Goal: Information Seeking & Learning: Check status

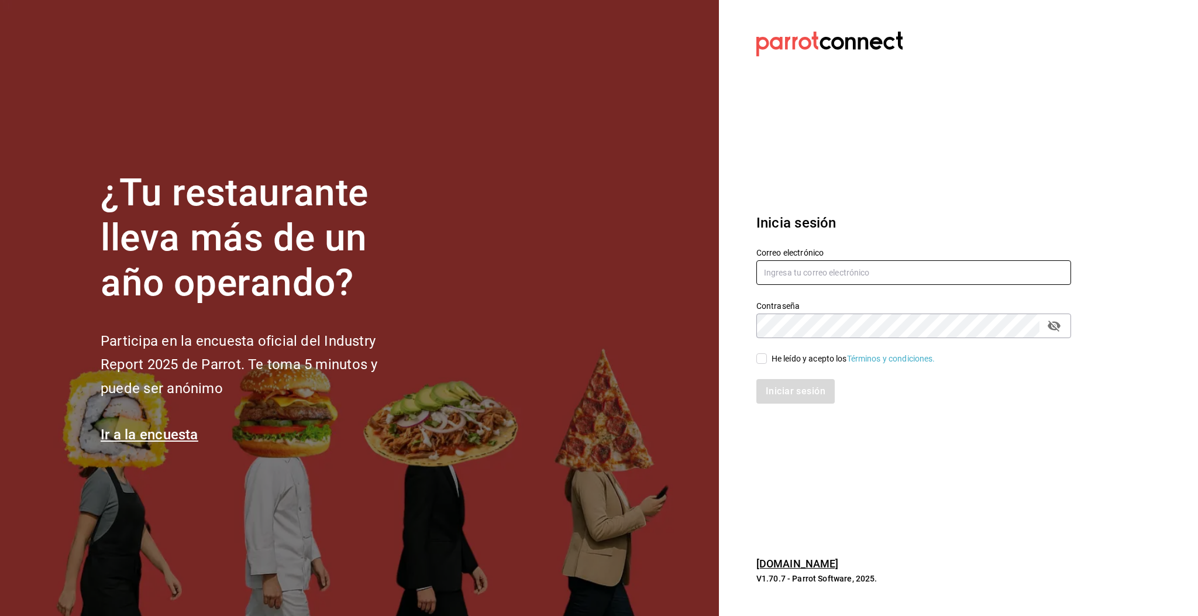
drag, startPoint x: 805, startPoint y: 270, endPoint x: 808, endPoint y: 263, distance: 8.0
click at [805, 270] on input "text" at bounding box center [913, 272] width 315 height 25
type input "multiuser@pickup.com"
click at [770, 356] on span "He leído y acepto los Términos y condiciones." at bounding box center [851, 359] width 168 height 12
click at [767, 356] on input "He leído y acepto los Términos y condiciones." at bounding box center [761, 358] width 11 height 11
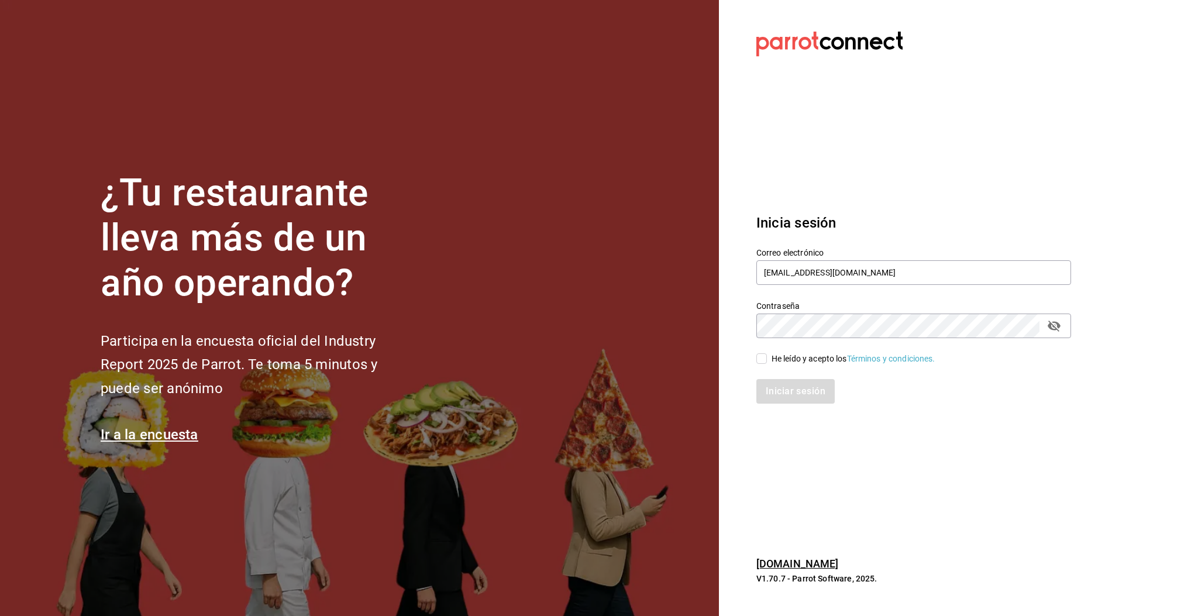
checkbox input "true"
click at [792, 391] on button "Iniciar sesión" at bounding box center [796, 391] width 80 height 25
click at [761, 488] on section "Datos incorrectos. Verifica que tu Correo o Contraseña estén bien escritos. Ini…" at bounding box center [909, 308] width 380 height 616
drag, startPoint x: 849, startPoint y: 136, endPoint x: 854, endPoint y: 133, distance: 6.3
click at [850, 136] on section "Datos incorrectos. Verifica que tu Correo o Contraseña estén bien escritos. Ini…" at bounding box center [909, 308] width 380 height 616
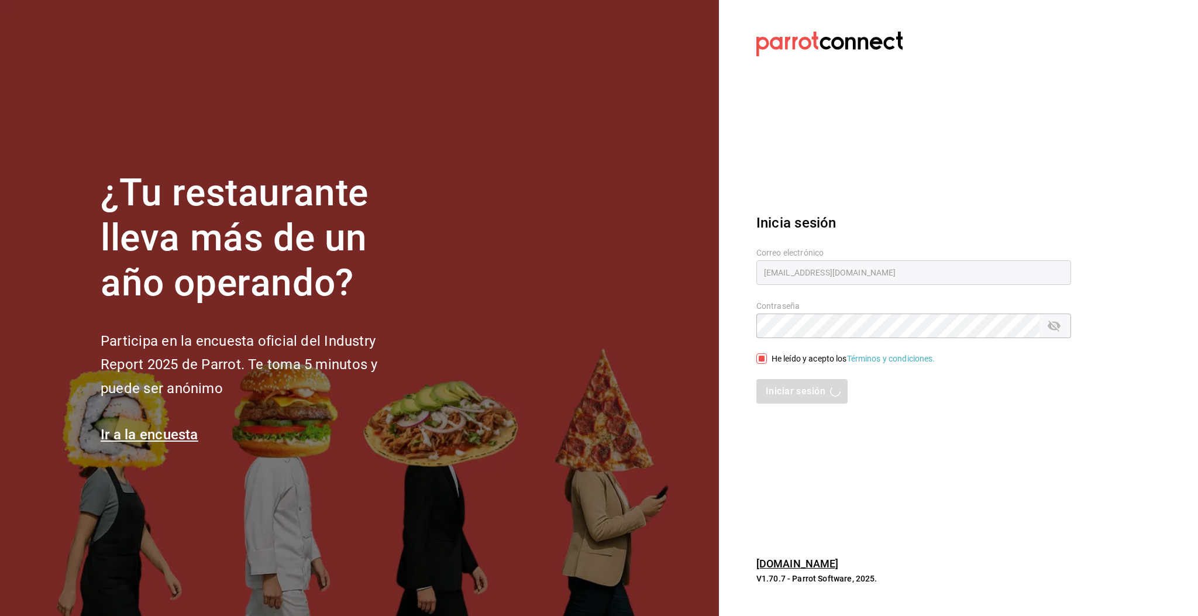
click at [800, 399] on div "Iniciar sesión" at bounding box center [913, 391] width 315 height 25
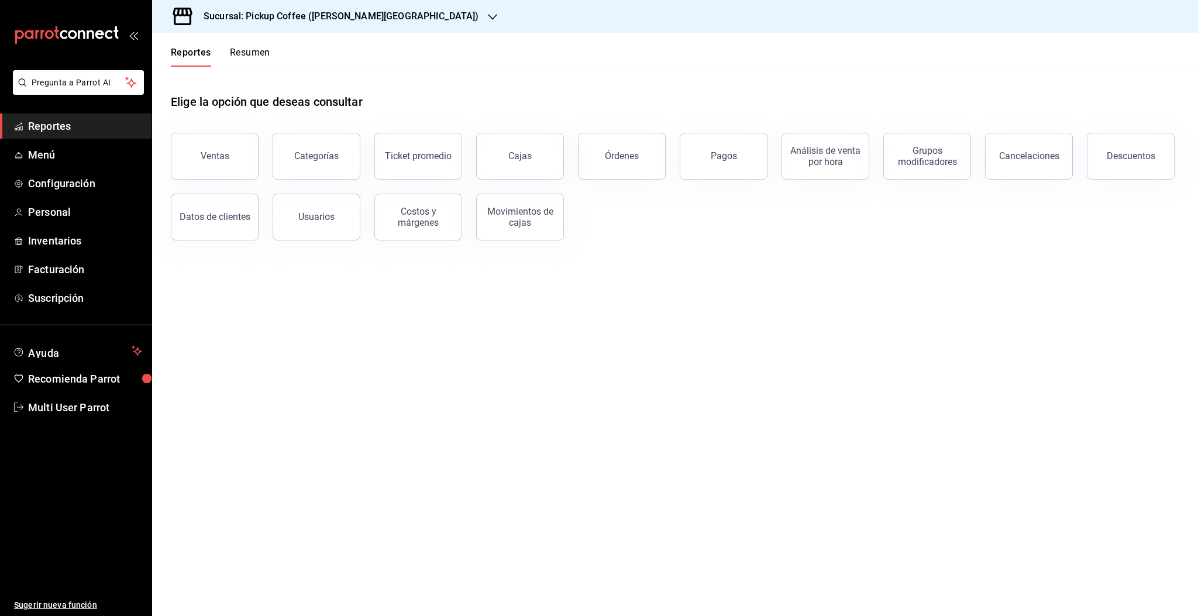
click at [257, 55] on button "Resumen" at bounding box center [250, 57] width 40 height 20
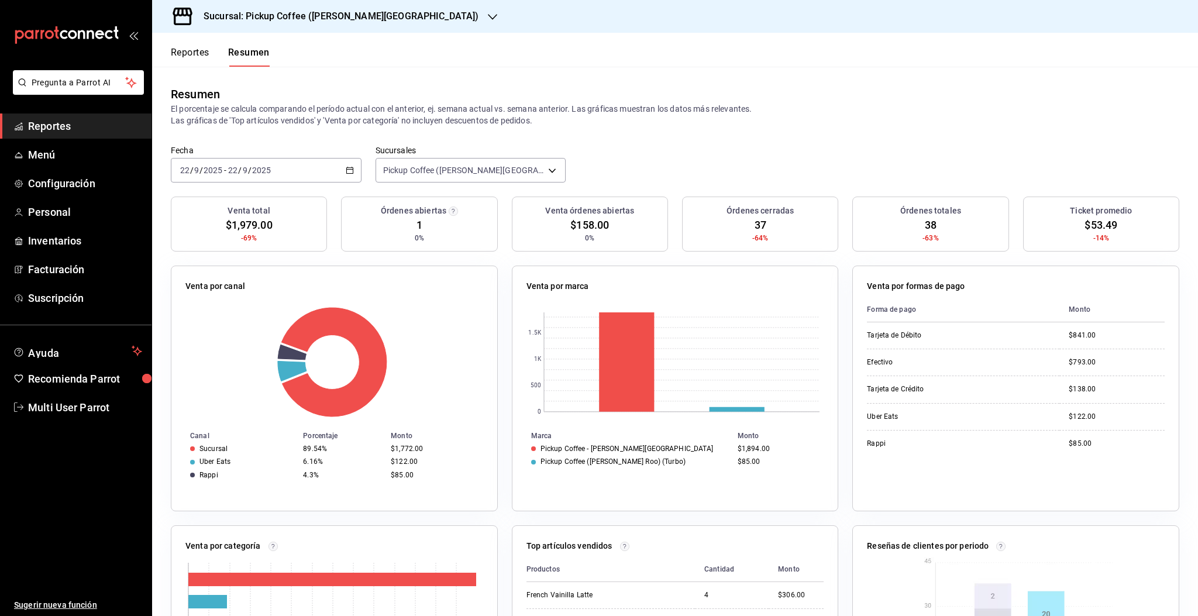
click at [939, 111] on p "El porcentaje se calcula comparando el período actual con el anterior, ej. sema…" at bounding box center [675, 114] width 1008 height 23
click at [823, 116] on p "El porcentaje se calcula comparando el período actual con el anterior, ej. sema…" at bounding box center [675, 114] width 1008 height 23
click at [764, 137] on div "Resumen El porcentaje se calcula comparando el período actual con el anterior, …" at bounding box center [675, 106] width 1046 height 78
click at [325, 29] on div "Sucursal: Pickup Coffee (Quintana Roo)" at bounding box center [331, 16] width 340 height 33
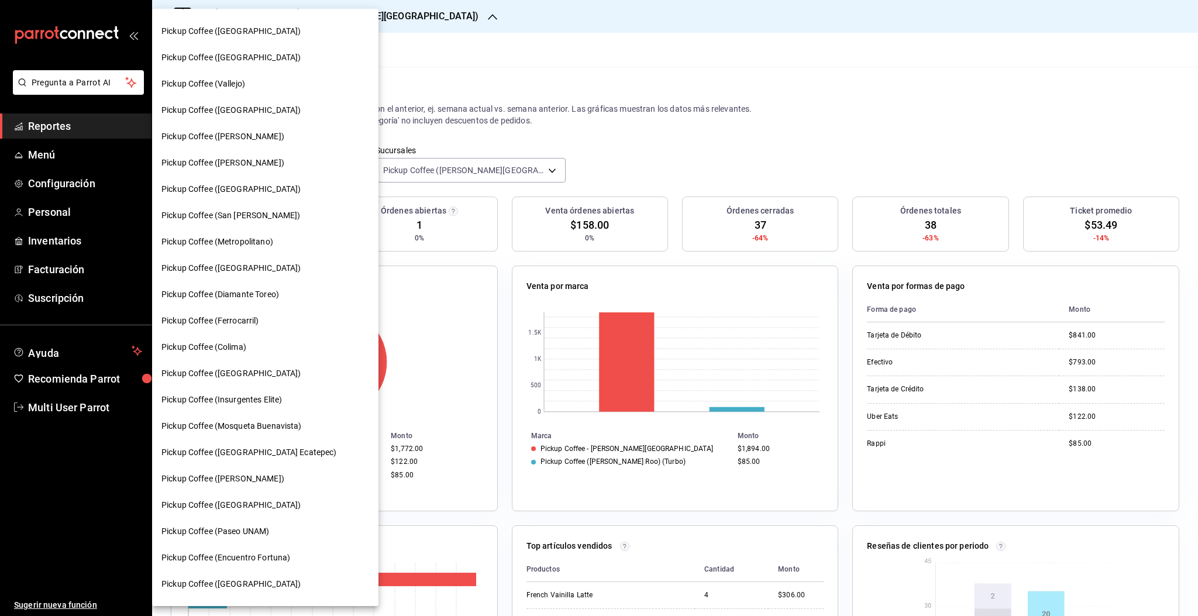
scroll to position [412, 0]
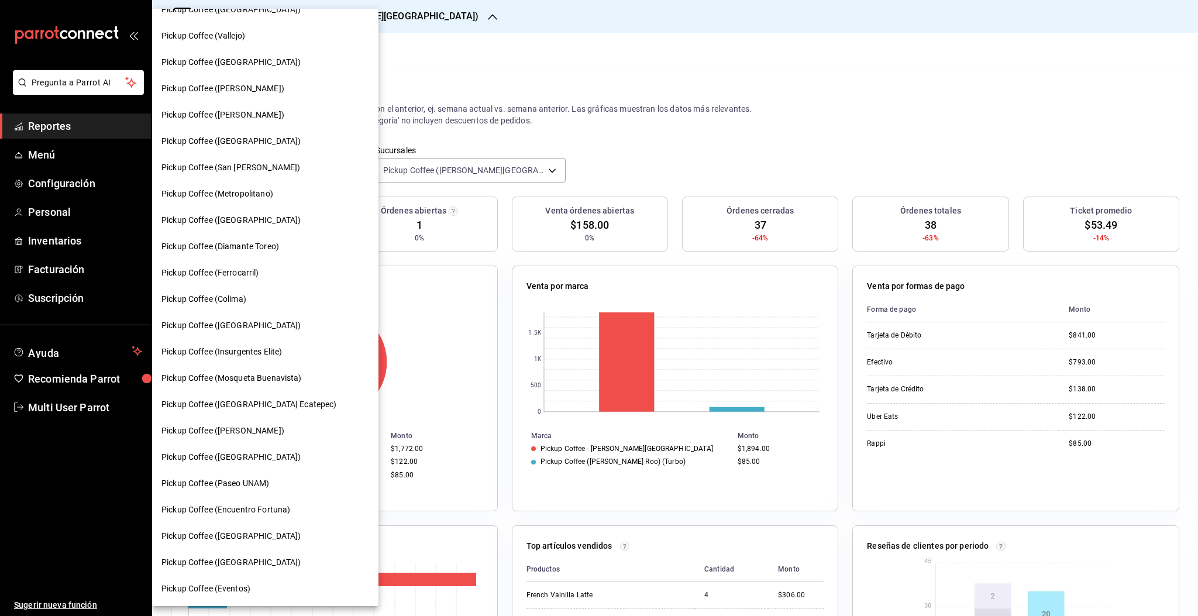
click at [230, 402] on span "Pickup Coffee ([GEOGRAPHIC_DATA] Ecatepec)" at bounding box center [248, 404] width 175 height 12
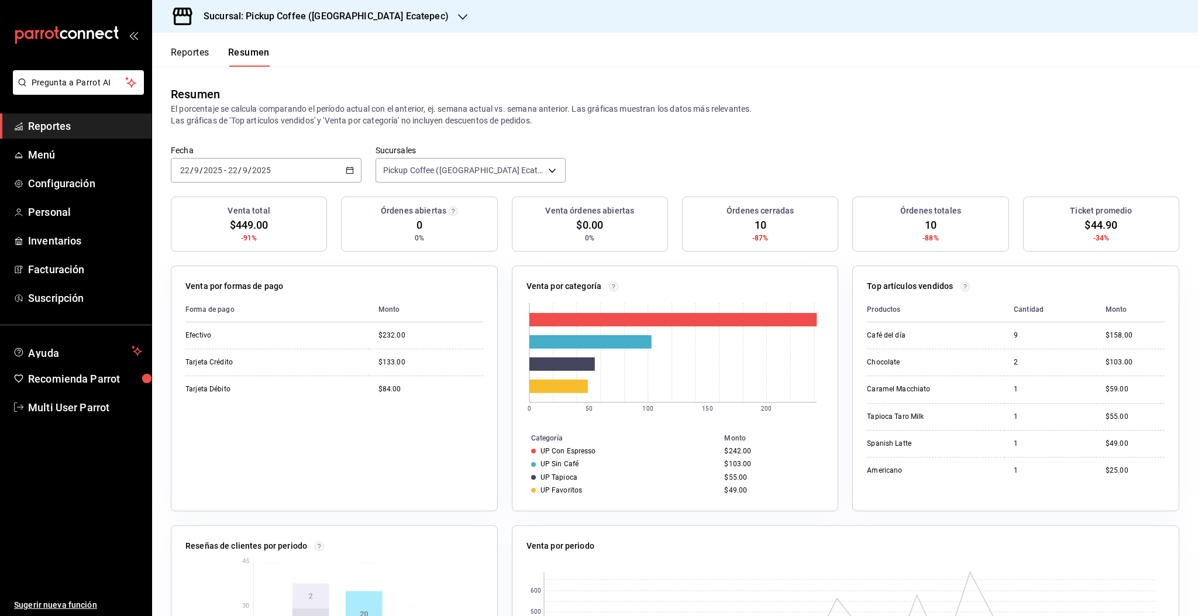
scroll to position [173, 0]
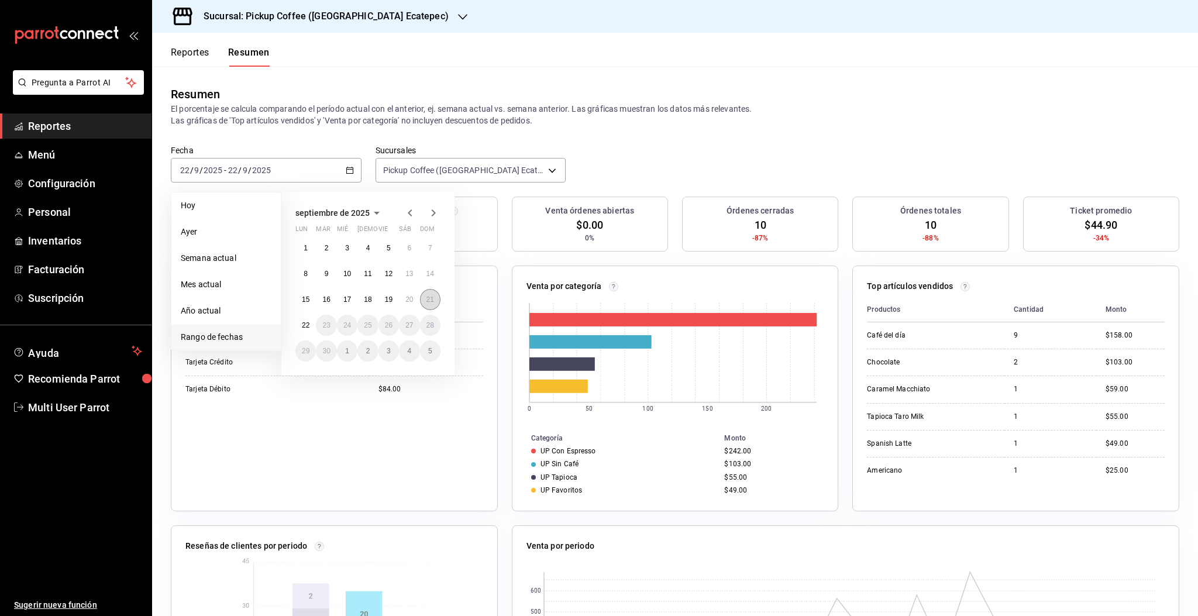
click at [426, 302] on abbr "21" at bounding box center [430, 299] width 8 height 8
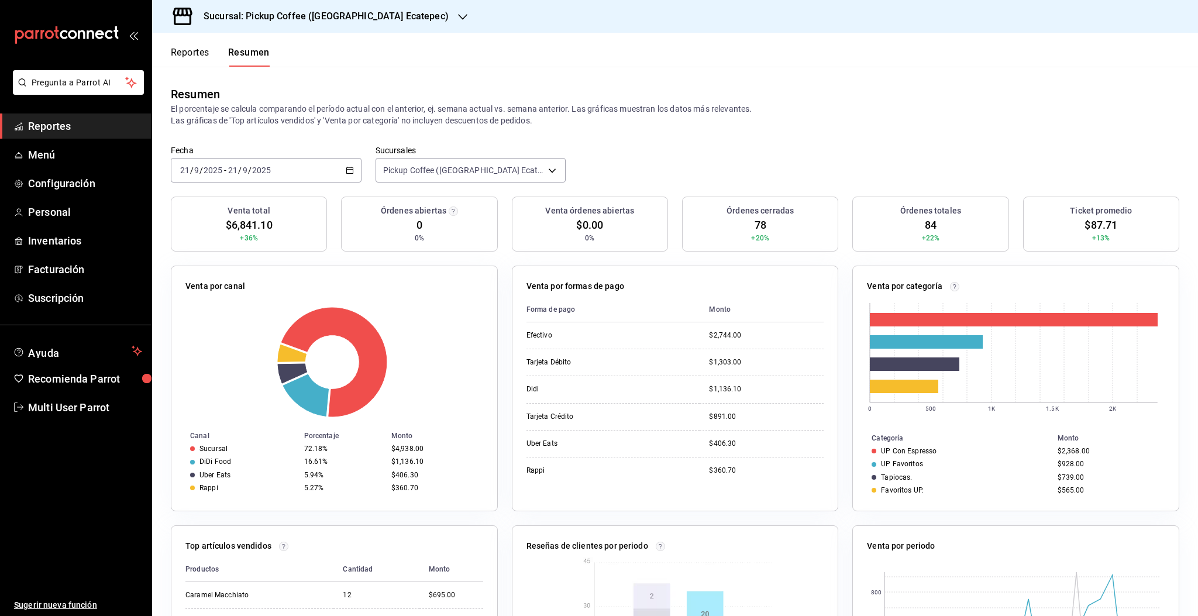
click at [319, 173] on div "2025-09-21 21 / 9 / 2025 - 2025-09-21 21 / 9 / 2025" at bounding box center [266, 170] width 191 height 25
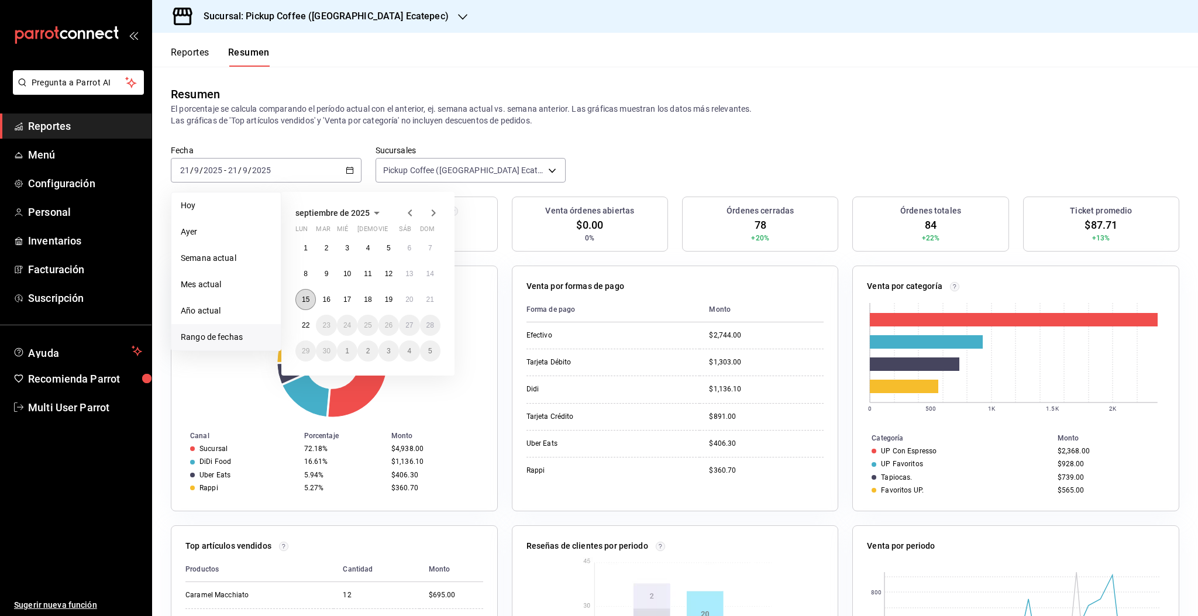
click at [306, 302] on abbr "15" at bounding box center [306, 299] width 8 height 8
click at [435, 304] on button "21" at bounding box center [430, 299] width 20 height 21
click at [435, 306] on div at bounding box center [334, 361] width 298 height 111
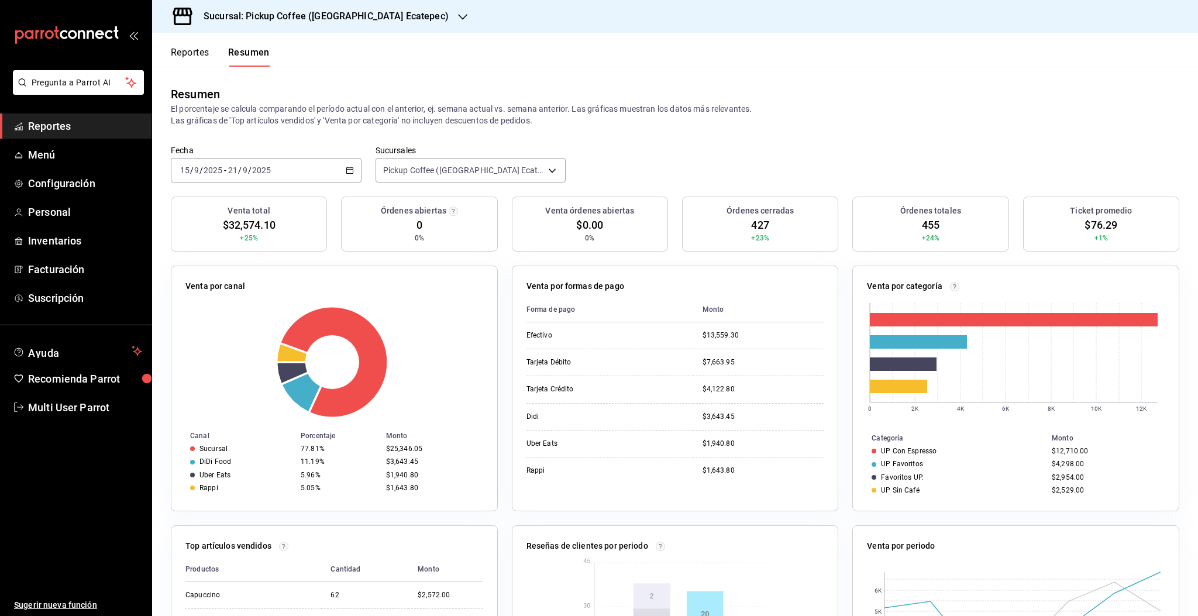
click at [333, 175] on div "[DATE] [DATE] - [DATE] [DATE]" at bounding box center [266, 170] width 191 height 25
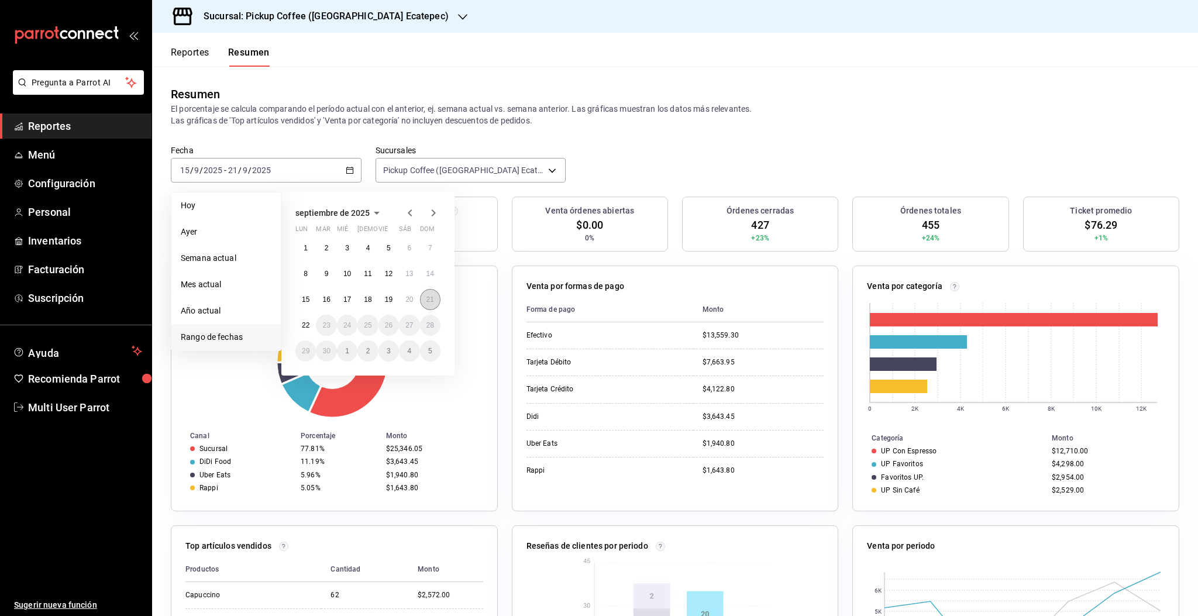
click at [429, 303] on button "21" at bounding box center [430, 299] width 20 height 21
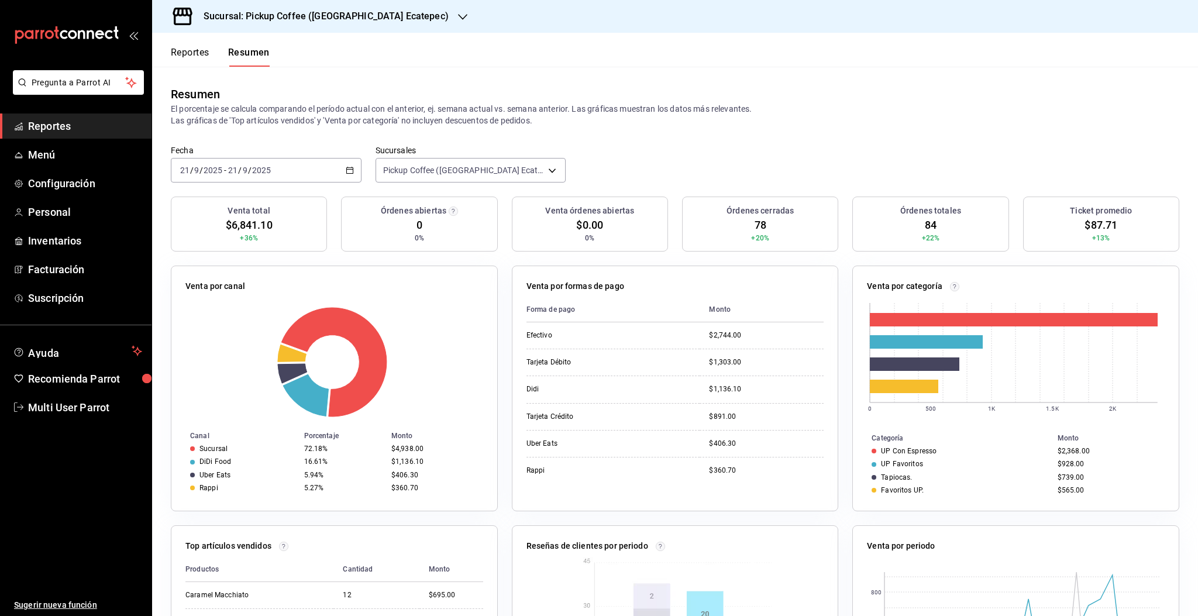
click at [344, 174] on div "2025-09-21 21 / 9 / 2025 - 2025-09-21 21 / 9 / 2025" at bounding box center [266, 170] width 191 height 25
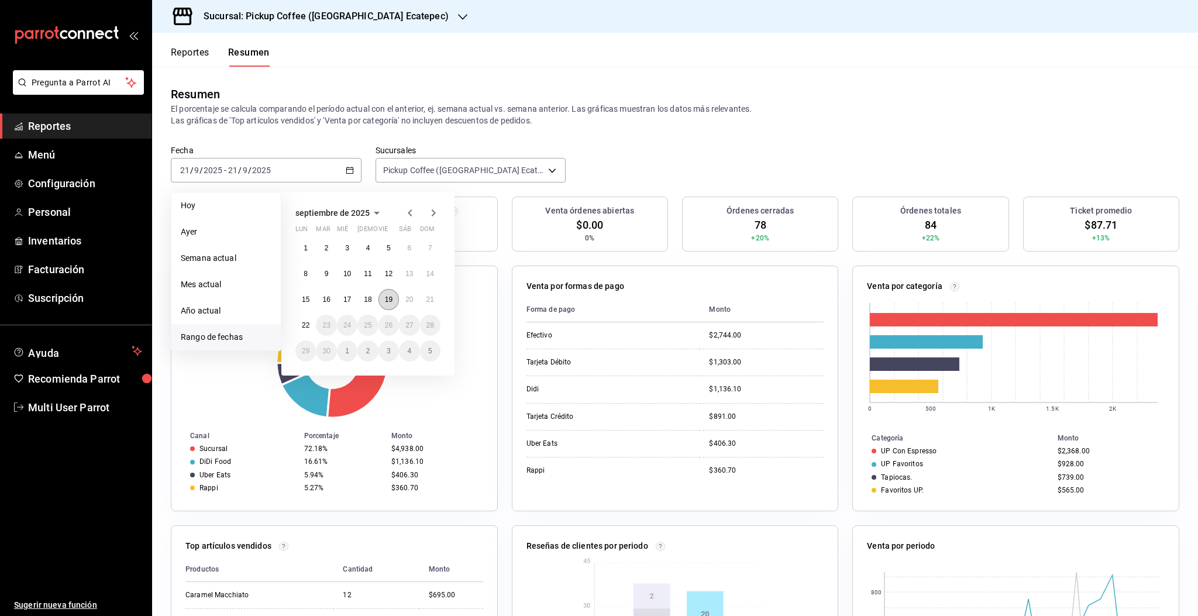
click at [395, 301] on button "19" at bounding box center [388, 299] width 20 height 21
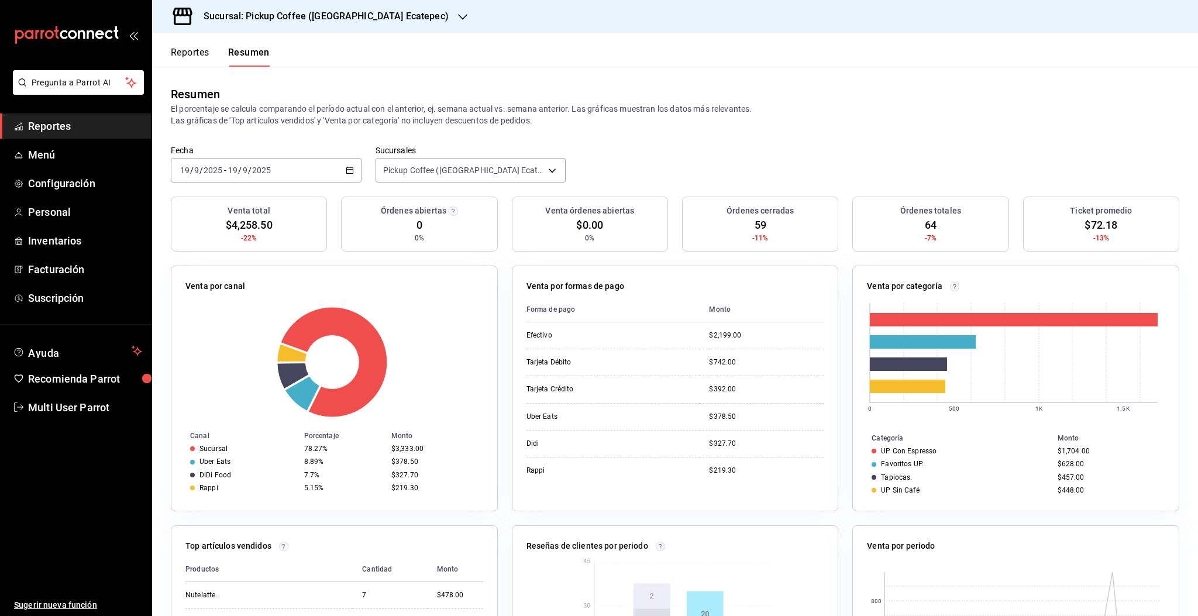
click at [348, 165] on div "2025-09-19 19 / 9 / 2025 - 2025-09-19 19 / 9 / 2025" at bounding box center [266, 170] width 191 height 25
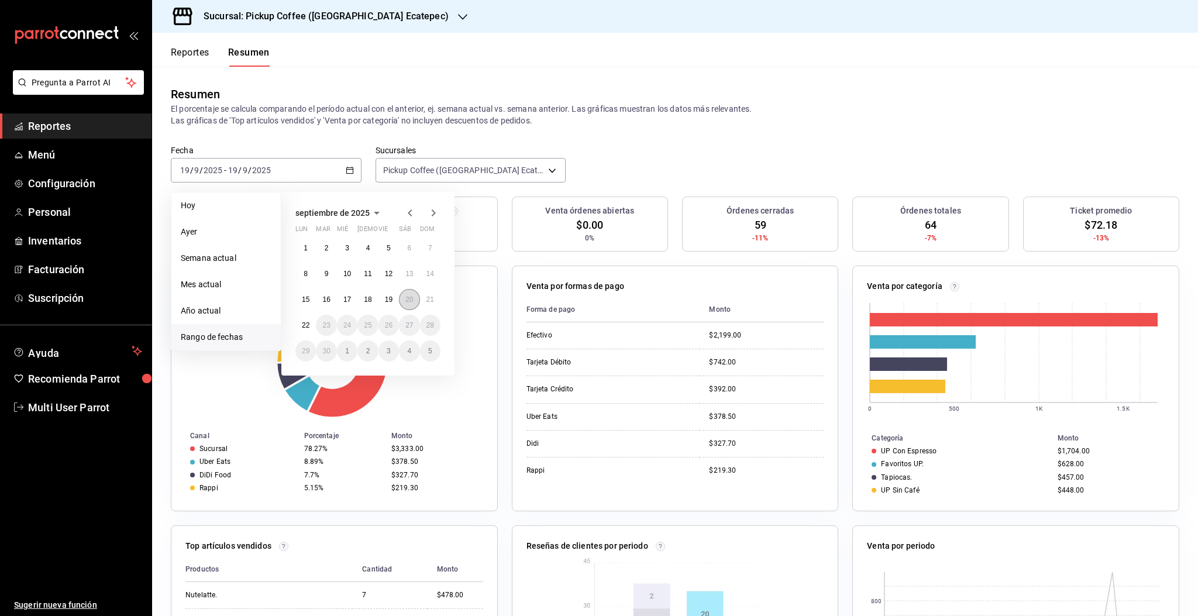
click at [406, 300] on abbr "20" at bounding box center [409, 299] width 8 height 8
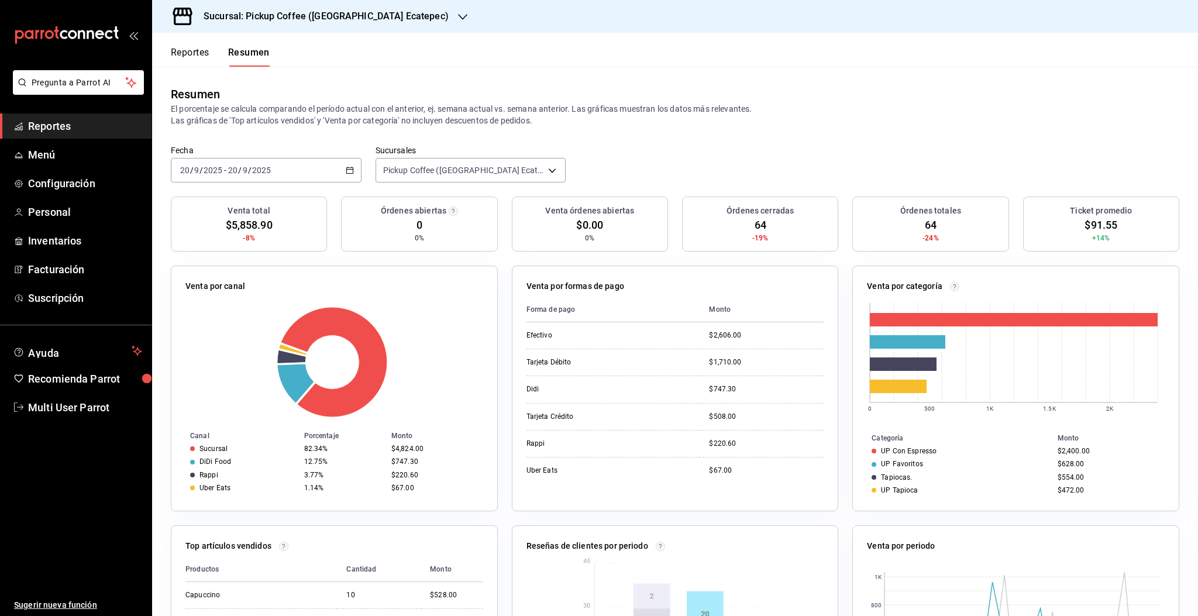
click at [335, 174] on div "2025-09-20 20 / 9 / 2025 - 2025-09-20 20 / 9 / 2025" at bounding box center [266, 170] width 191 height 25
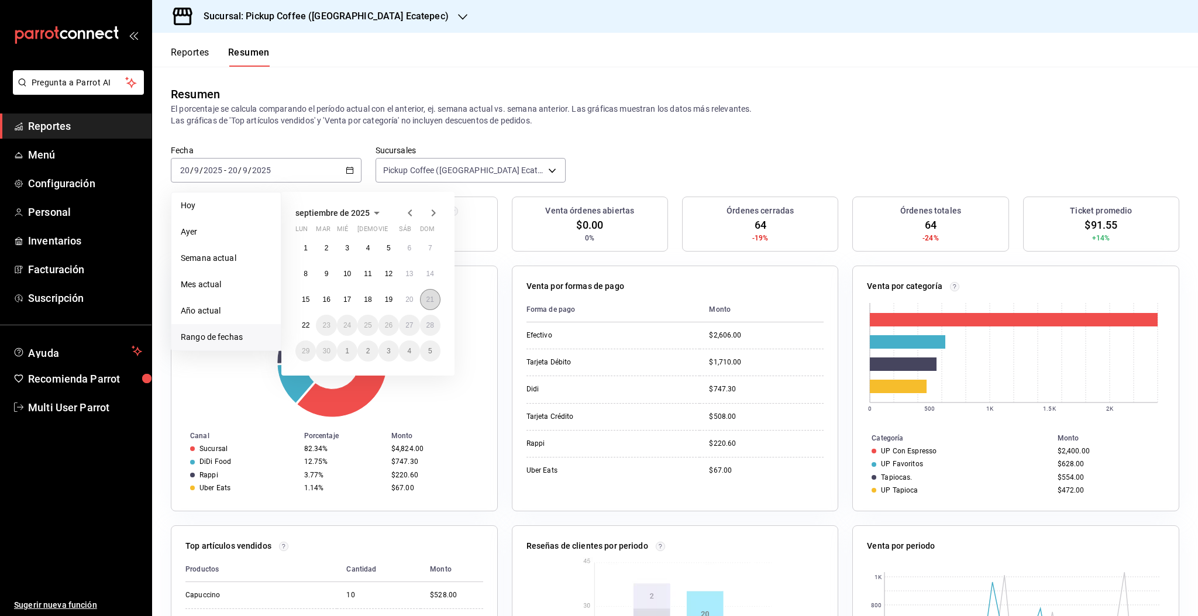
click at [426, 299] on abbr "21" at bounding box center [430, 299] width 8 height 8
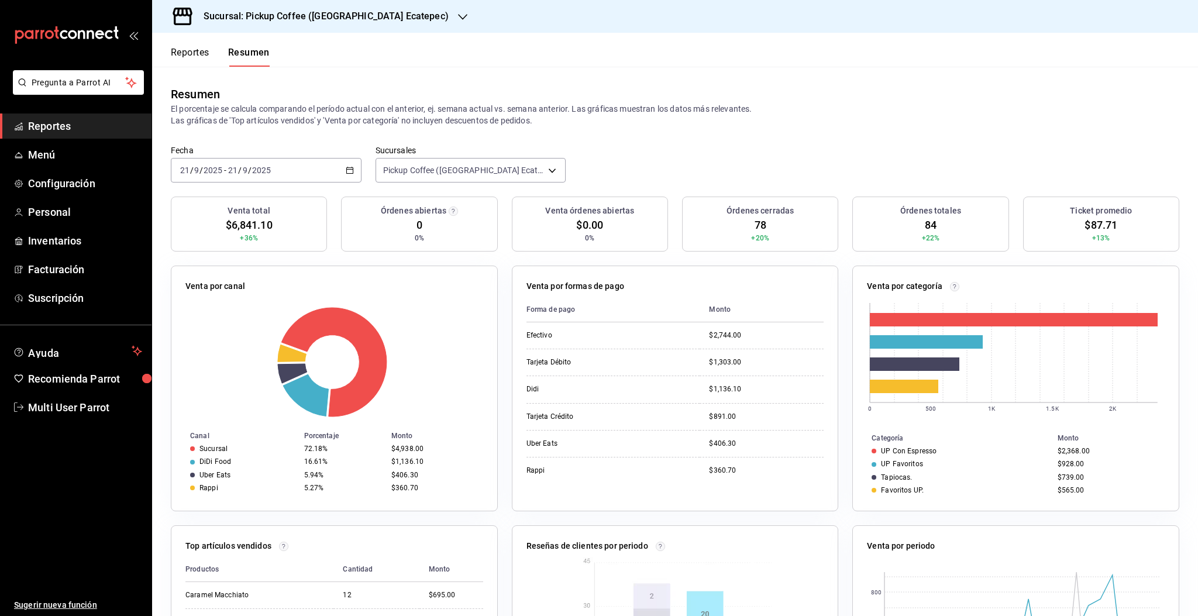
click at [289, 171] on div "2025-09-21 21 / 9 / 2025 - 2025-09-21 21 / 9 / 2025" at bounding box center [266, 170] width 191 height 25
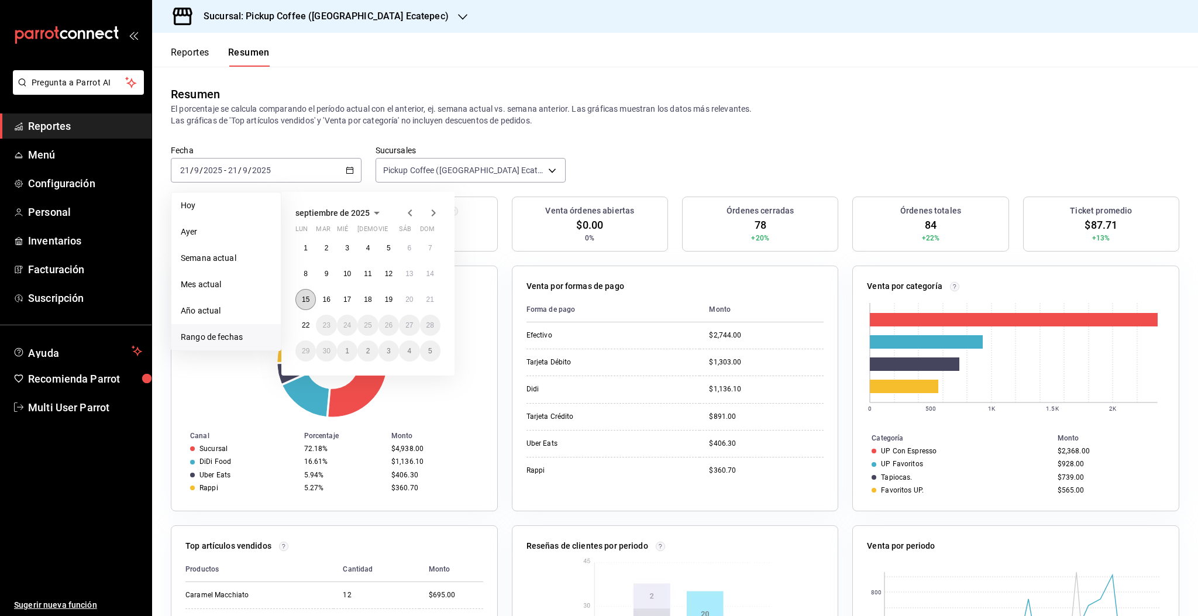
click at [301, 301] on button "15" at bounding box center [305, 299] width 20 height 21
click at [431, 299] on abbr "21" at bounding box center [430, 299] width 8 height 8
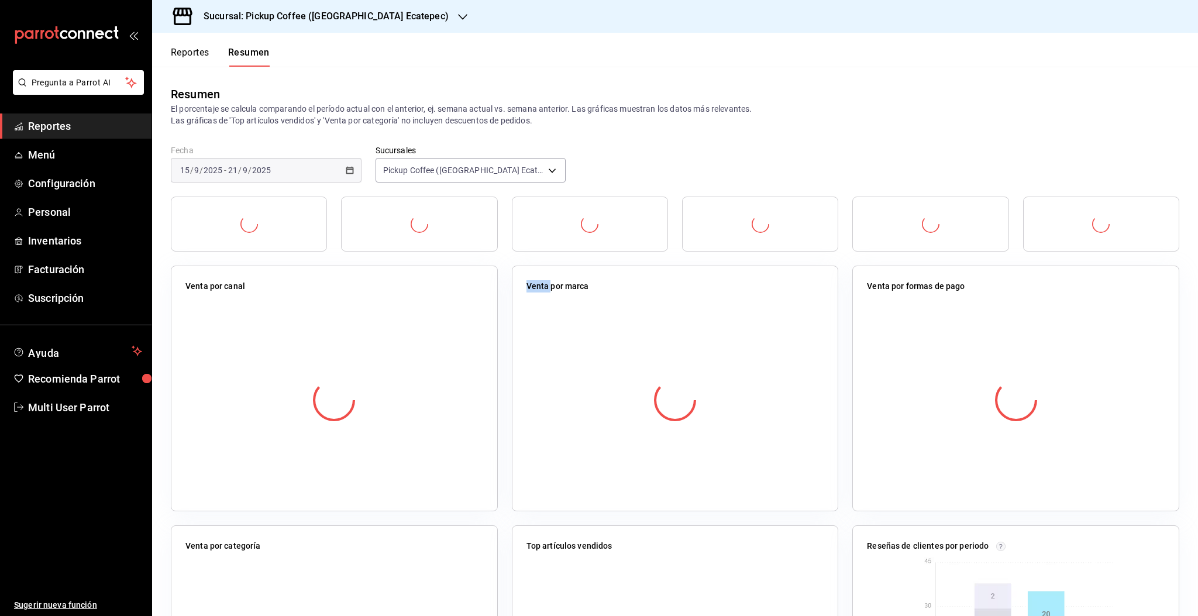
click at [431, 299] on div at bounding box center [334, 400] width 298 height 206
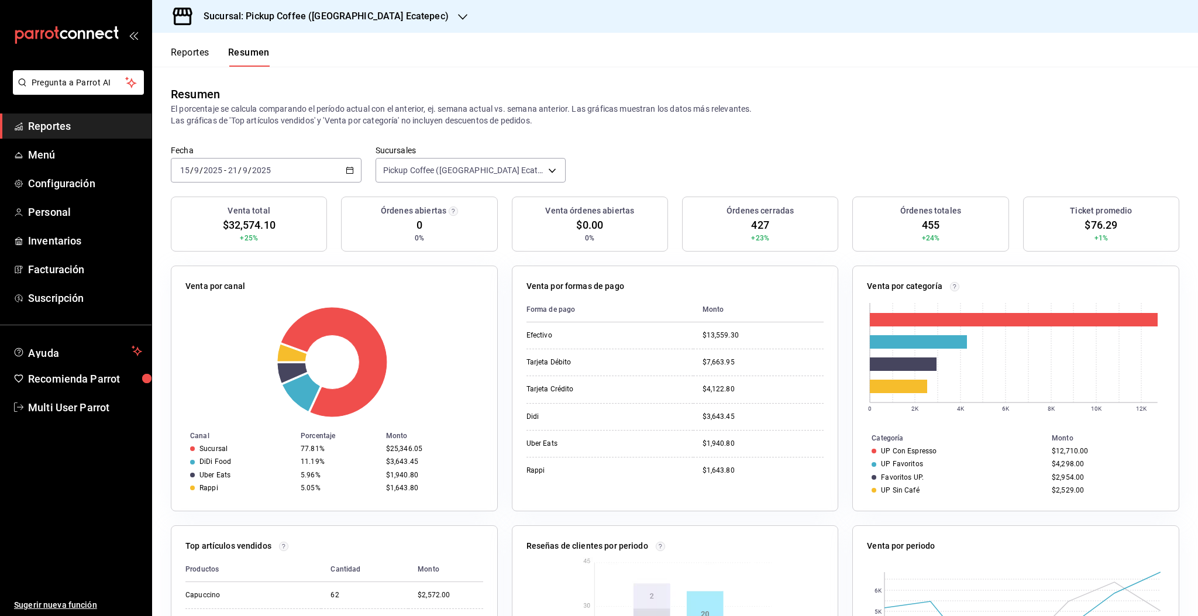
click at [844, 136] on div "Resumen El porcentaje se calcula comparando el período actual con el anterior, …" at bounding box center [675, 106] width 1046 height 78
click at [934, 95] on div "Resumen" at bounding box center [675, 94] width 1008 height 18
click at [354, 20] on h3 "Sucursal: Pickup Coffee (Americas Ecatepec)" at bounding box center [321, 16] width 254 height 14
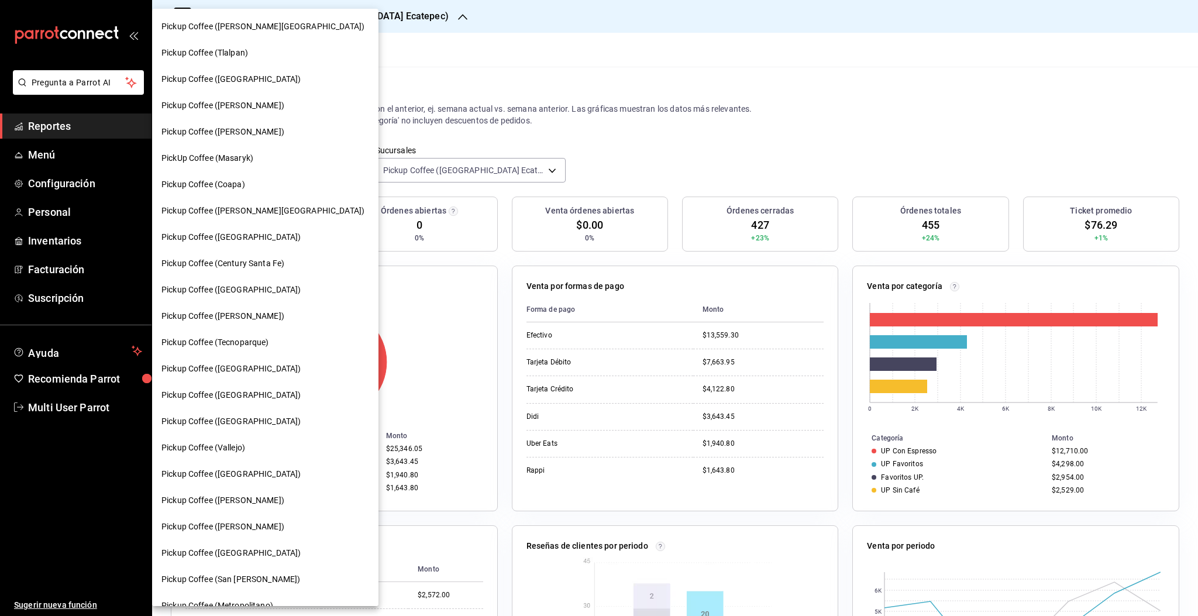
click at [233, 367] on span "Pickup Coffee ([GEOGRAPHIC_DATA])" at bounding box center [230, 369] width 139 height 12
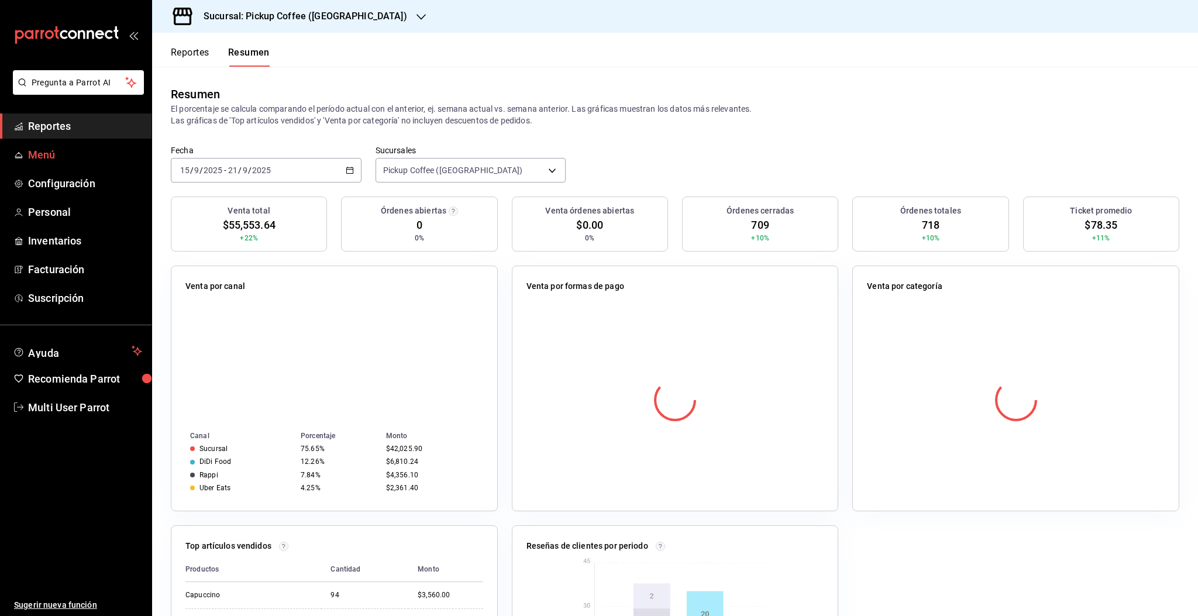
click at [39, 158] on span "Menú" at bounding box center [85, 155] width 114 height 16
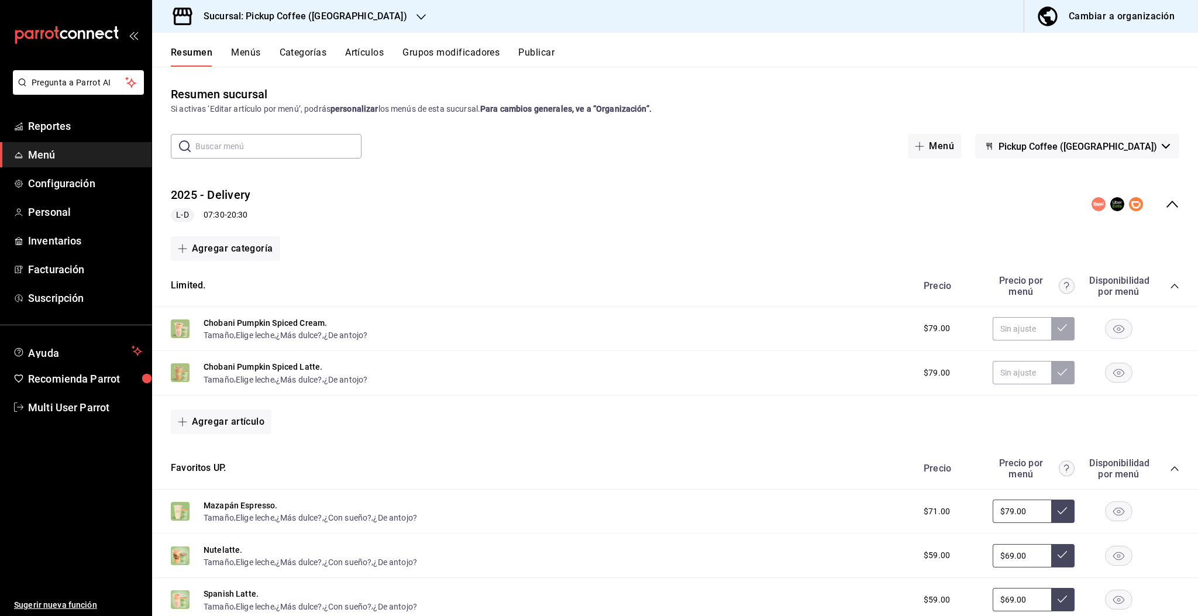
click at [371, 56] on button "Artículos" at bounding box center [364, 57] width 39 height 20
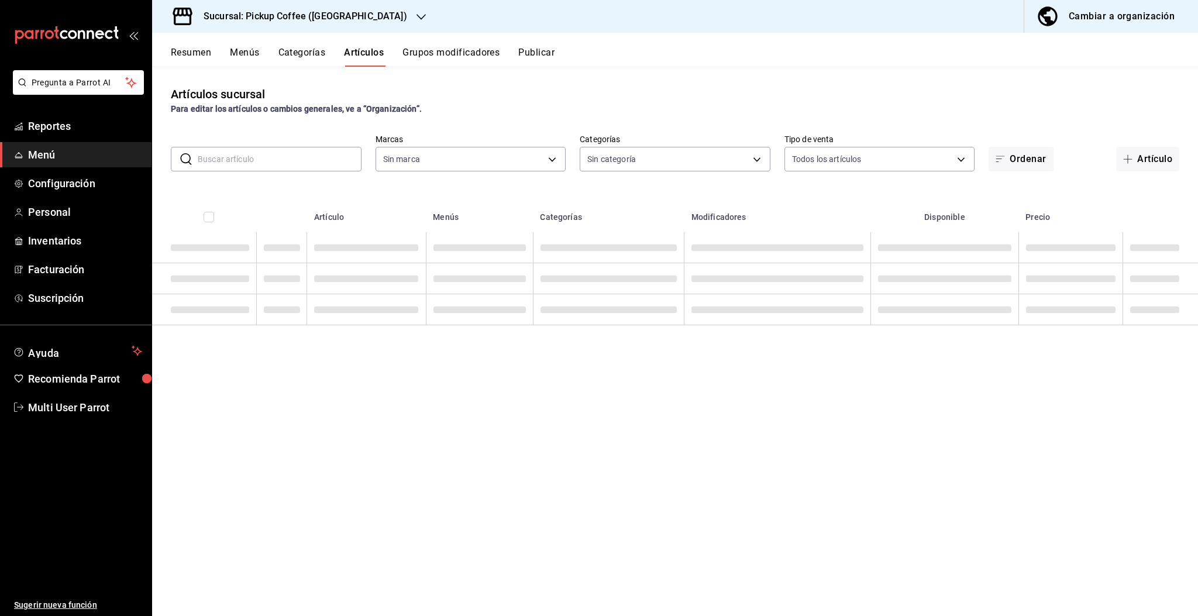
click at [251, 164] on input "text" at bounding box center [280, 158] width 164 height 23
type input "frios"
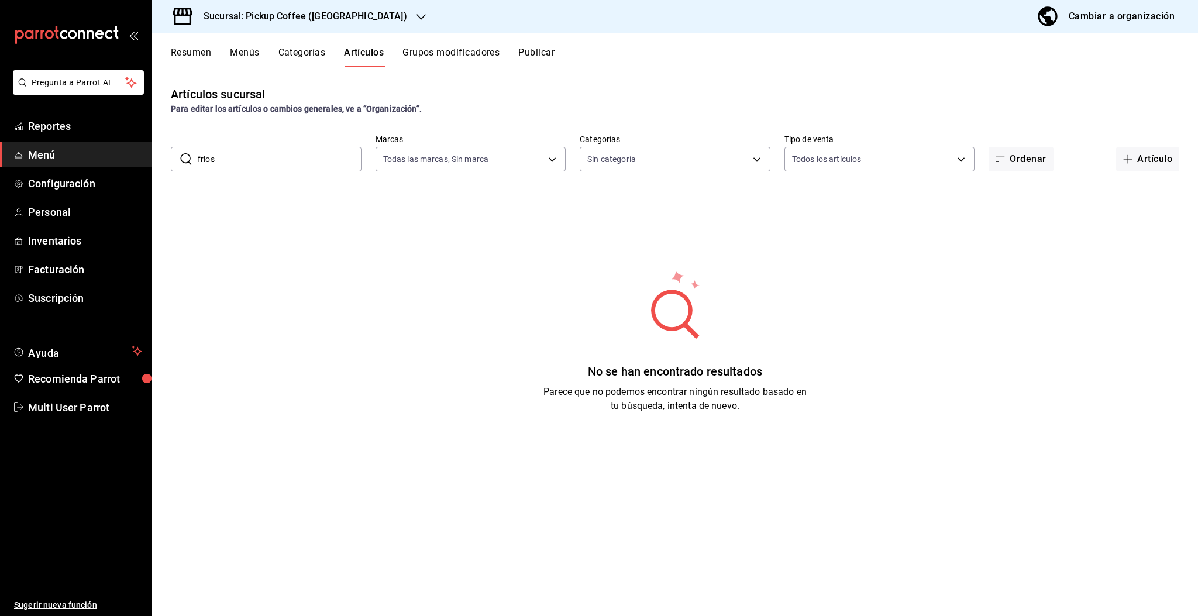
type input "a560cd79-c88f-42d8-a084-8de37472a93c,6136a278-b790-4d5c-8026-cb13568fa8a1"
click at [239, 156] on input "frio" at bounding box center [280, 158] width 164 height 23
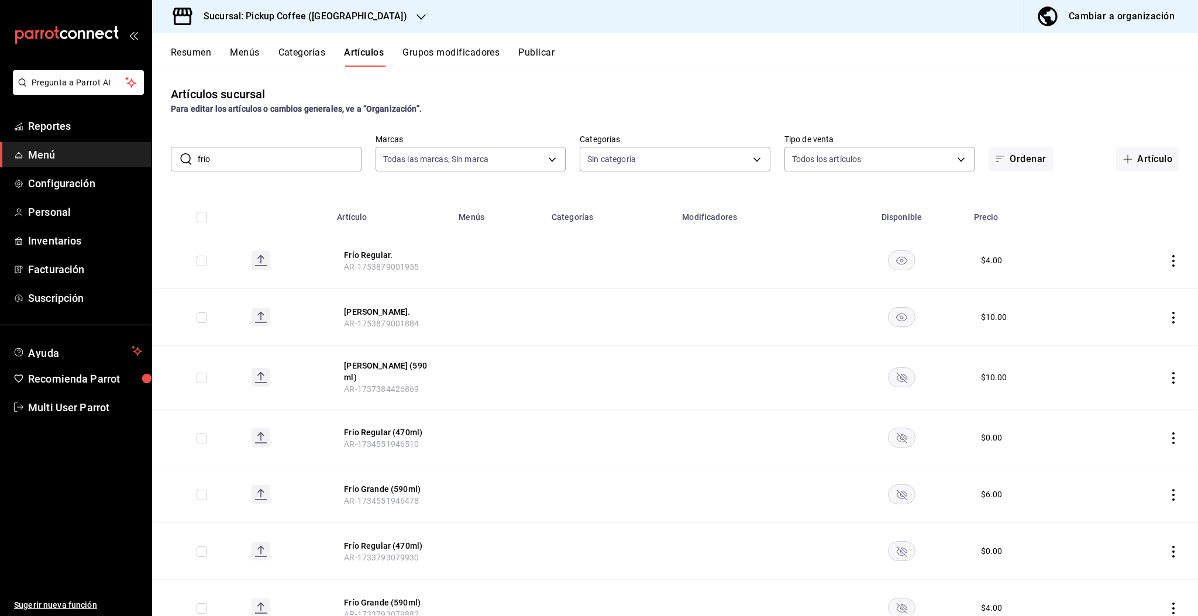
click at [253, 157] on input "frío" at bounding box center [280, 158] width 164 height 23
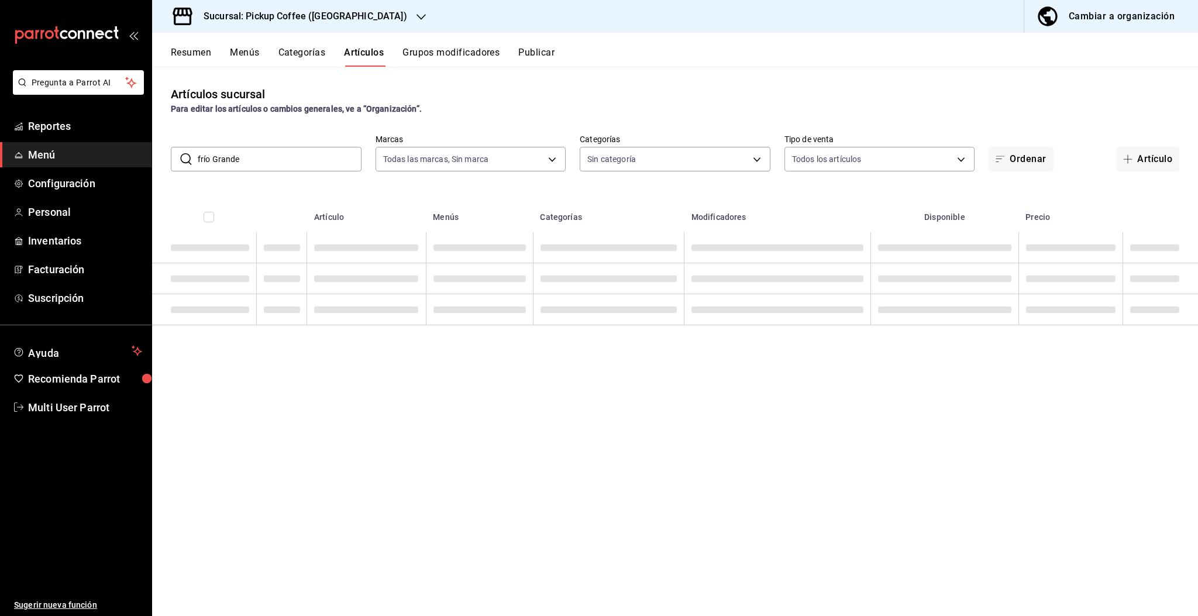
type input "frío Grande"
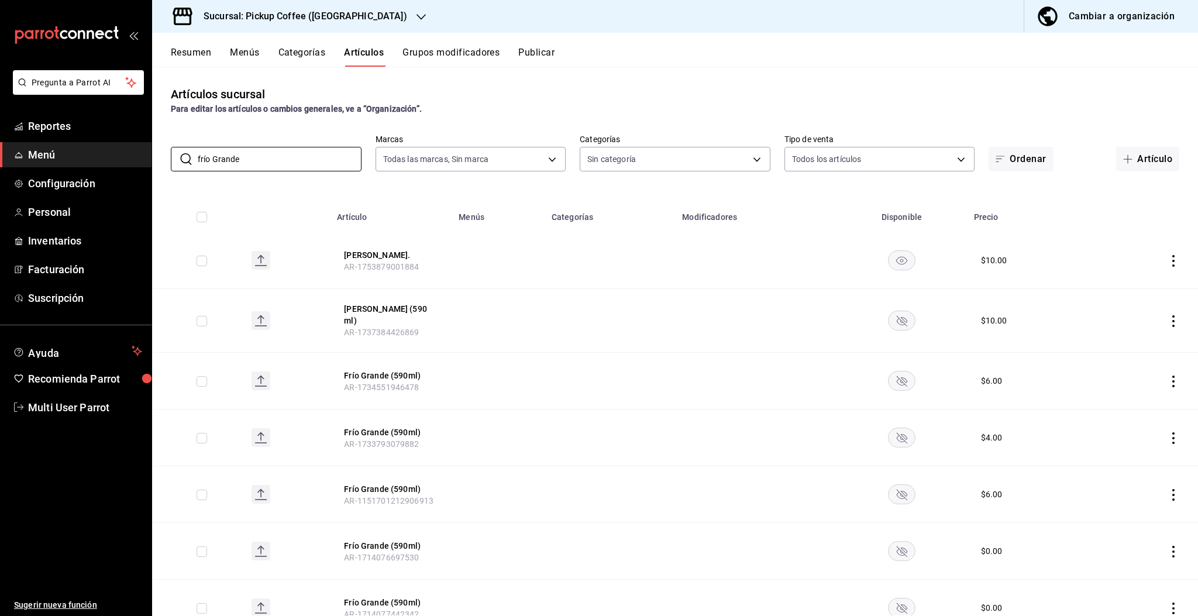
click at [888, 261] on rect "availability-product" at bounding box center [901, 259] width 27 height 19
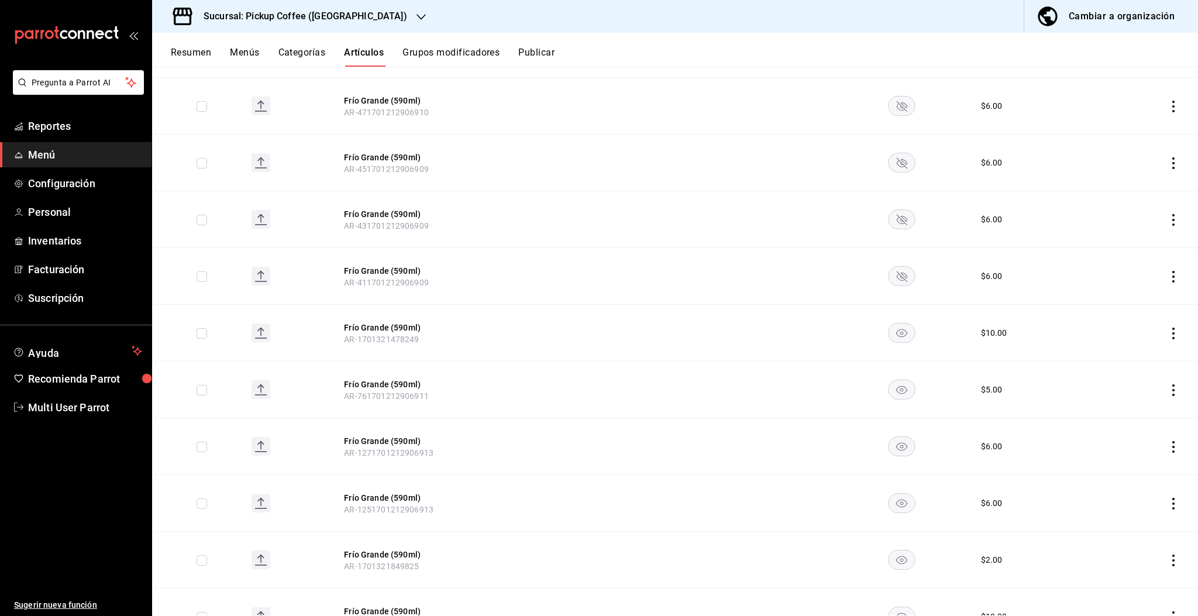
scroll to position [1013, 0]
click at [895, 333] on rect "availability-product" at bounding box center [901, 331] width 27 height 19
click at [896, 385] on icon "availability-product" at bounding box center [901, 389] width 11 height 8
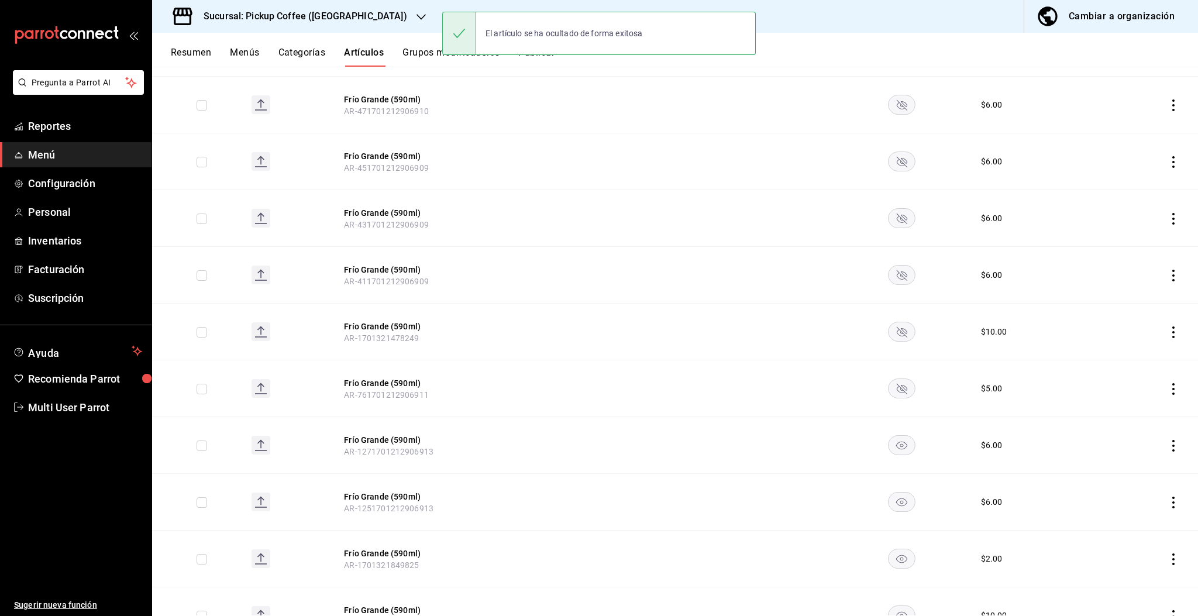
click at [897, 448] on rect "availability-product" at bounding box center [901, 445] width 27 height 19
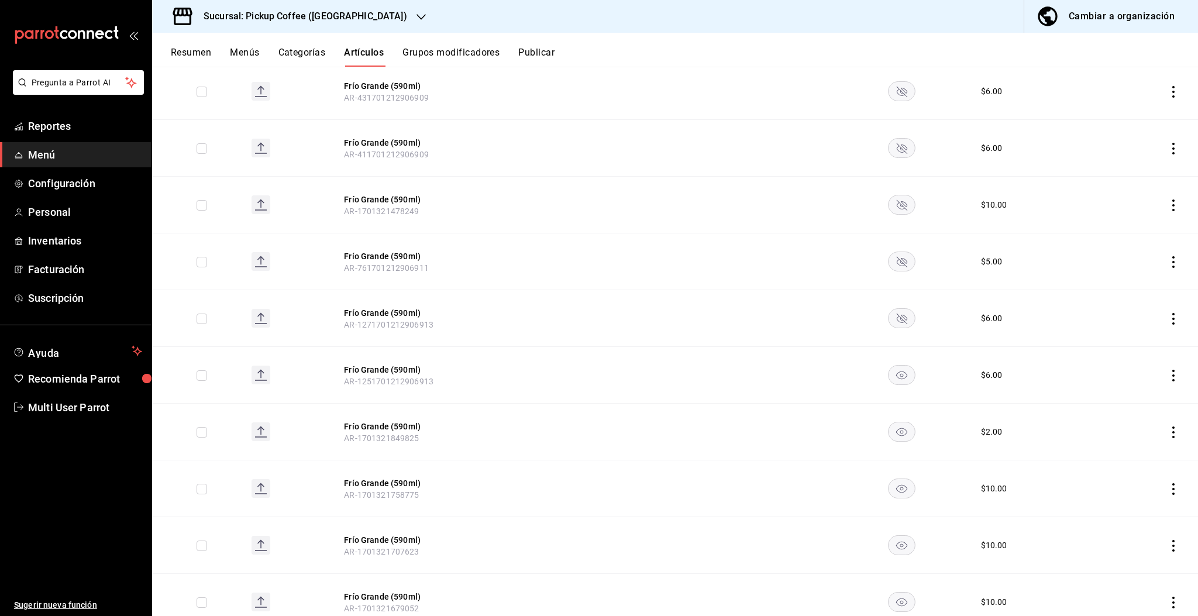
scroll to position [1170, 0]
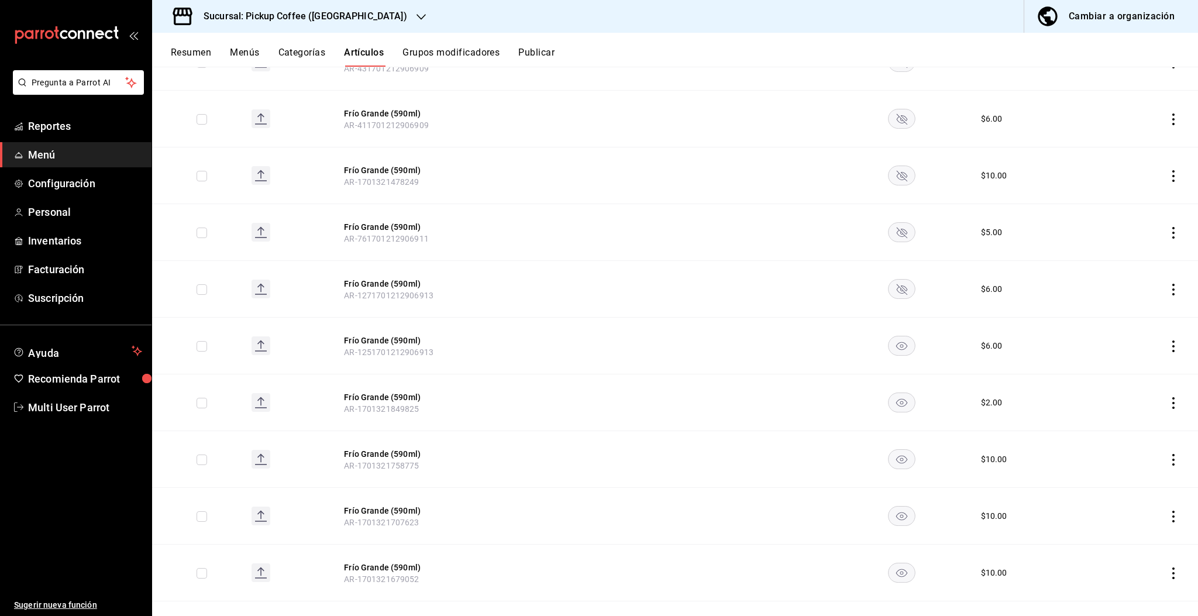
click at [896, 343] on icon "availability-product" at bounding box center [901, 346] width 11 height 8
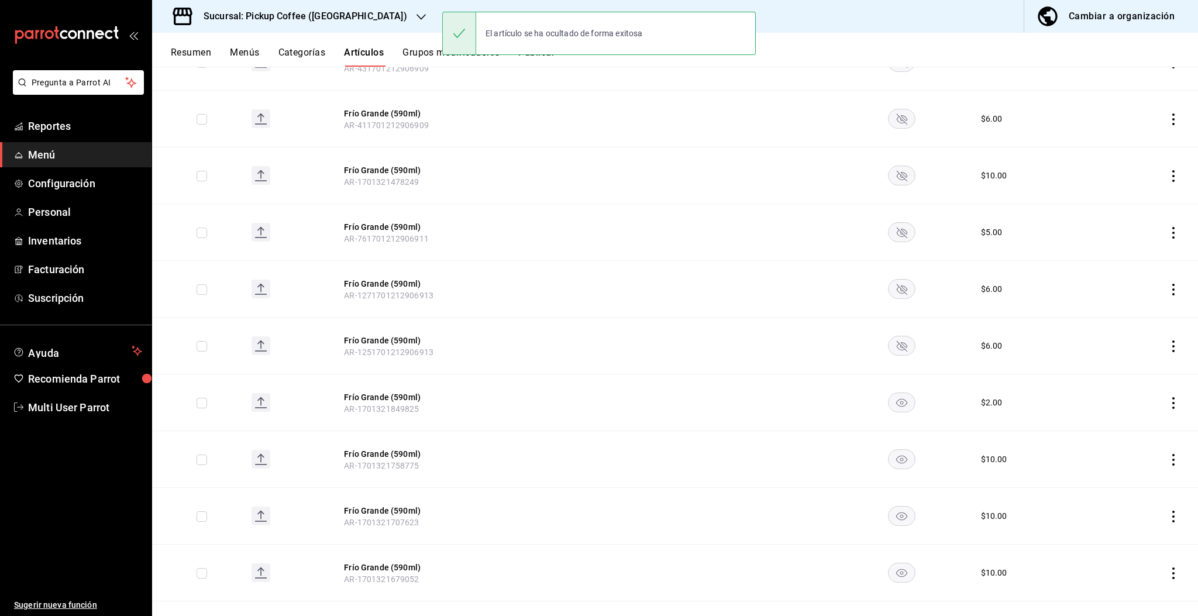
click at [891, 402] on rect "availability-product" at bounding box center [901, 402] width 27 height 19
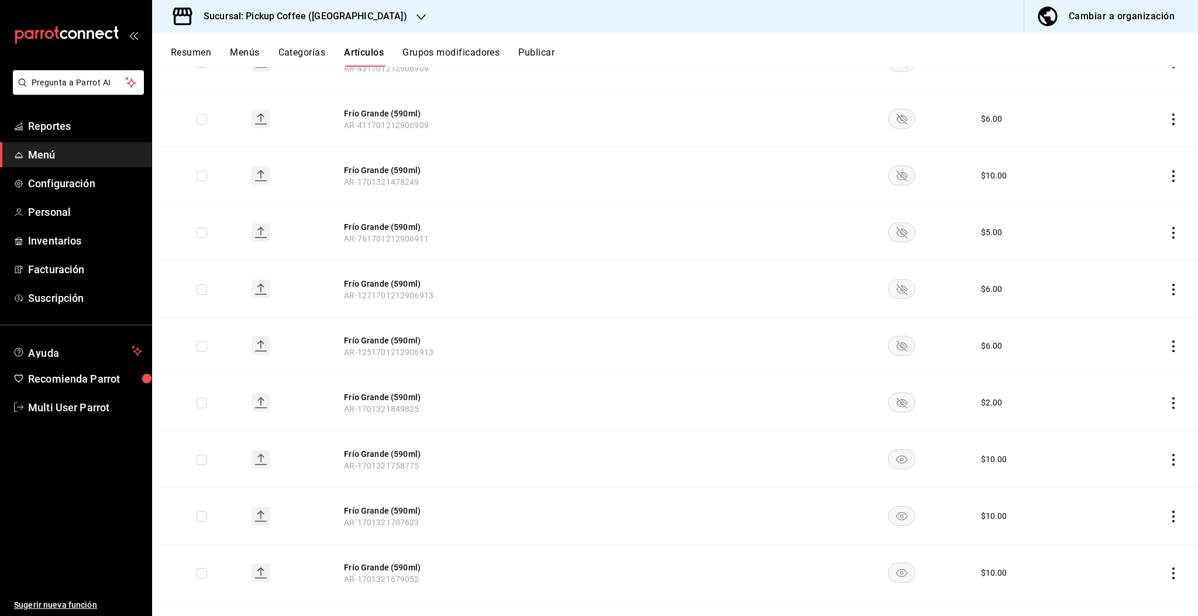
click at [895, 459] on rect "availability-product" at bounding box center [901, 459] width 27 height 19
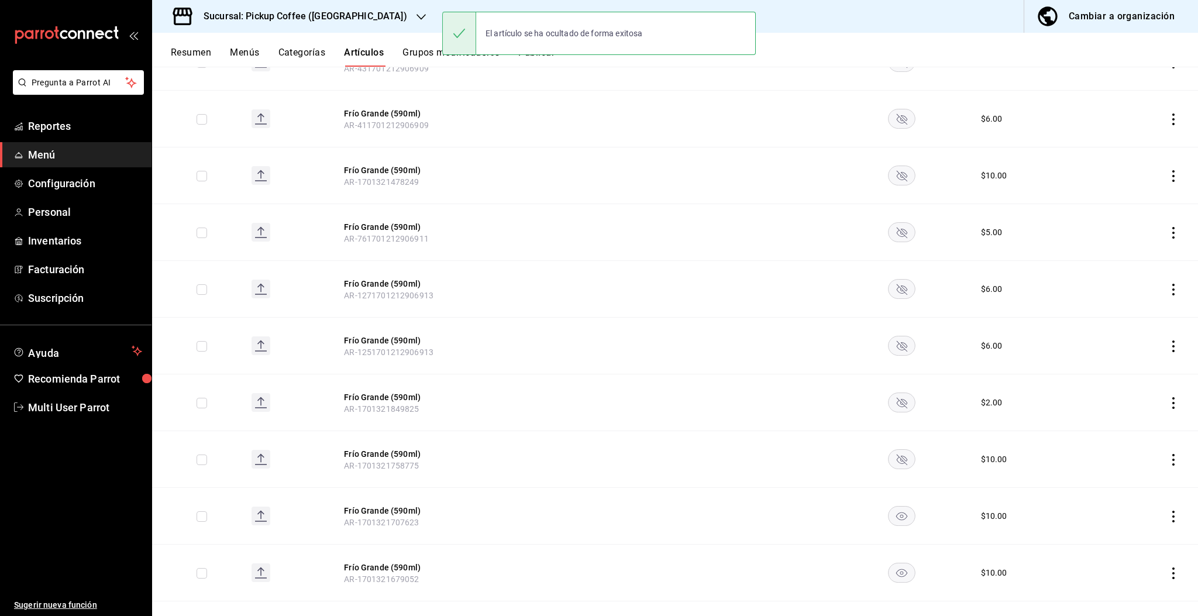
click at [888, 514] on rect "availability-product" at bounding box center [901, 515] width 27 height 19
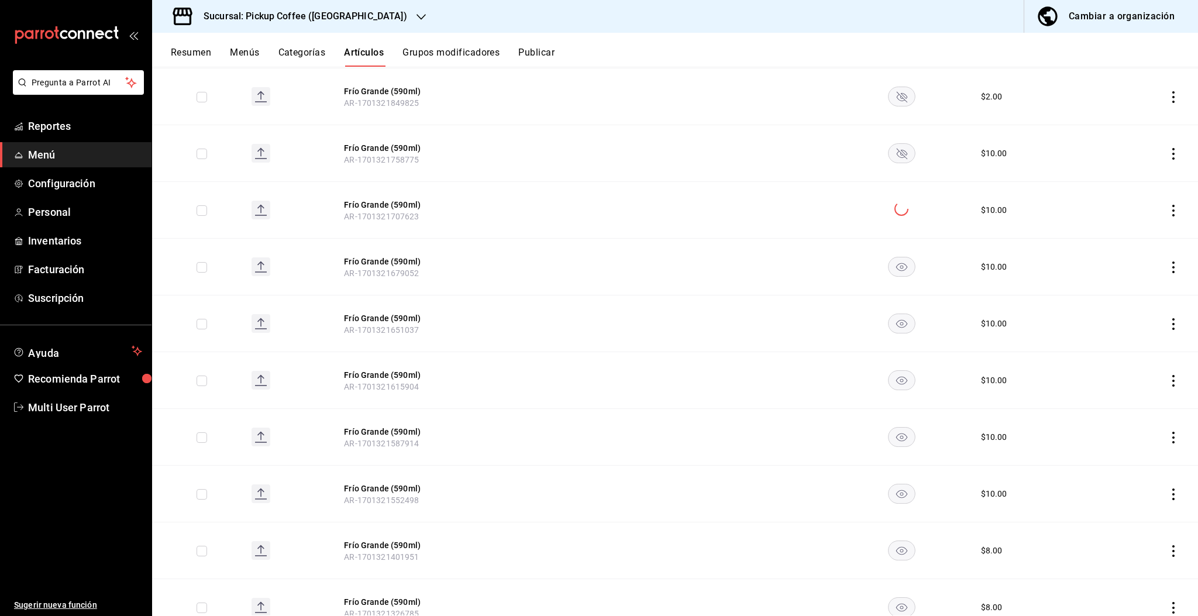
scroll to position [1481, 0]
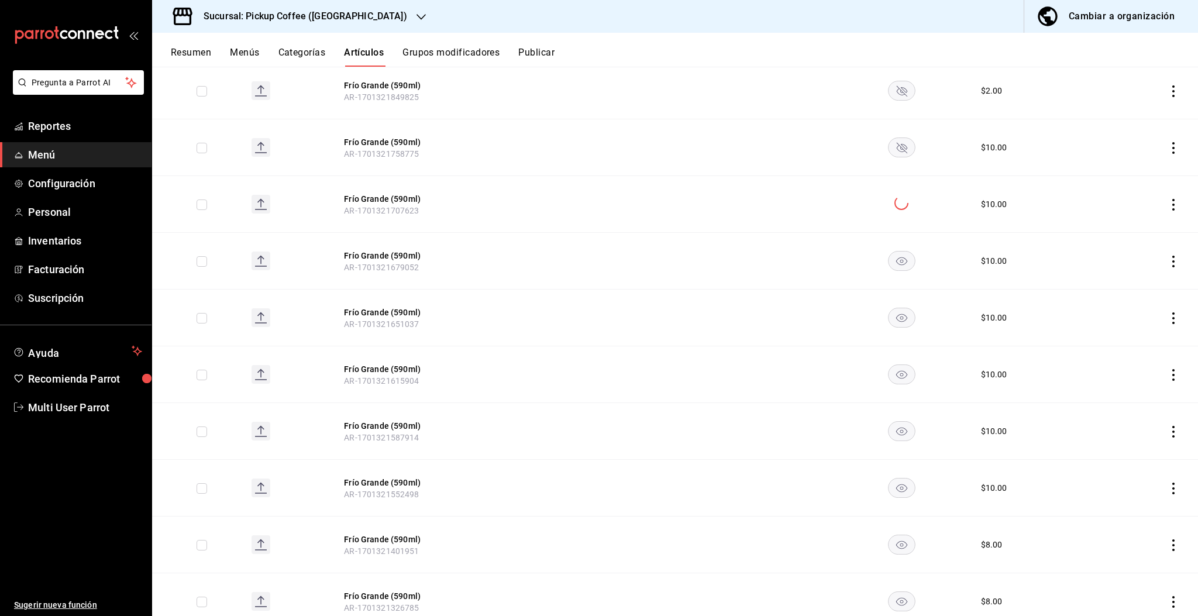
click at [897, 255] on rect "availability-product" at bounding box center [901, 260] width 27 height 19
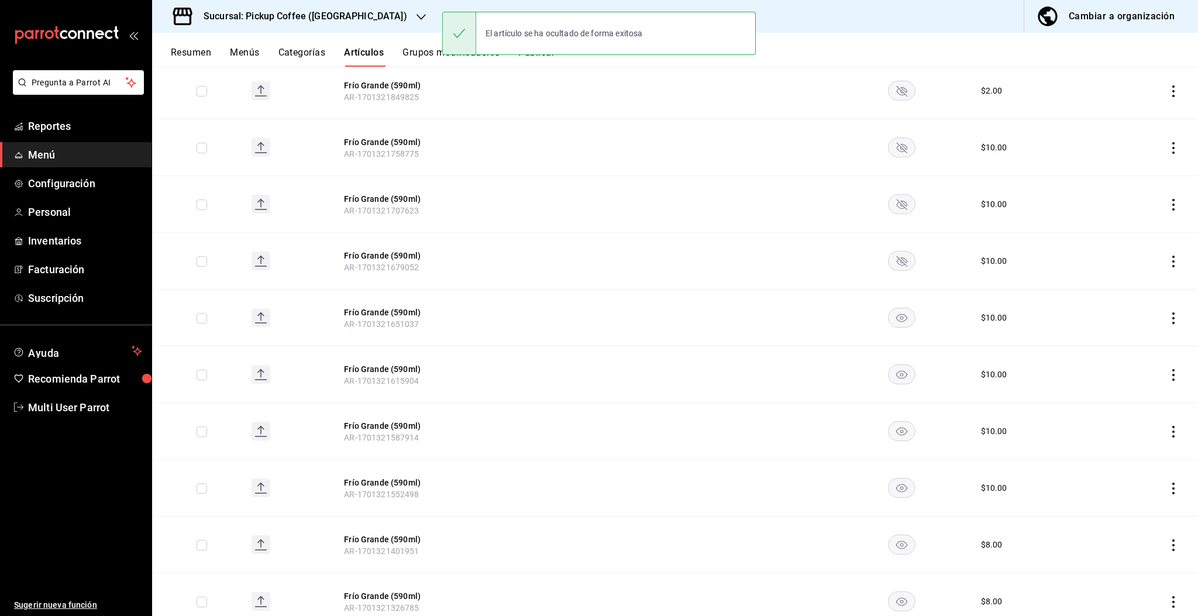
click at [891, 308] on rect "availability-product" at bounding box center [901, 317] width 27 height 19
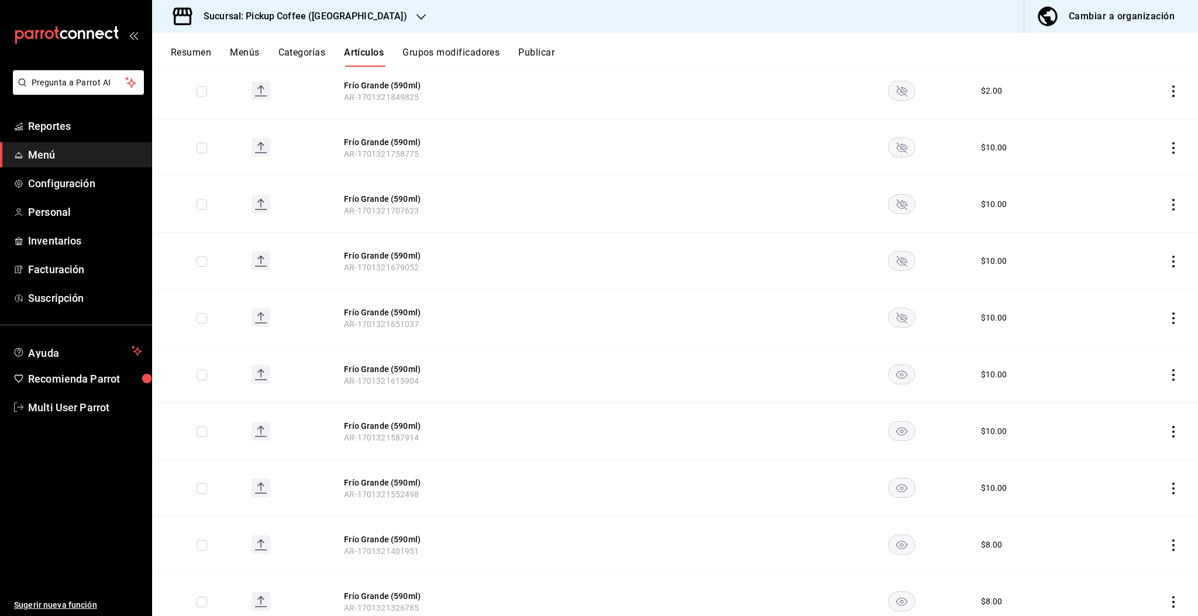
click at [890, 373] on rect "availability-product" at bounding box center [901, 374] width 27 height 19
click at [890, 426] on rect "availability-product" at bounding box center [901, 431] width 27 height 19
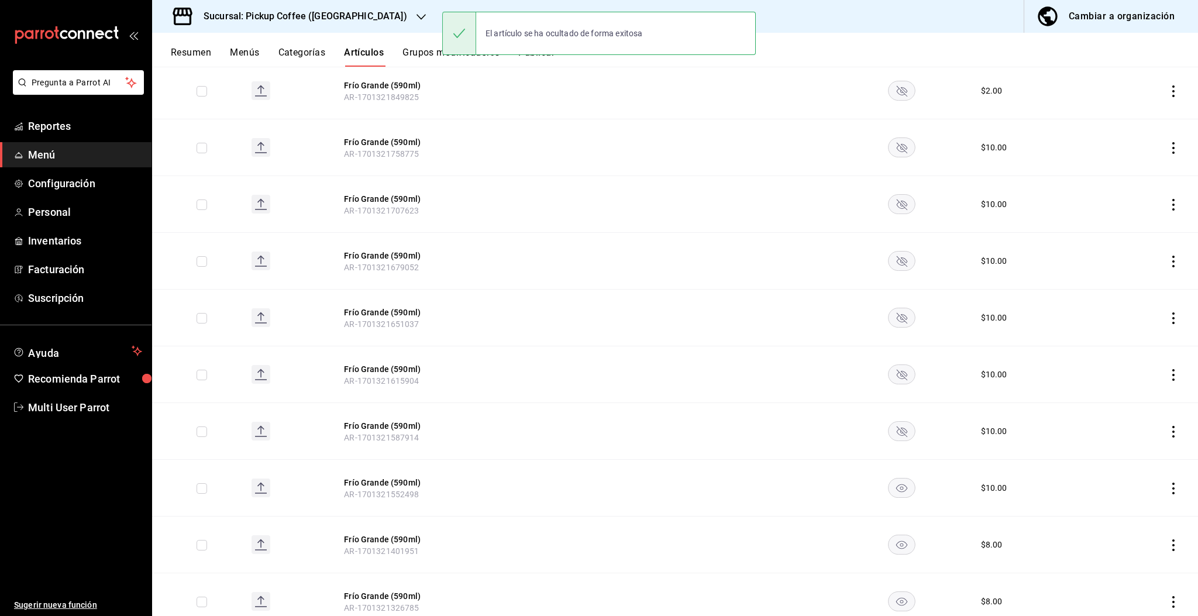
click at [888, 484] on rect "availability-product" at bounding box center [901, 487] width 27 height 19
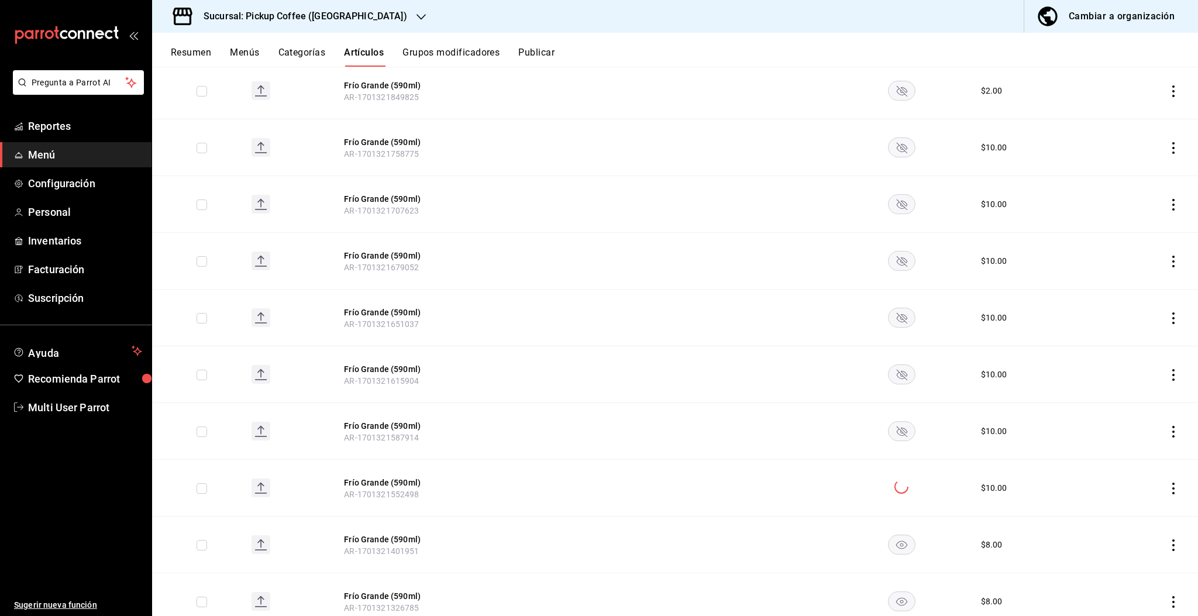
click at [891, 541] on rect "availability-product" at bounding box center [901, 544] width 27 height 19
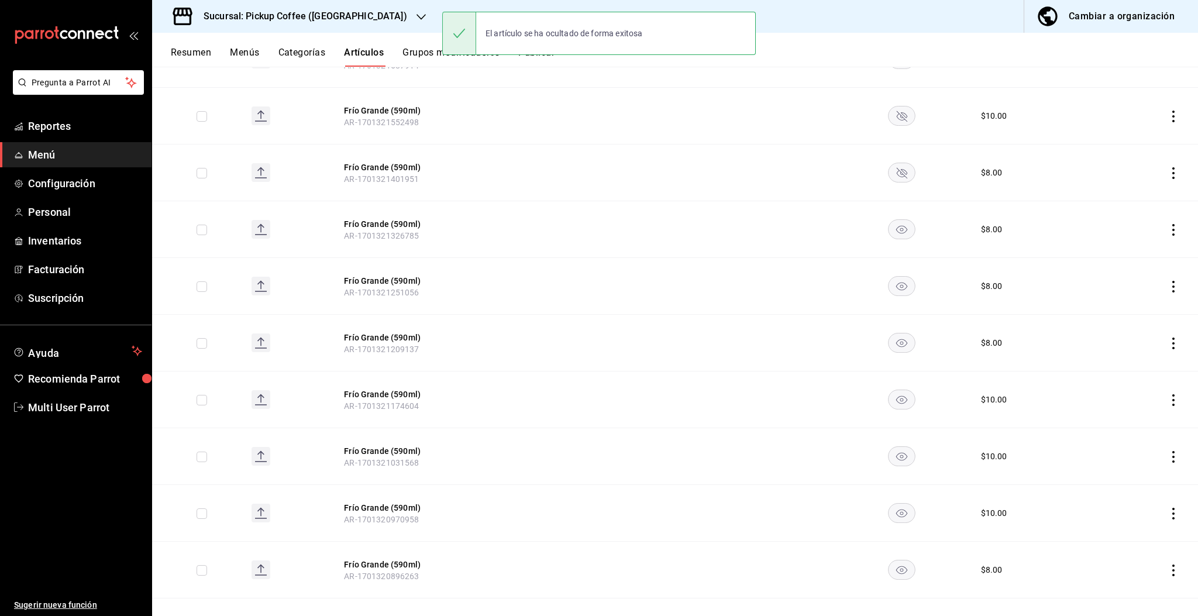
scroll to position [1871, 0]
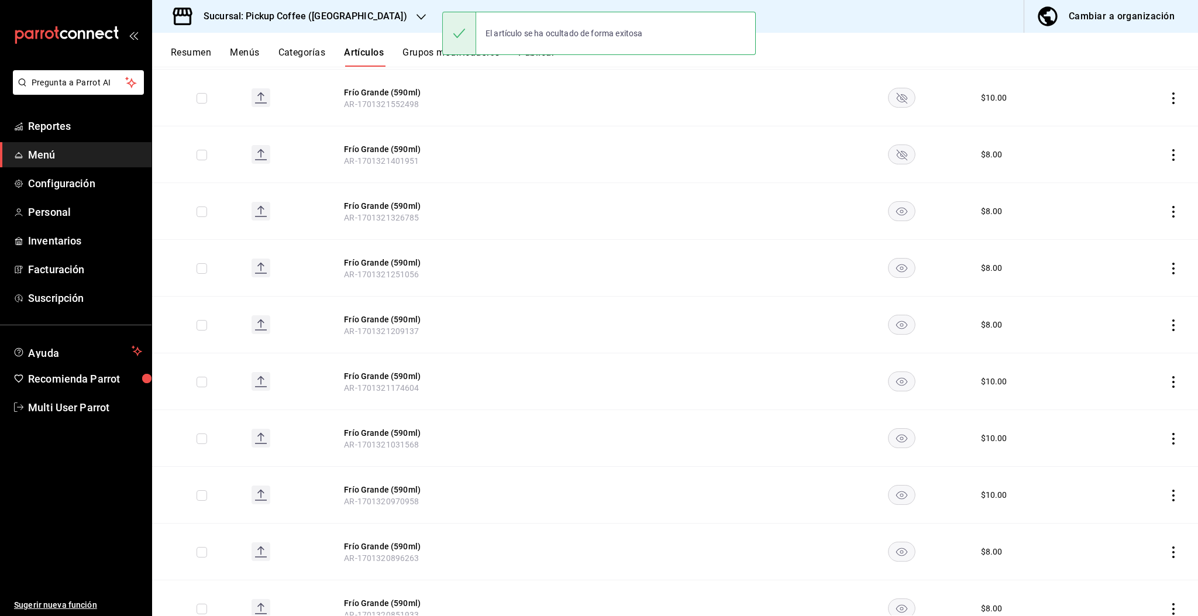
click at [893, 211] on rect "availability-product" at bounding box center [901, 211] width 27 height 19
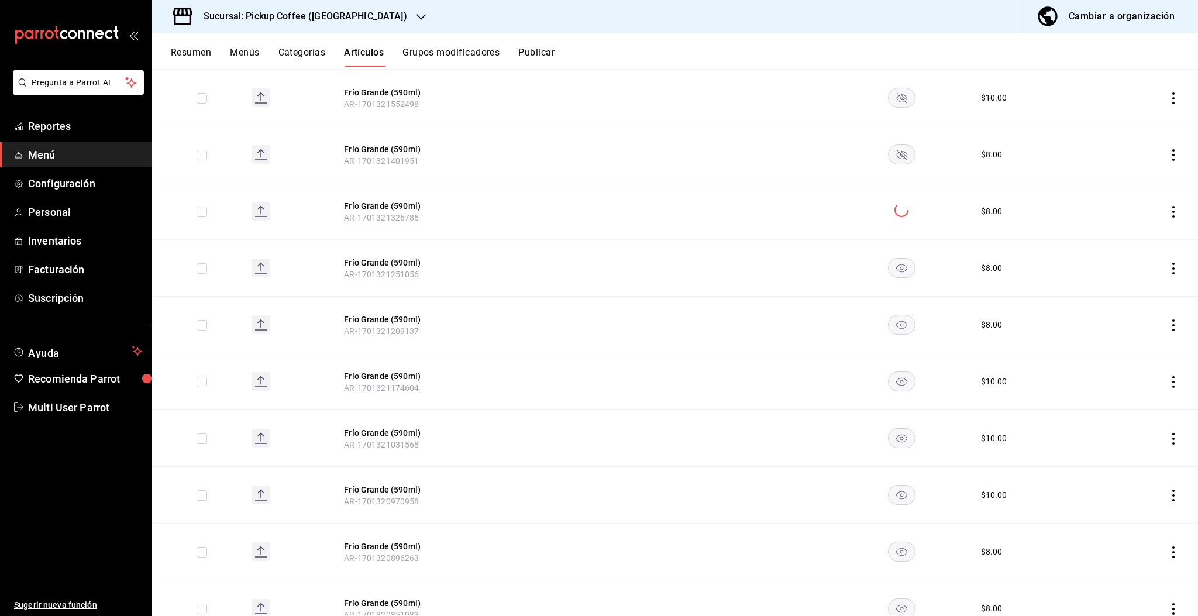
click at [895, 264] on rect "availability-product" at bounding box center [901, 267] width 27 height 19
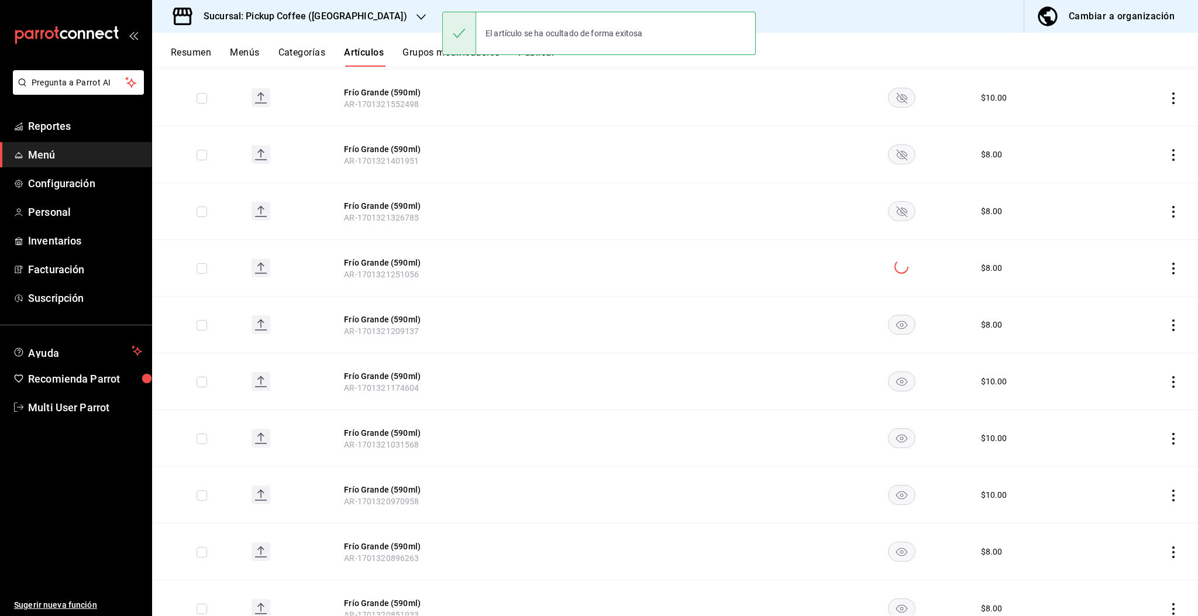
click at [896, 321] on icon "availability-product" at bounding box center [901, 325] width 11 height 8
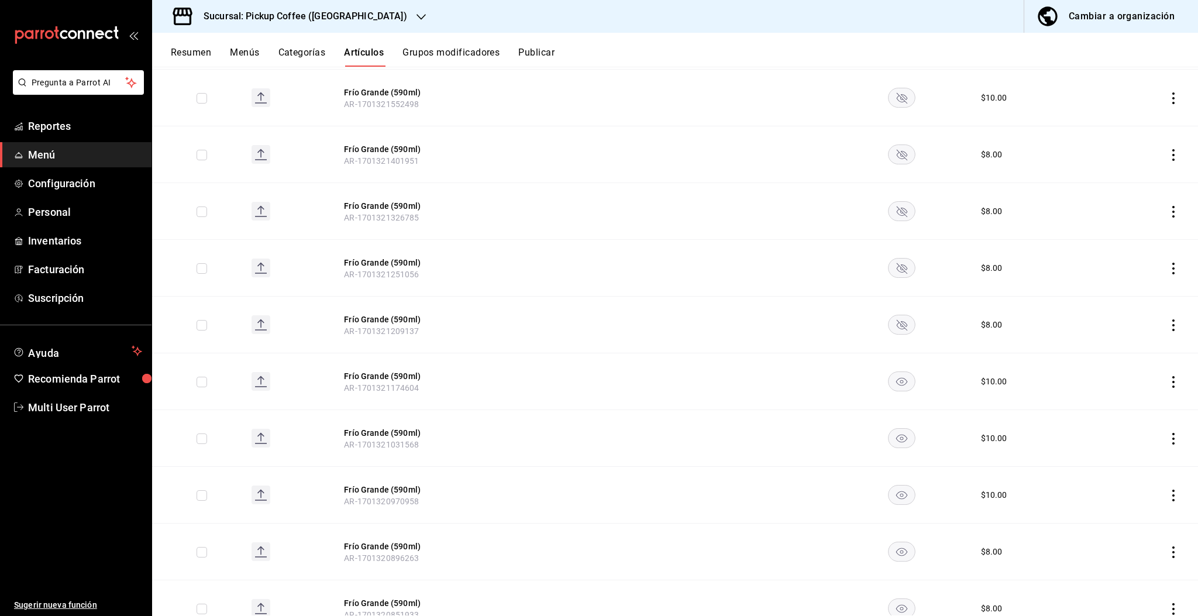
click at [892, 377] on rect "availability-product" at bounding box center [901, 381] width 27 height 19
click at [894, 435] on rect "availability-product" at bounding box center [901, 438] width 27 height 19
click at [895, 502] on td at bounding box center [901, 495] width 130 height 57
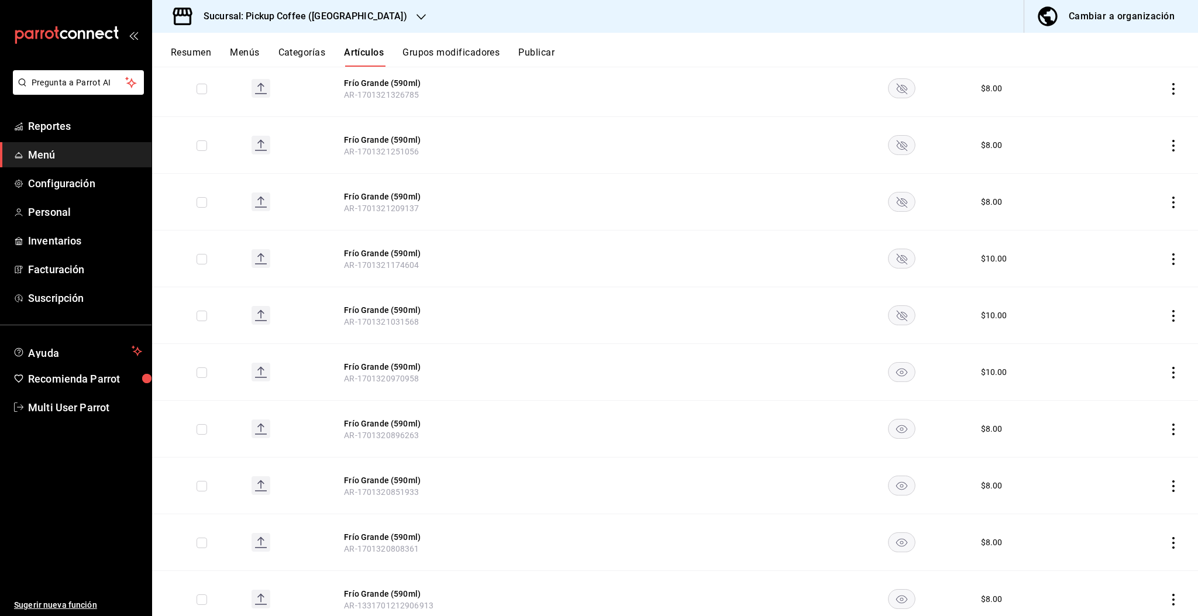
scroll to position [2027, 0]
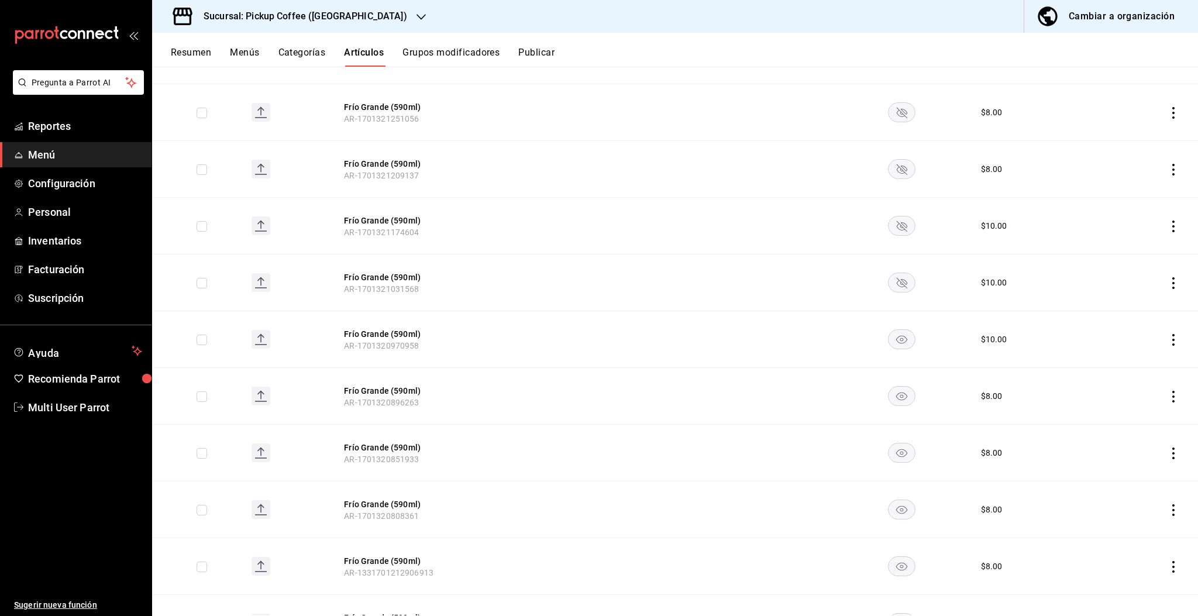
click at [891, 331] on rect "availability-product" at bounding box center [901, 339] width 27 height 19
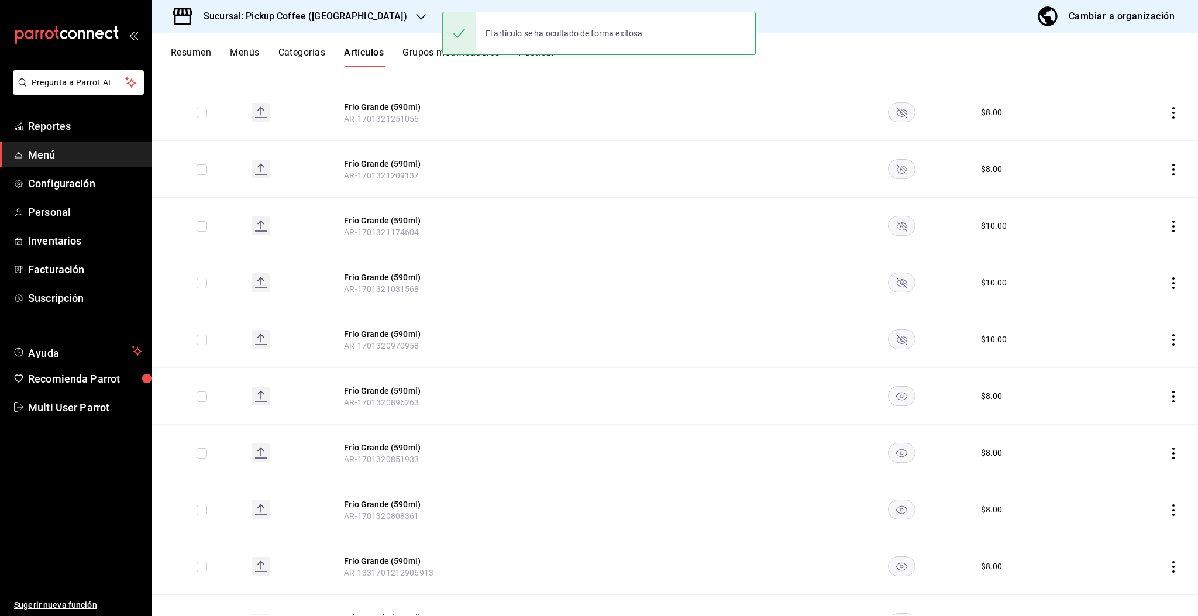
click at [891, 396] on rect "availability-product" at bounding box center [901, 396] width 27 height 19
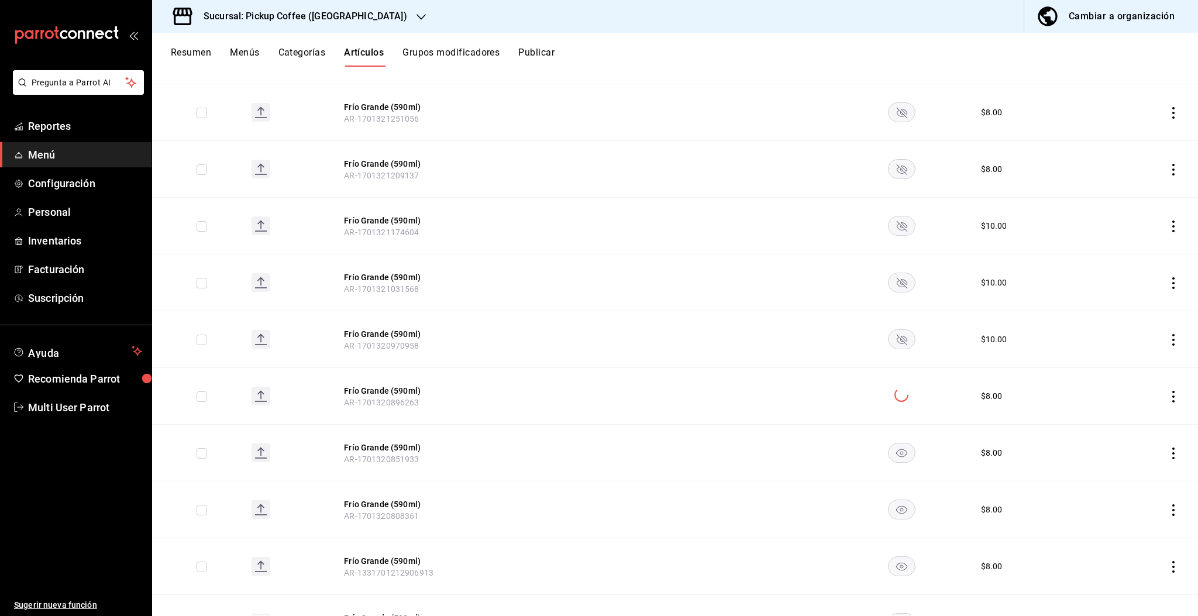
click at [896, 450] on icon "availability-product" at bounding box center [901, 453] width 11 height 8
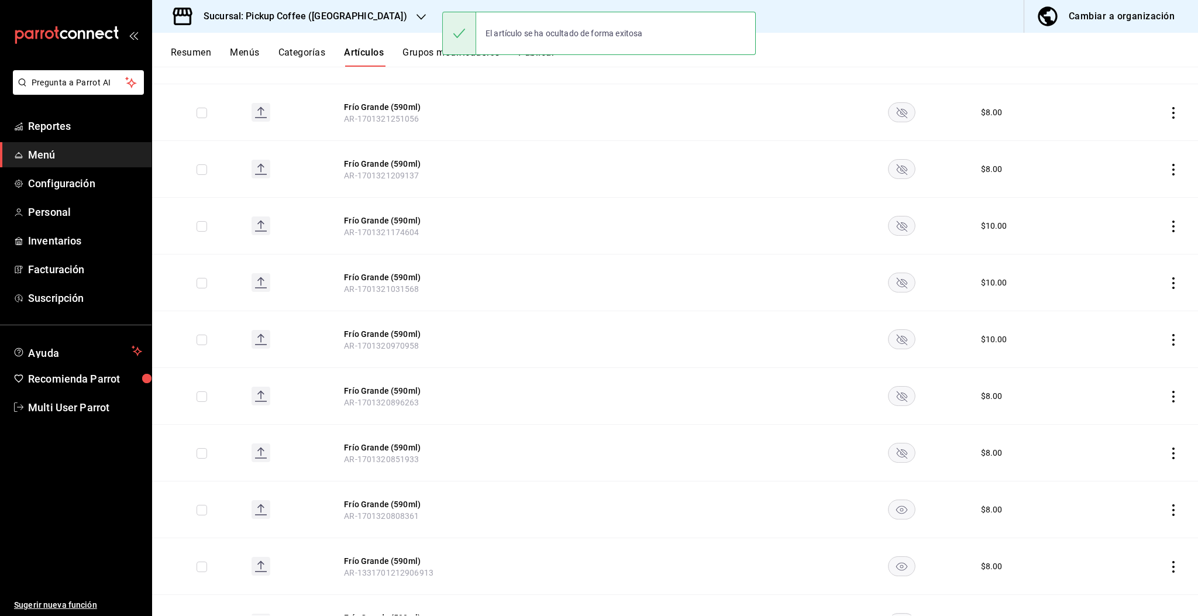
scroll to position [2105, 0]
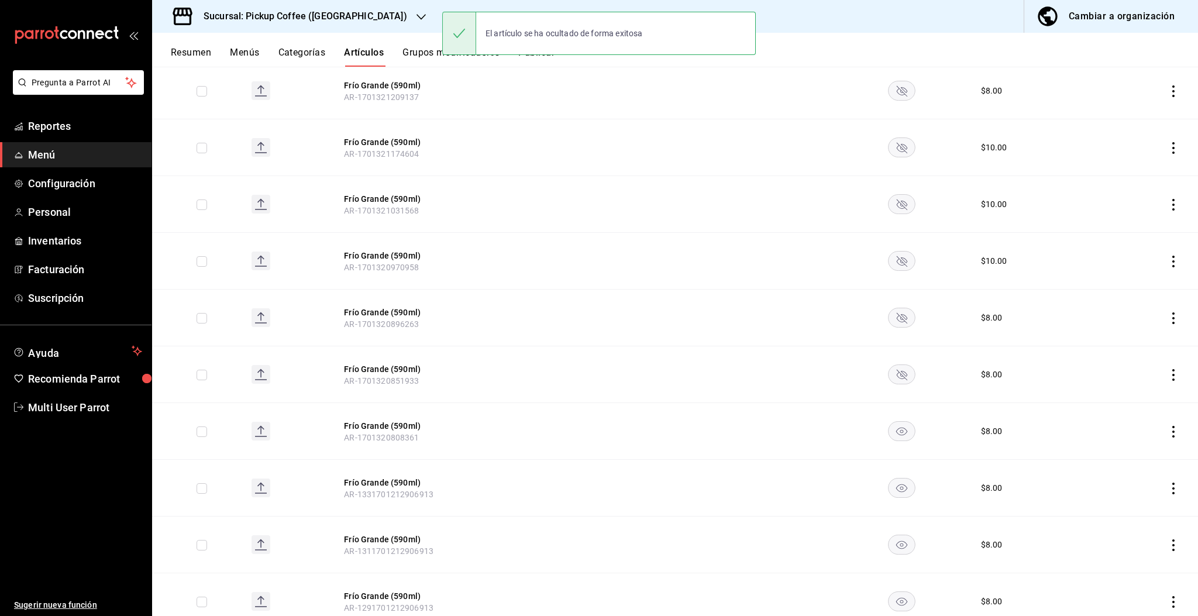
click at [890, 480] on rect "availability-product" at bounding box center [901, 487] width 27 height 19
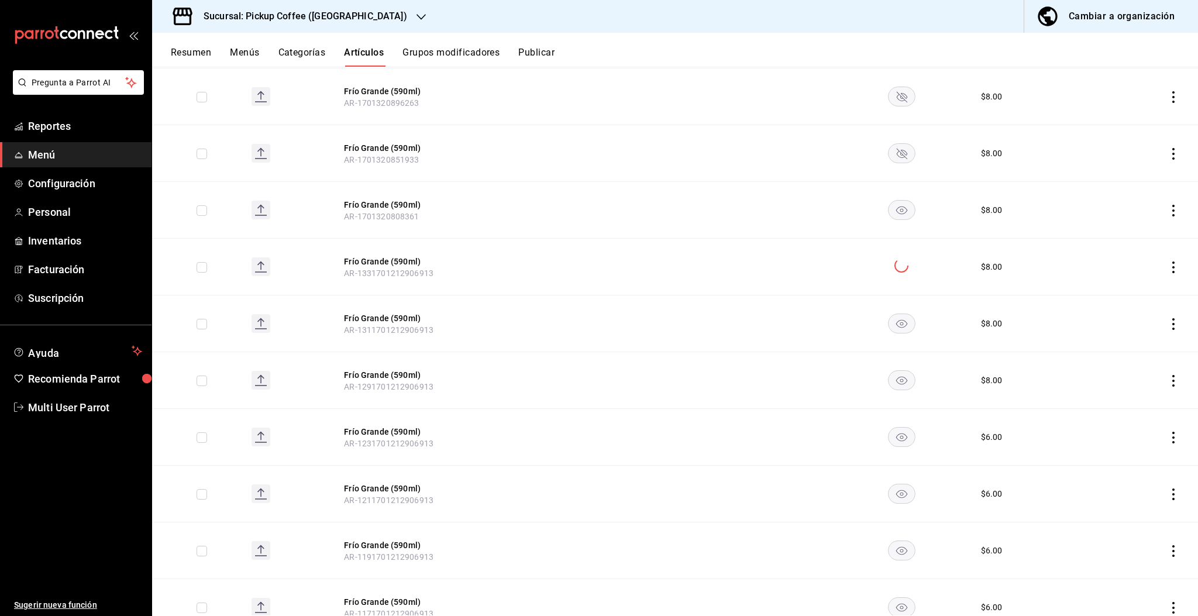
scroll to position [2339, 0]
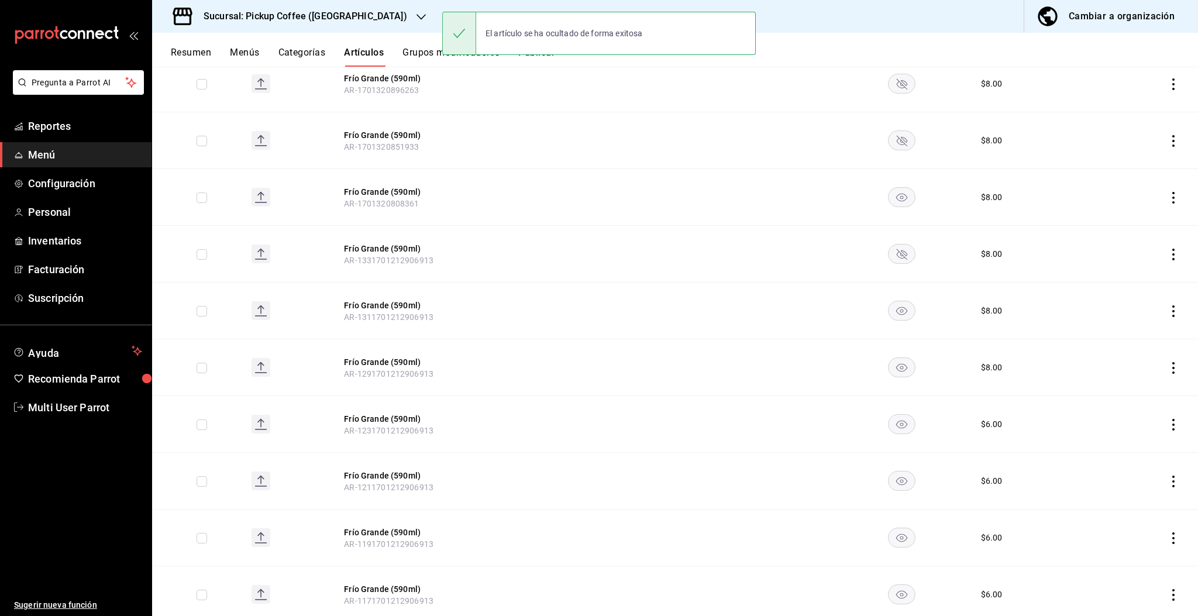
click at [893, 306] on rect "availability-product" at bounding box center [901, 310] width 27 height 19
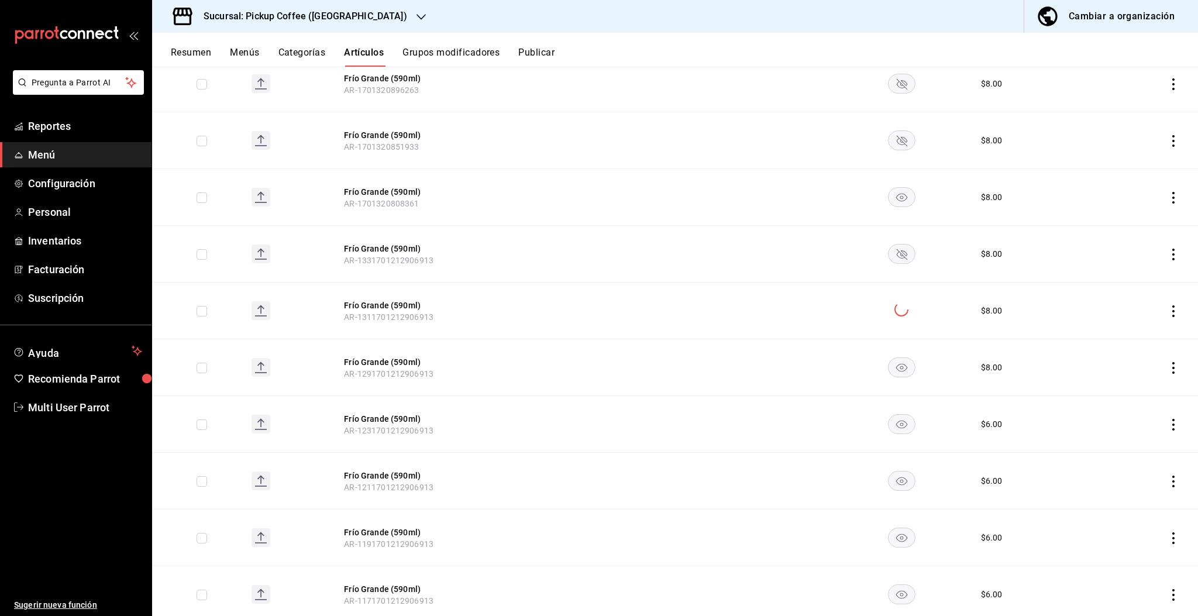
click at [891, 194] on rect "availability-product" at bounding box center [901, 197] width 27 height 19
click at [897, 371] on rect "availability-product" at bounding box center [901, 367] width 27 height 19
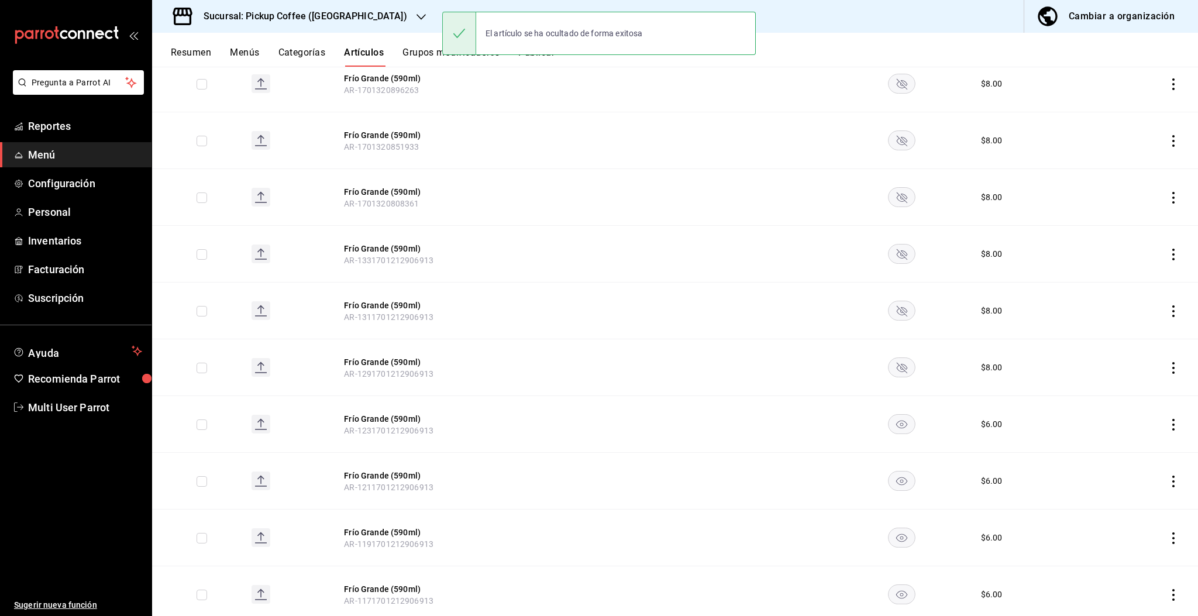
click at [890, 421] on rect "availability-product" at bounding box center [901, 424] width 27 height 19
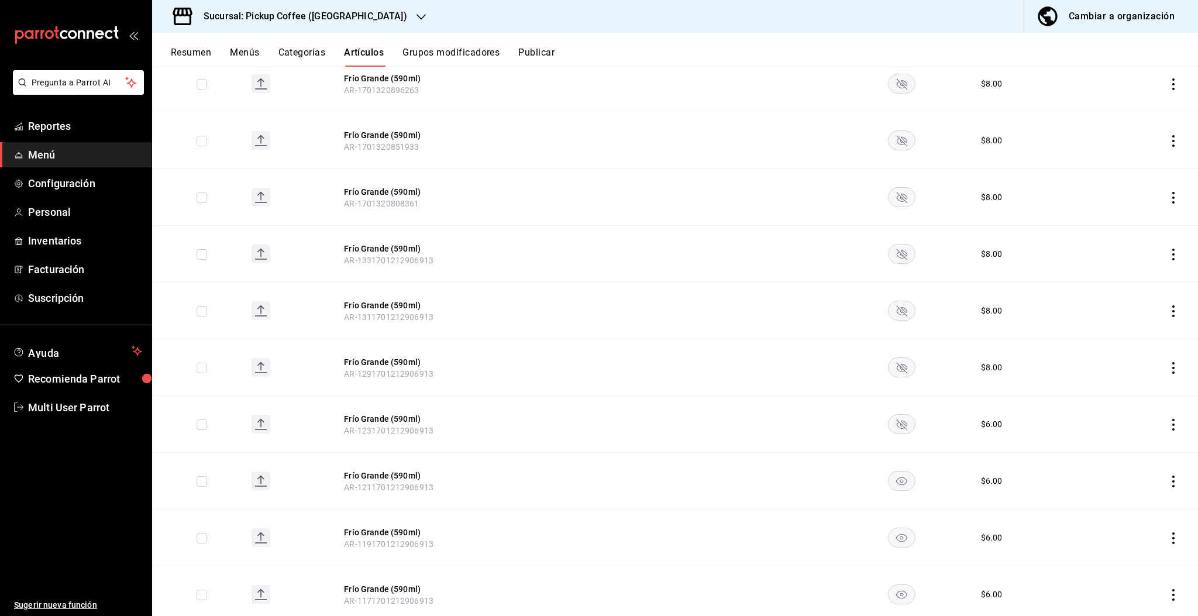
click at [896, 479] on icon "availability-product" at bounding box center [901, 481] width 11 height 8
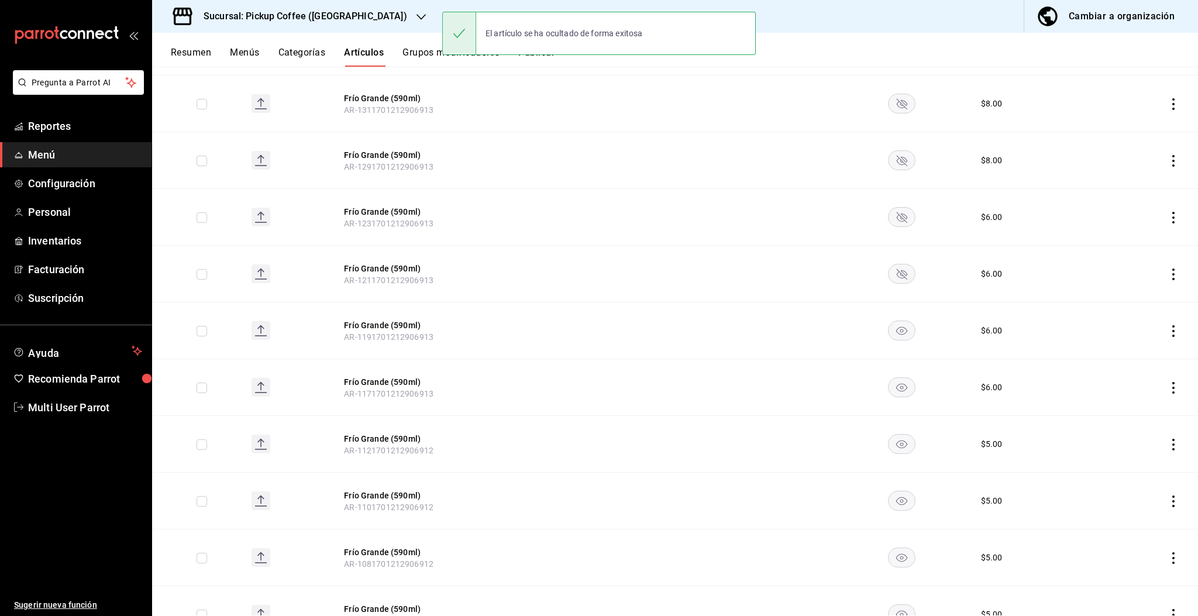
scroll to position [2573, 0]
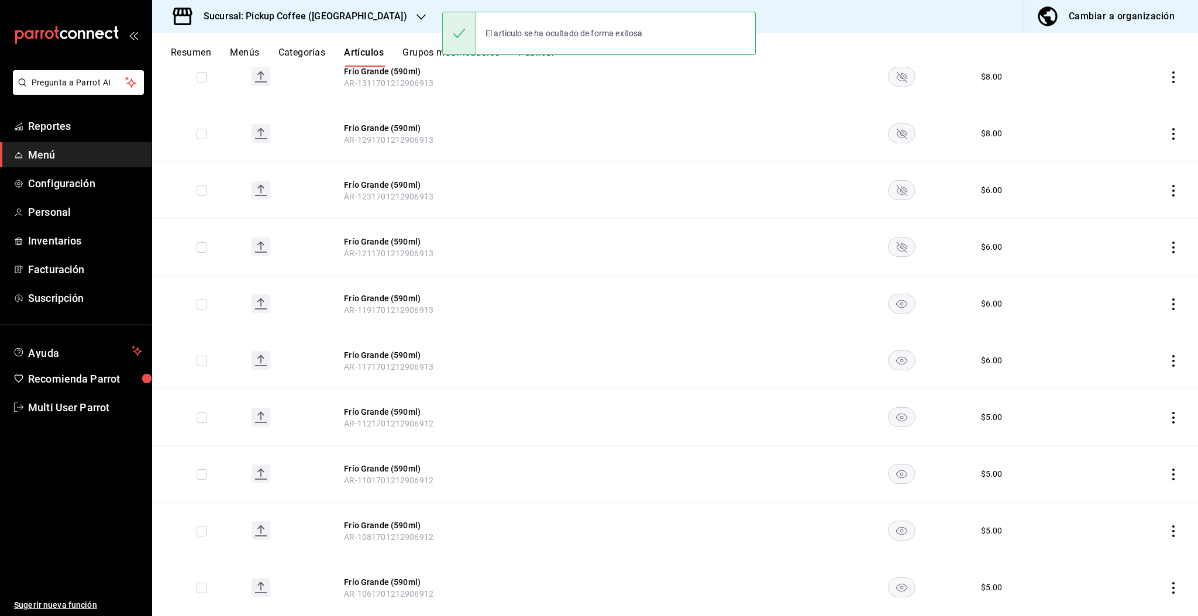
click at [891, 299] on rect "availability-product" at bounding box center [901, 303] width 27 height 19
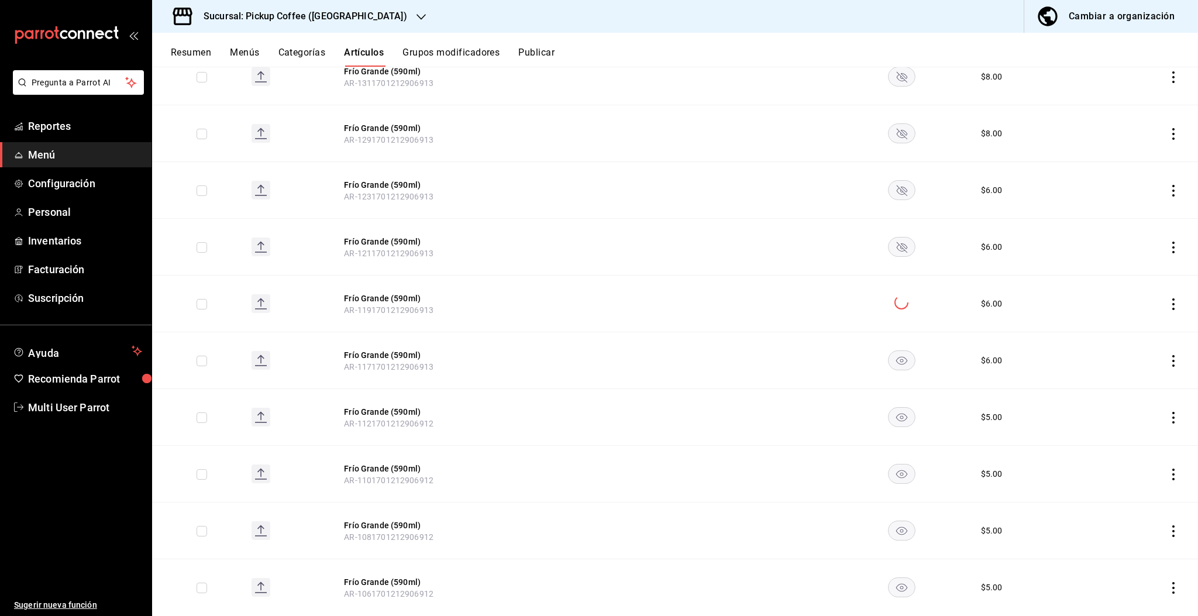
click at [892, 360] on rect "availability-product" at bounding box center [901, 360] width 27 height 19
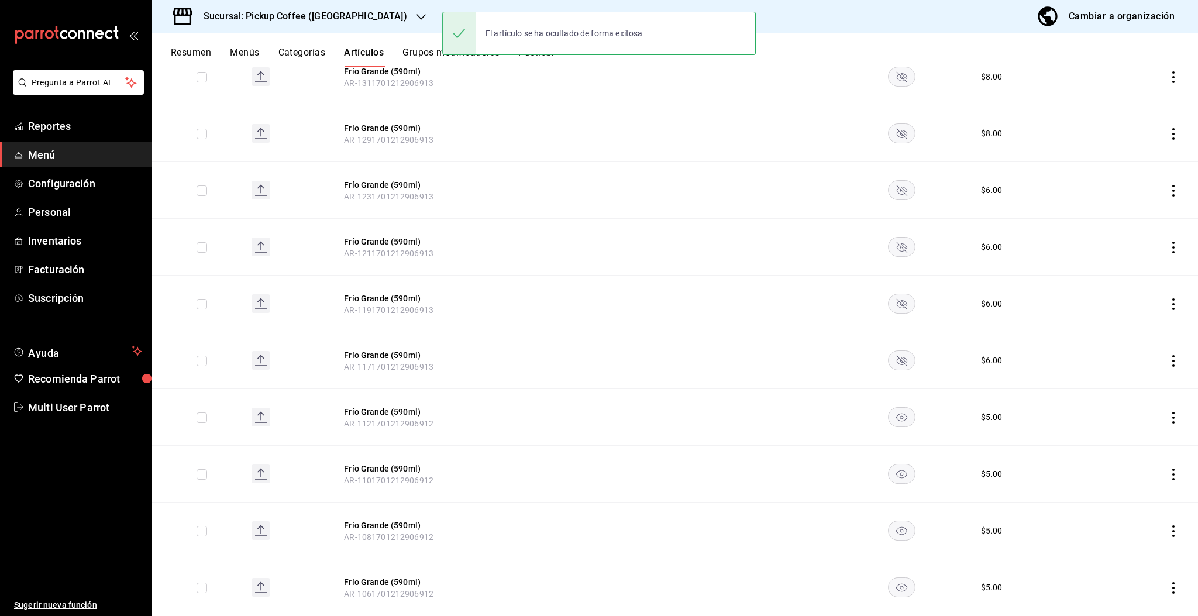
click at [892, 412] on rect "availability-product" at bounding box center [901, 417] width 27 height 19
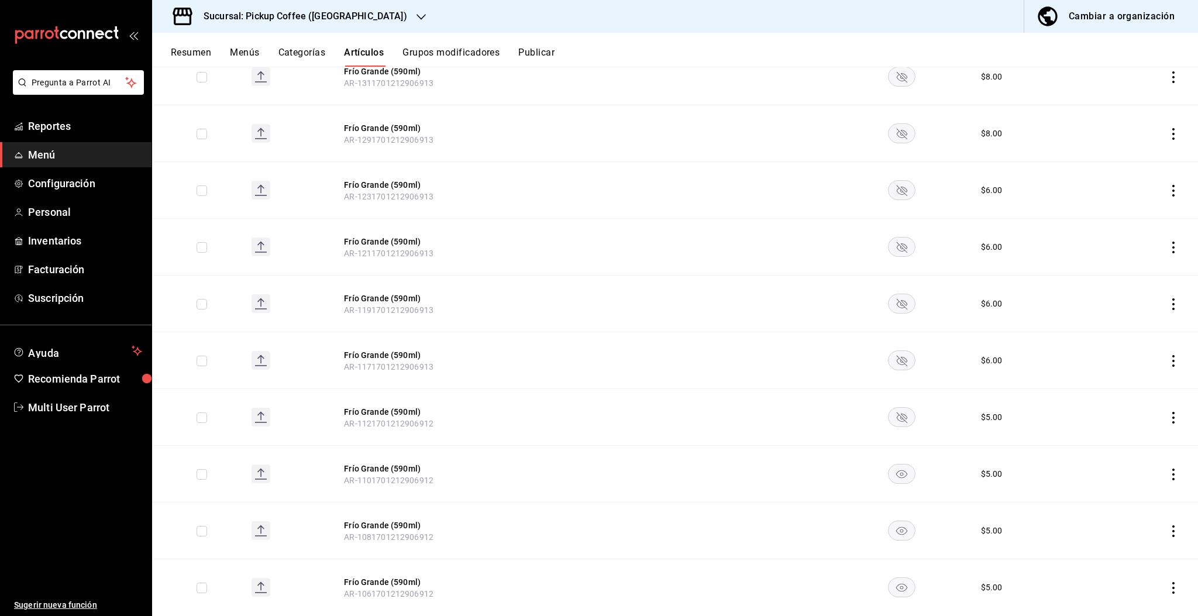
click at [894, 469] on rect "availability-product" at bounding box center [901, 473] width 27 height 19
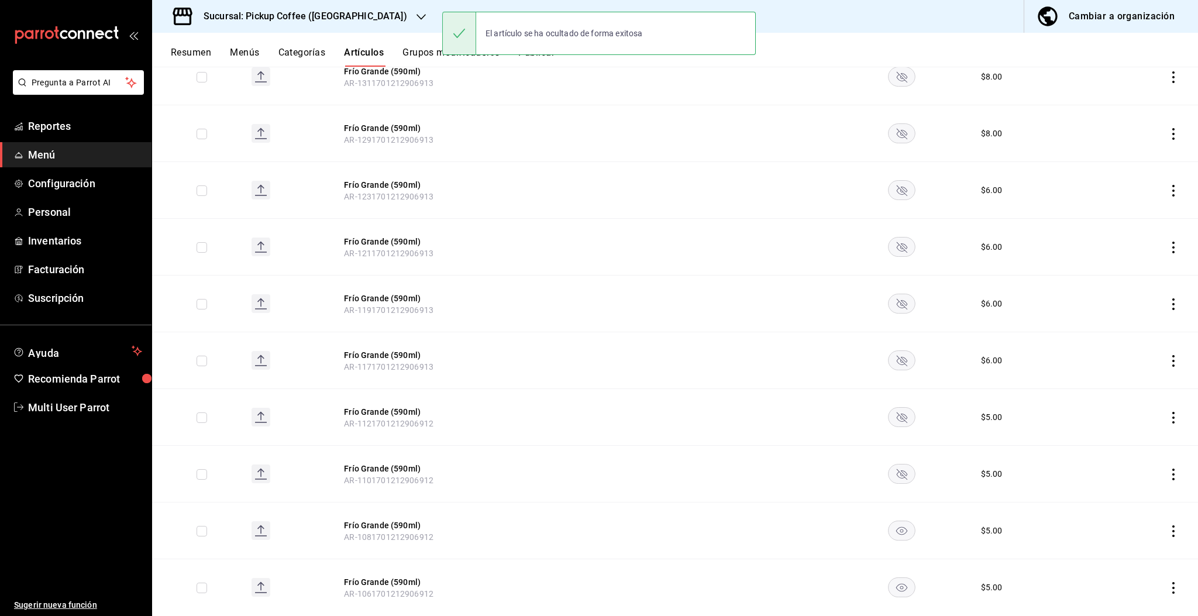
scroll to position [2729, 0]
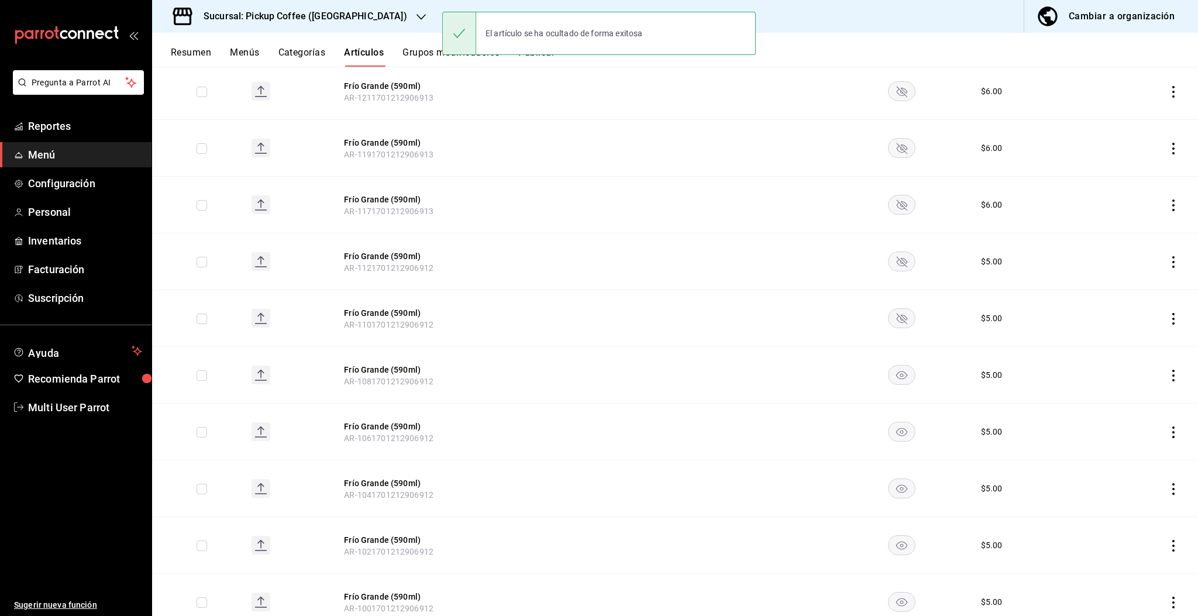
click at [897, 375] on rect "availability-product" at bounding box center [901, 375] width 27 height 19
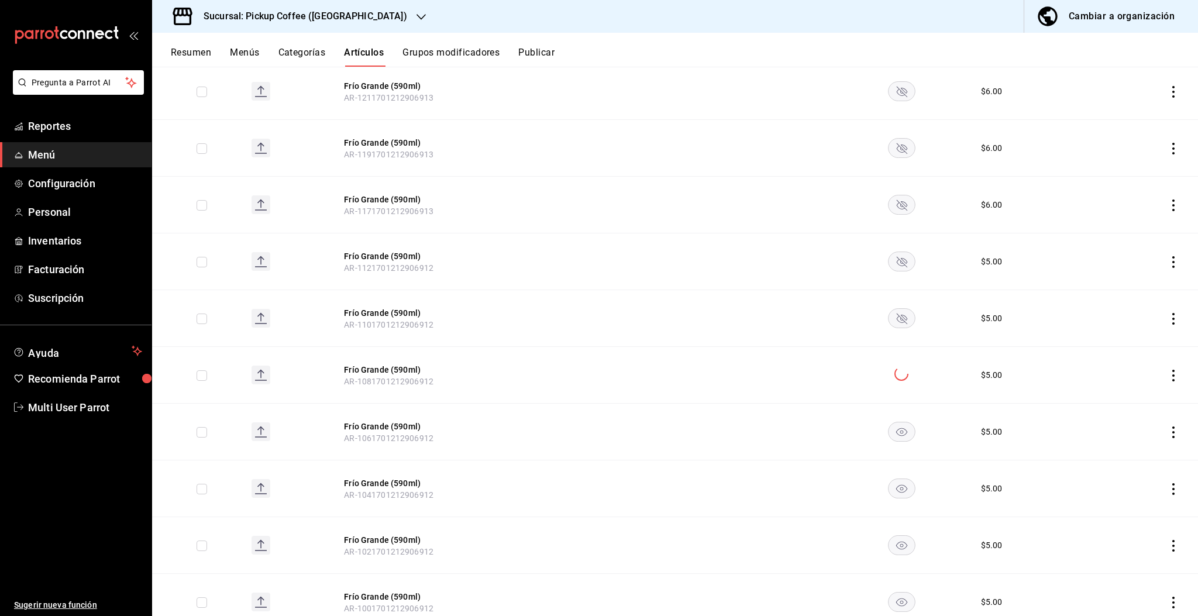
click at [891, 431] on rect "availability-product" at bounding box center [901, 431] width 27 height 19
click at [888, 483] on rect "availability-product" at bounding box center [901, 488] width 27 height 19
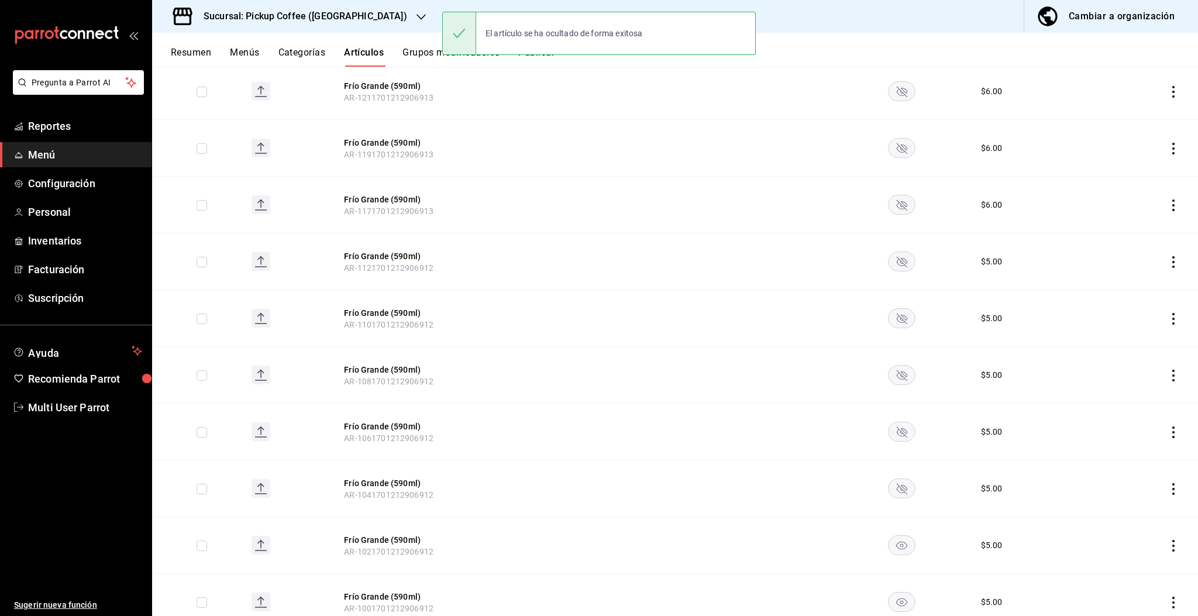
click at [893, 543] on rect "availability-product" at bounding box center [901, 545] width 27 height 19
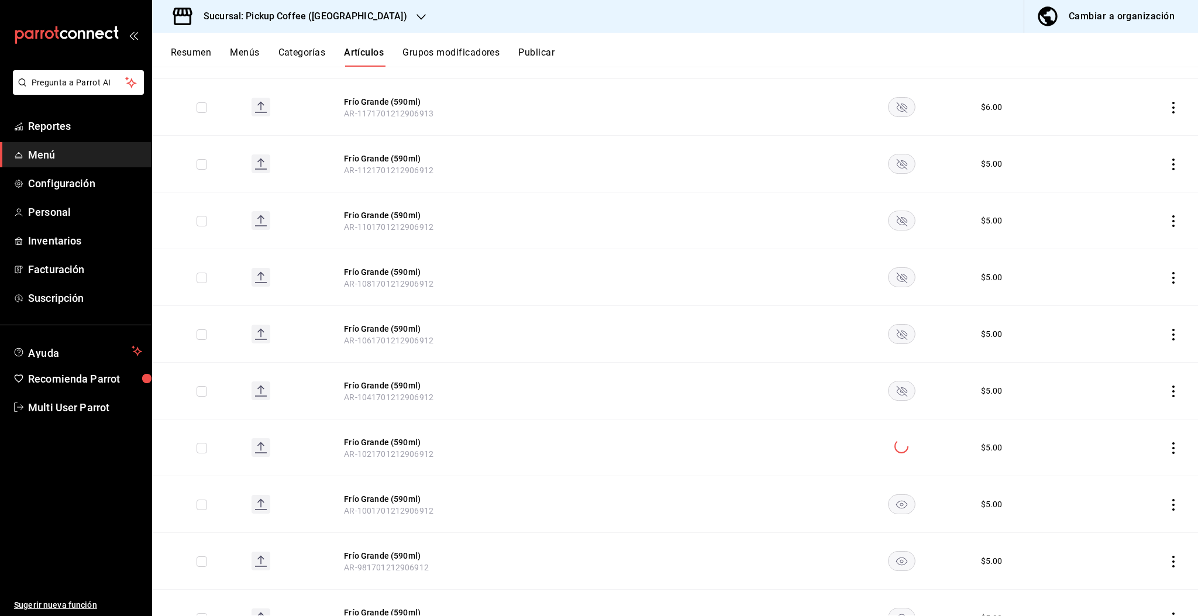
scroll to position [2955, 0]
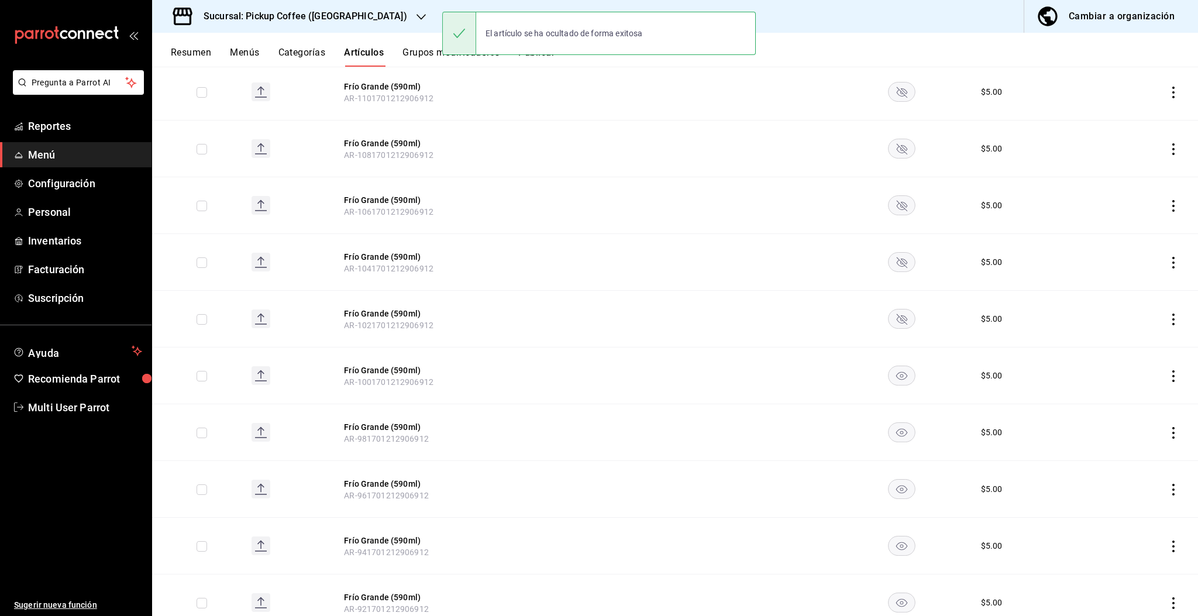
click at [892, 366] on rect "availability-product" at bounding box center [901, 375] width 27 height 19
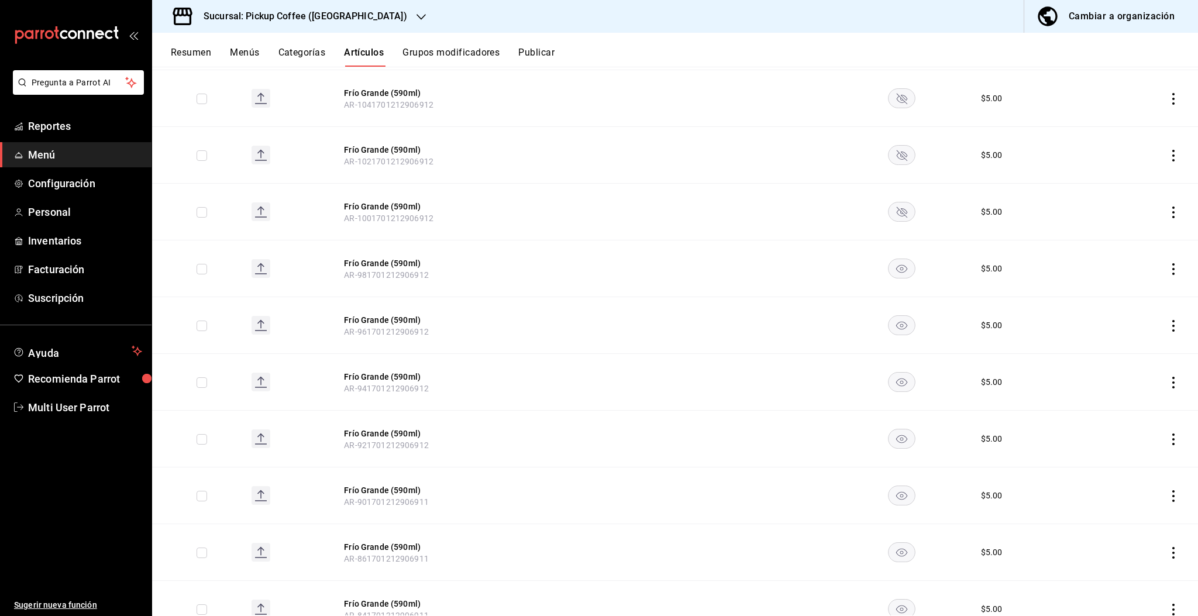
click at [897, 262] on rect "availability-product" at bounding box center [901, 268] width 27 height 19
click at [890, 320] on rect "availability-product" at bounding box center [901, 325] width 27 height 19
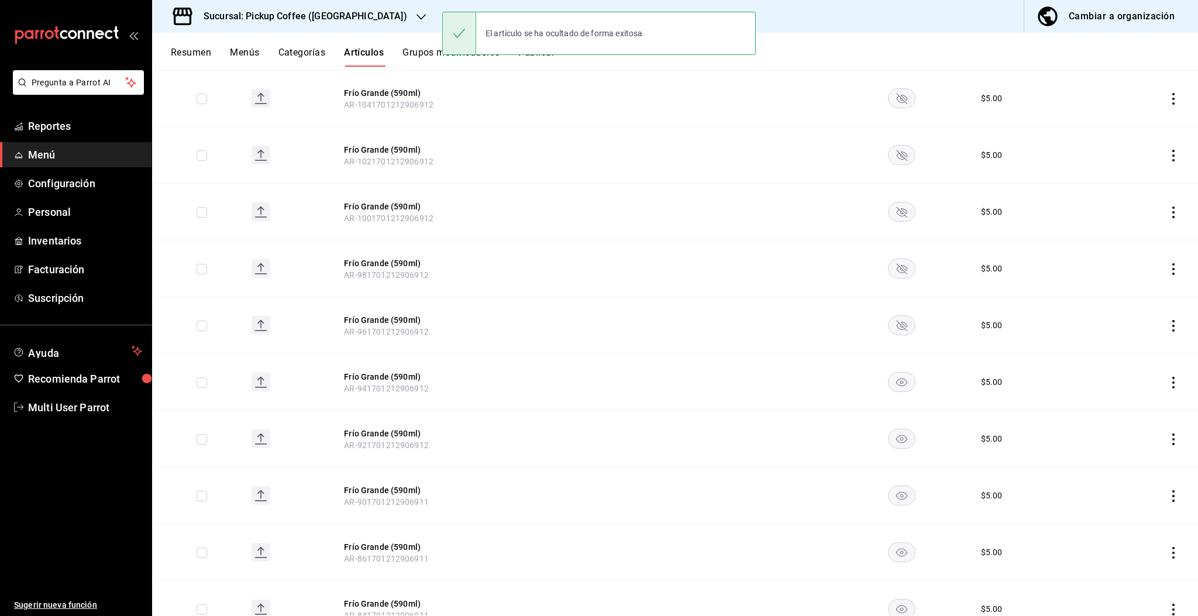
click at [889, 377] on rect "availability-product" at bounding box center [901, 382] width 27 height 19
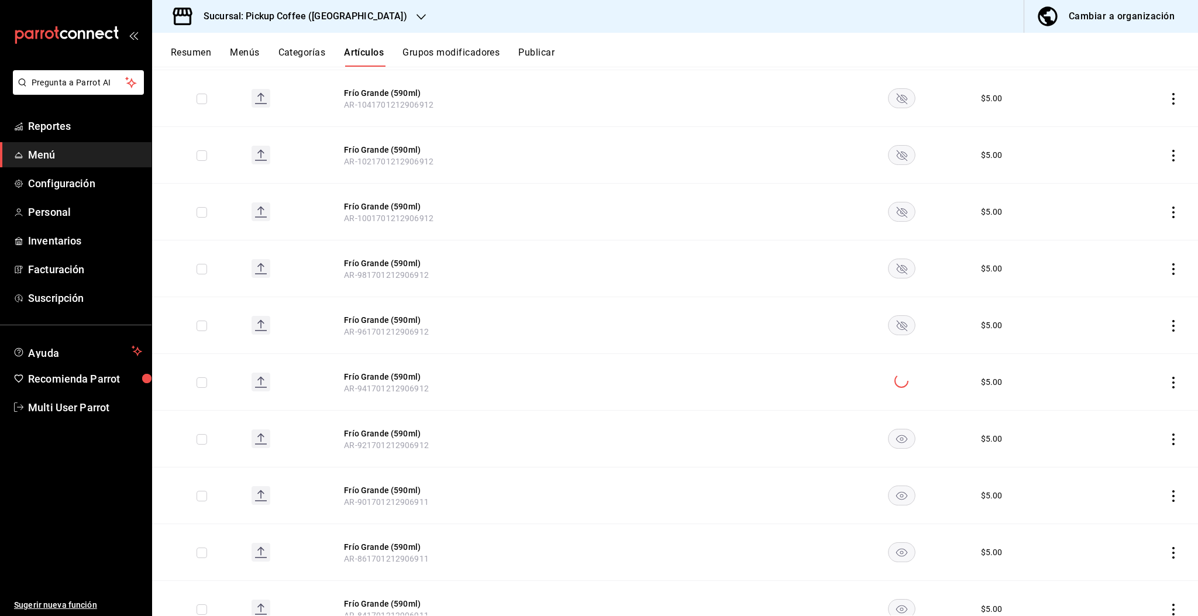
click at [890, 439] on rect "availability-product" at bounding box center [901, 438] width 27 height 19
click at [890, 487] on rect "availability-product" at bounding box center [901, 495] width 27 height 19
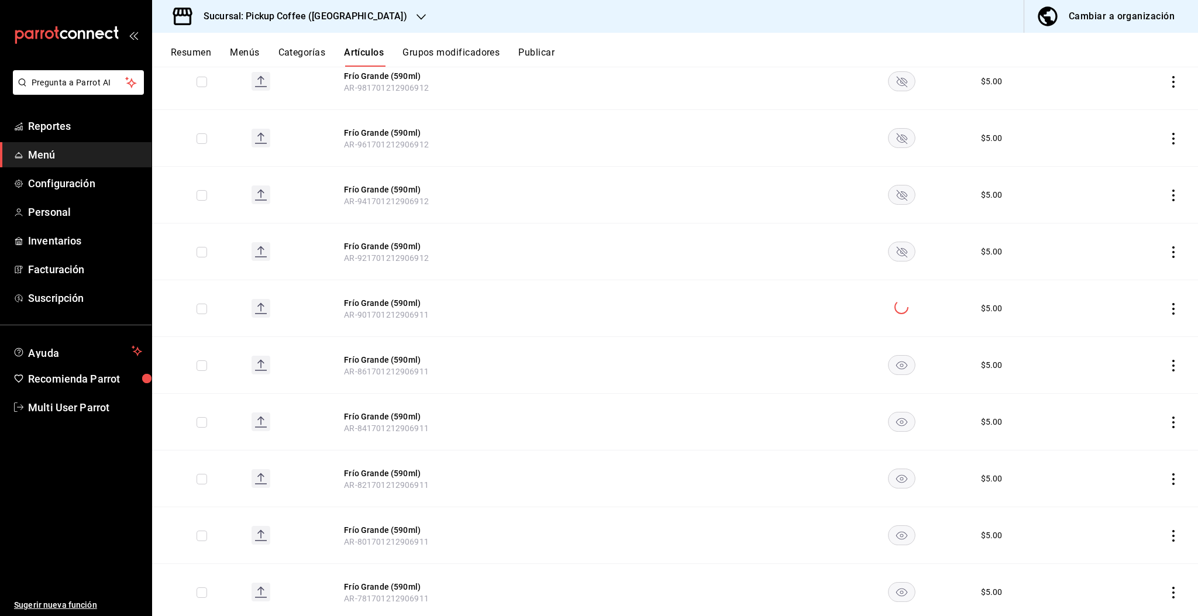
scroll to position [3333, 0]
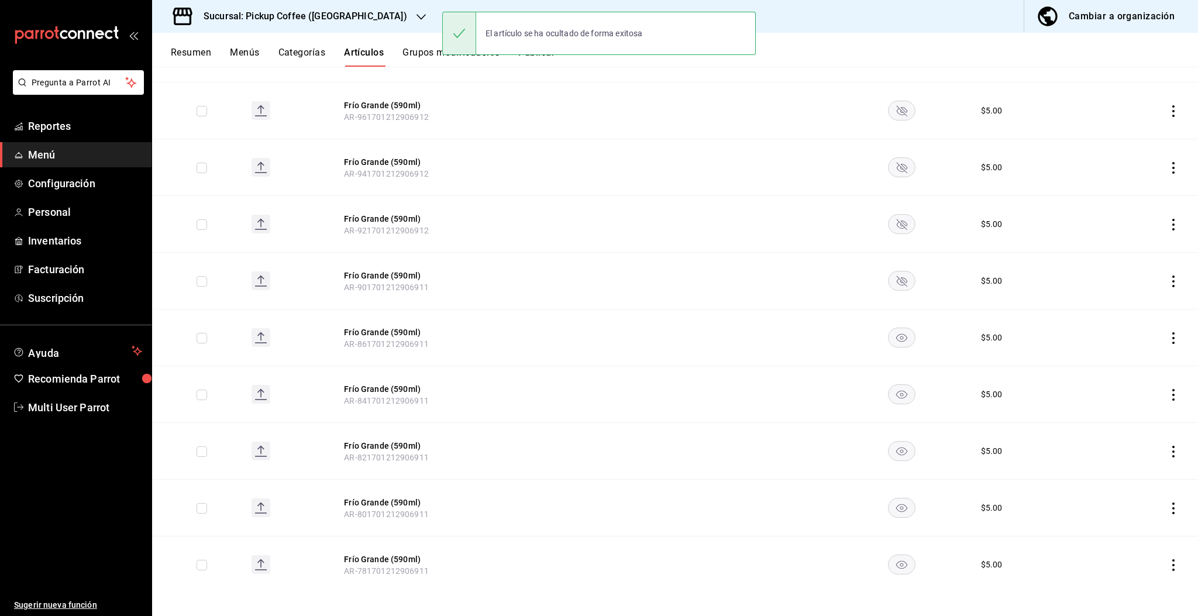
click at [894, 338] on rect "availability-product" at bounding box center [901, 337] width 27 height 19
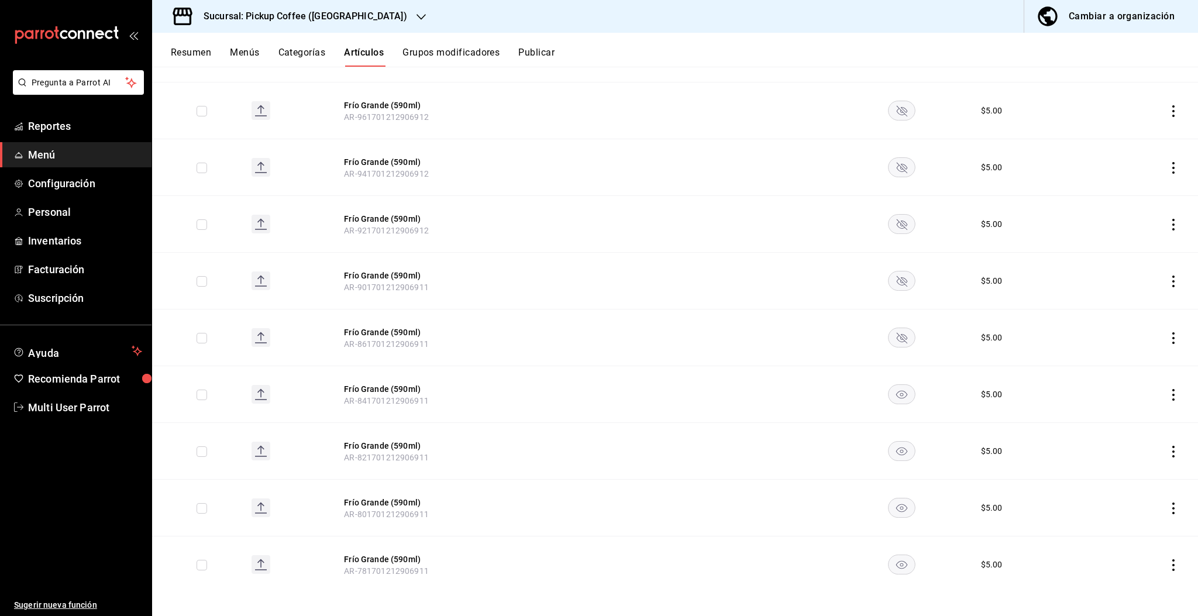
click at [896, 391] on icon "availability-product" at bounding box center [901, 395] width 11 height 8
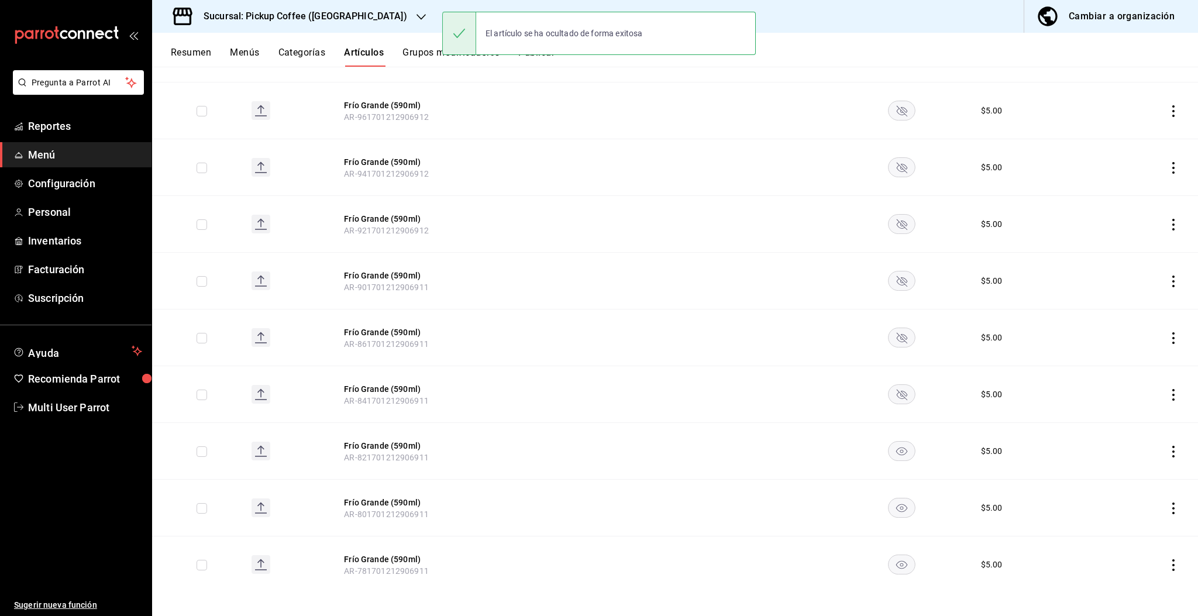
click at [888, 451] on rect "availability-product" at bounding box center [901, 451] width 27 height 19
click at [895, 505] on rect "availability-product" at bounding box center [901, 507] width 27 height 19
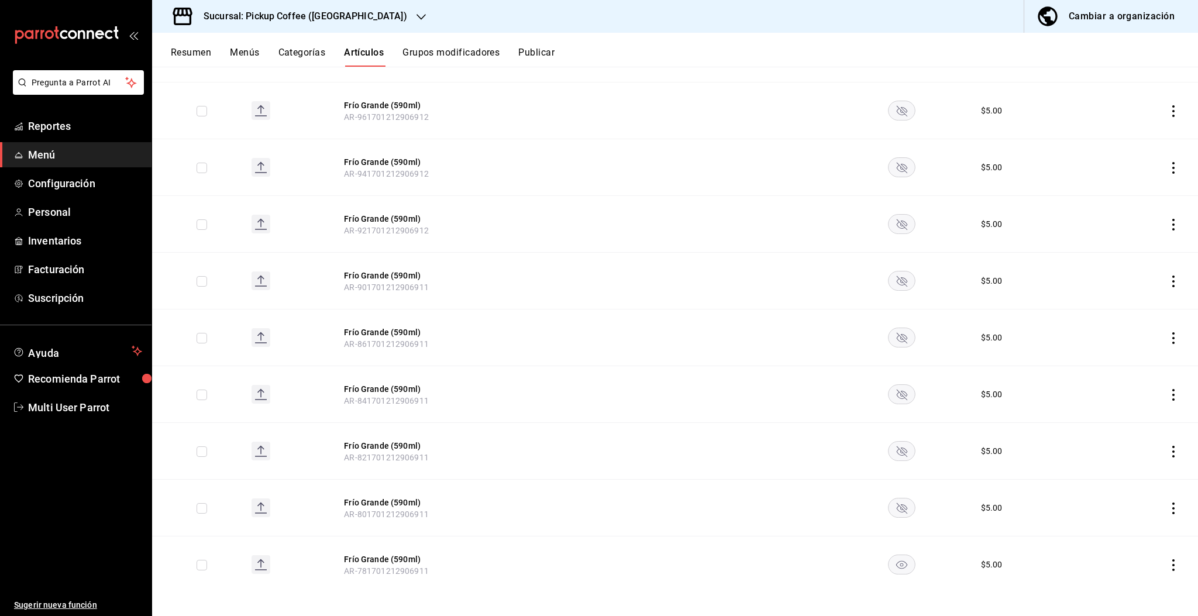
click at [894, 560] on rect "availability-product" at bounding box center [901, 564] width 27 height 19
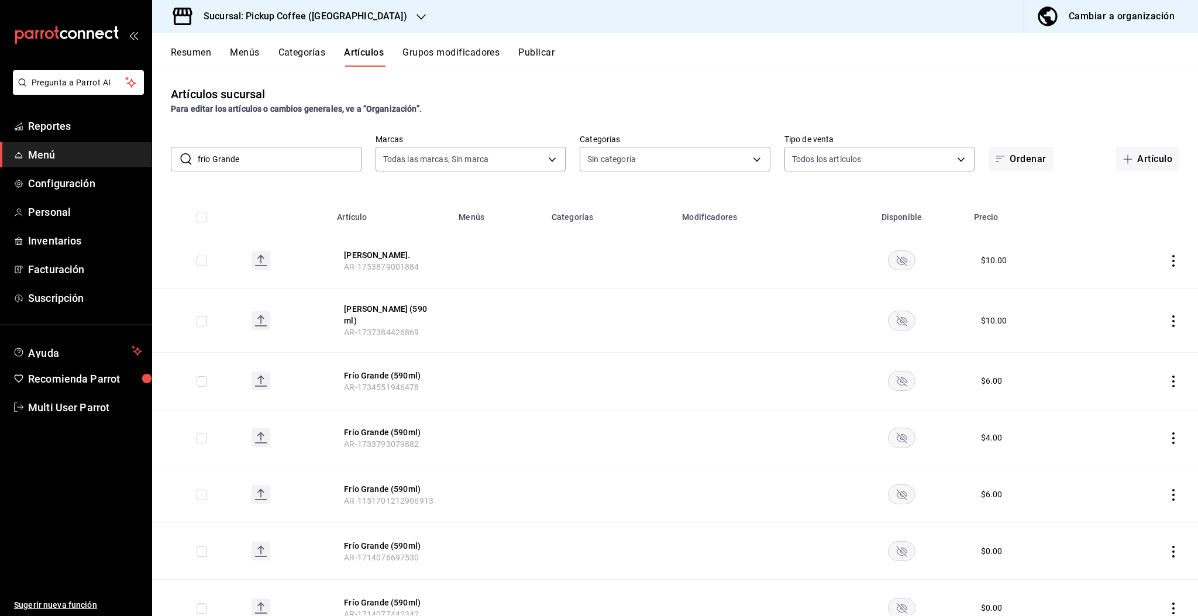
click at [543, 52] on button "Publicar" at bounding box center [536, 57] width 36 height 20
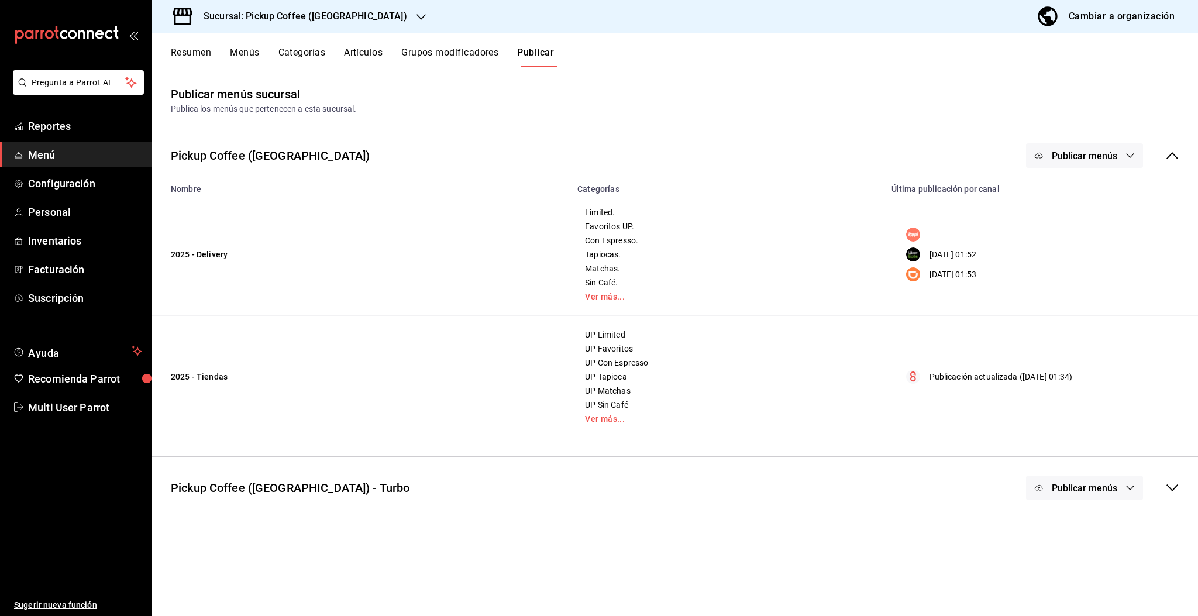
click at [1053, 154] on span "Publicar menús" at bounding box center [1083, 155] width 65 height 11
click at [1083, 198] on span "Rappi" at bounding box center [1101, 194] width 56 height 12
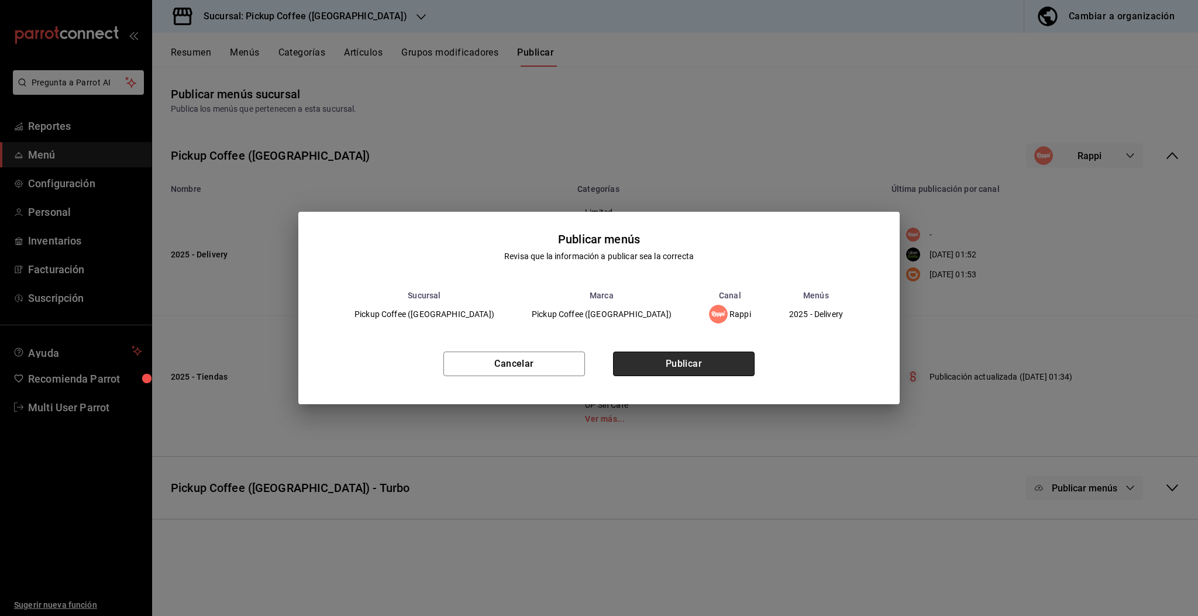
click at [725, 357] on button "Publicar" at bounding box center [684, 363] width 142 height 25
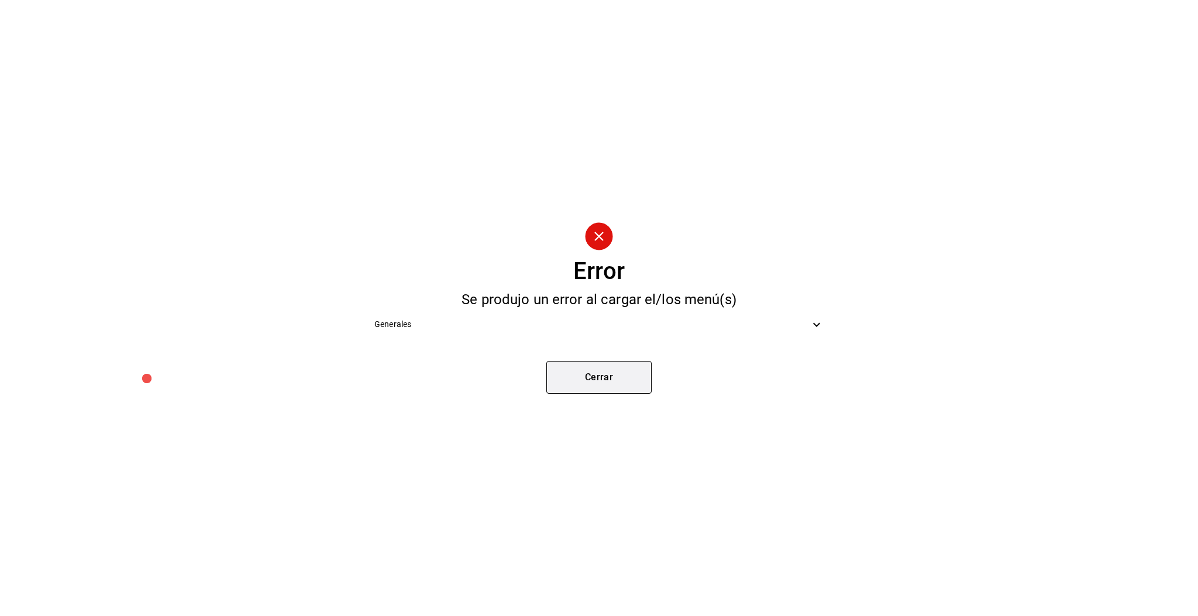
click at [607, 389] on button "Cerrar" at bounding box center [598, 377] width 105 height 33
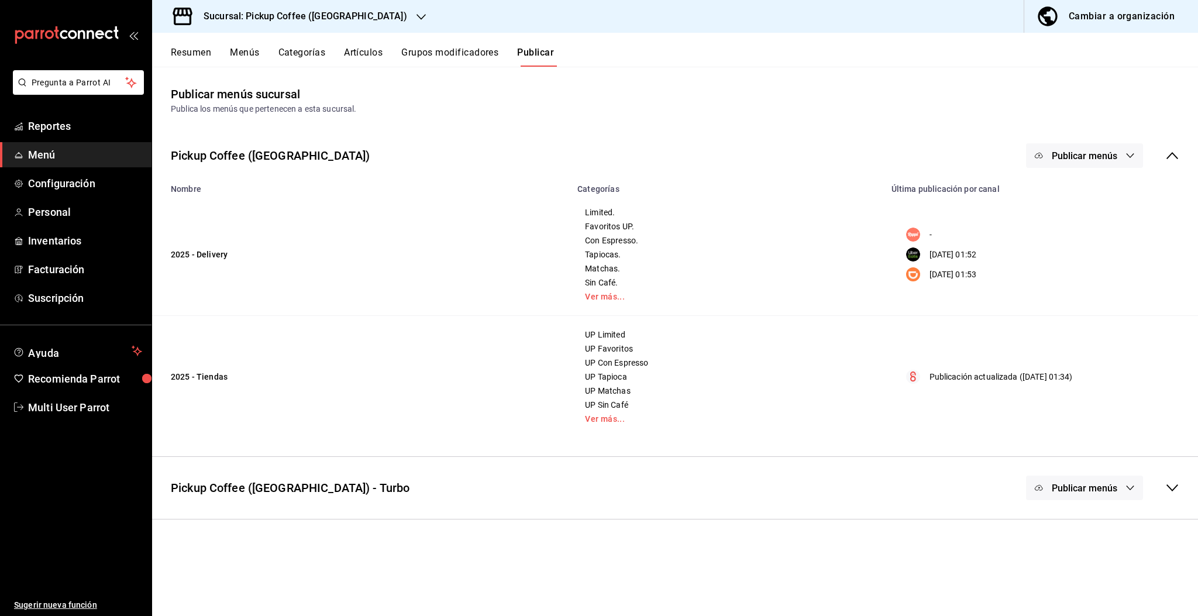
click at [1079, 157] on span "Publicar menús" at bounding box center [1083, 155] width 65 height 11
click at [1082, 232] on span "Uber Eats" at bounding box center [1101, 226] width 56 height 12
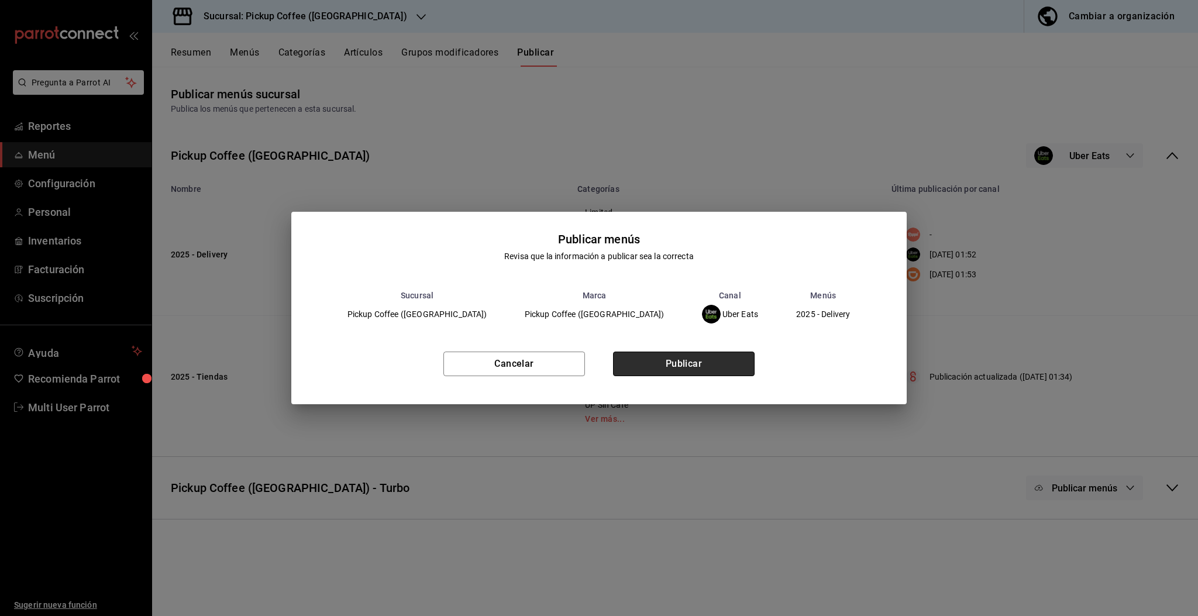
click at [709, 364] on button "Publicar" at bounding box center [684, 363] width 142 height 25
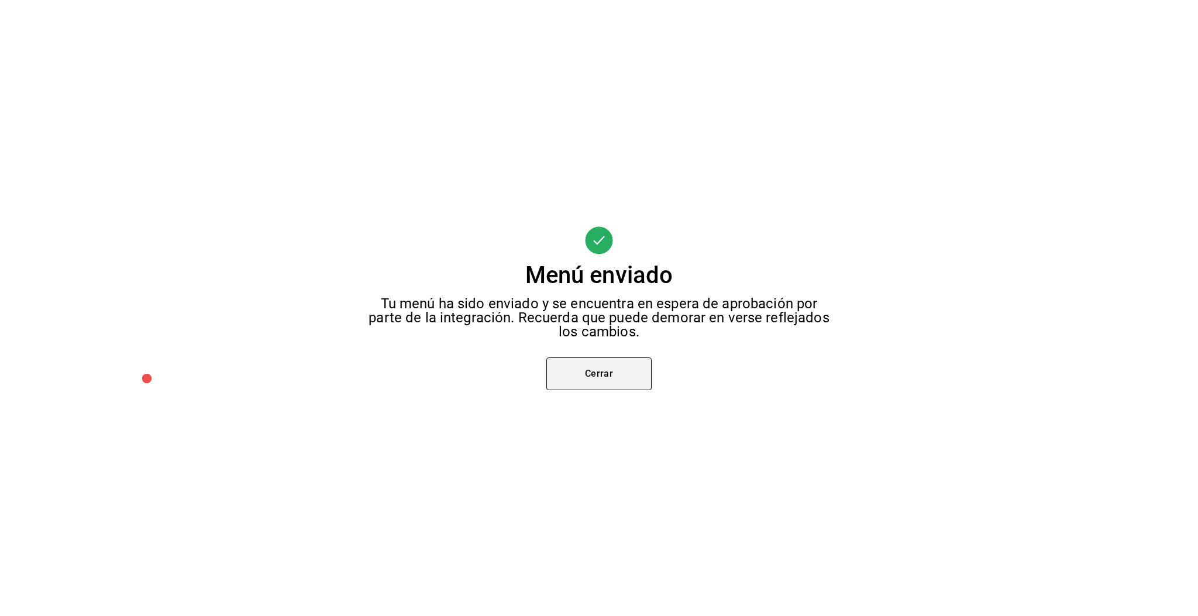
click at [592, 367] on button "Cerrar" at bounding box center [598, 373] width 105 height 33
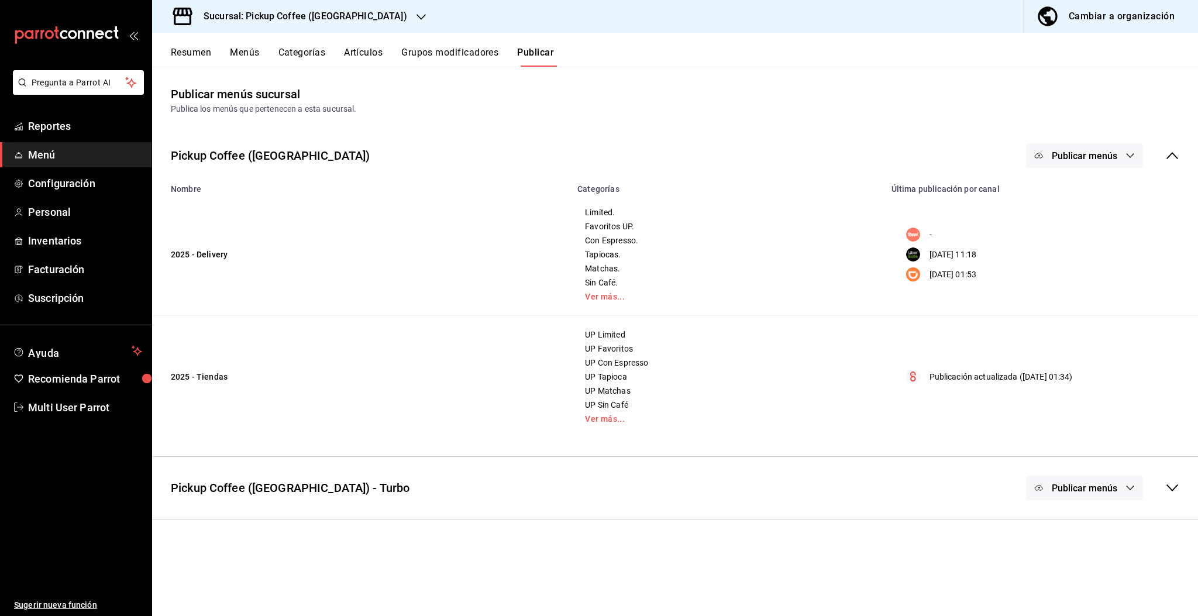
click at [1110, 159] on span "Publicar menús" at bounding box center [1083, 155] width 65 height 11
click at [1088, 263] on span "DiDi Food" at bounding box center [1101, 259] width 56 height 12
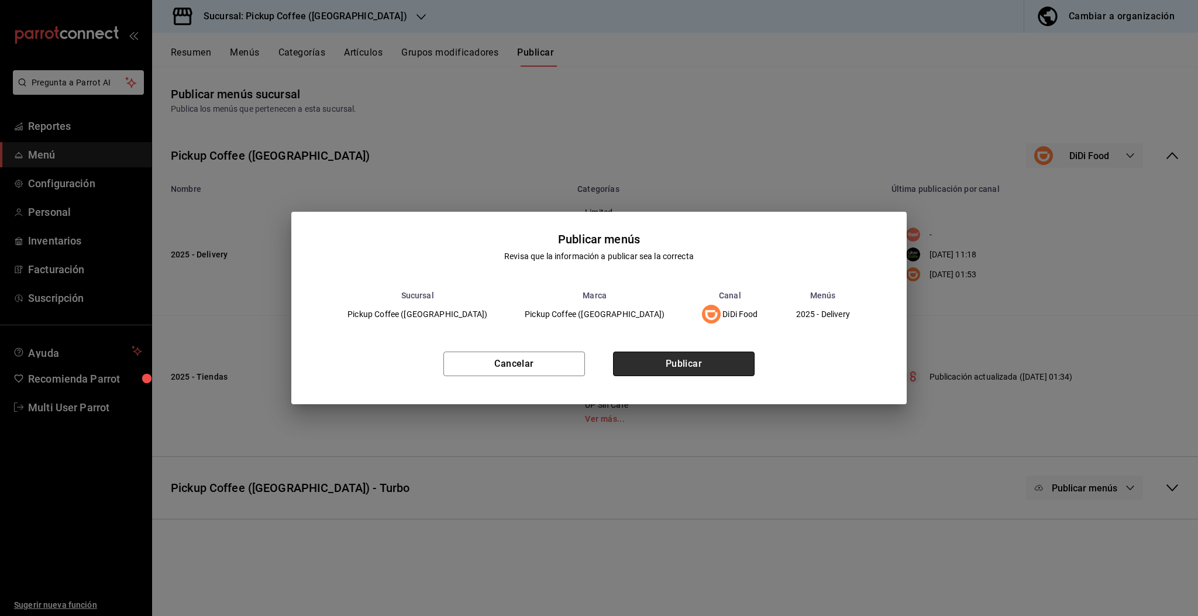
click at [679, 368] on button "Publicar" at bounding box center [684, 363] width 142 height 25
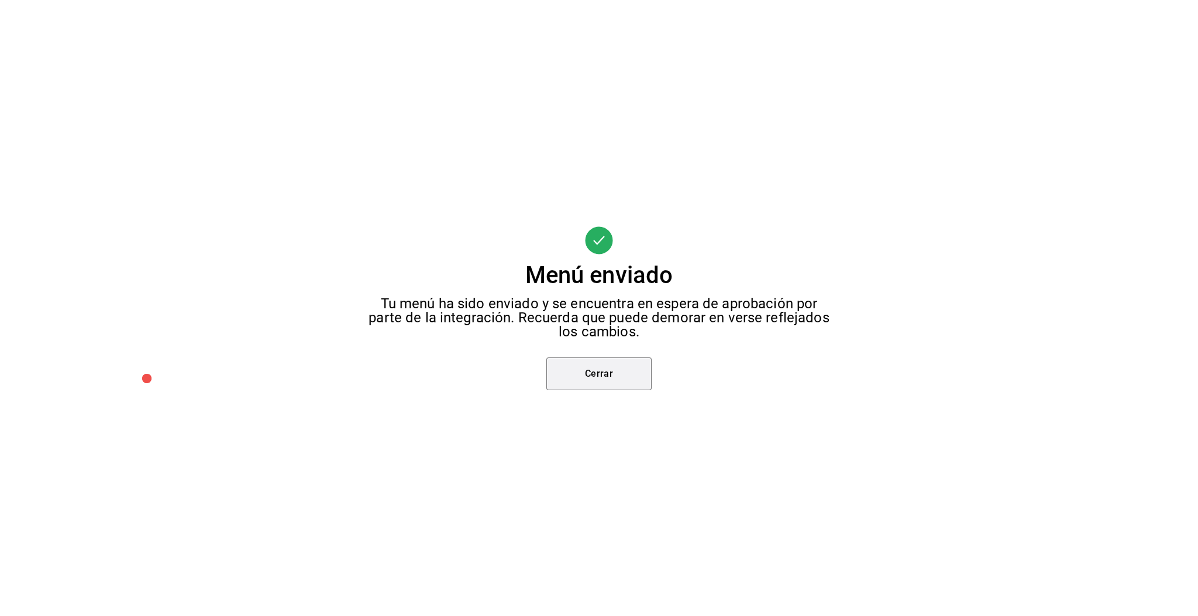
click at [613, 385] on button "Cerrar" at bounding box center [598, 373] width 105 height 33
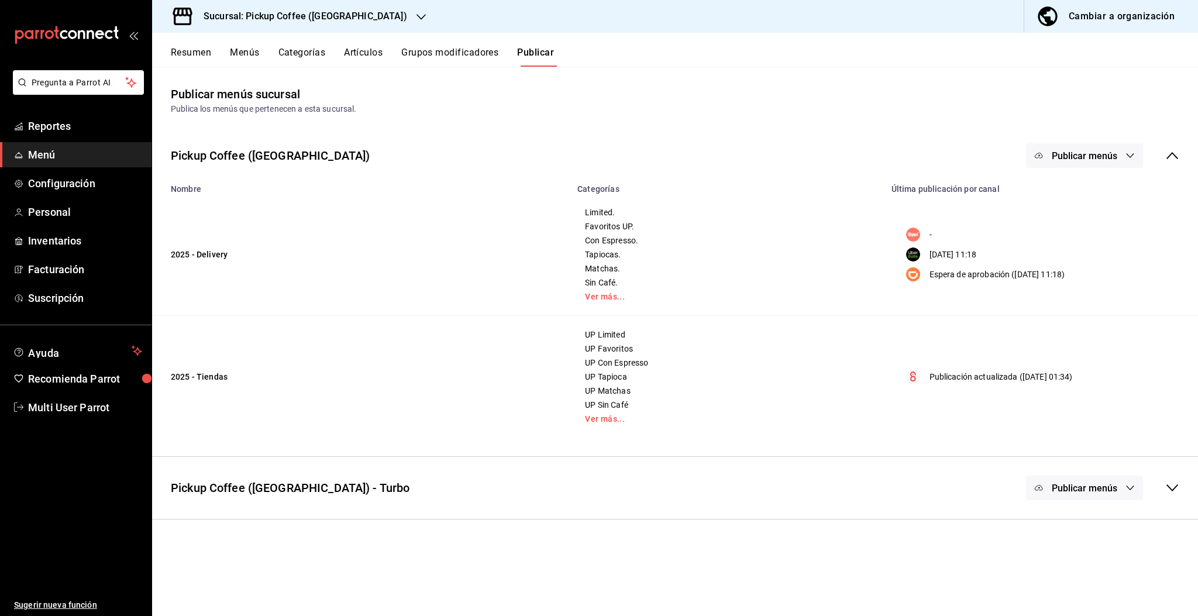
click at [360, 51] on button "Artículos" at bounding box center [363, 57] width 39 height 20
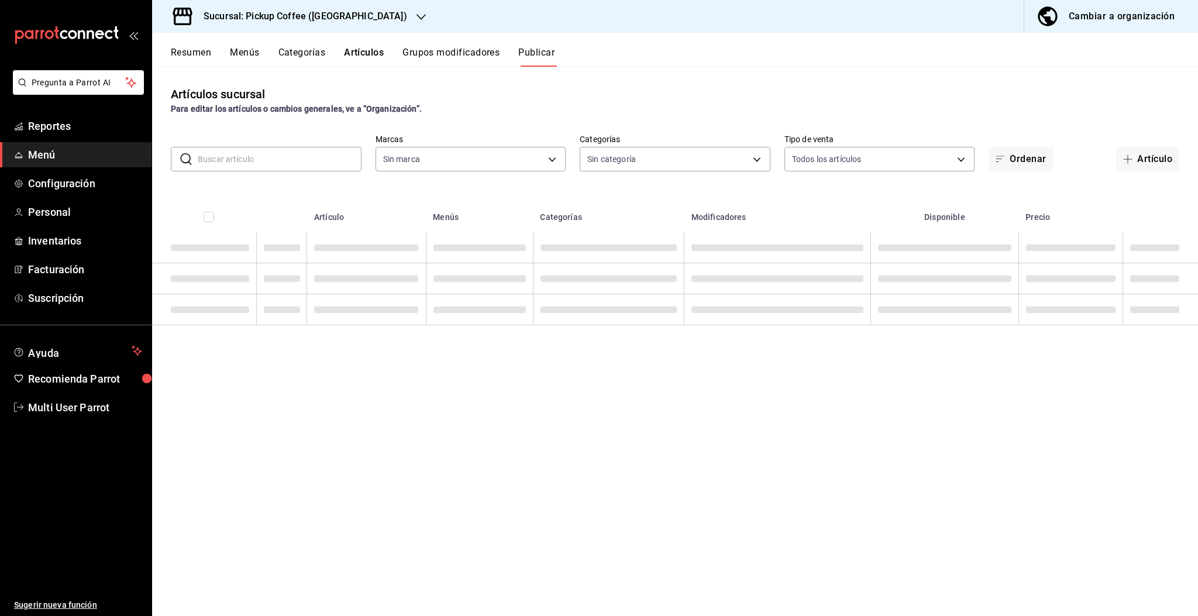
type input "a560cd79-c88f-42d8-a084-8de37472a93c,6136a278-b790-4d5c-8026-cb13568fa8a1"
click at [266, 160] on input "text" at bounding box center [280, 158] width 164 height 23
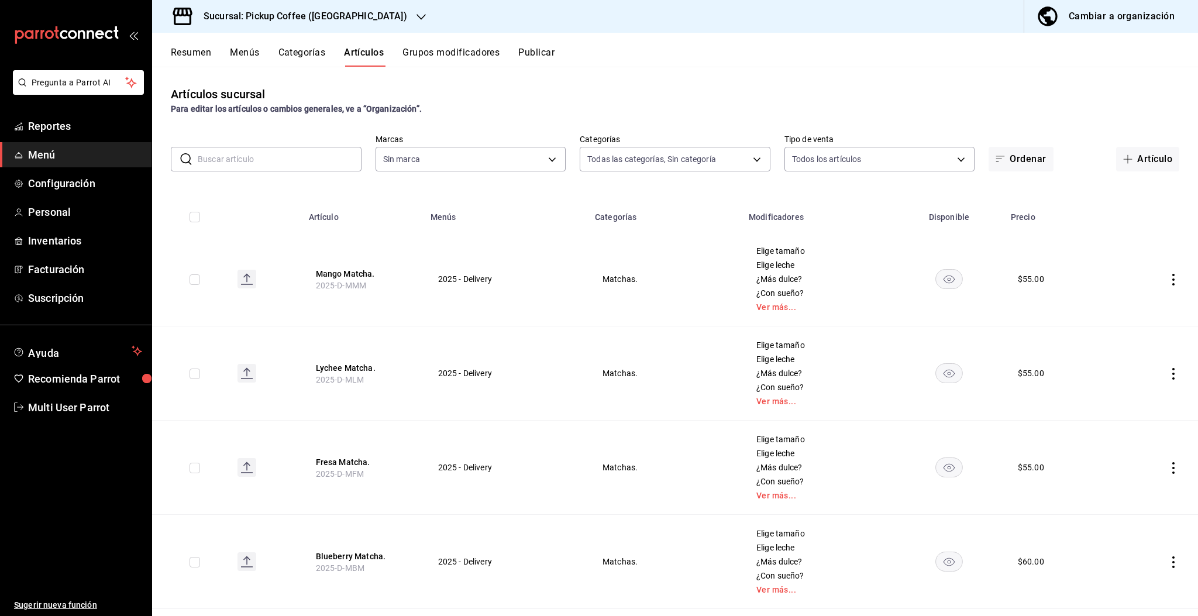
type input "770957bb-f360-4017-840e-aba882957c33,1291414b-e540-4fd4-9d18-a206957a4555,17089…"
type input "a560cd79-c88f-42d8-a084-8de37472a93c,6136a278-b790-4d5c-8026-cb13568fa8a1"
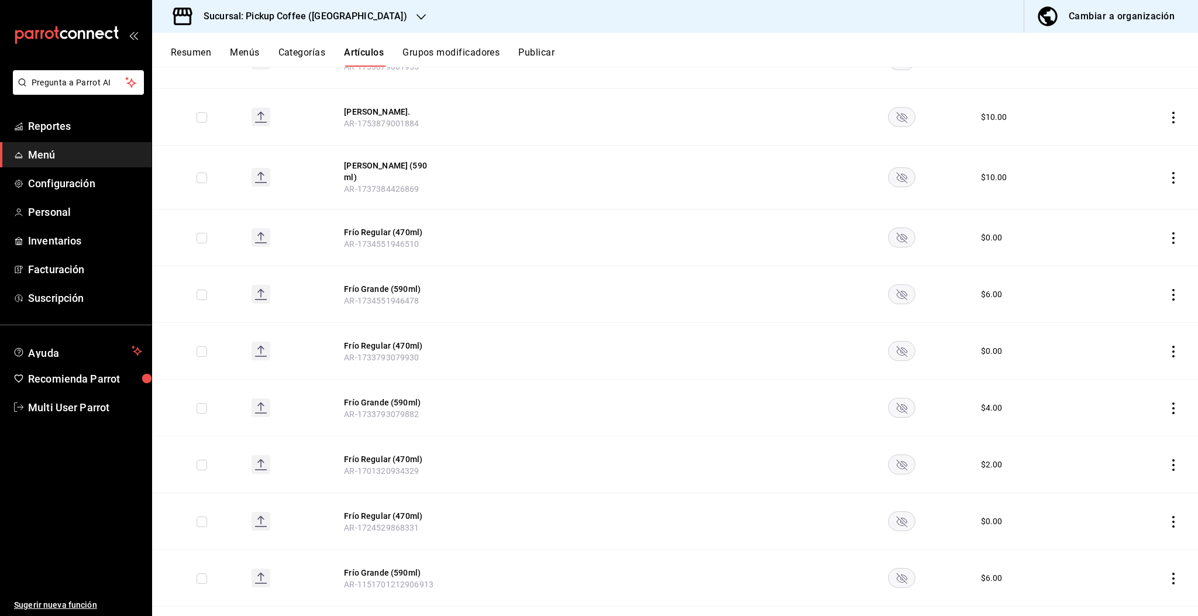
scroll to position [234, 0]
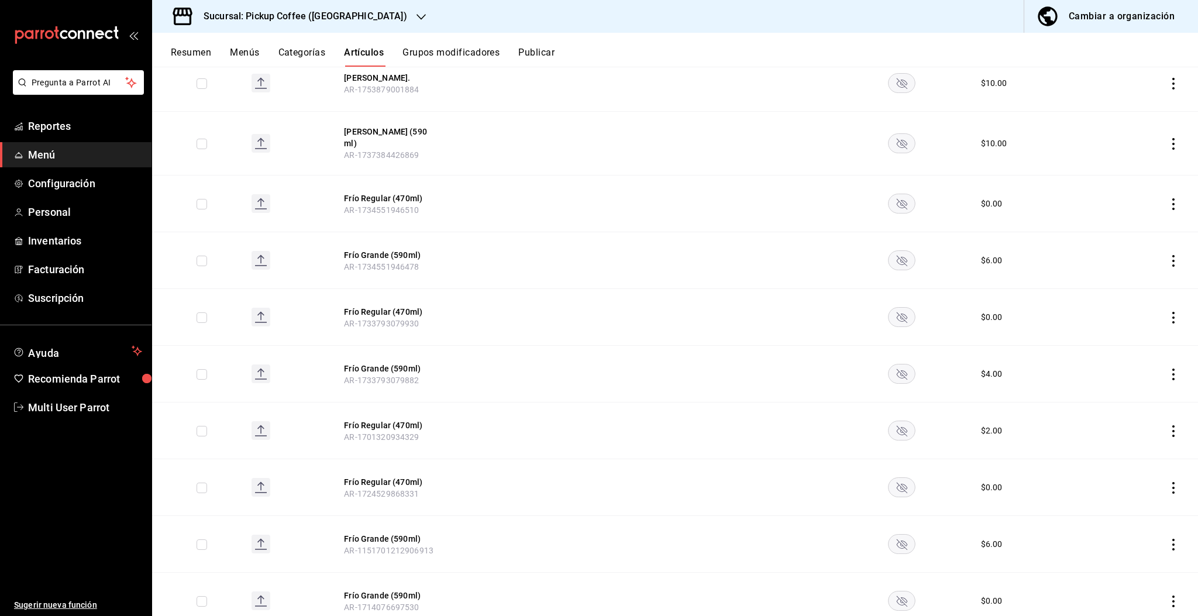
click at [895, 316] on rect "availability-product" at bounding box center [901, 317] width 27 height 19
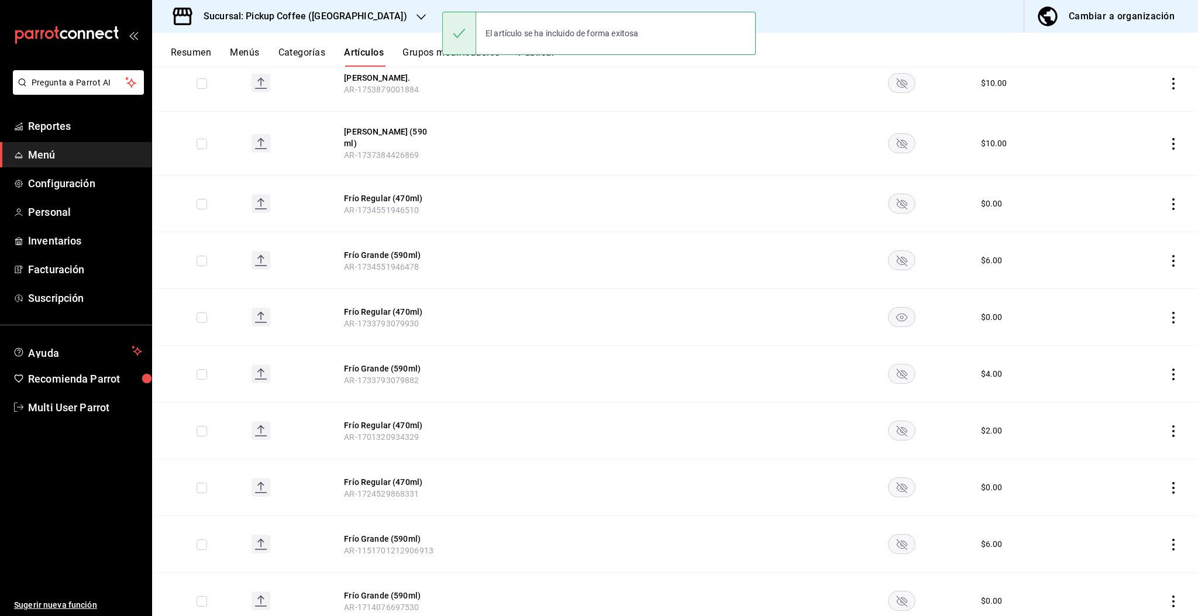
click at [892, 201] on rect "availability-product" at bounding box center [901, 203] width 27 height 19
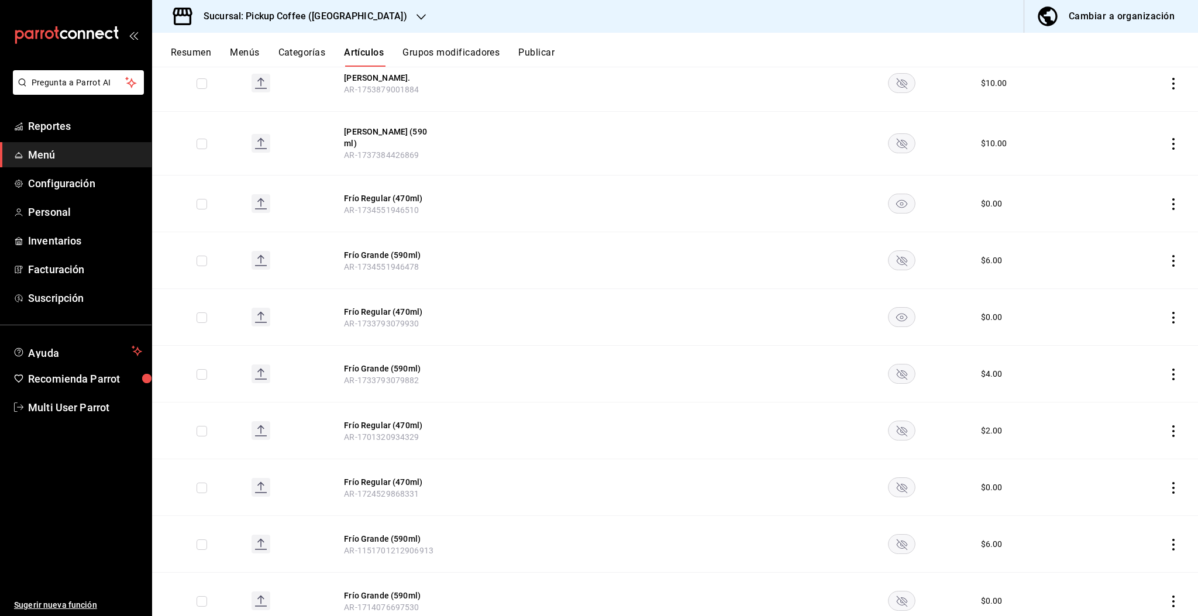
scroll to position [0, 0]
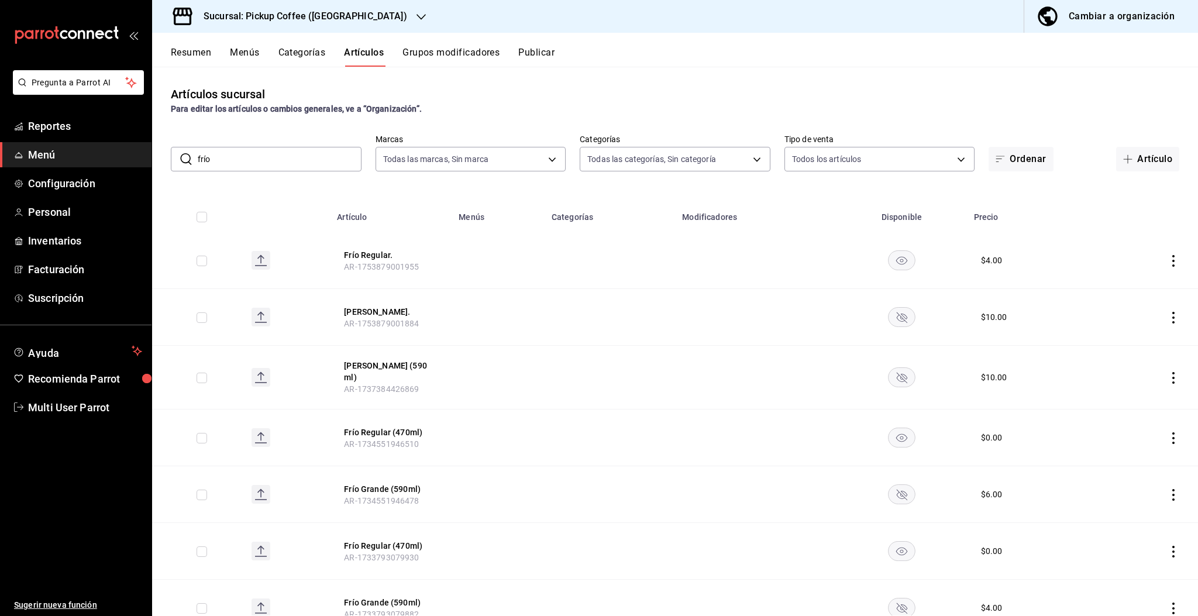
click at [240, 155] on input "frío" at bounding box center [280, 158] width 164 height 23
type input "frío regular"
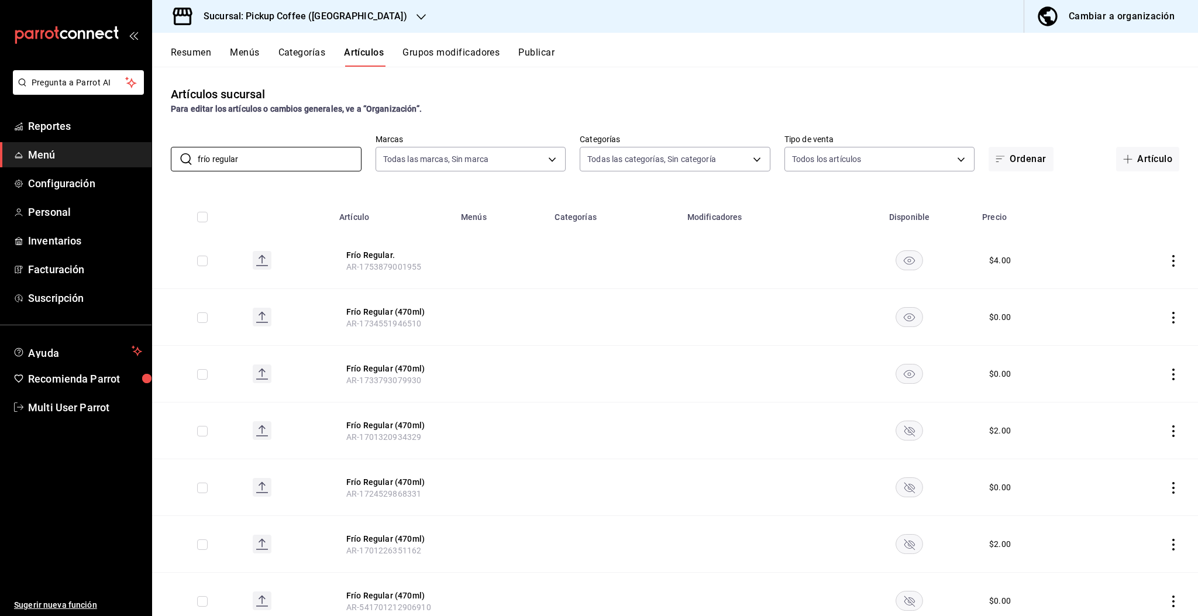
click at [901, 427] on rect "availability-product" at bounding box center [909, 429] width 27 height 19
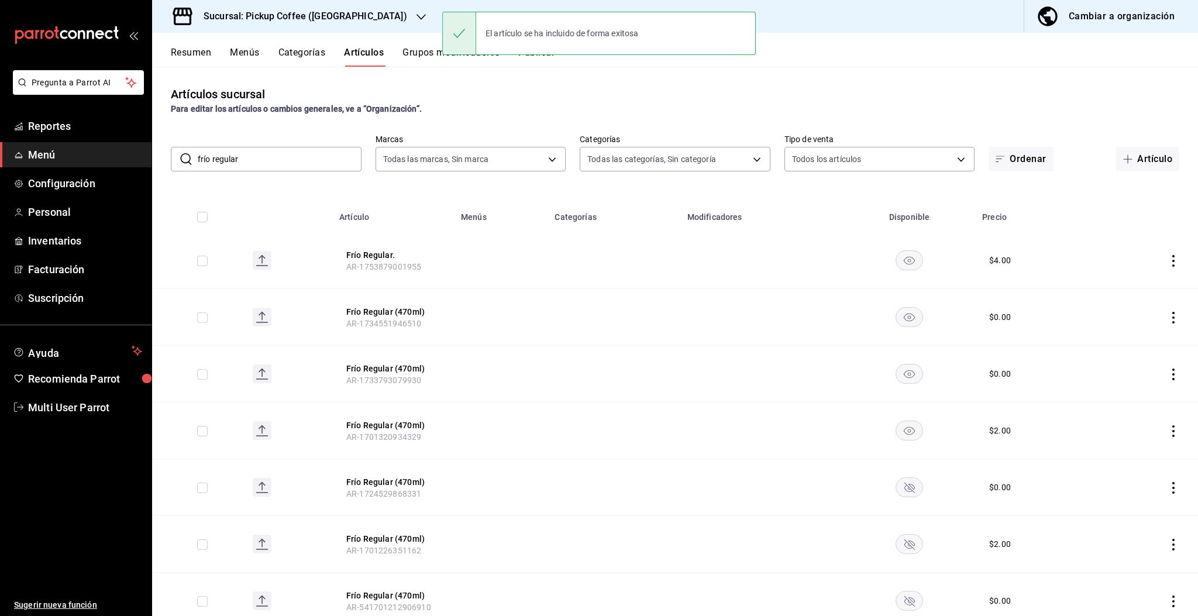
click at [902, 489] on rect "availability-product" at bounding box center [909, 486] width 27 height 19
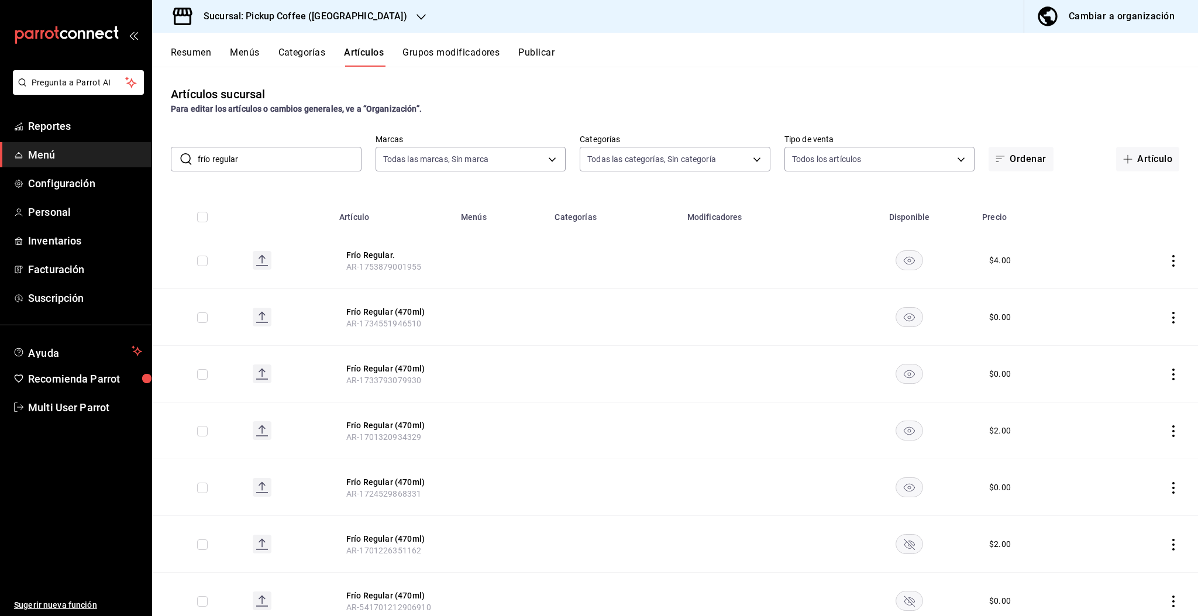
scroll to position [234, 0]
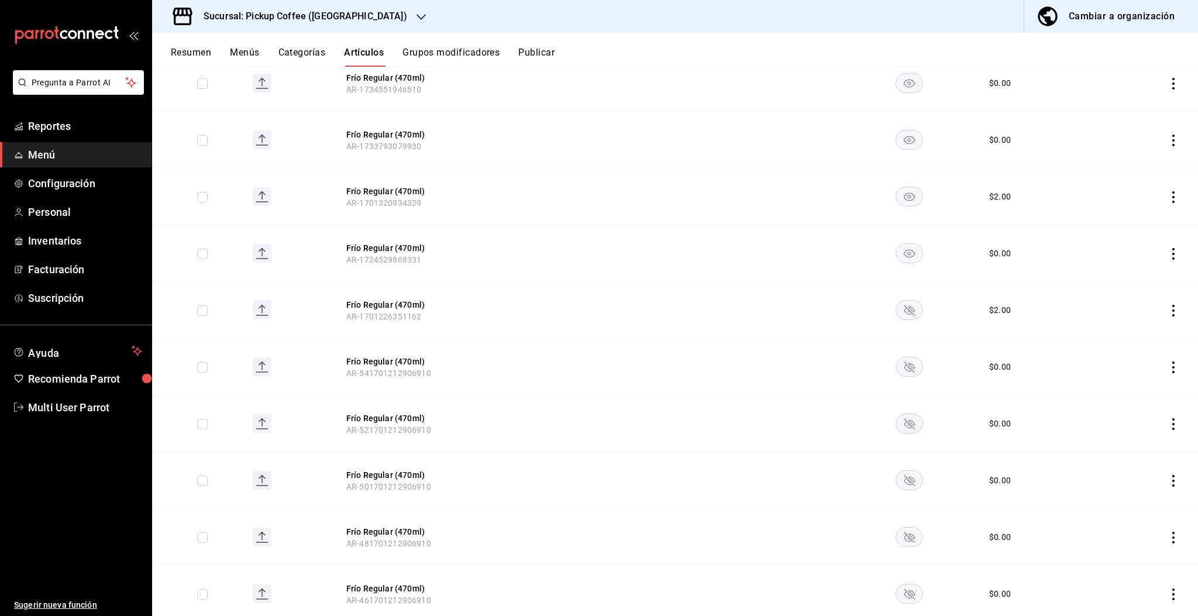
click at [904, 312] on rect "availability-product" at bounding box center [909, 309] width 27 height 19
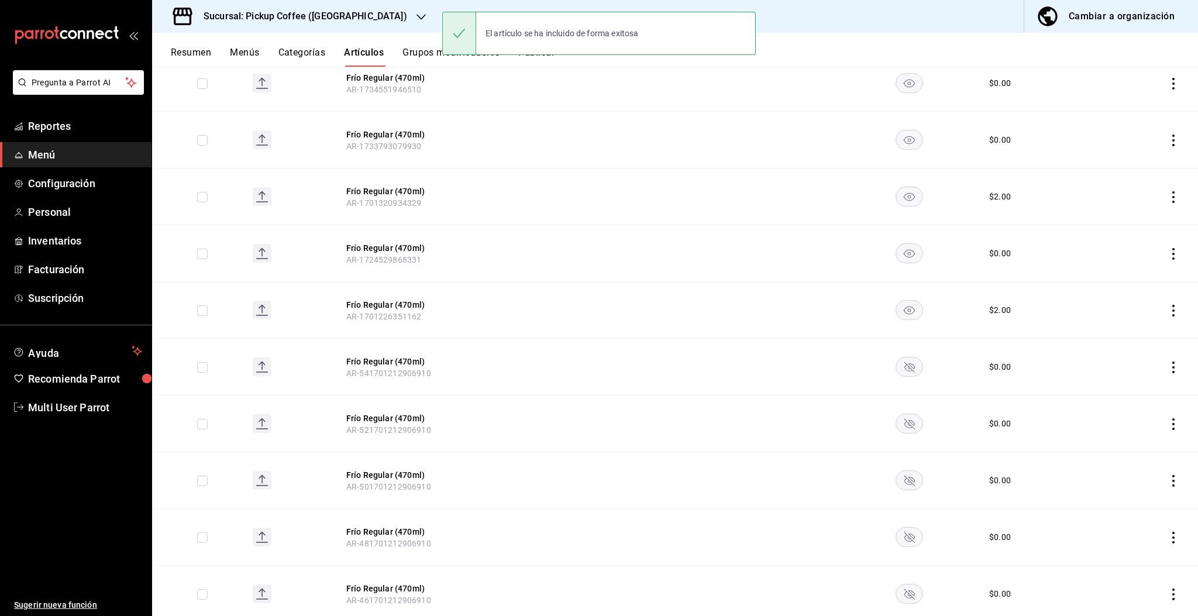
click at [901, 367] on rect "availability-product" at bounding box center [909, 366] width 27 height 19
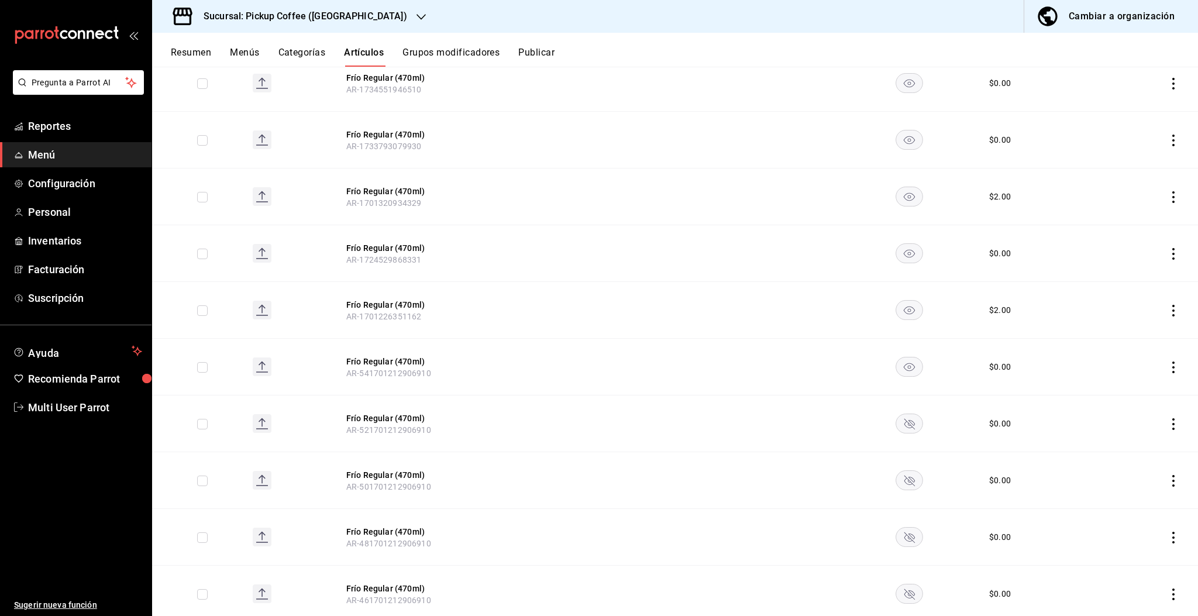
click at [902, 429] on rect "availability-product" at bounding box center [909, 422] width 27 height 19
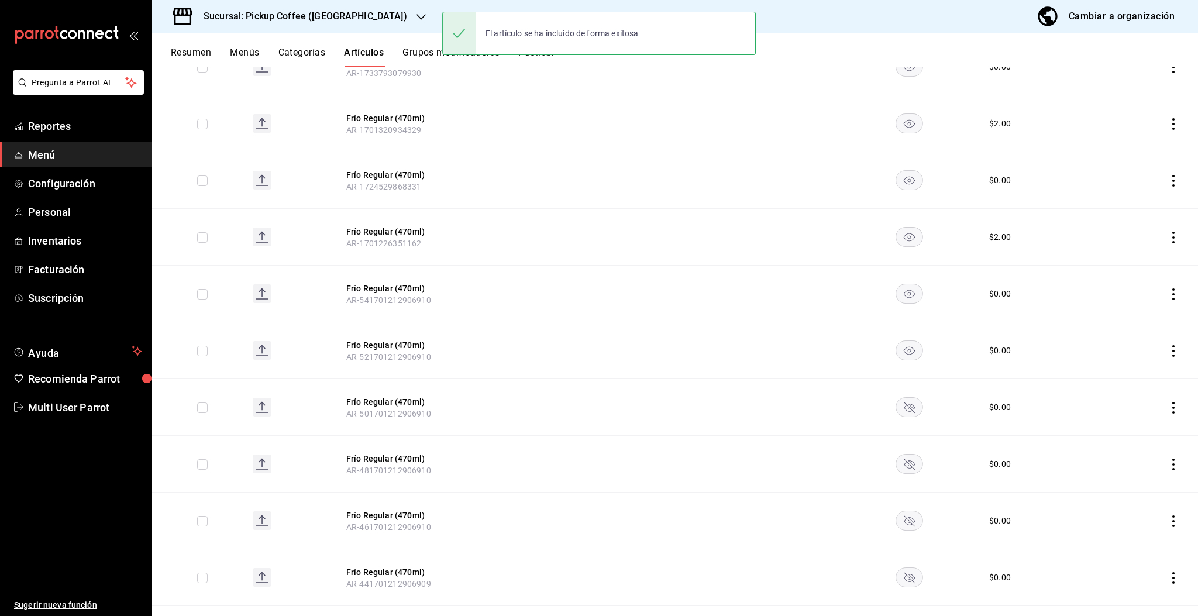
scroll to position [389, 0]
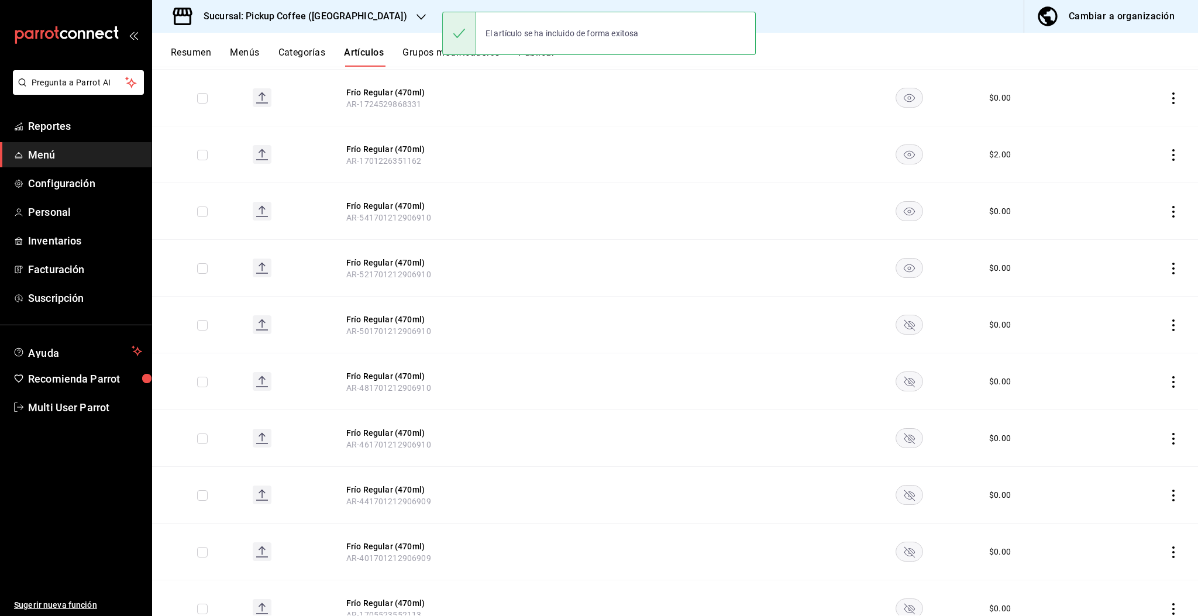
click at [900, 321] on rect "availability-product" at bounding box center [909, 324] width 27 height 19
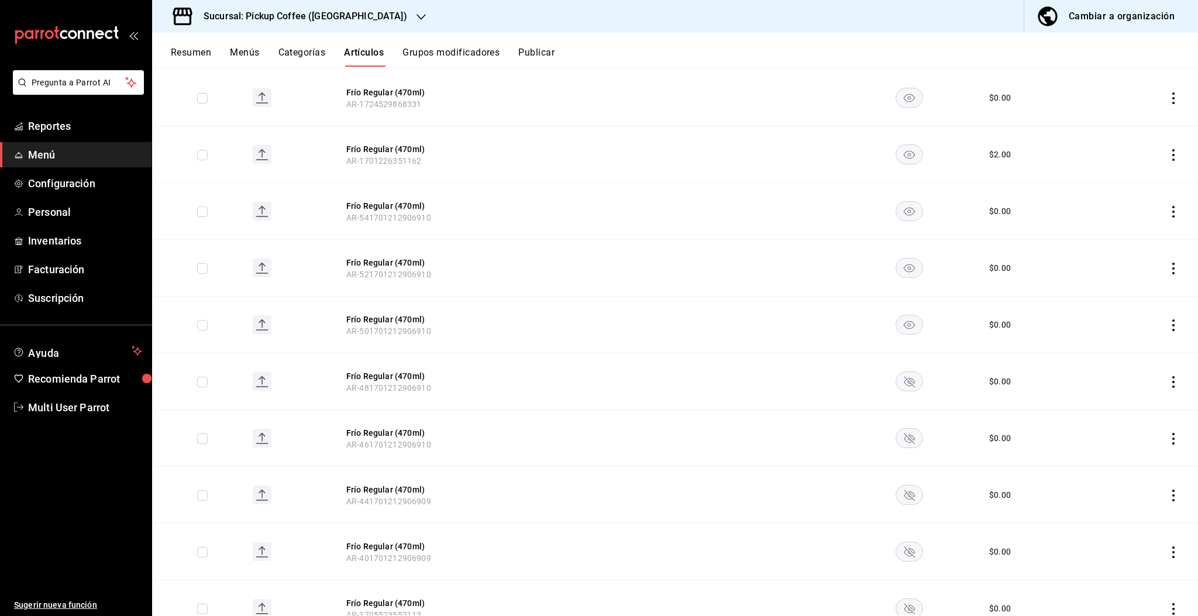
click at [902, 382] on rect "availability-product" at bounding box center [909, 380] width 27 height 19
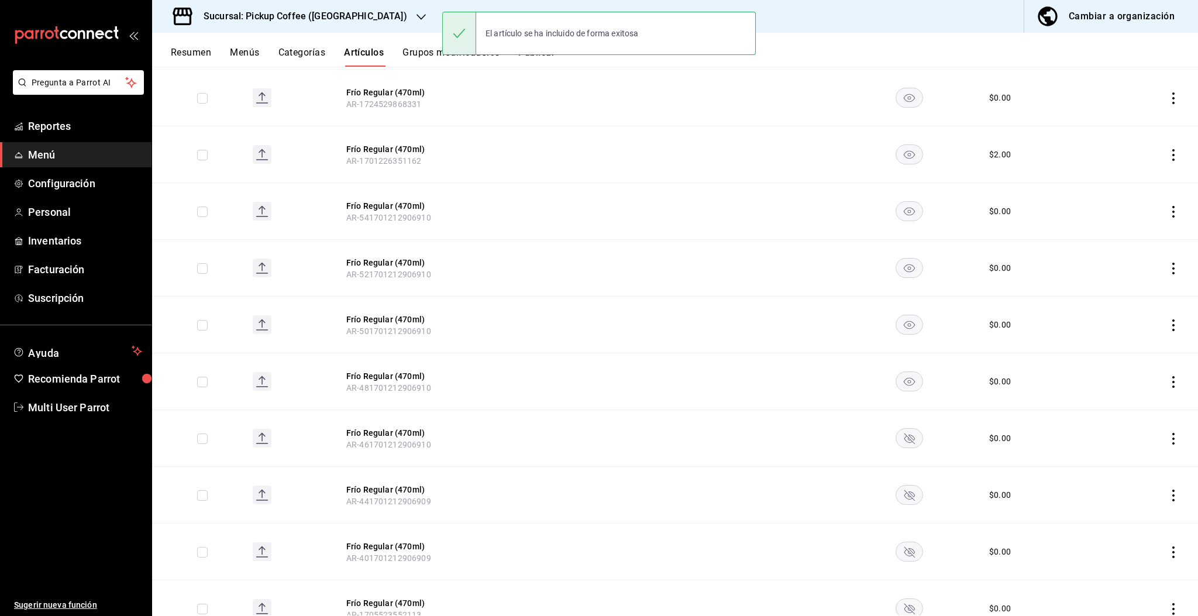
click at [896, 442] on rect "availability-product" at bounding box center [909, 437] width 27 height 19
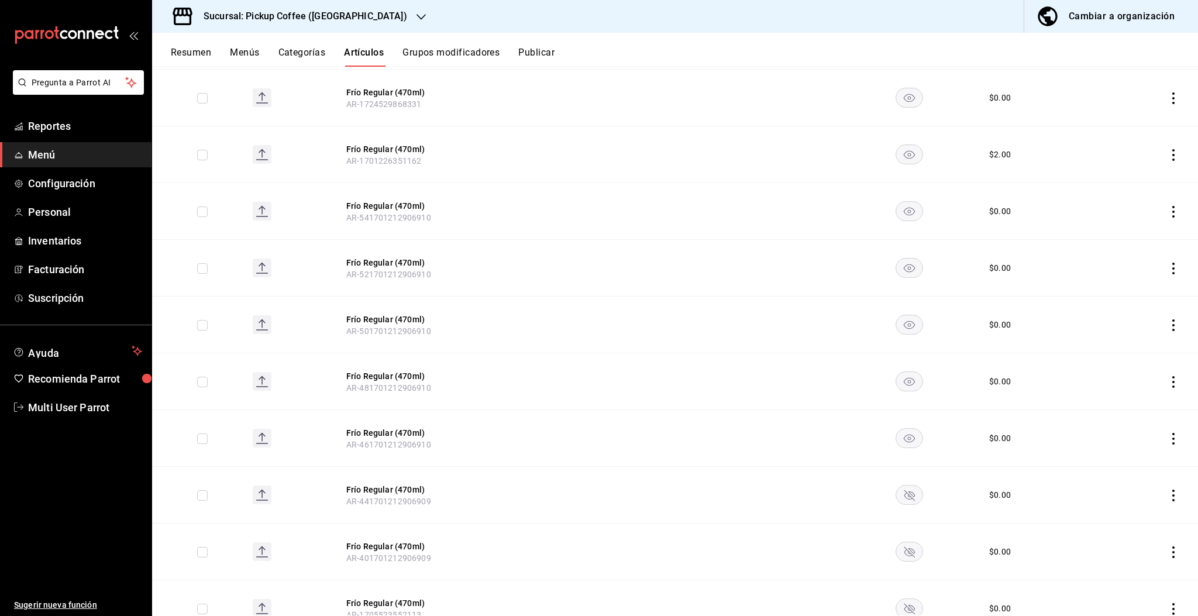
click at [901, 499] on rect "availability-product" at bounding box center [909, 494] width 27 height 19
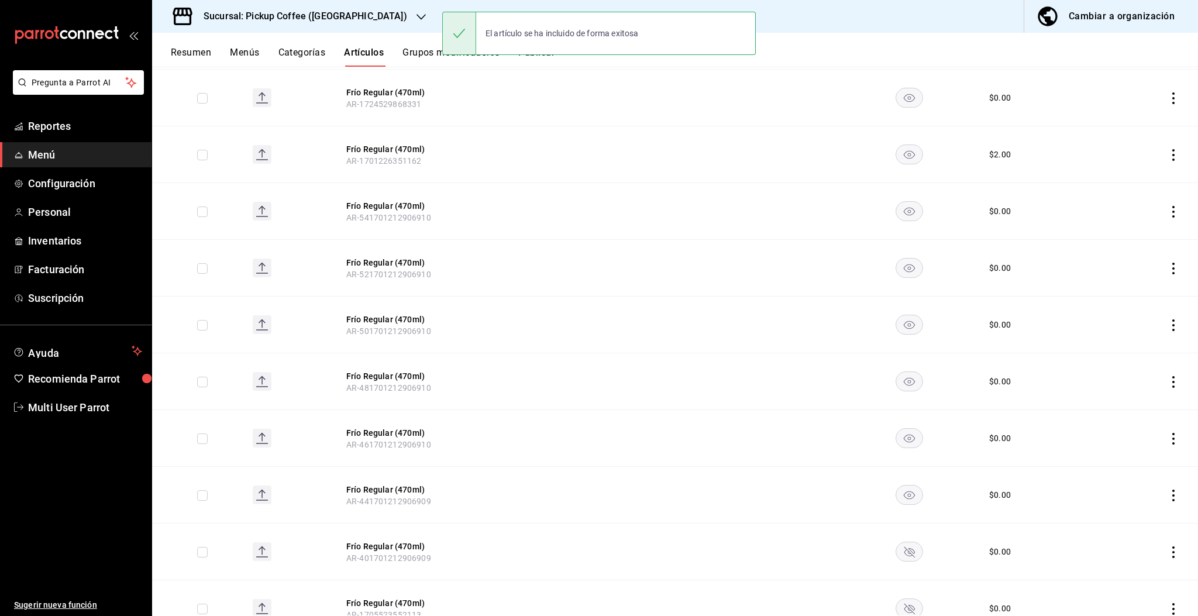
click at [896, 554] on rect "availability-product" at bounding box center [909, 551] width 27 height 19
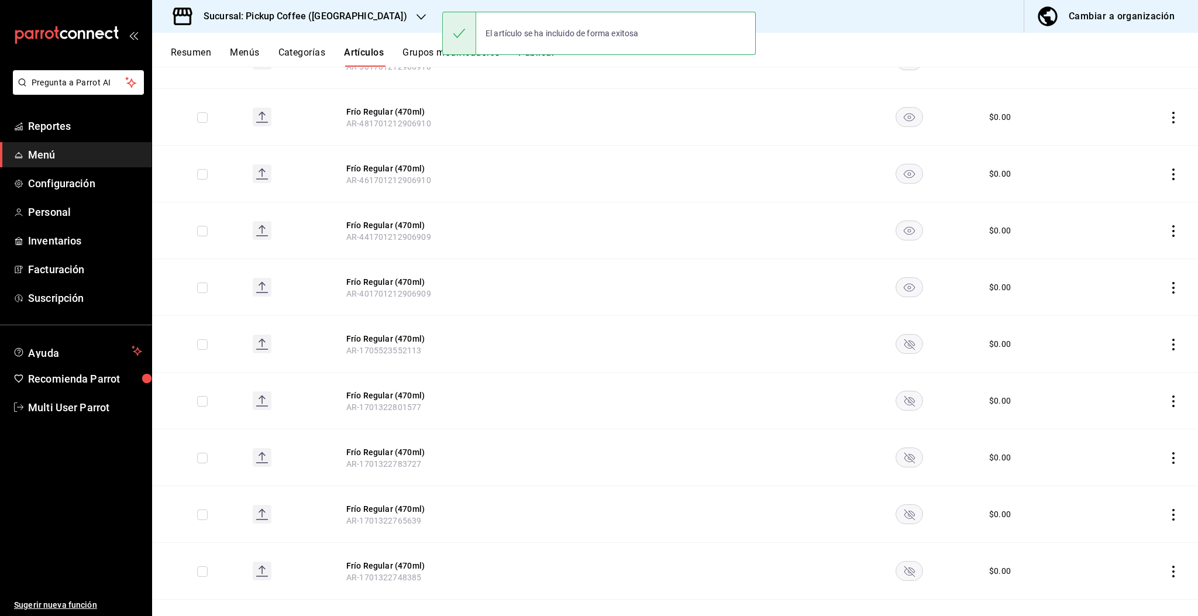
scroll to position [702, 0]
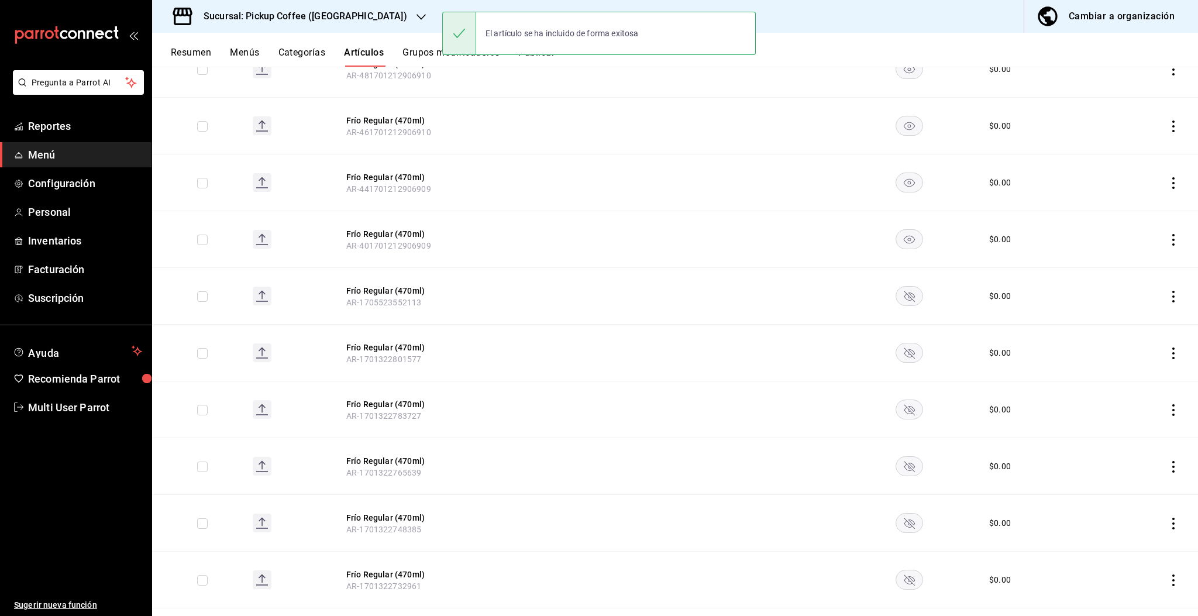
click at [911, 295] on rect "availability-product" at bounding box center [909, 295] width 27 height 19
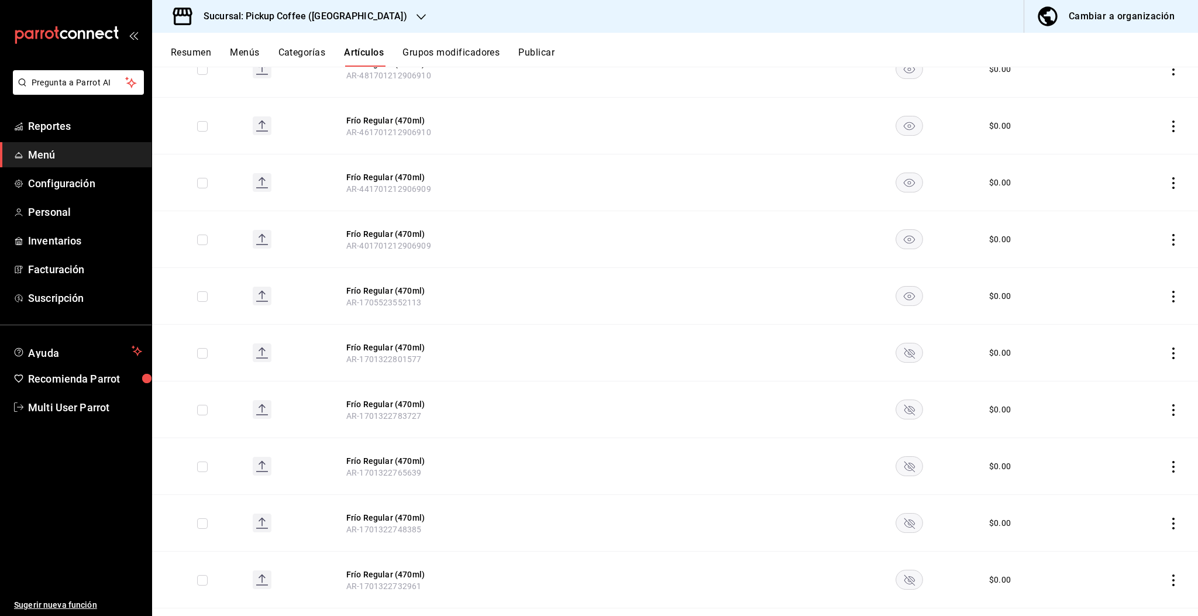
click at [901, 357] on rect "availability-product" at bounding box center [909, 352] width 27 height 19
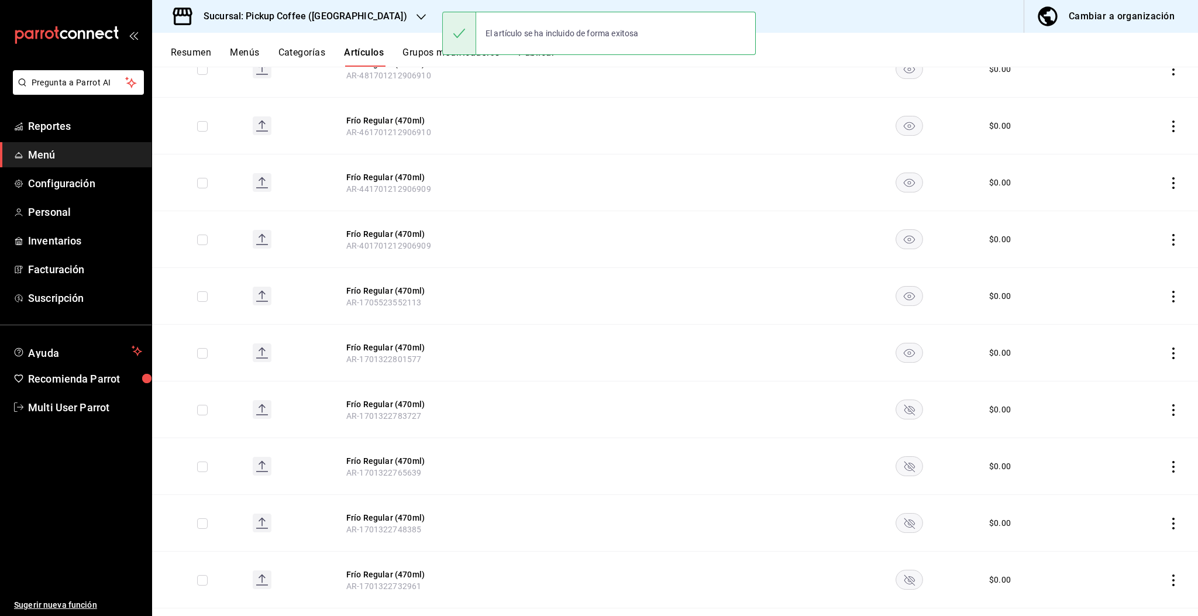
click at [896, 415] on rect "availability-product" at bounding box center [909, 408] width 27 height 19
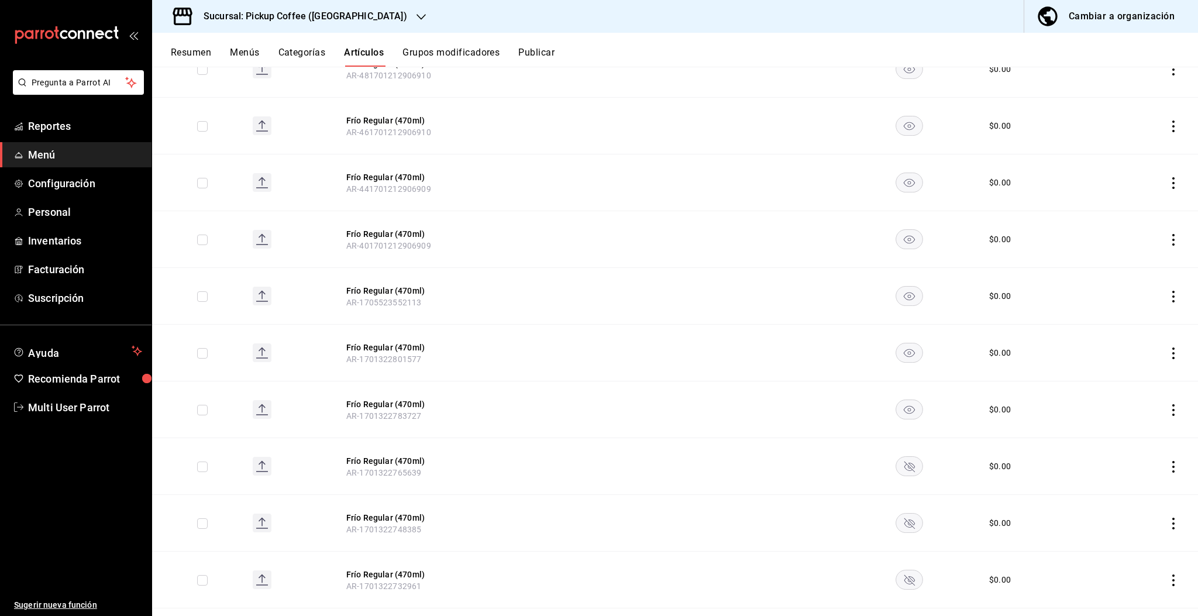
click at [899, 457] on rect "availability-product" at bounding box center [909, 465] width 27 height 19
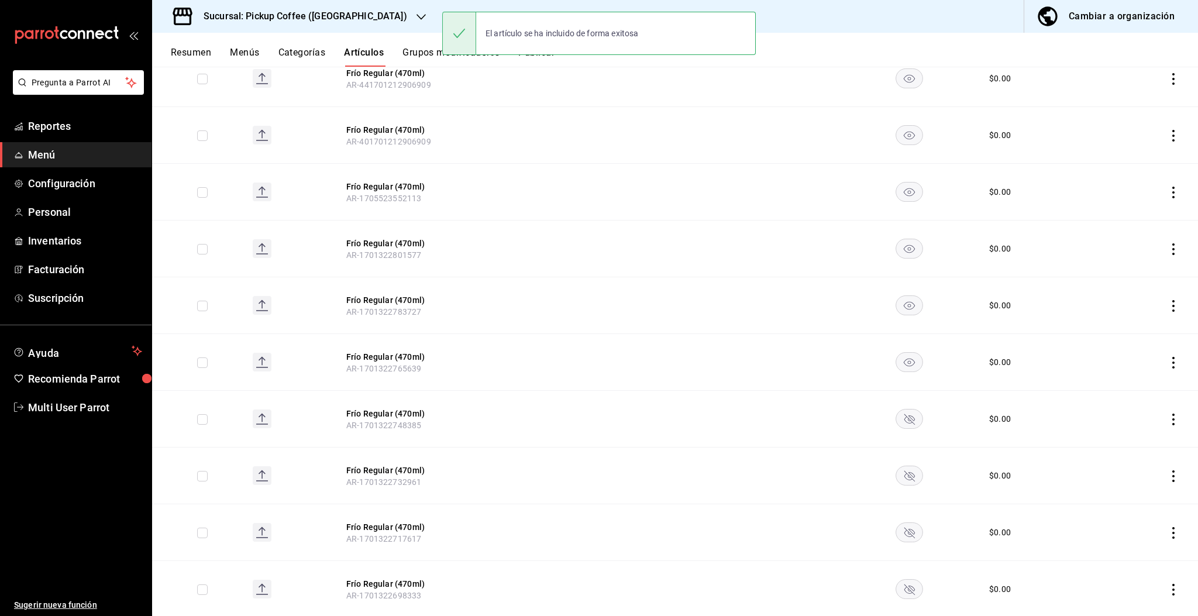
scroll to position [872, 0]
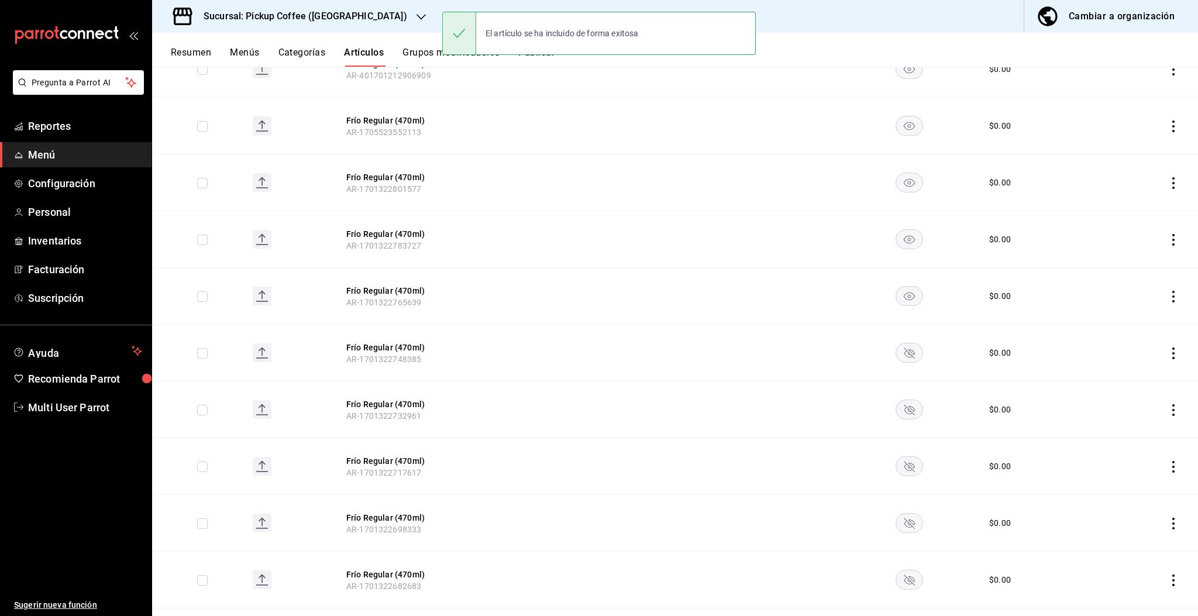
click at [904, 364] on td at bounding box center [909, 353] width 132 height 57
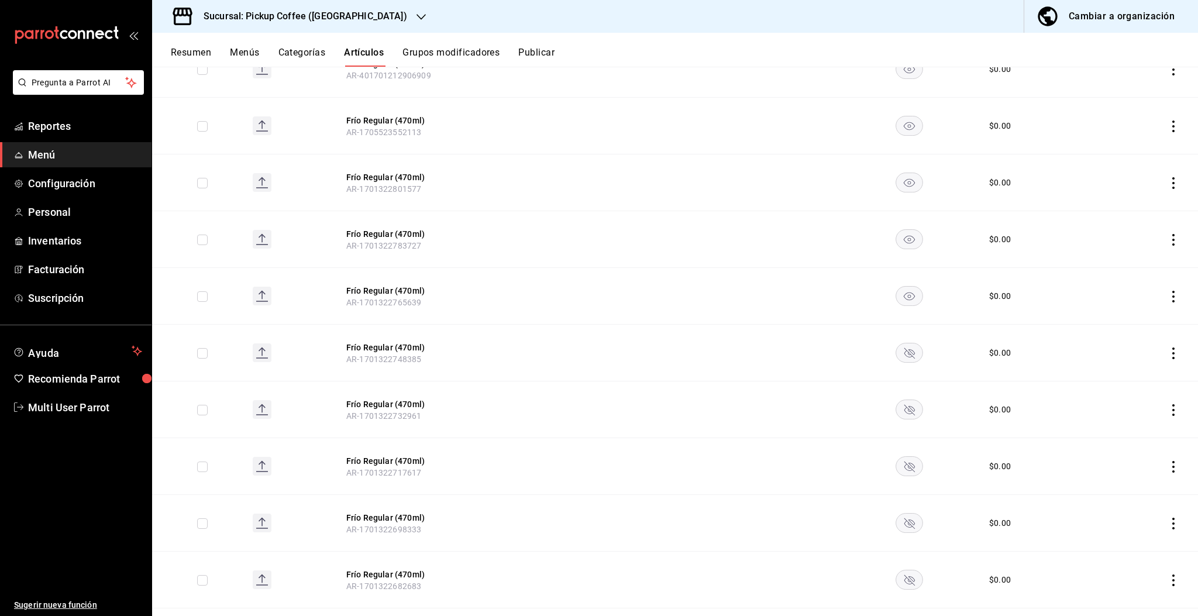
click at [902, 356] on rect "availability-product" at bounding box center [909, 352] width 27 height 19
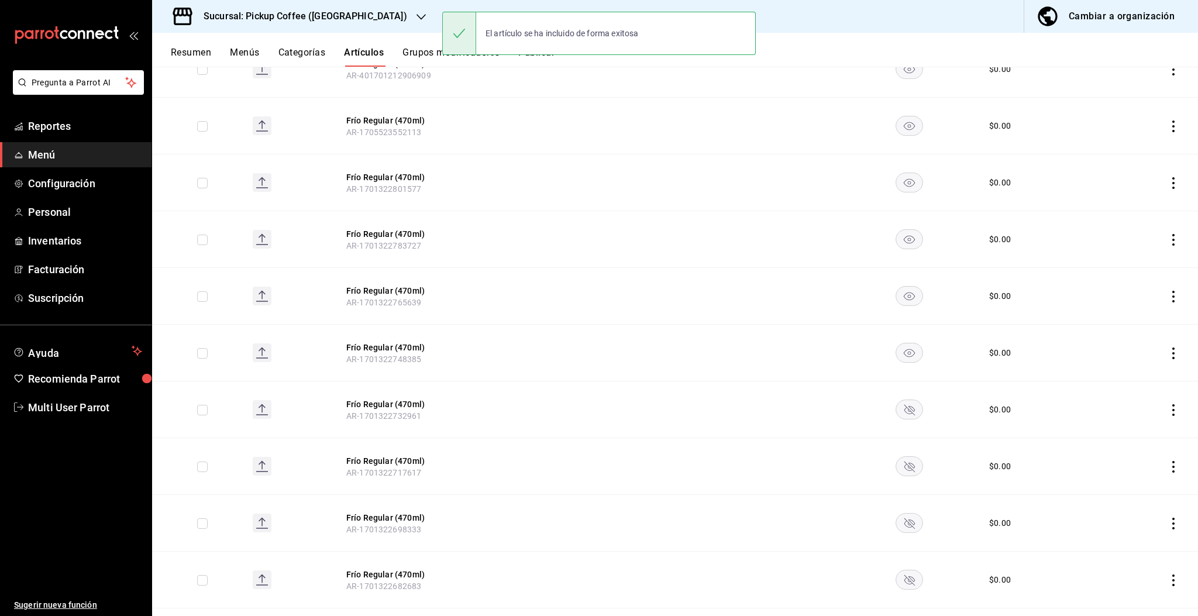
click at [903, 409] on rect "availability-product" at bounding box center [909, 408] width 27 height 19
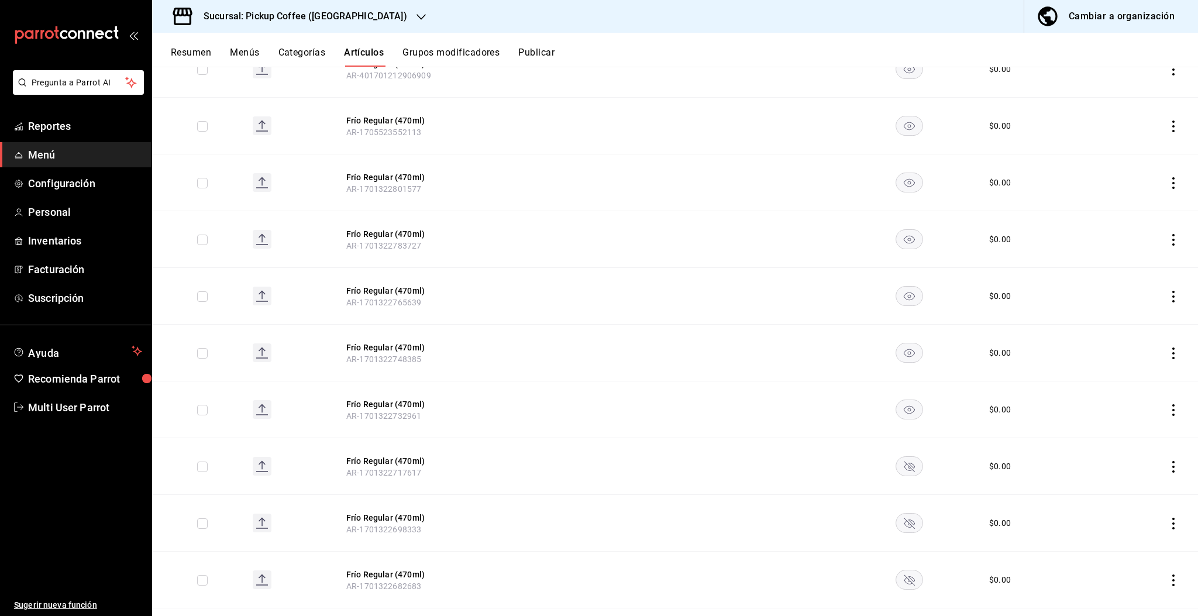
click at [896, 469] on rect "availability-product" at bounding box center [909, 465] width 27 height 19
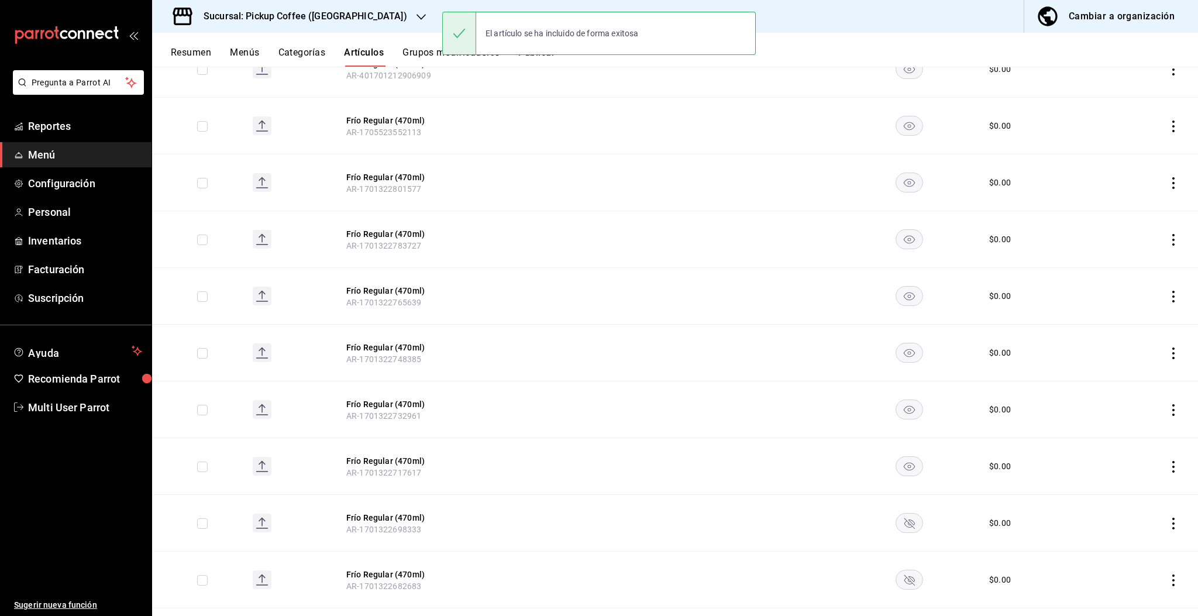
click at [900, 532] on rect "availability-product" at bounding box center [909, 522] width 27 height 19
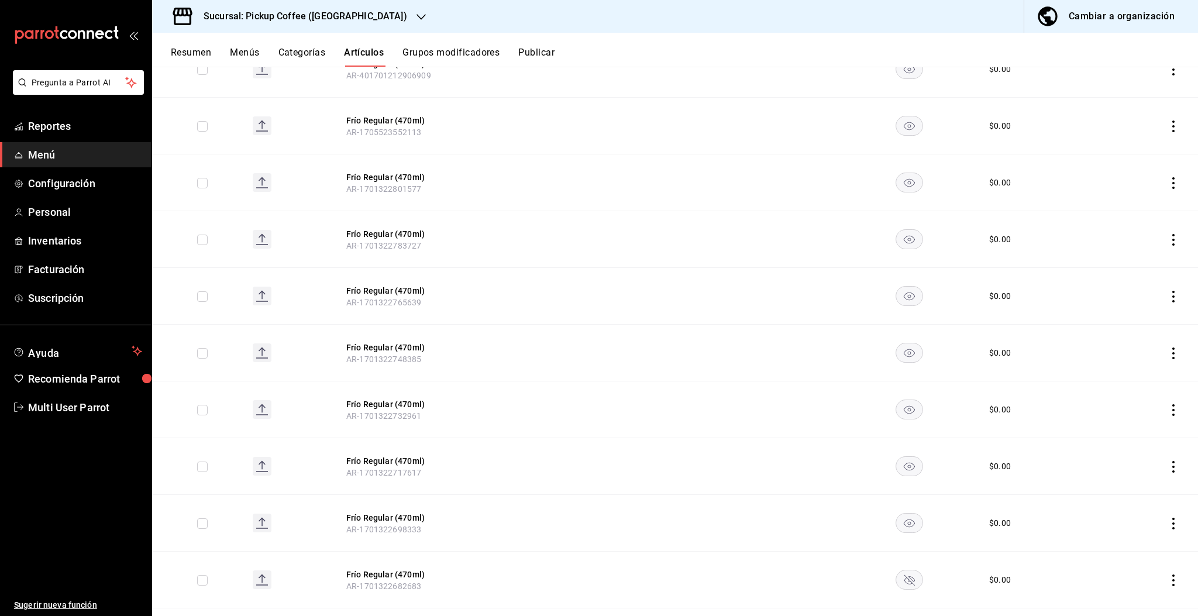
click at [904, 579] on icon "availability-product" at bounding box center [909, 580] width 11 height 11
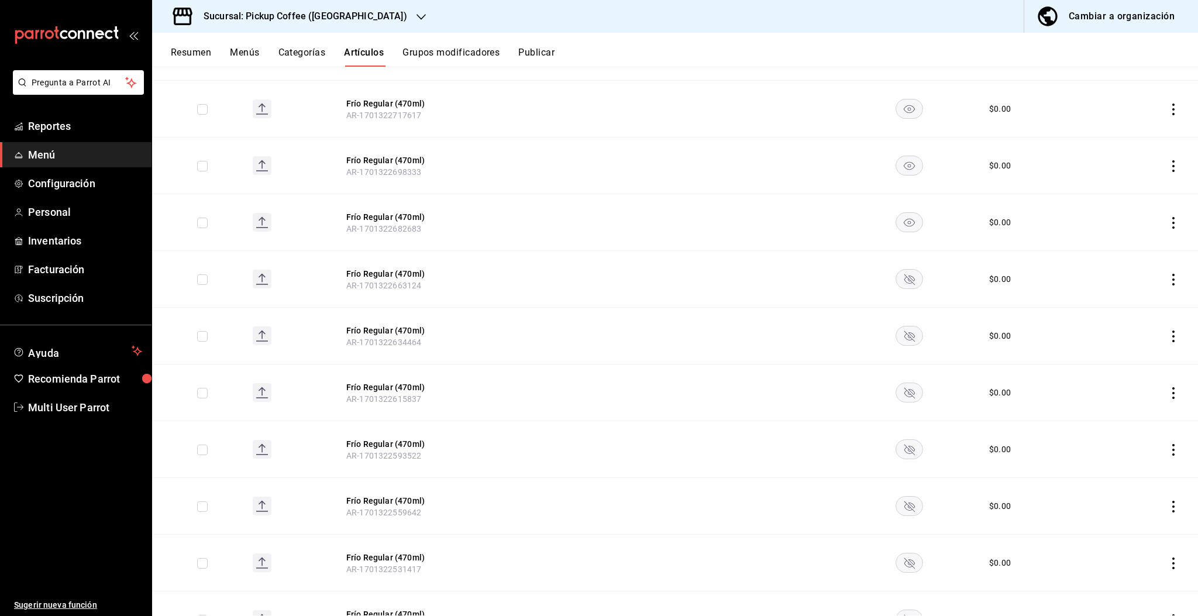
scroll to position [1261, 0]
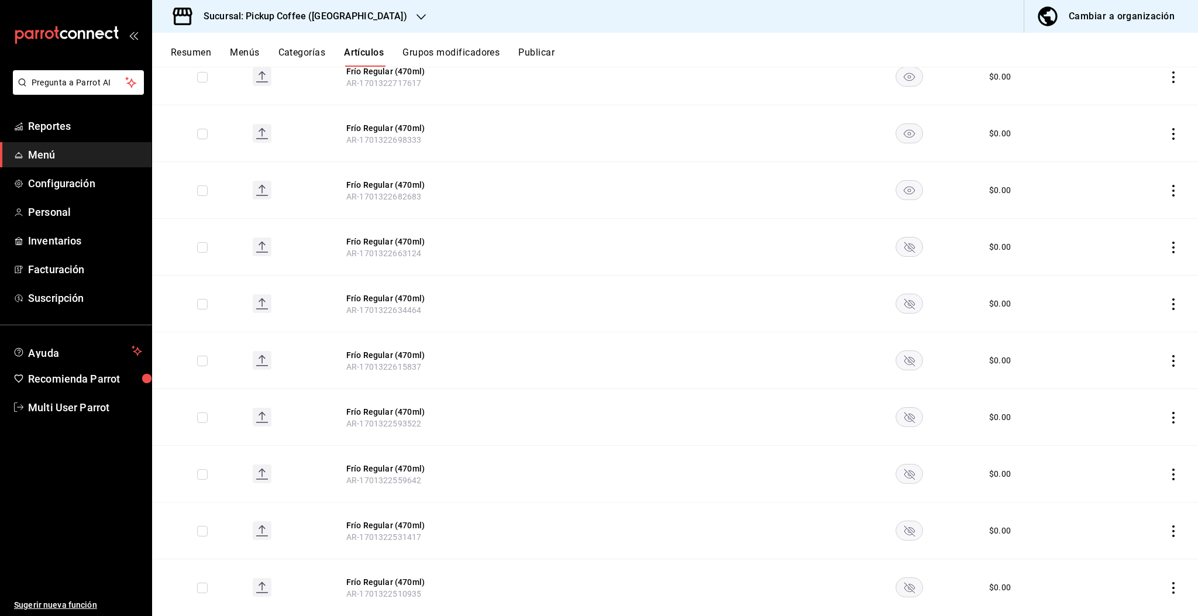
click at [902, 249] on rect "availability-product" at bounding box center [909, 246] width 27 height 19
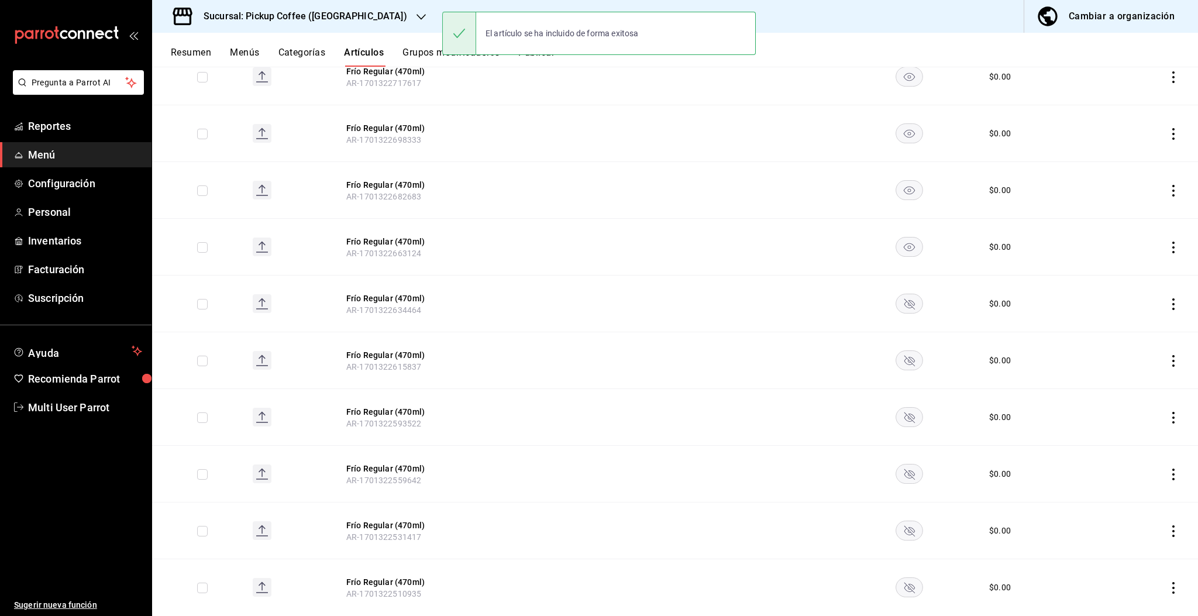
click at [897, 305] on rect "availability-product" at bounding box center [909, 303] width 27 height 19
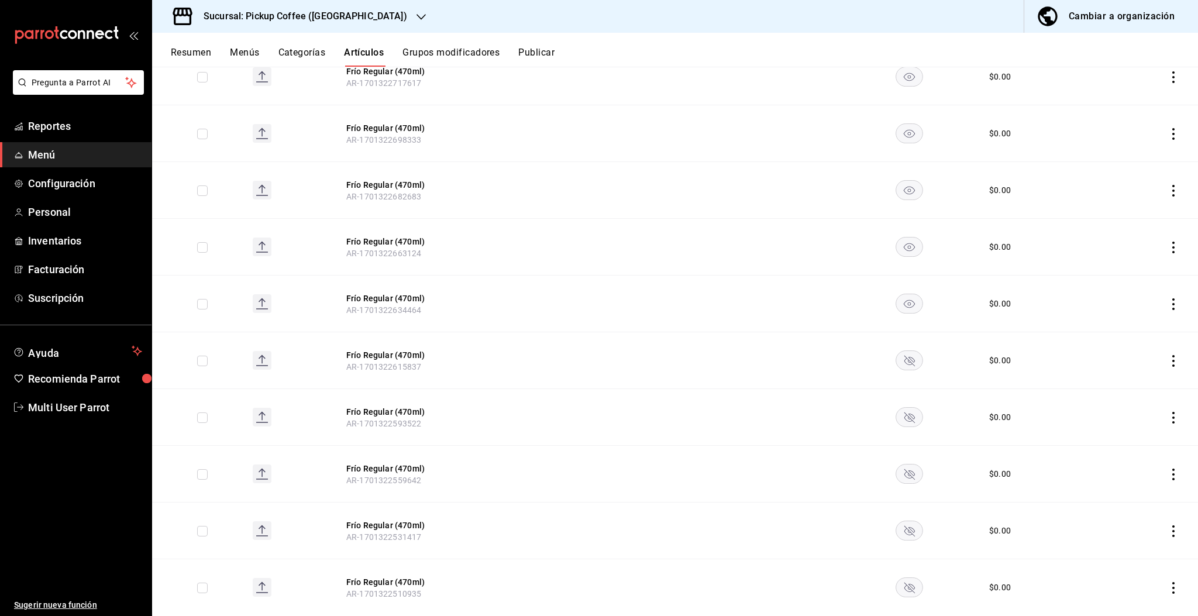
click at [896, 357] on rect "availability-product" at bounding box center [909, 359] width 27 height 19
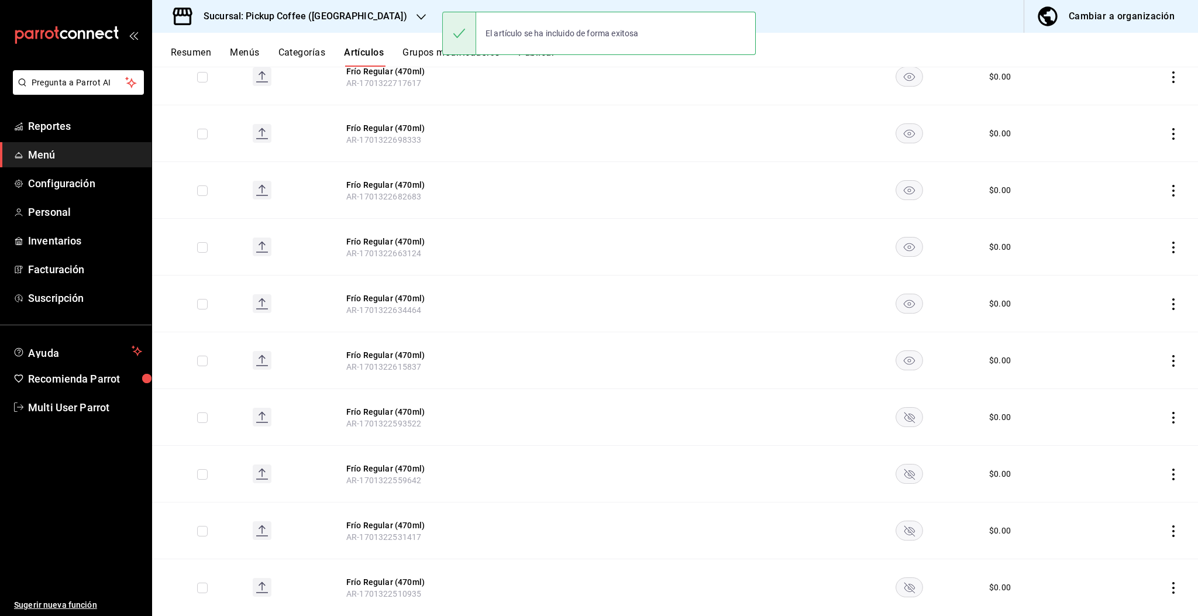
click at [900, 422] on rect "availability-product" at bounding box center [909, 416] width 27 height 19
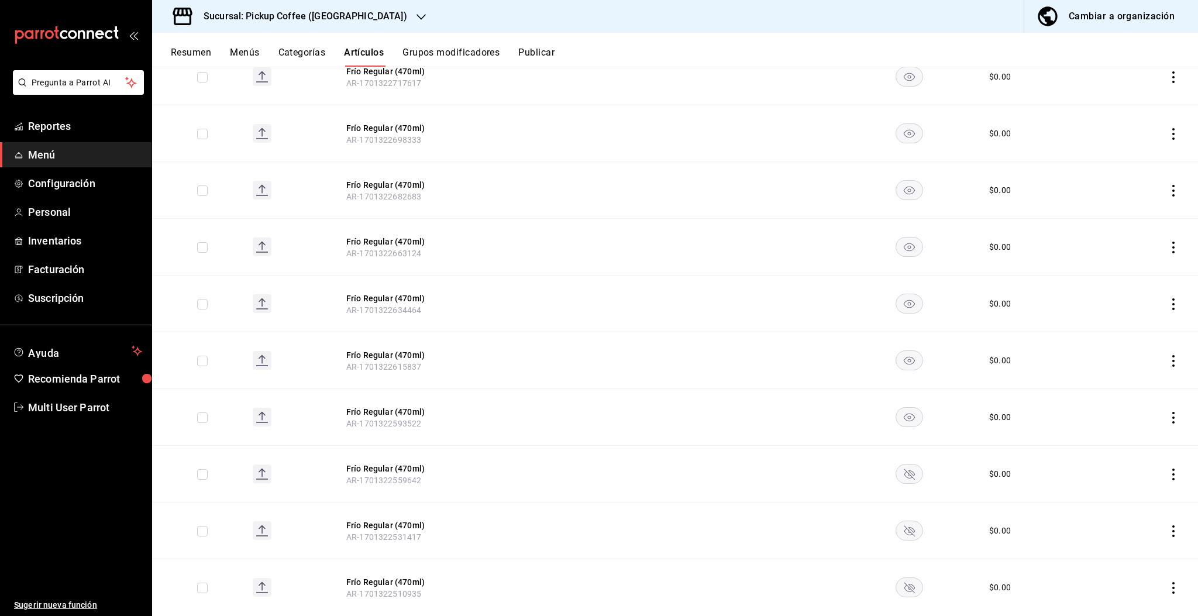
click at [898, 470] on rect "availability-product" at bounding box center [909, 473] width 27 height 19
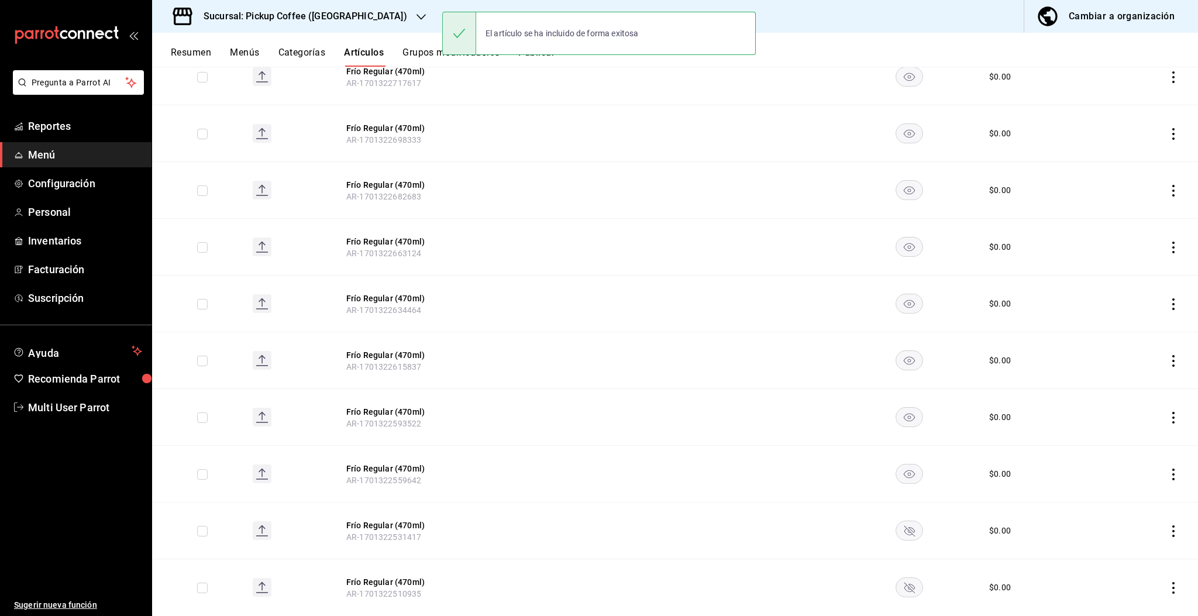
click at [904, 532] on icon "availability-product" at bounding box center [909, 531] width 11 height 11
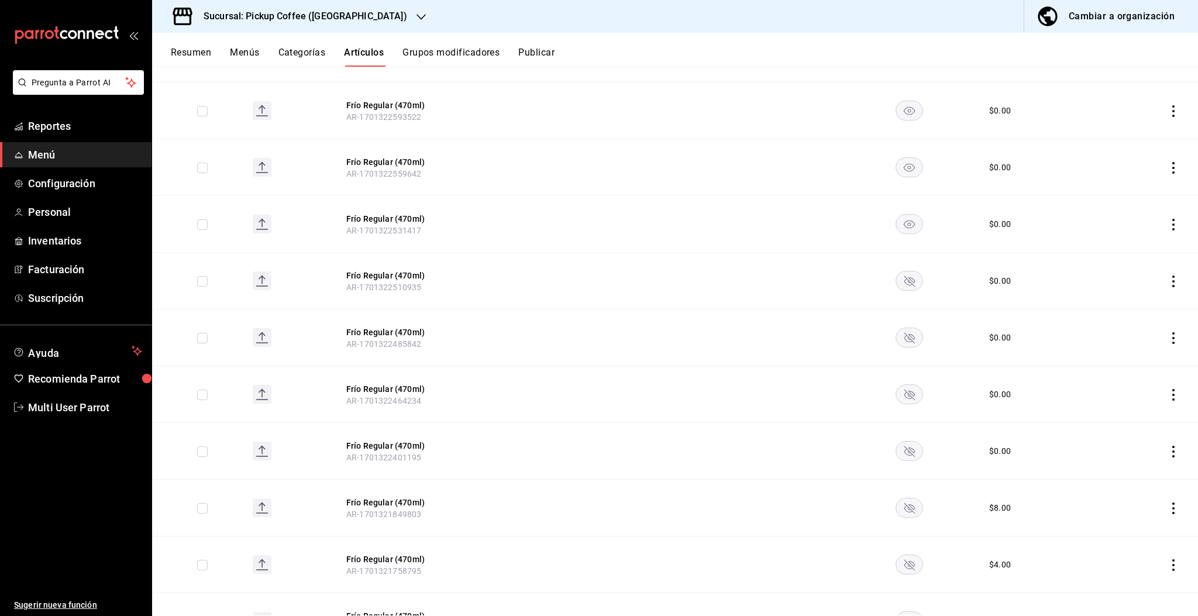
scroll to position [1574, 0]
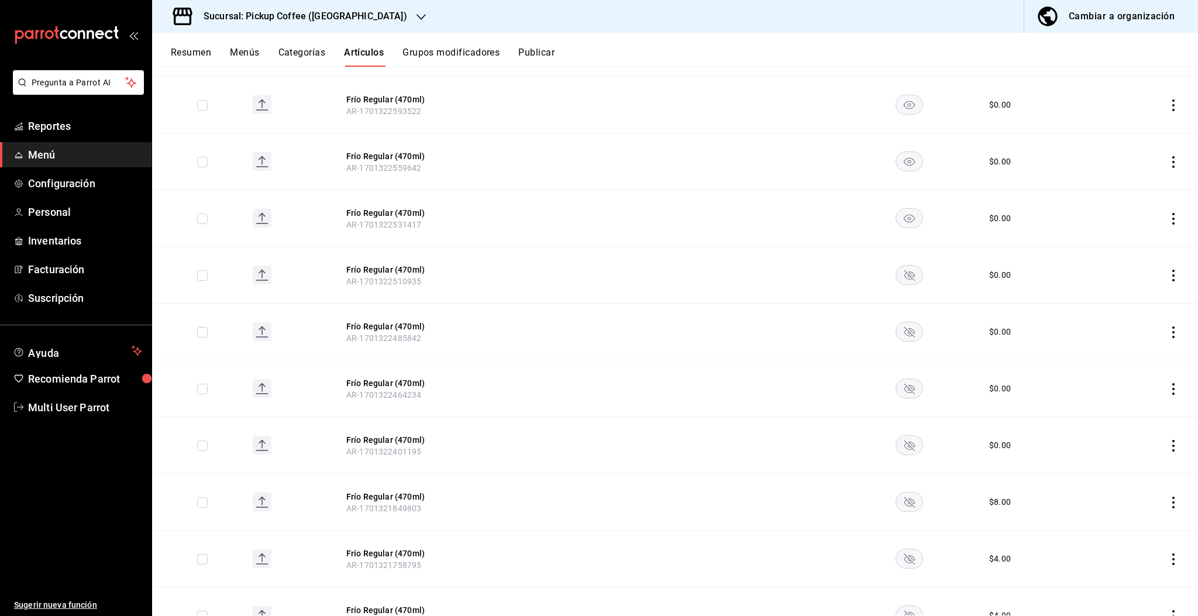
click at [902, 273] on rect "availability-product" at bounding box center [909, 274] width 27 height 19
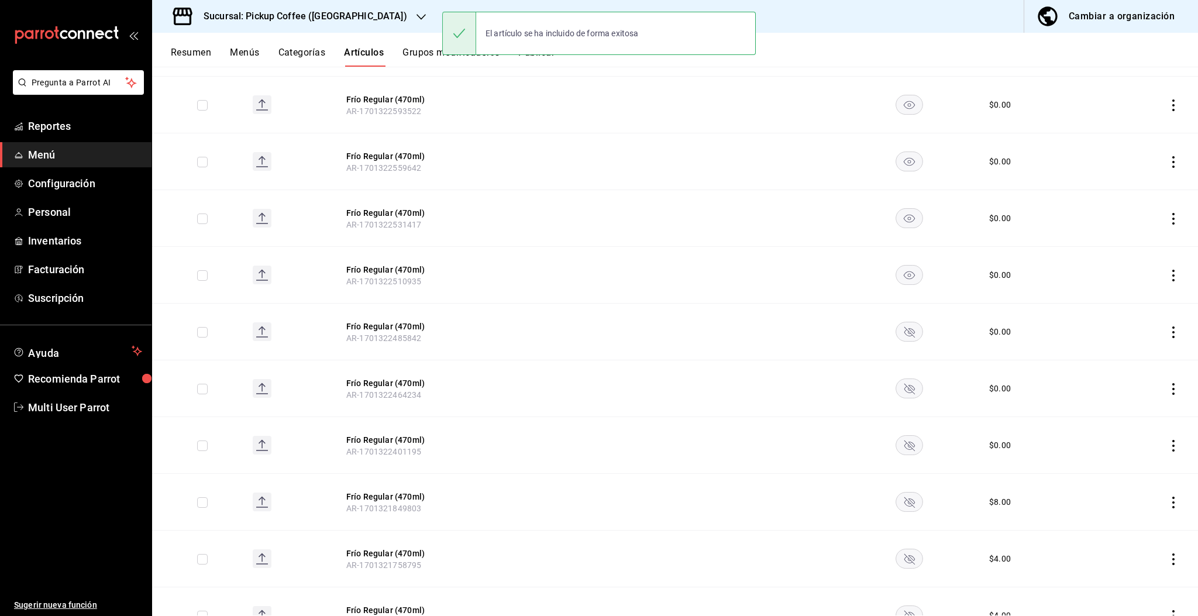
click at [901, 325] on rect "availability-product" at bounding box center [909, 331] width 27 height 19
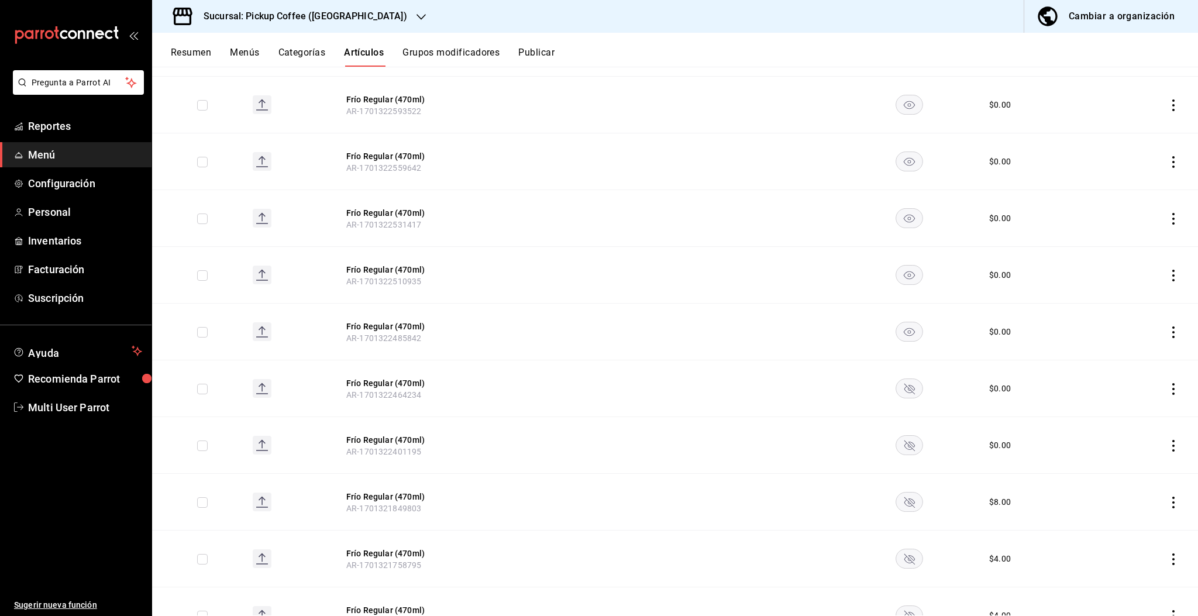
click at [898, 398] on rect "availability-product" at bounding box center [909, 387] width 27 height 19
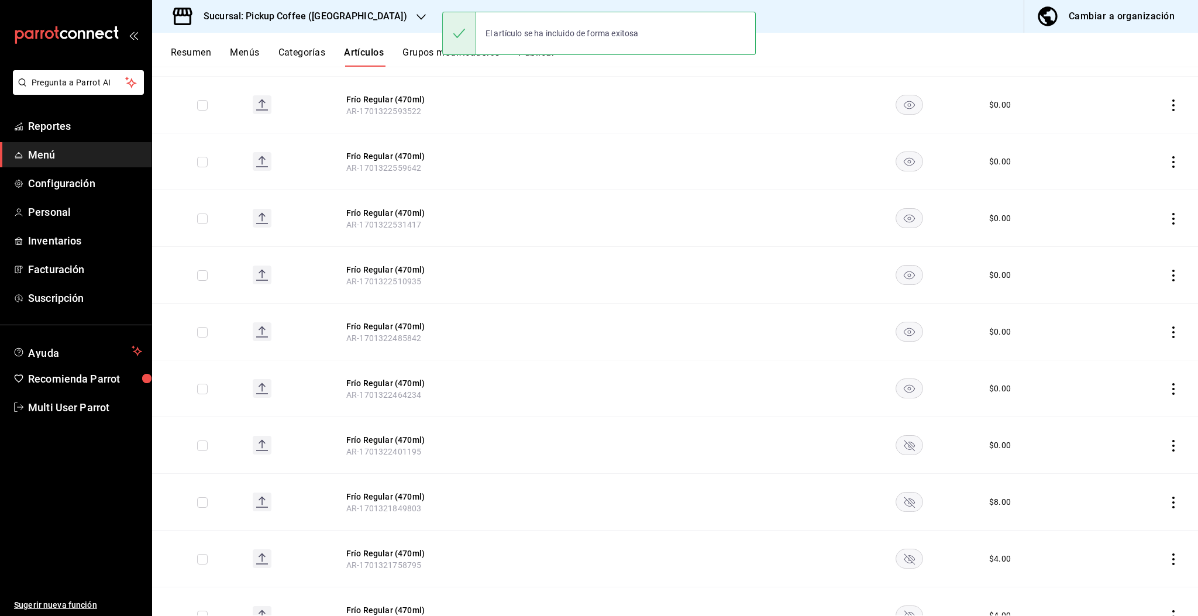
click at [901, 440] on rect "availability-product" at bounding box center [909, 444] width 27 height 19
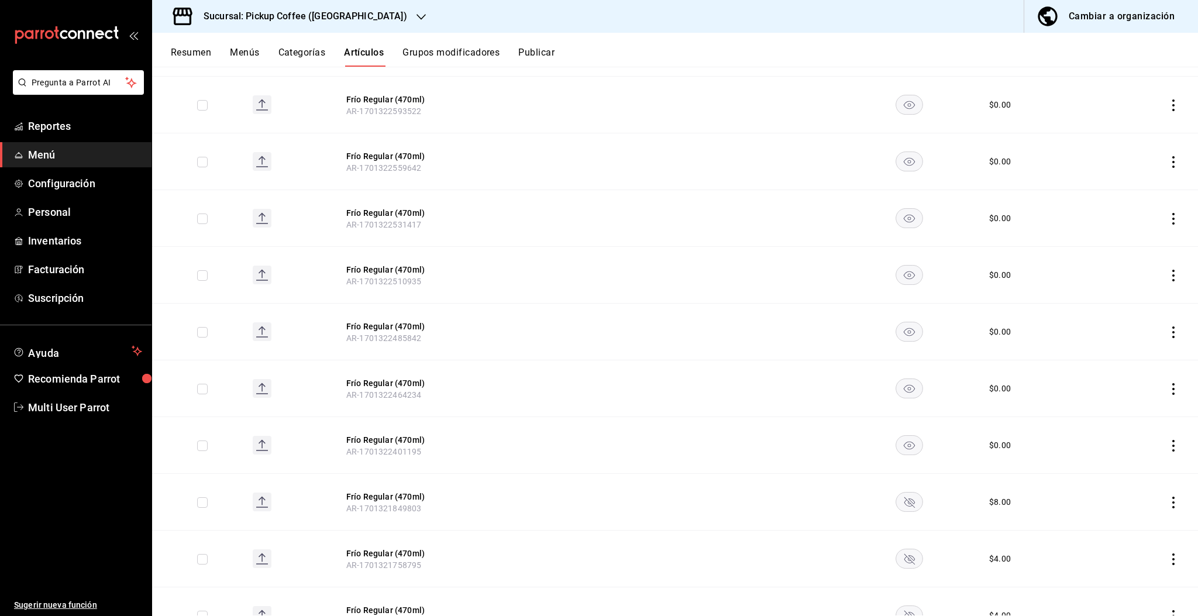
click at [904, 509] on rect "availability-product" at bounding box center [909, 501] width 27 height 19
click at [898, 566] on rect "availability-product" at bounding box center [909, 558] width 27 height 19
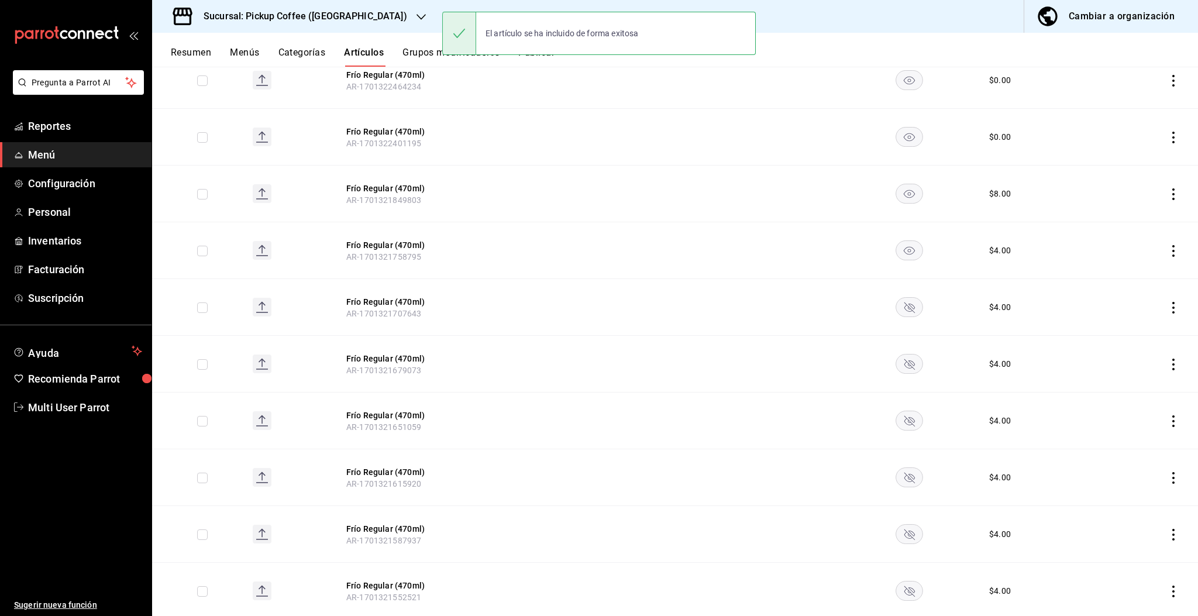
scroll to position [1885, 0]
click at [906, 305] on rect "availability-product" at bounding box center [909, 303] width 27 height 19
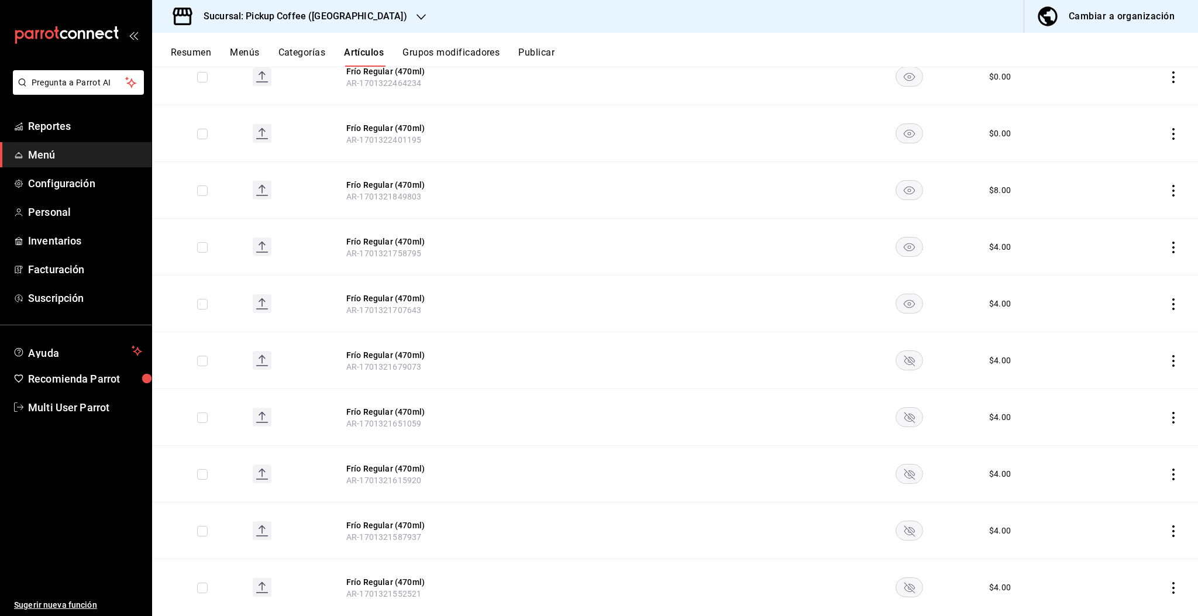
click at [900, 366] on rect "availability-product" at bounding box center [909, 359] width 27 height 19
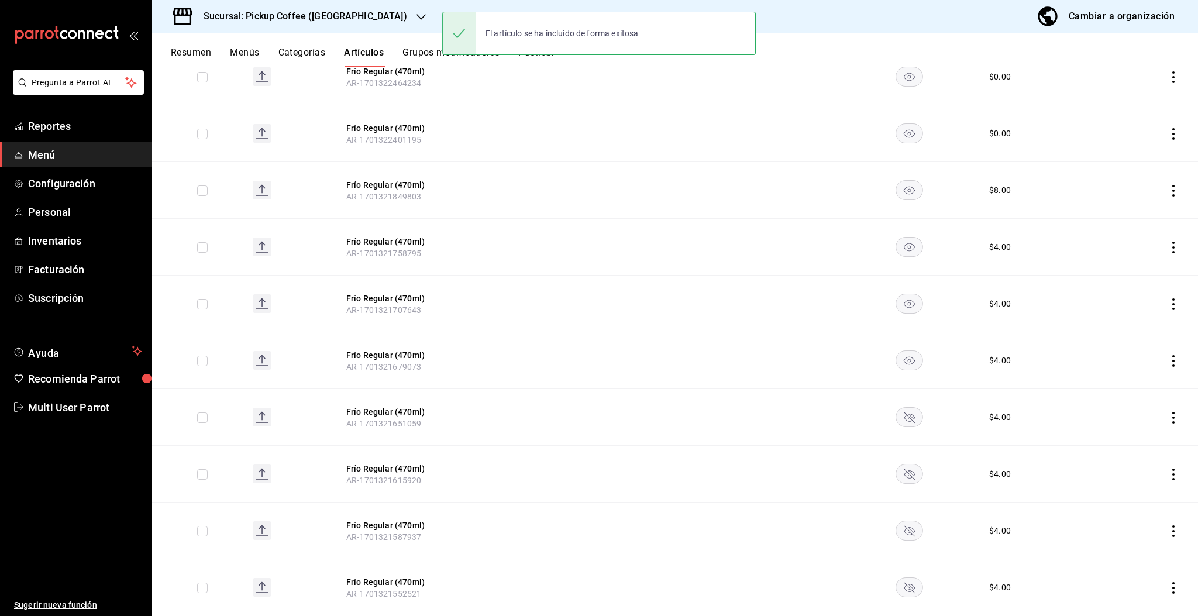
click at [904, 420] on icon "availability-product" at bounding box center [909, 417] width 11 height 11
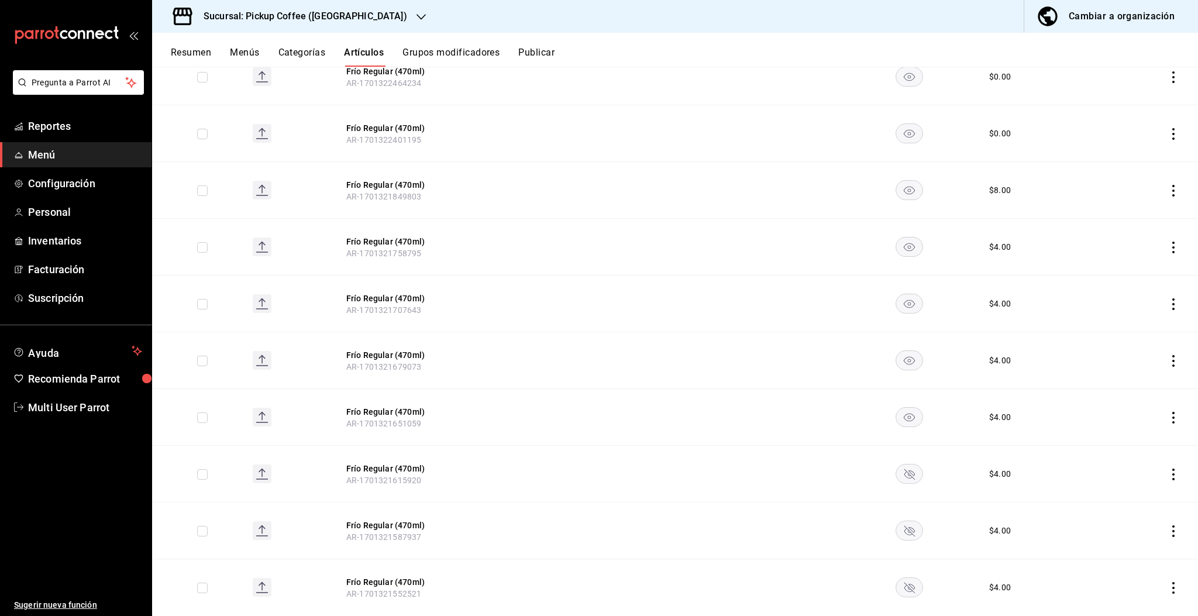
click at [906, 471] on rect "availability-product" at bounding box center [909, 473] width 27 height 19
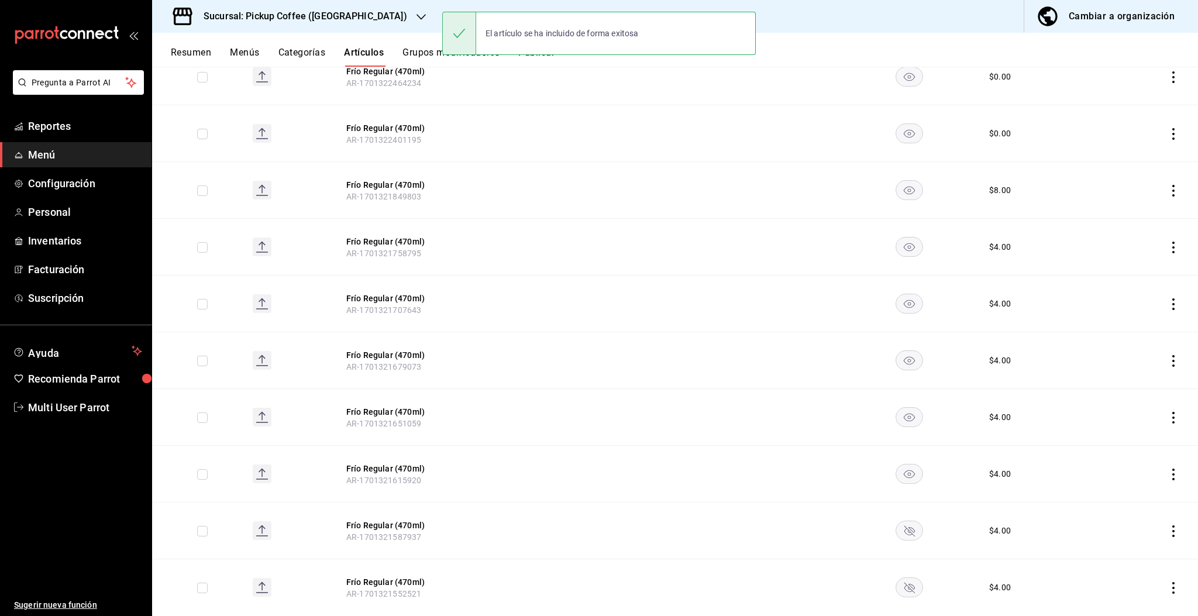
click at [902, 540] on rect "availability-product" at bounding box center [909, 529] width 27 height 19
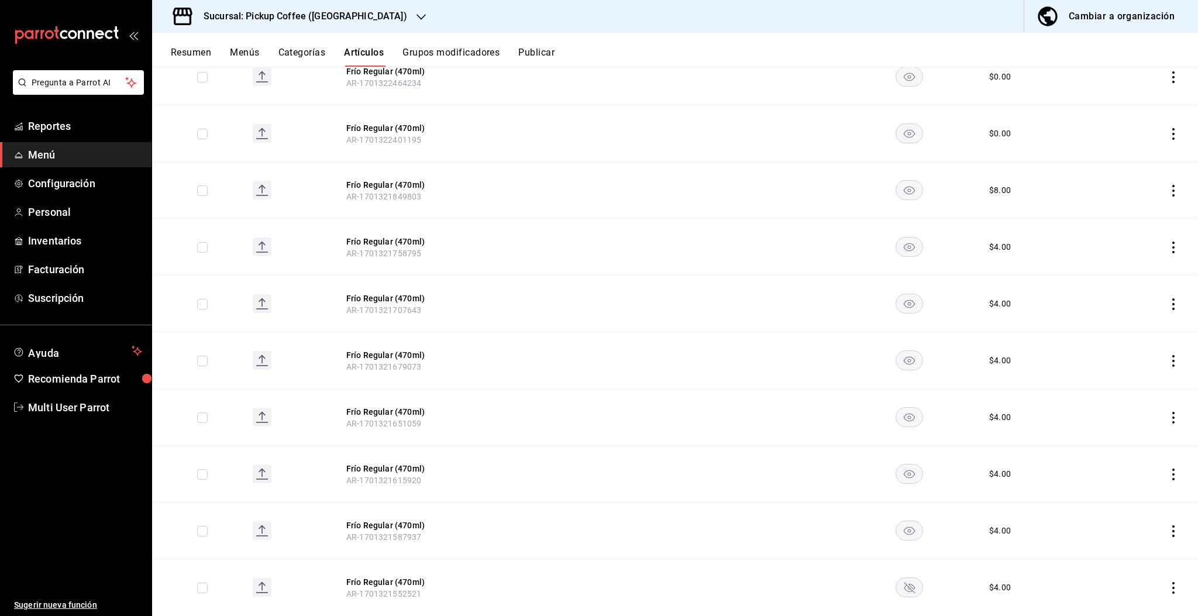
click at [904, 590] on rect "availability-product" at bounding box center [909, 586] width 27 height 19
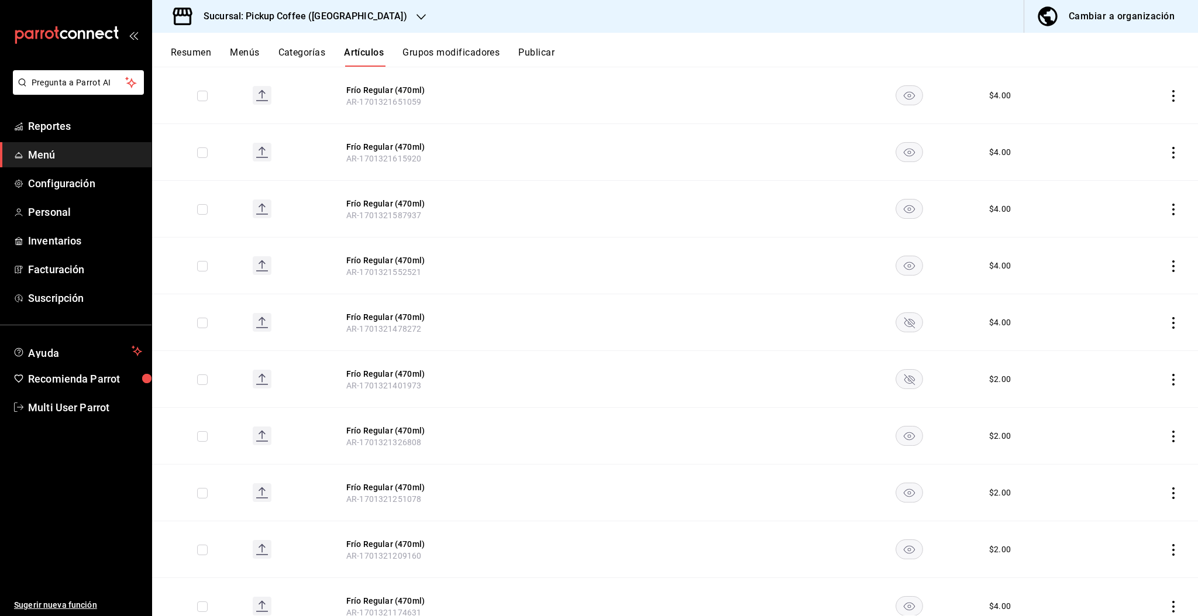
scroll to position [2241, 0]
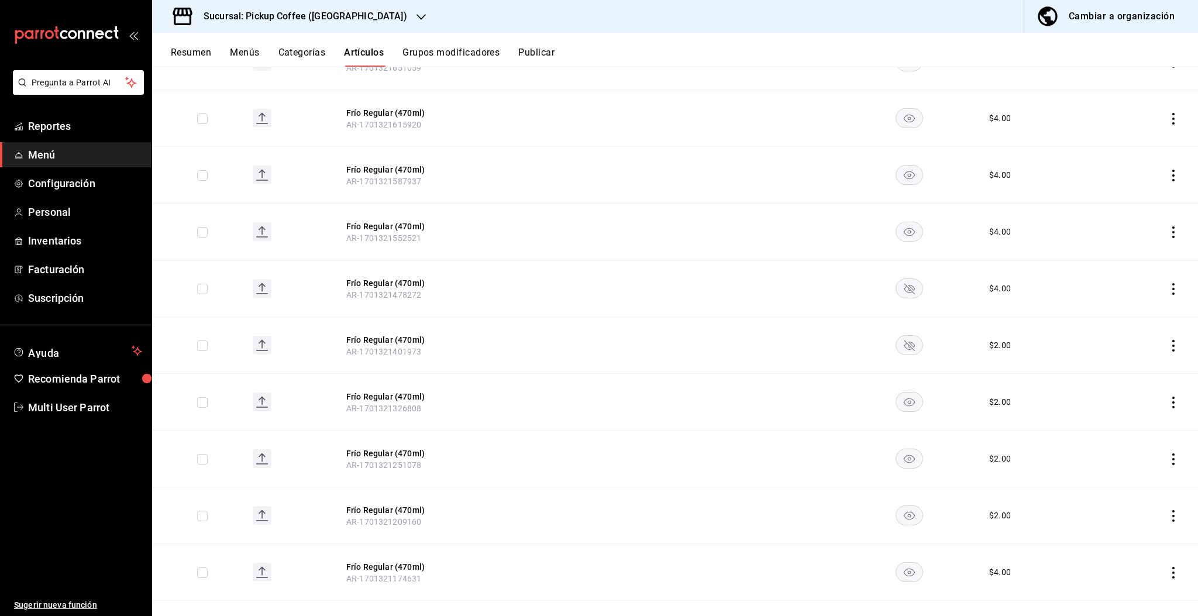
click at [897, 291] on rect "availability-product" at bounding box center [909, 287] width 27 height 19
click at [897, 353] on rect "availability-product" at bounding box center [909, 344] width 27 height 19
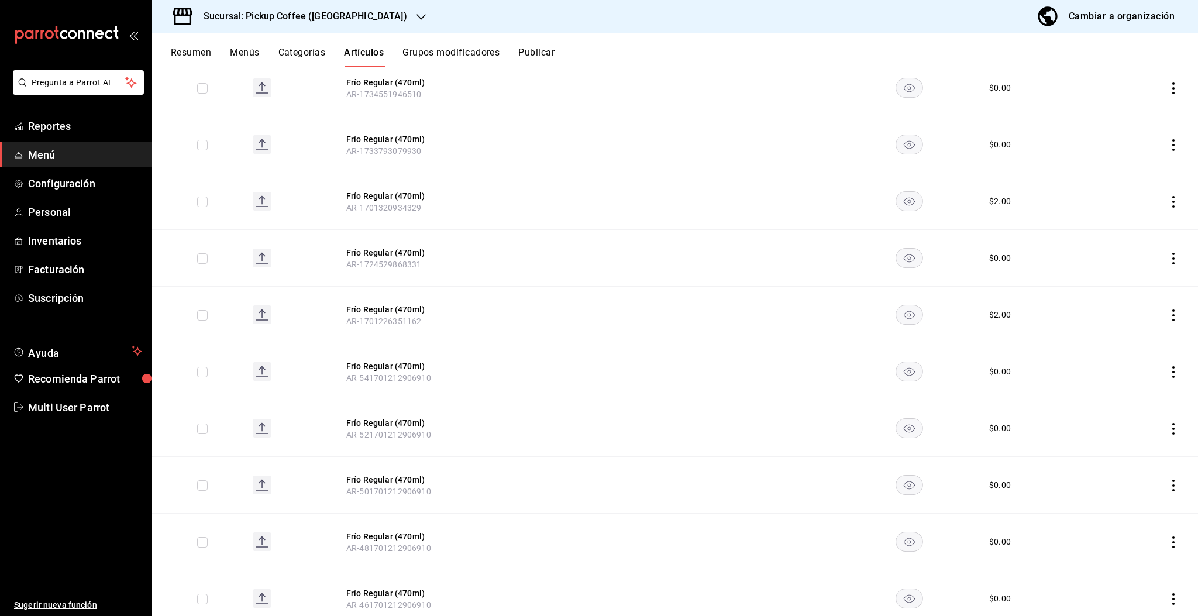
scroll to position [0, 0]
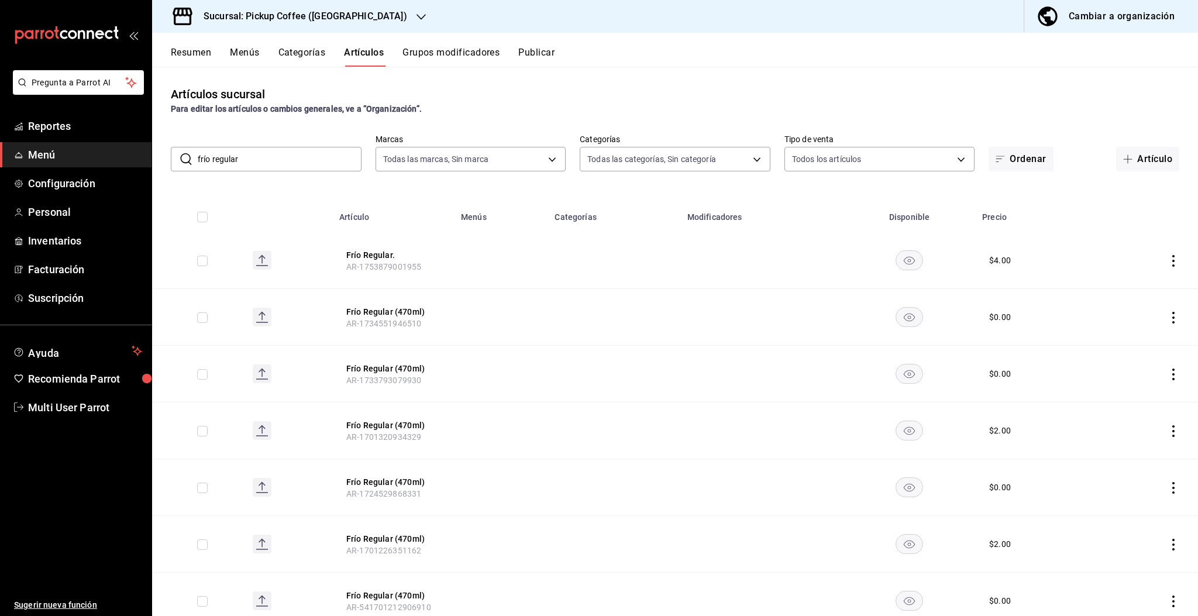
click at [529, 56] on button "Publicar" at bounding box center [536, 57] width 36 height 20
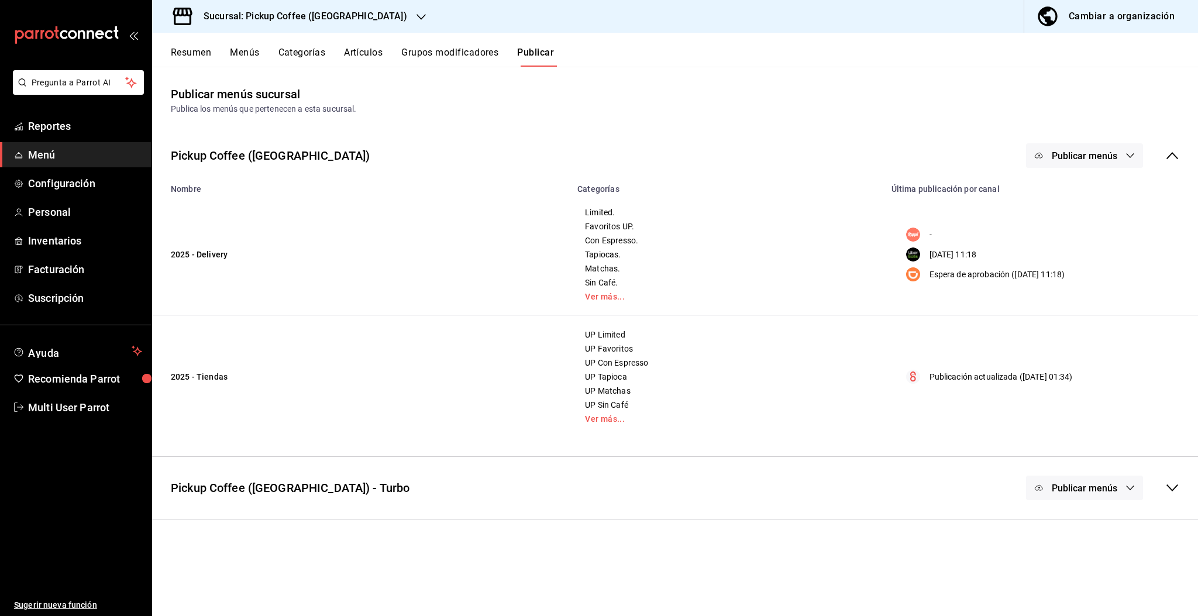
click at [1099, 156] on span "Publicar menús" at bounding box center [1083, 155] width 65 height 11
click at [1080, 260] on span "DiDi Food" at bounding box center [1101, 259] width 56 height 12
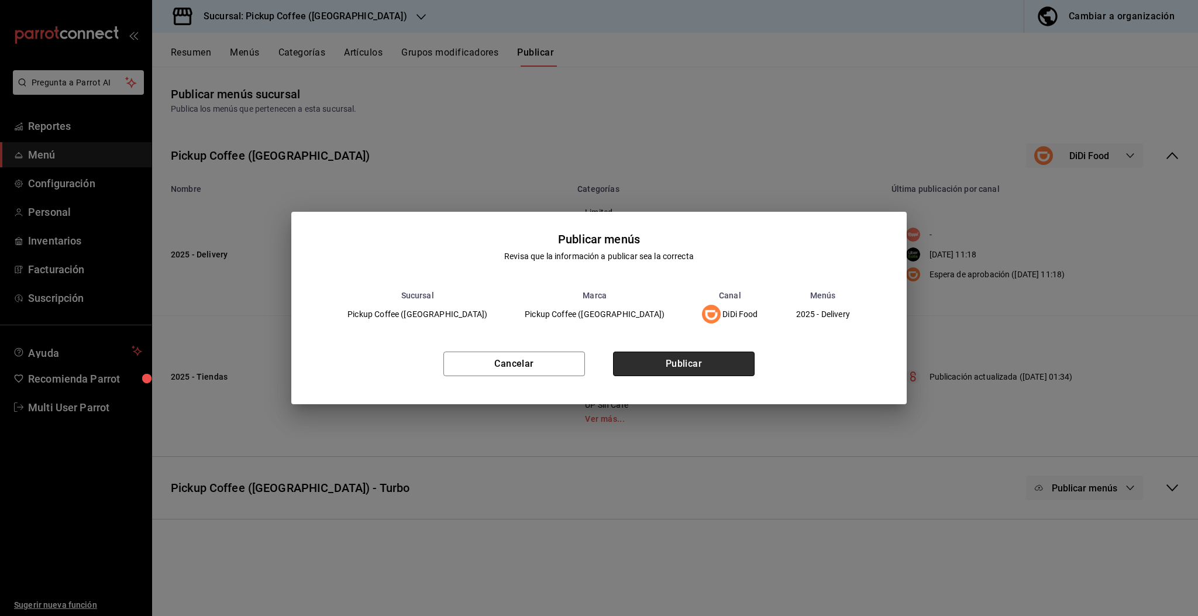
click at [723, 364] on button "Publicar" at bounding box center [684, 363] width 142 height 25
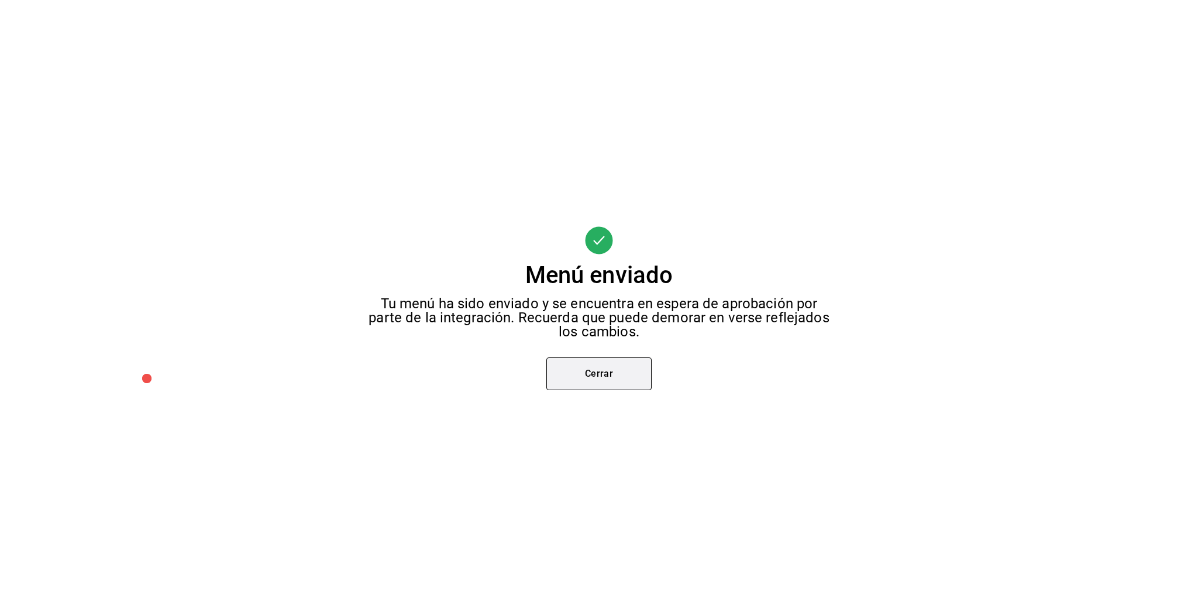
click at [618, 357] on button "Cerrar" at bounding box center [598, 373] width 105 height 33
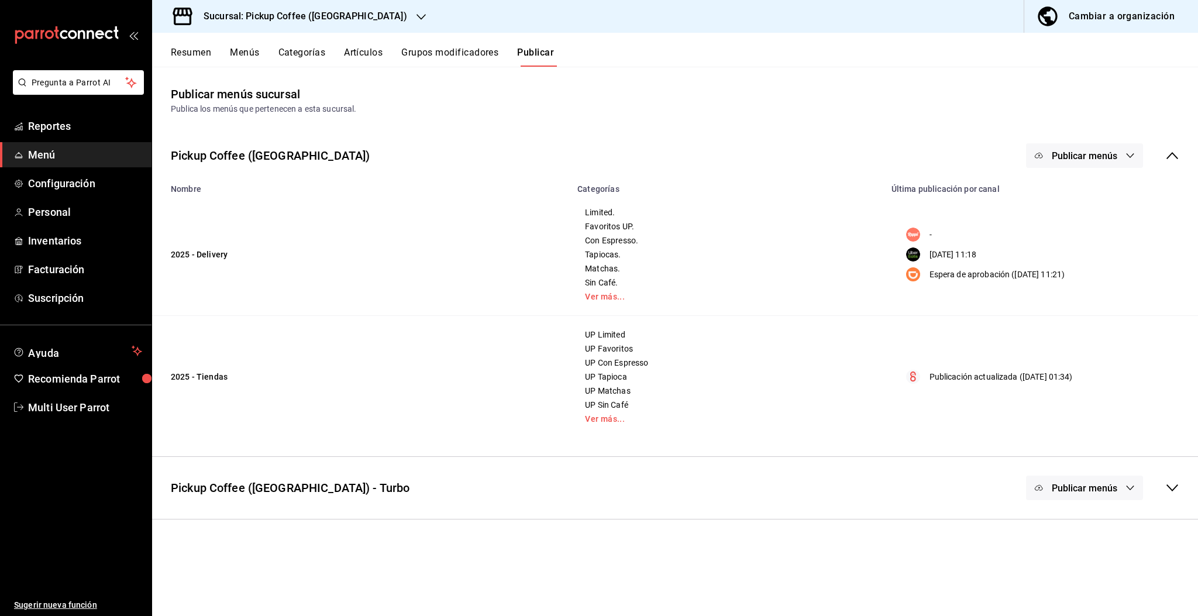
click at [1092, 152] on span "Publicar menús" at bounding box center [1083, 155] width 65 height 11
click at [1087, 225] on span "Uber Eats" at bounding box center [1101, 226] width 56 height 12
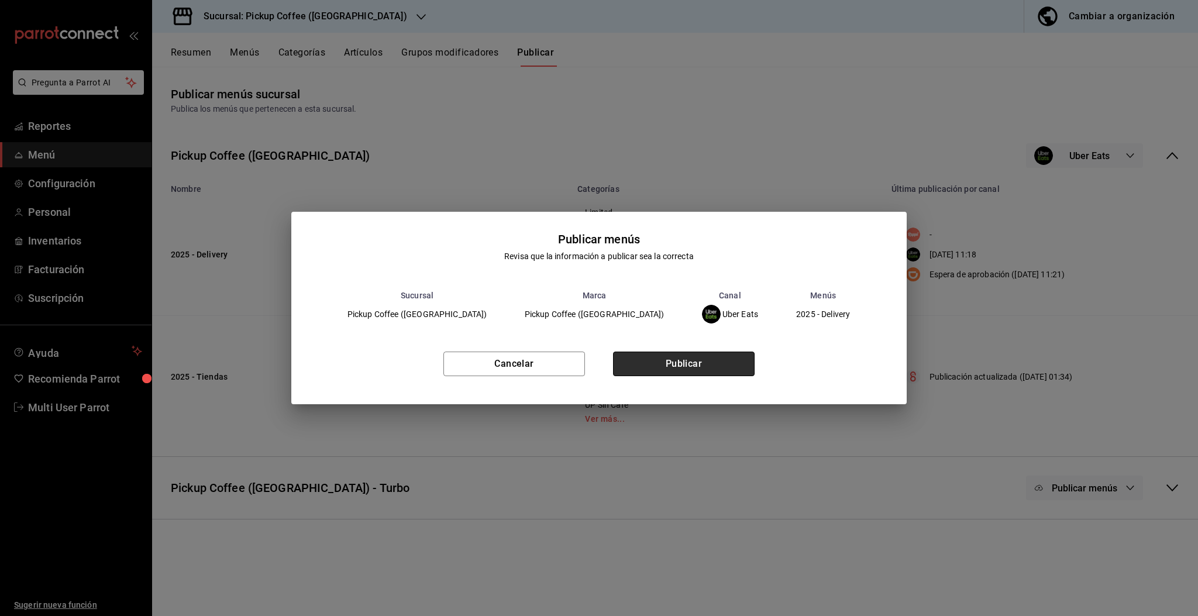
click at [674, 372] on button "Publicar" at bounding box center [684, 363] width 142 height 25
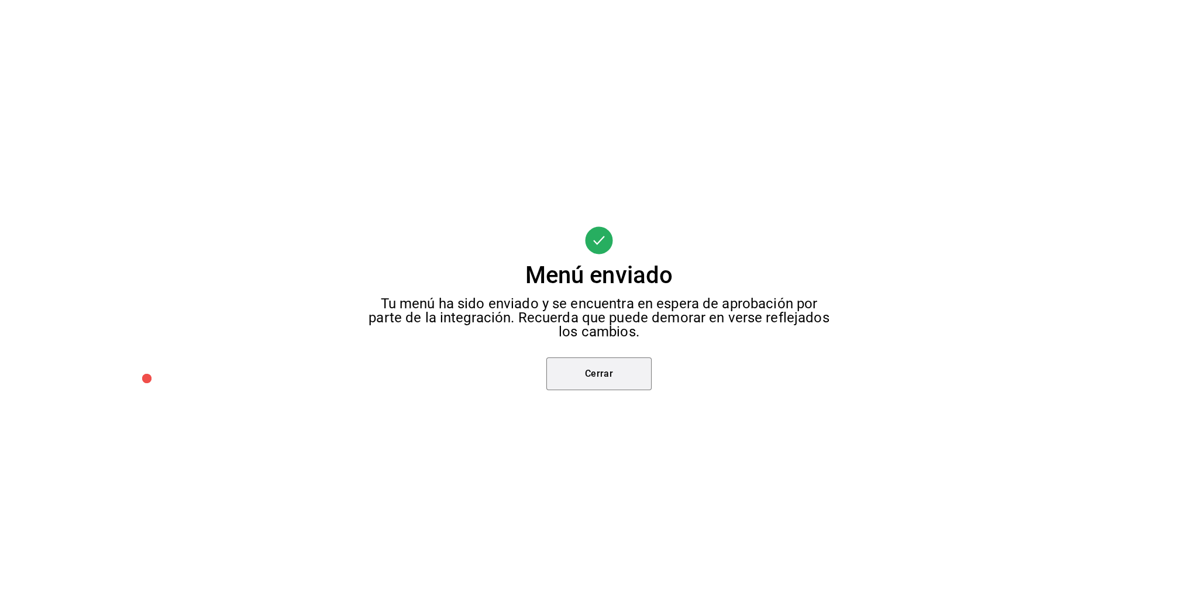
drag, startPoint x: 595, startPoint y: 379, endPoint x: 588, endPoint y: 382, distance: 7.1
click at [594, 379] on button "Cerrar" at bounding box center [598, 373] width 105 height 33
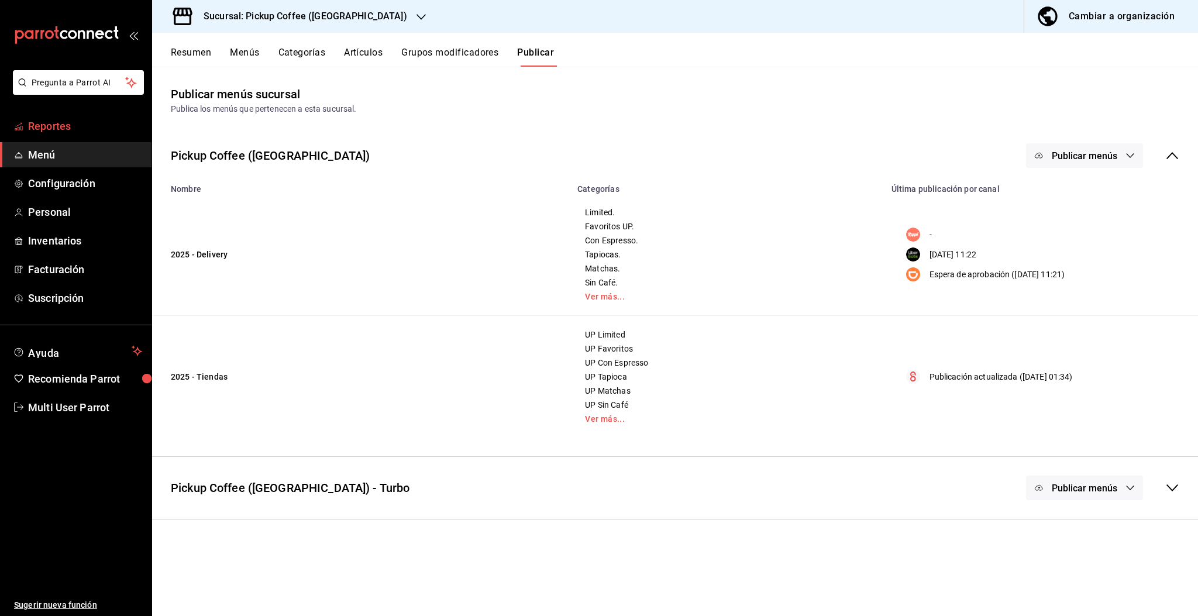
click at [44, 124] on span "Reportes" at bounding box center [85, 126] width 114 height 16
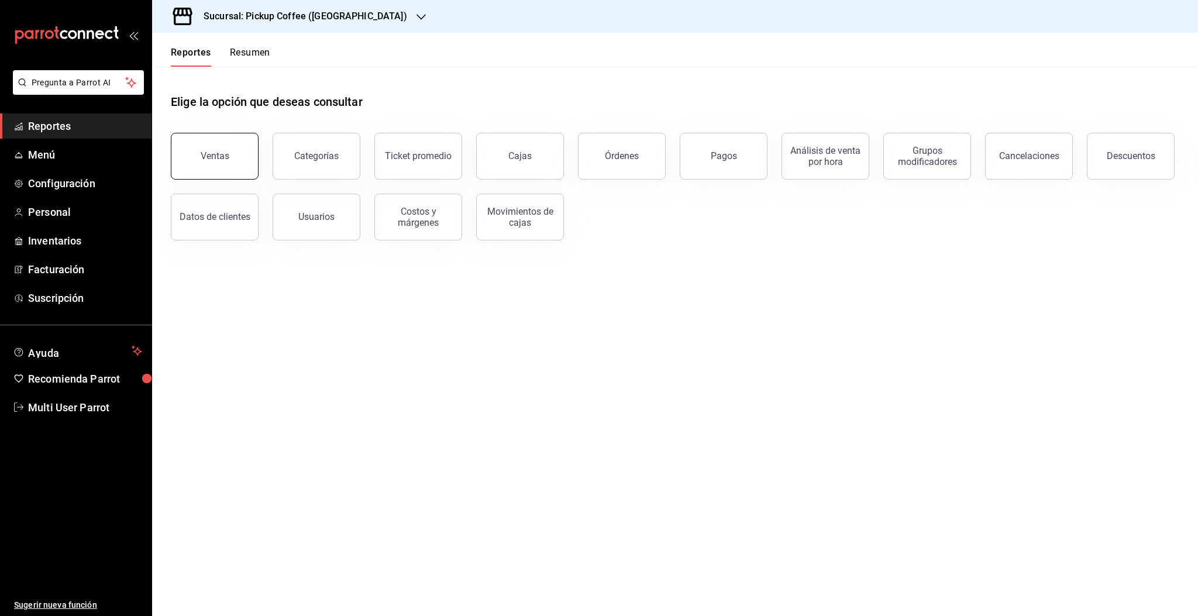
click at [219, 161] on button "Ventas" at bounding box center [215, 156] width 88 height 47
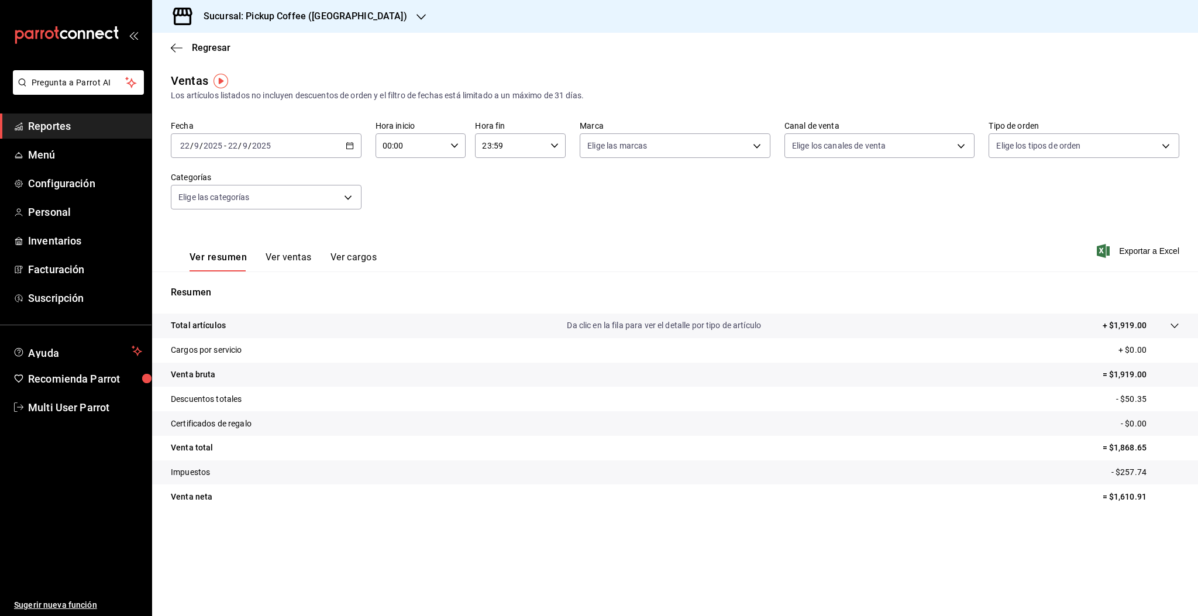
click at [306, 153] on div "2025-09-22 22 / 9 / 2025 - 2025-09-22 22 / 9 / 2025" at bounding box center [266, 145] width 191 height 25
click at [202, 291] on span "Rango de fechas" at bounding box center [226, 286] width 91 height 12
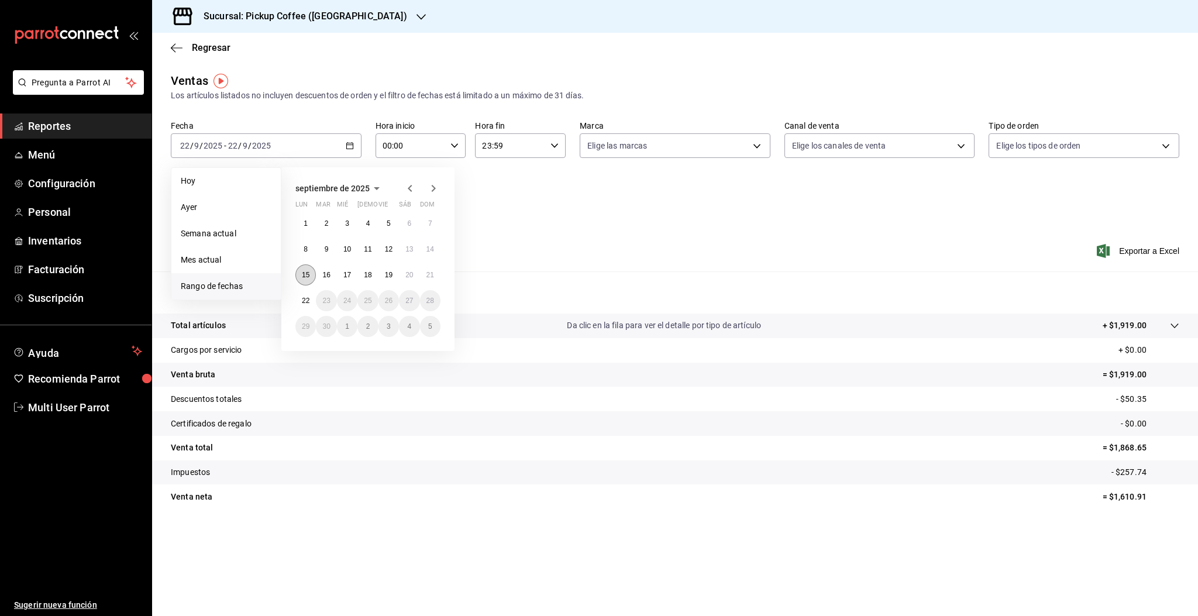
click at [300, 281] on button "15" at bounding box center [305, 274] width 20 height 21
click at [427, 276] on abbr "21" at bounding box center [430, 275] width 8 height 8
click at [427, 276] on div "Resumen Total artículos Da clic en la fila para ver el detalle por tipo de artí…" at bounding box center [675, 396] width 1046 height 251
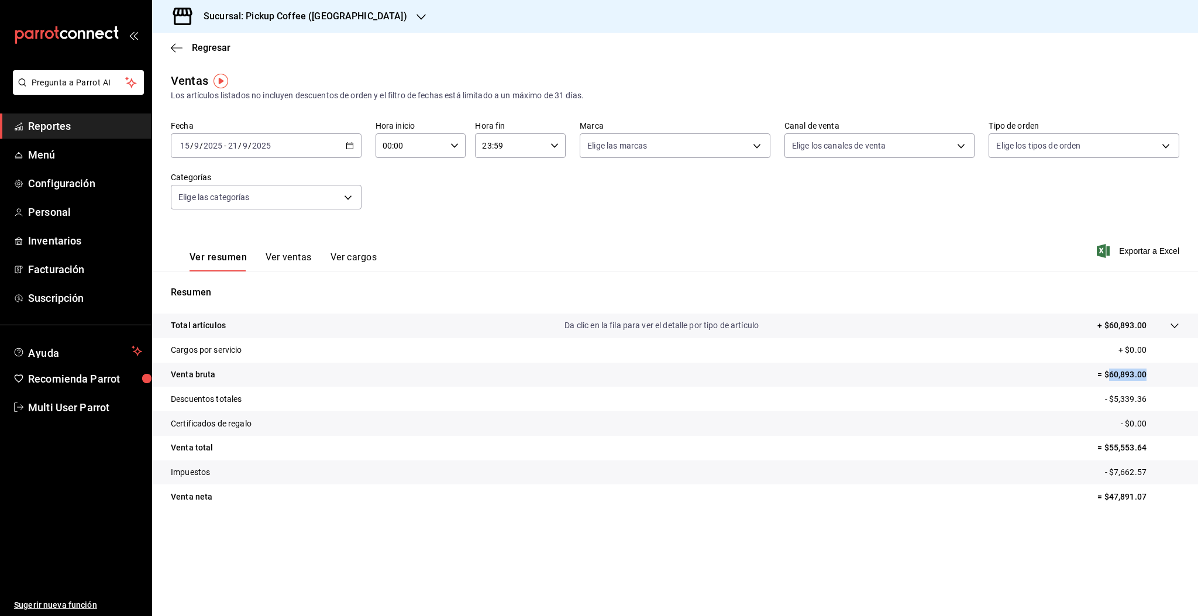
drag, startPoint x: 1109, startPoint y: 373, endPoint x: 1149, endPoint y: 380, distance: 40.4
click at [1149, 380] on p "= $60,893.00" at bounding box center [1138, 374] width 82 height 12
copy p "60,893.00"
click at [331, 20] on h3 "Sucursal: Pickup Coffee (Aragon)" at bounding box center [300, 16] width 213 height 14
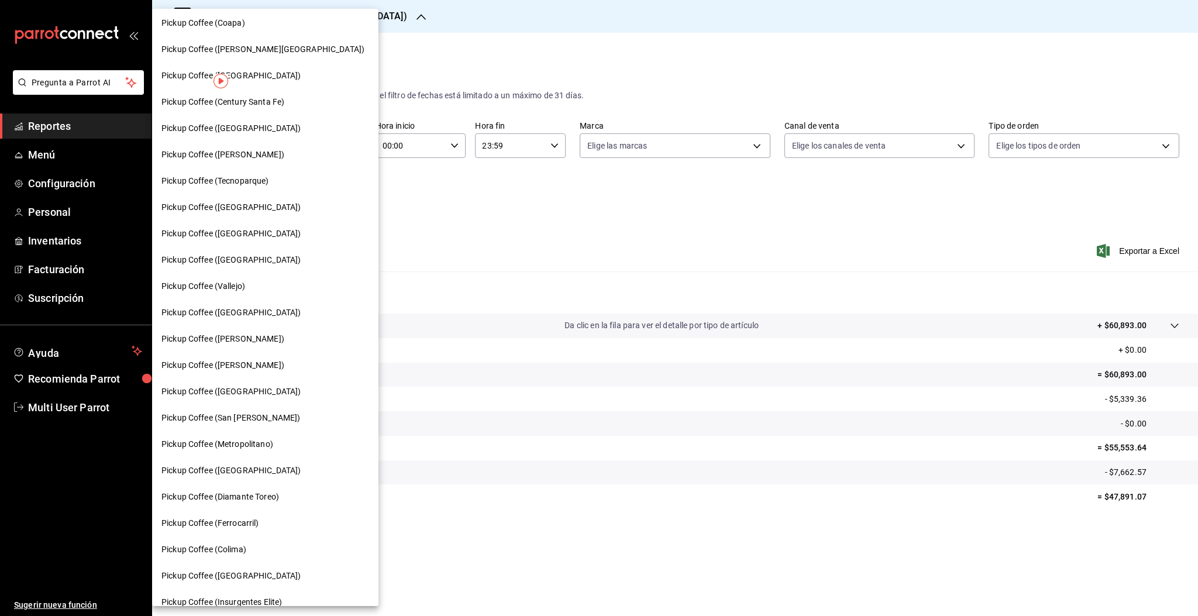
scroll to position [389, 0]
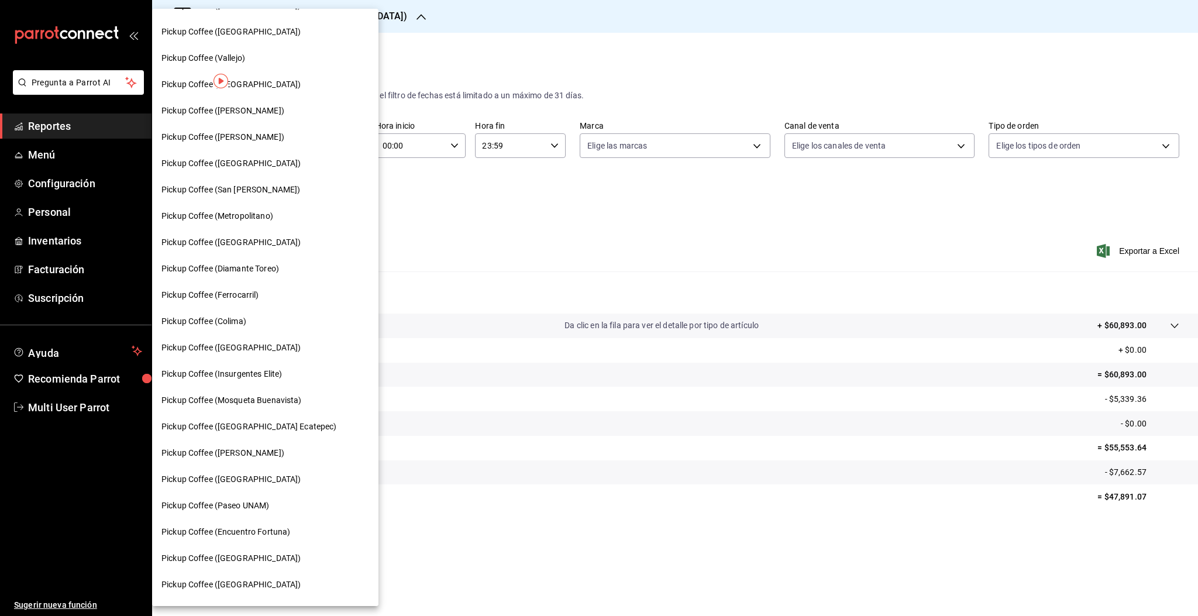
click at [235, 421] on span "Pickup Coffee ([GEOGRAPHIC_DATA] Ecatepec)" at bounding box center [248, 426] width 175 height 12
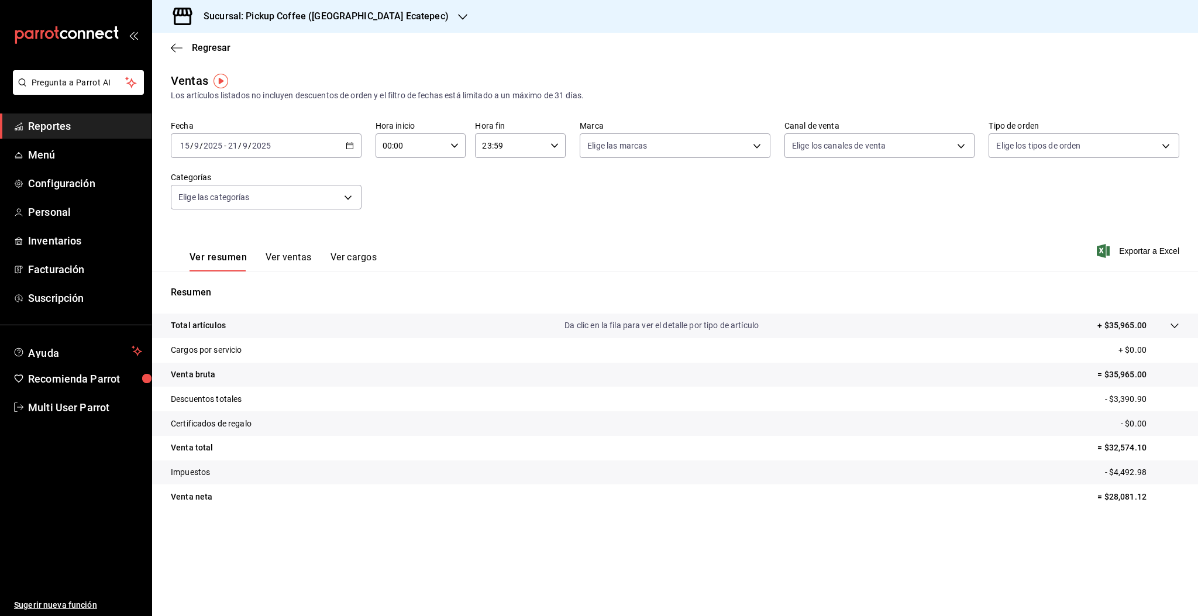
click at [336, 151] on div "[DATE] [DATE] - [DATE] [DATE]" at bounding box center [266, 145] width 191 height 25
click at [201, 284] on span "Rango de fechas" at bounding box center [226, 286] width 91 height 12
click at [613, 69] on main "Regresar Ventas Los artículos listados no incluyen descuentos de orden y el fil…" at bounding box center [675, 324] width 1046 height 583
drag, startPoint x: 1106, startPoint y: 370, endPoint x: 1157, endPoint y: 373, distance: 50.9
click at [1157, 373] on p "= $35,965.00" at bounding box center [1138, 374] width 82 height 12
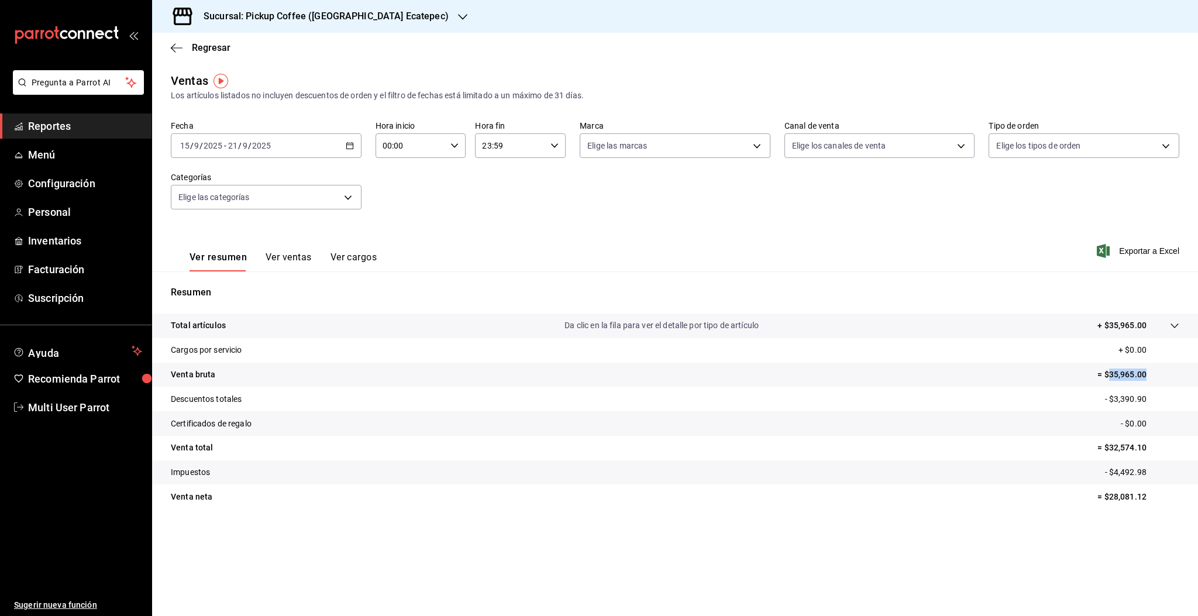
copy p "35,965.00"
click at [308, 16] on h3 "Sucursal: Pickup Coffee (Americas Ecatepec)" at bounding box center [321, 16] width 254 height 14
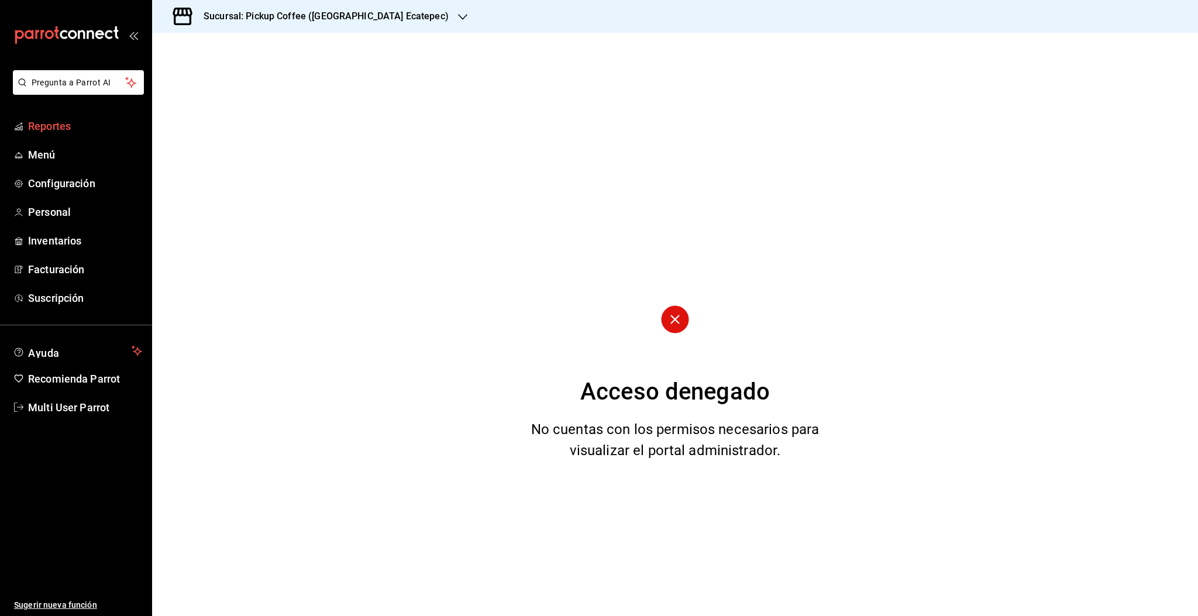
click at [40, 125] on span "Reportes" at bounding box center [85, 126] width 114 height 16
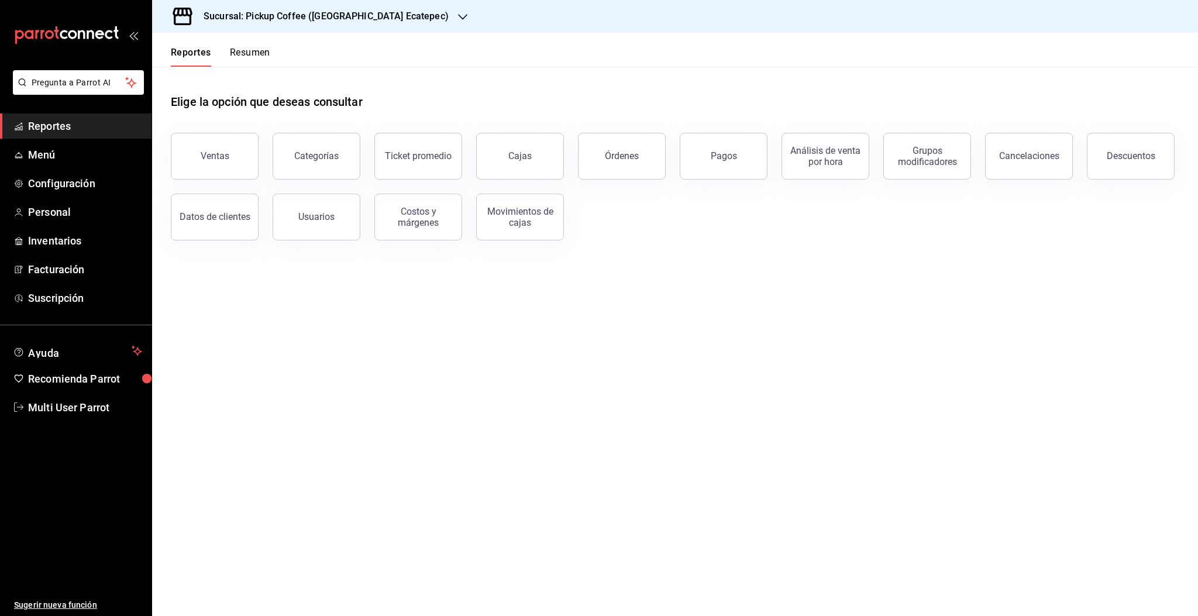
click at [242, 53] on button "Resumen" at bounding box center [250, 57] width 40 height 20
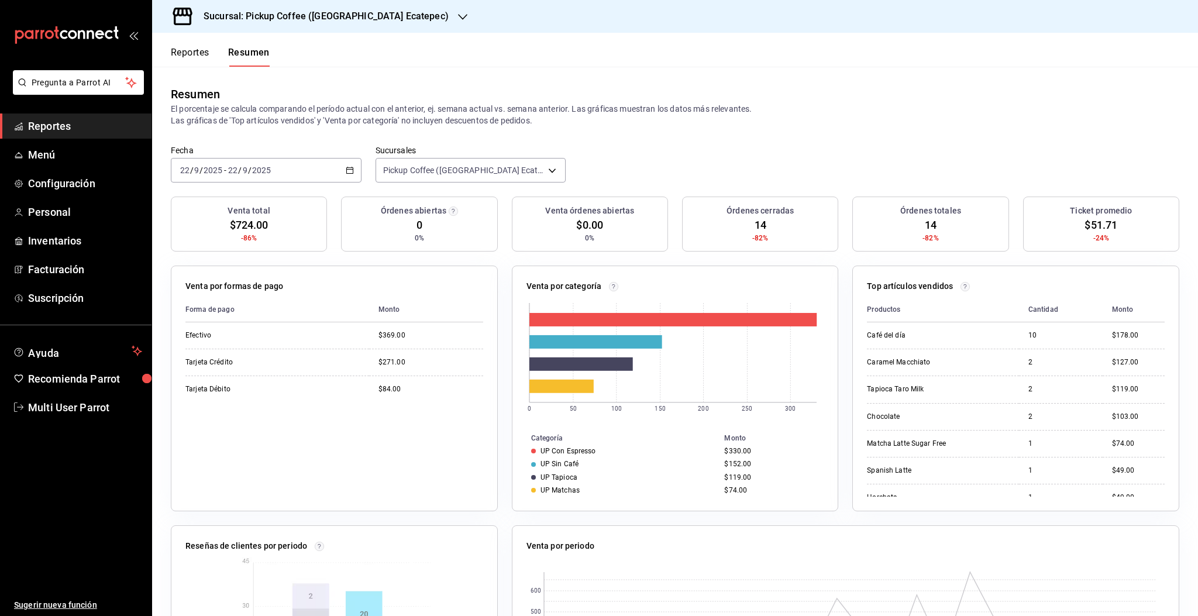
click at [339, 20] on h3 "Sucursal: Pickup Coffee (Americas Ecatepec)" at bounding box center [321, 16] width 254 height 14
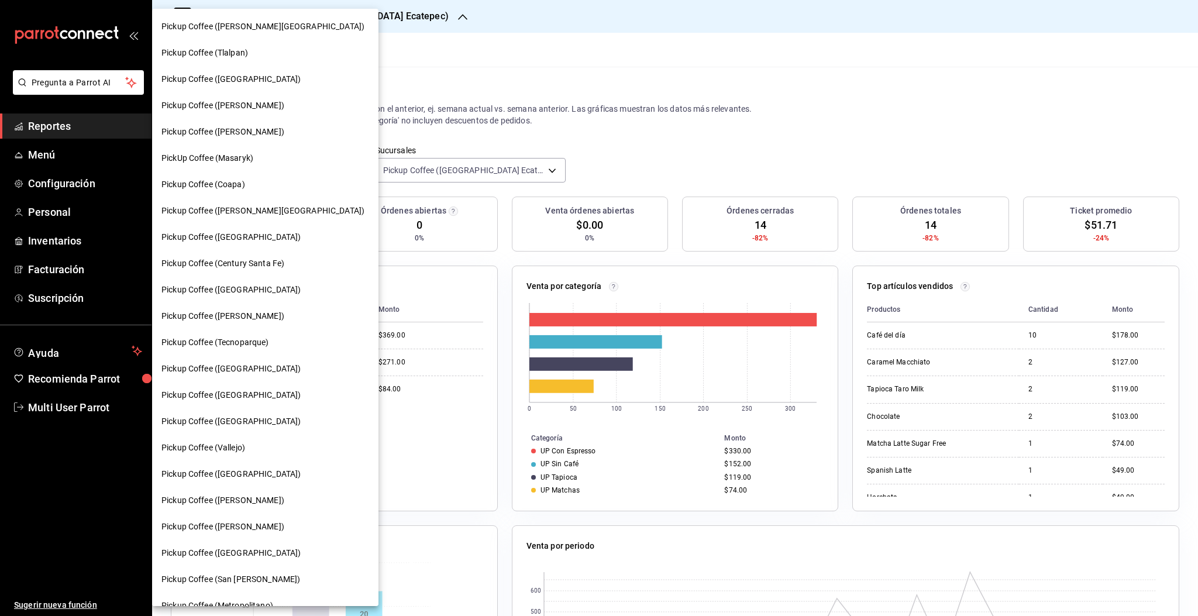
click at [225, 158] on span "PickUp Coffee (Masaryk)" at bounding box center [207, 158] width 92 height 12
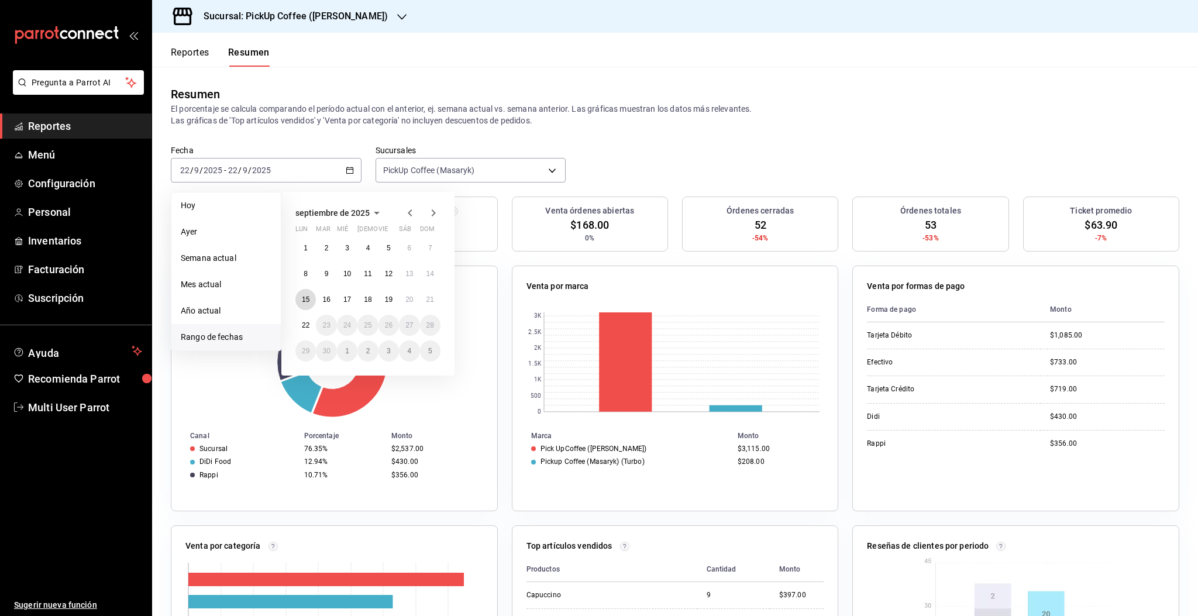
click at [306, 299] on abbr "15" at bounding box center [306, 299] width 8 height 8
click at [433, 296] on abbr "21" at bounding box center [430, 299] width 8 height 8
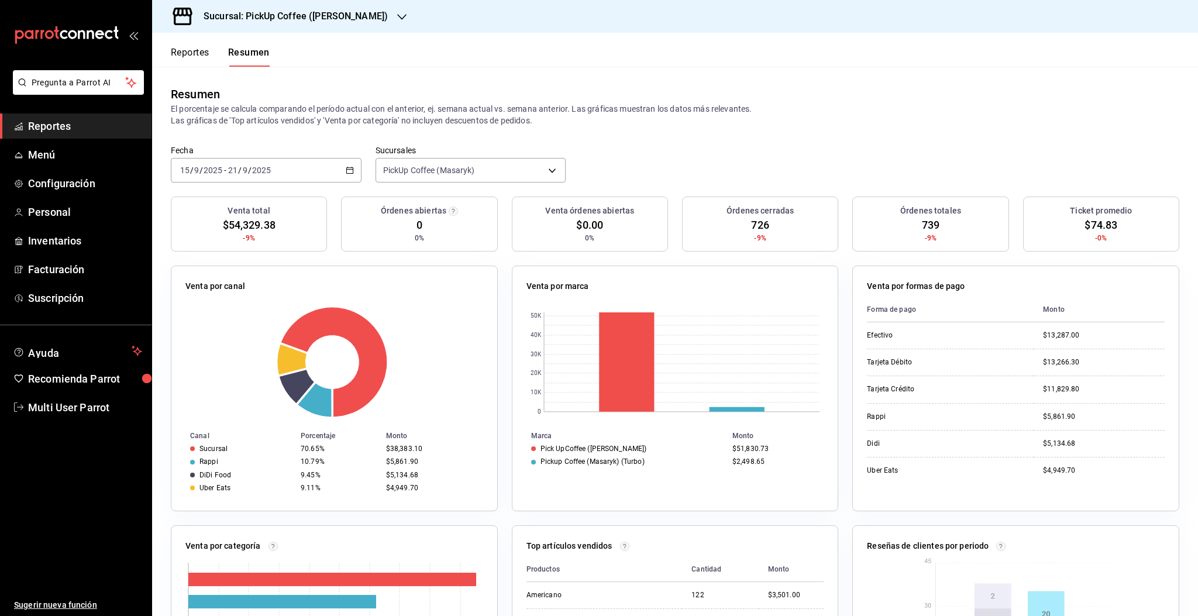
click at [277, 170] on div "[DATE] [DATE] - [DATE] [DATE]" at bounding box center [266, 170] width 191 height 25
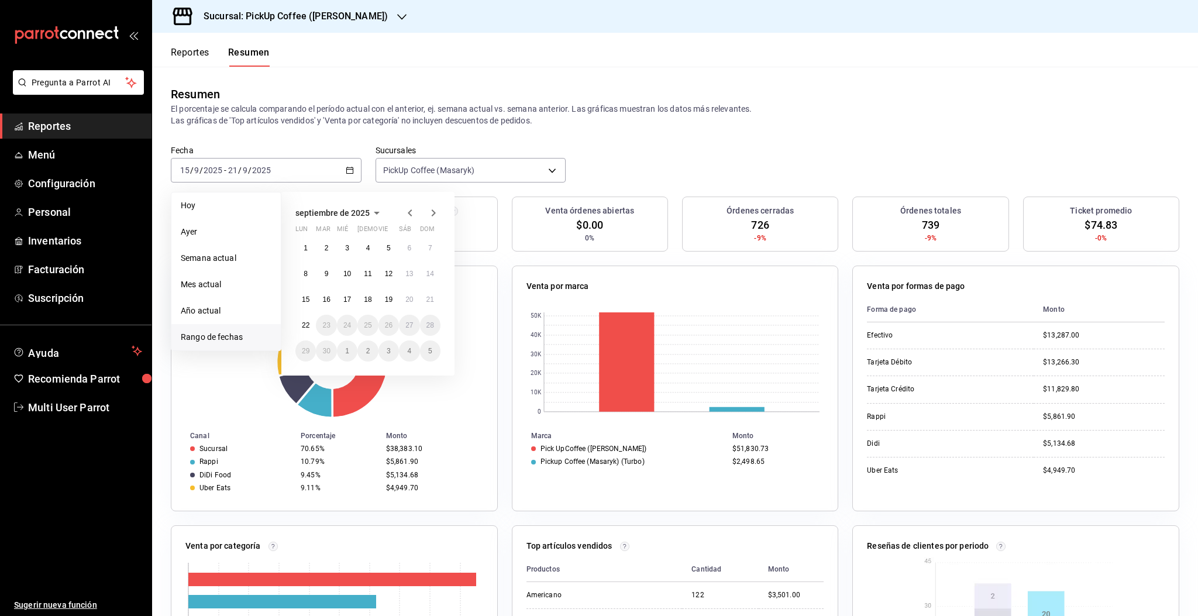
click at [182, 53] on button "Reportes" at bounding box center [190, 57] width 39 height 20
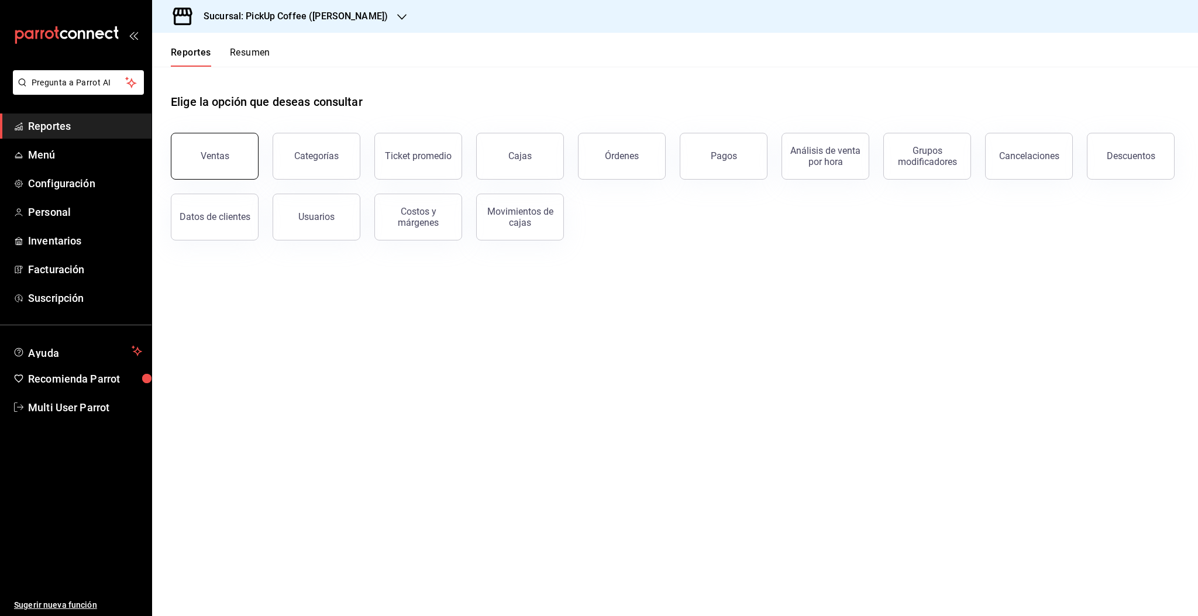
click at [232, 167] on button "Ventas" at bounding box center [215, 156] width 88 height 47
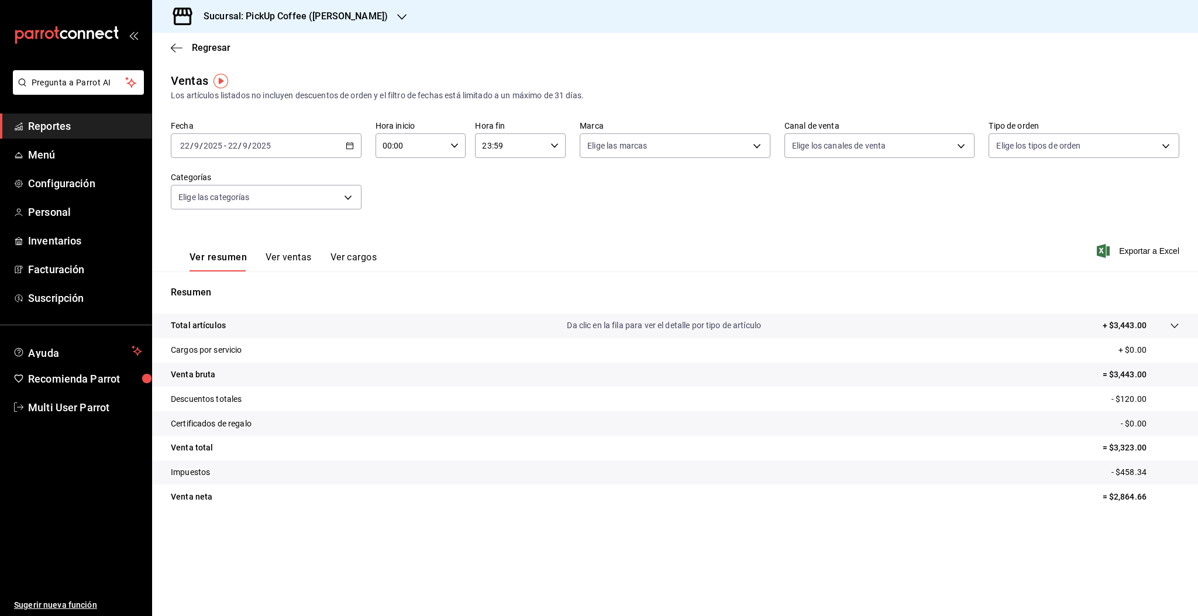
click at [272, 150] on div "2025-09-22 22 / 9 / 2025 - 2025-09-22 22 / 9 / 2025" at bounding box center [266, 145] width 191 height 25
click at [223, 285] on span "Rango de fechas" at bounding box center [226, 286] width 91 height 12
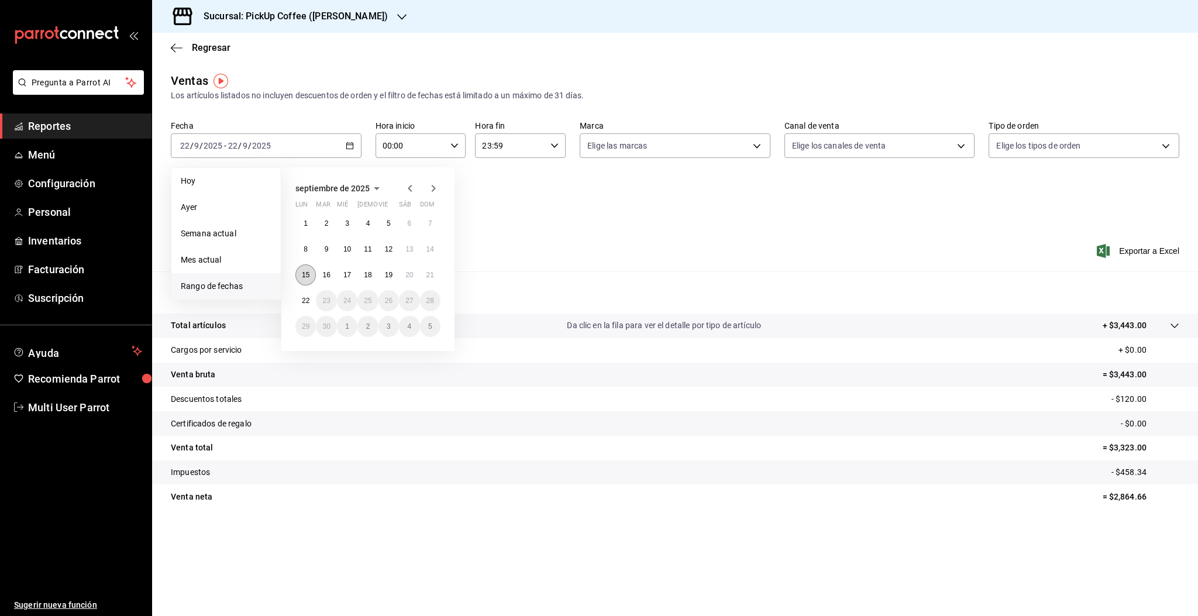
click at [306, 273] on abbr "15" at bounding box center [306, 275] width 8 height 8
click at [429, 278] on abbr "21" at bounding box center [430, 275] width 8 height 8
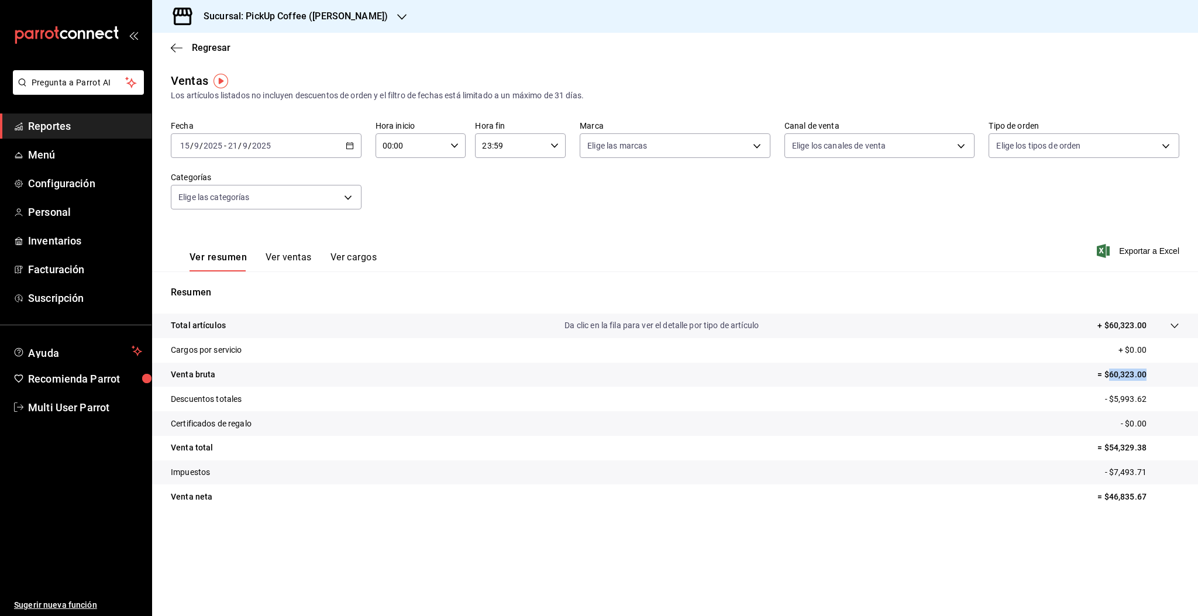
drag, startPoint x: 1110, startPoint y: 371, endPoint x: 1144, endPoint y: 370, distance: 33.9
click at [1149, 372] on p "= $60,323.00" at bounding box center [1138, 374] width 82 height 12
copy p "60,323.00"
click at [254, 18] on h3 "Sucursal: PickUp Coffee ([PERSON_NAME])" at bounding box center [291, 16] width 194 height 14
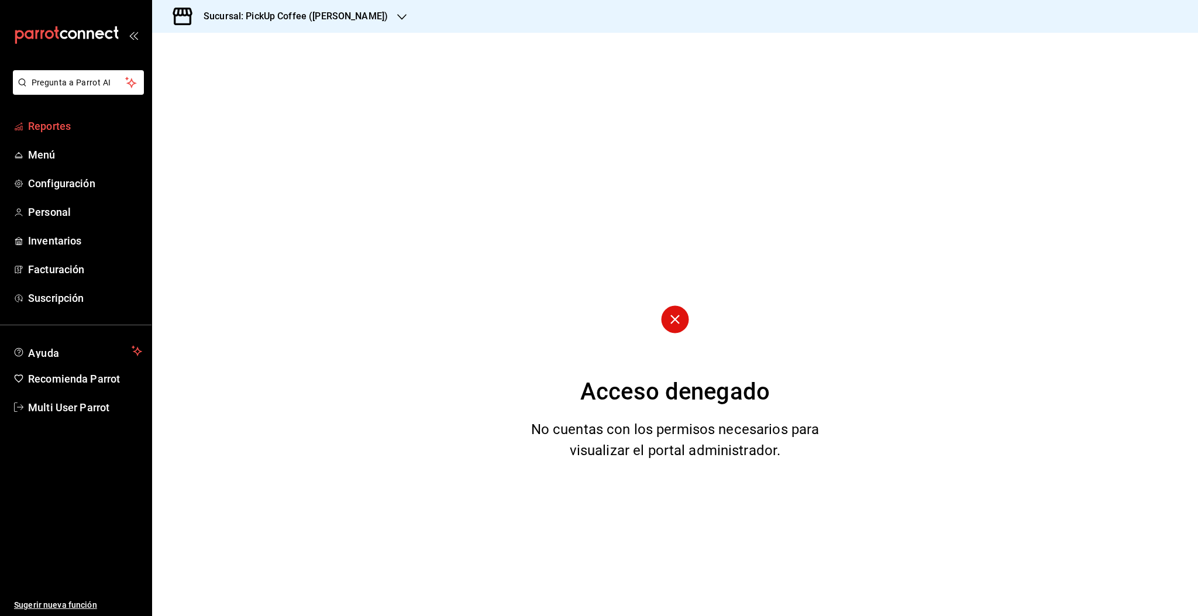
click at [58, 129] on span "Reportes" at bounding box center [85, 126] width 114 height 16
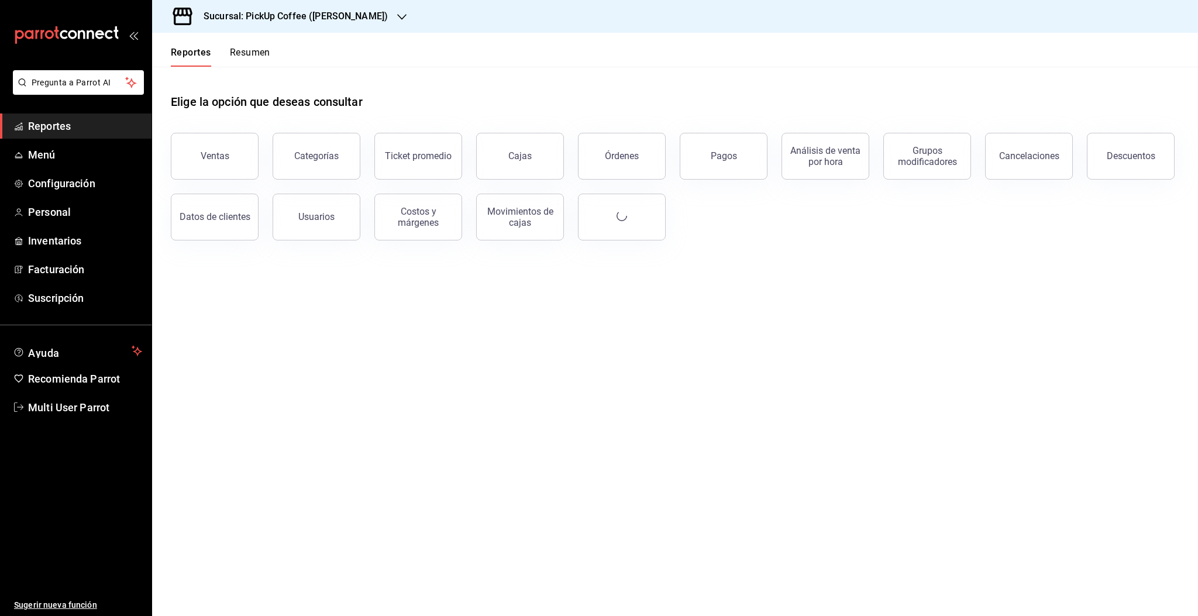
click at [197, 153] on button "Ventas" at bounding box center [215, 156] width 88 height 47
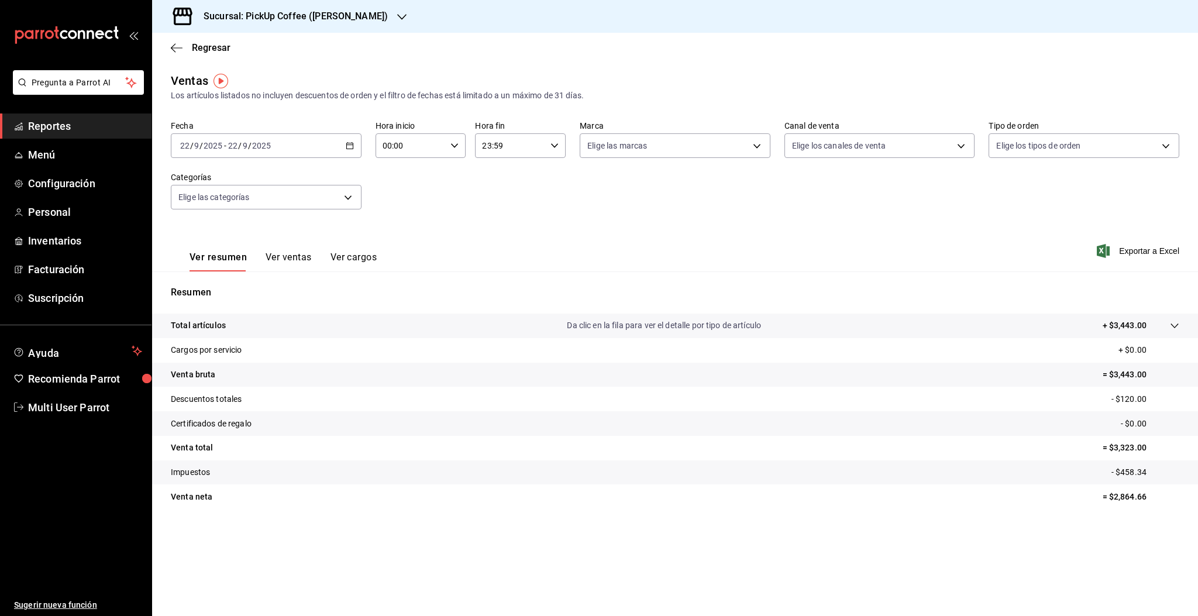
click at [325, 12] on h3 "Sucursal: PickUp Coffee ([PERSON_NAME])" at bounding box center [291, 16] width 194 height 14
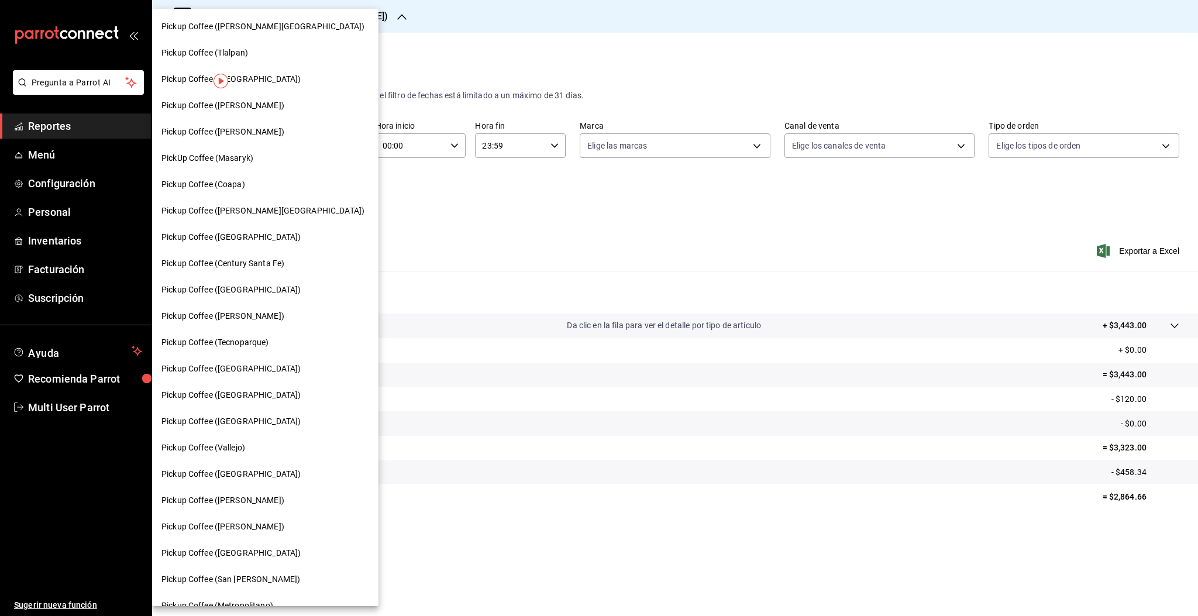
click at [237, 531] on span "Pickup Coffee ([PERSON_NAME])" at bounding box center [222, 526] width 123 height 12
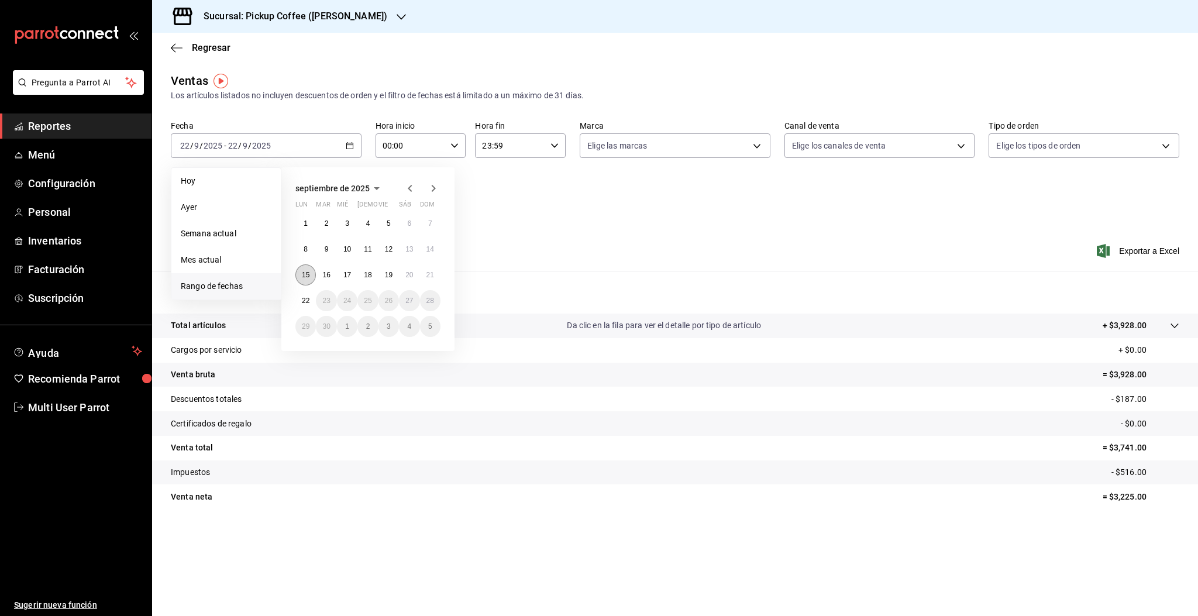
click at [306, 278] on abbr "15" at bounding box center [306, 275] width 8 height 8
click at [429, 274] on abbr "21" at bounding box center [430, 275] width 8 height 8
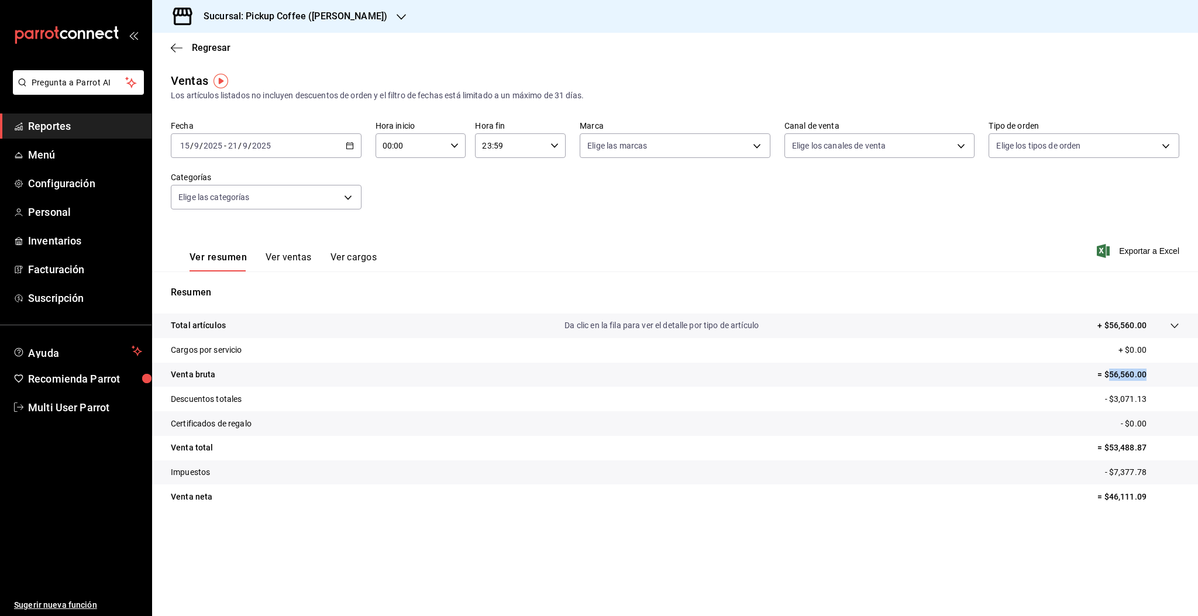
drag, startPoint x: 1109, startPoint y: 371, endPoint x: 1157, endPoint y: 374, distance: 48.0
click at [1157, 374] on p "= $56,560.00" at bounding box center [1138, 374] width 82 height 12
copy p "56,560.00"
click at [309, 18] on h3 "Sucursal: Pickup Coffee ([PERSON_NAME])" at bounding box center [290, 16] width 193 height 14
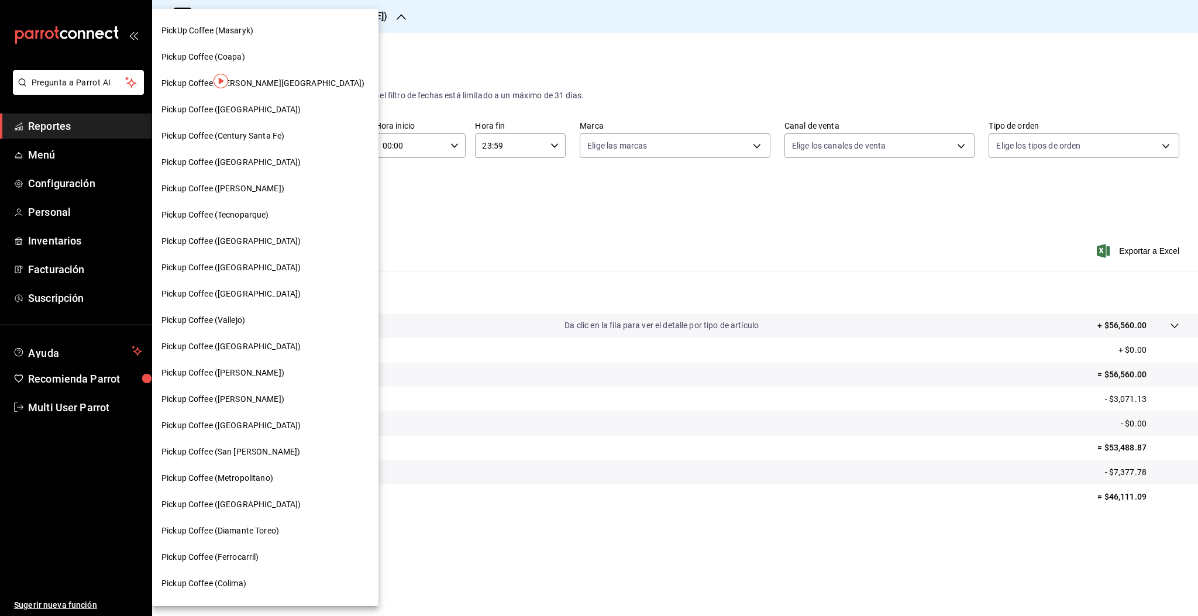
scroll to position [99, 0]
click at [213, 214] on span "Pickup Coffee ([PERSON_NAME])" at bounding box center [222, 217] width 123 height 12
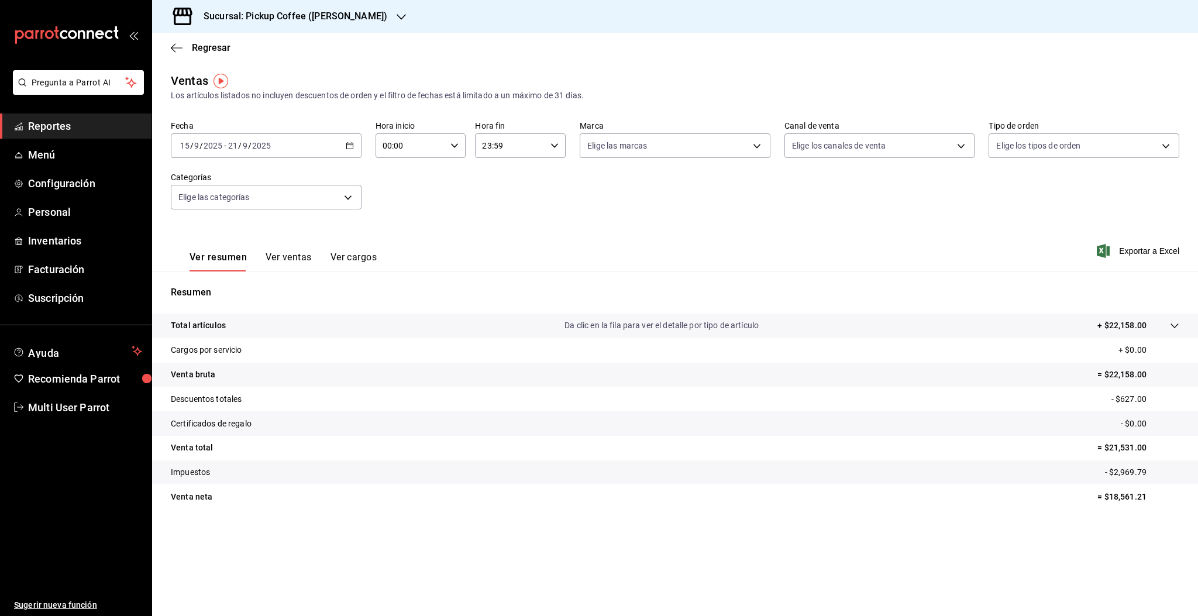
click at [256, 149] on input "2025" at bounding box center [261, 145] width 20 height 9
click at [216, 287] on span "Rango de fechas" at bounding box center [226, 286] width 91 height 12
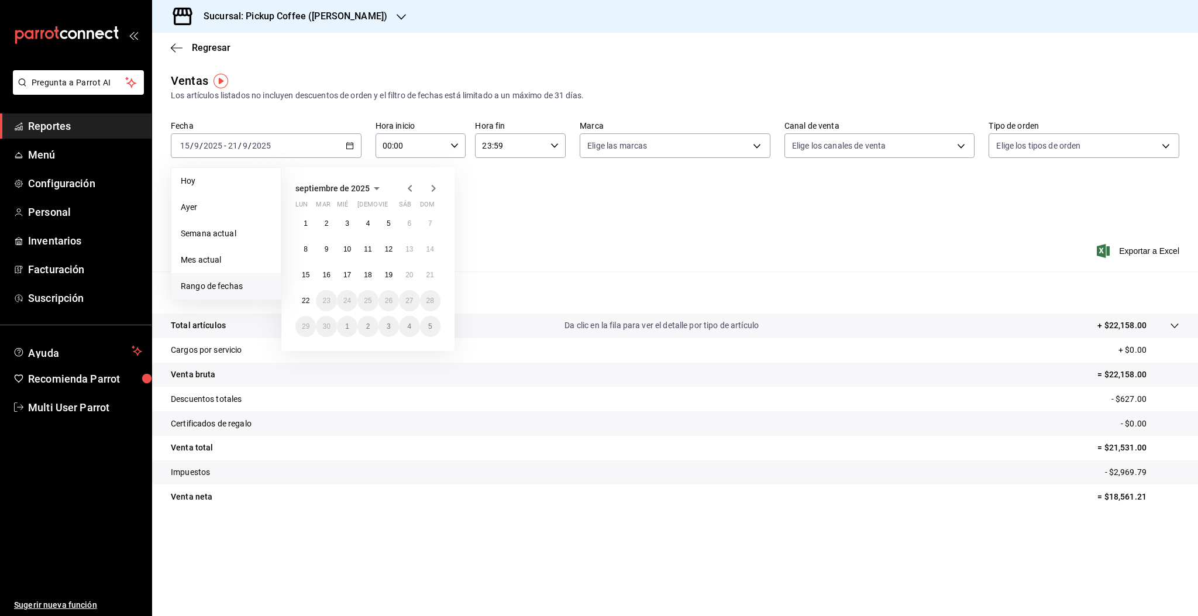
click at [538, 218] on div "Fecha [DATE] [DATE] - [DATE] [DATE] [PERSON_NAME] Semana actual Mes actual [GEO…" at bounding box center [675, 171] width 1008 height 103
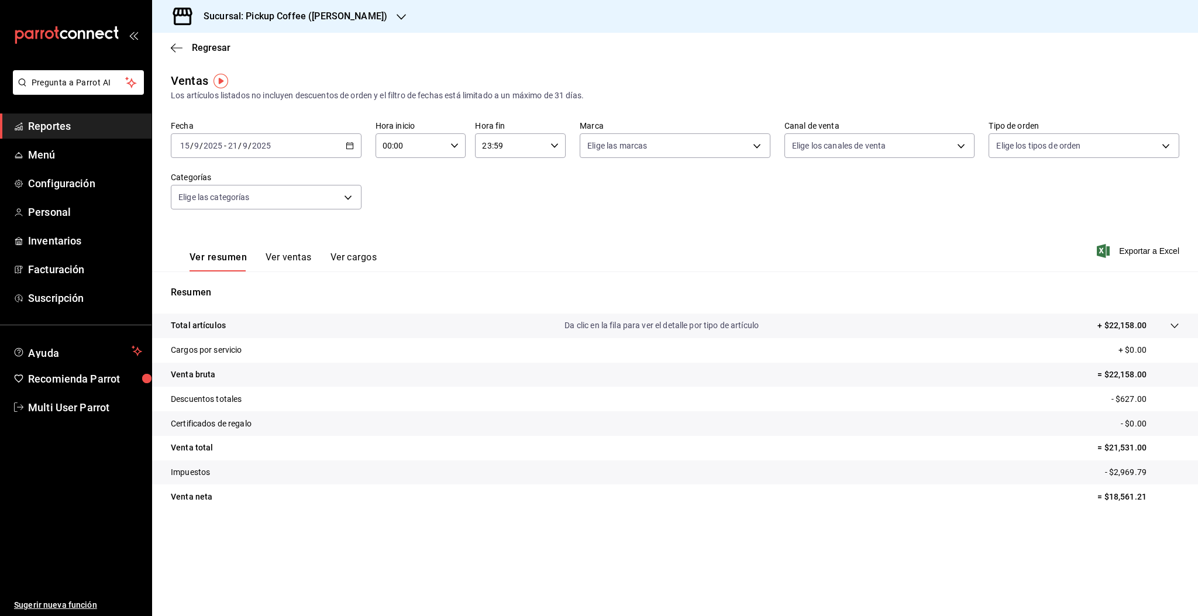
click at [282, 149] on div "[DATE] [DATE] - [DATE] [DATE]" at bounding box center [266, 145] width 191 height 25
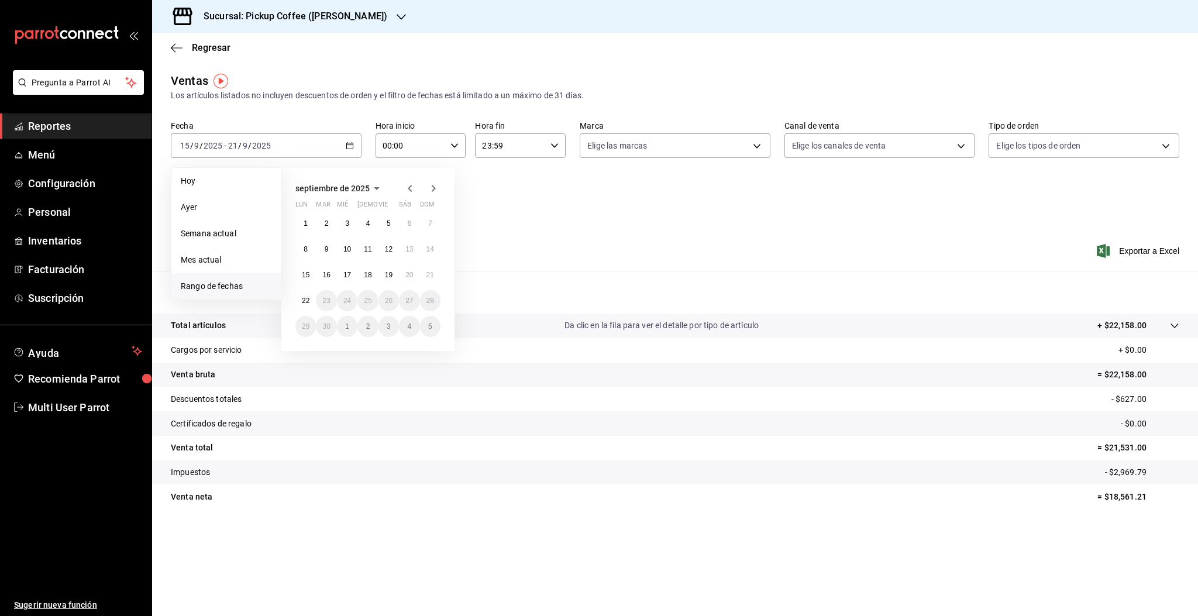
click at [578, 268] on div "Ver resumen Ver ventas Ver cargos Exportar a Excel" at bounding box center [675, 247] width 1046 height 48
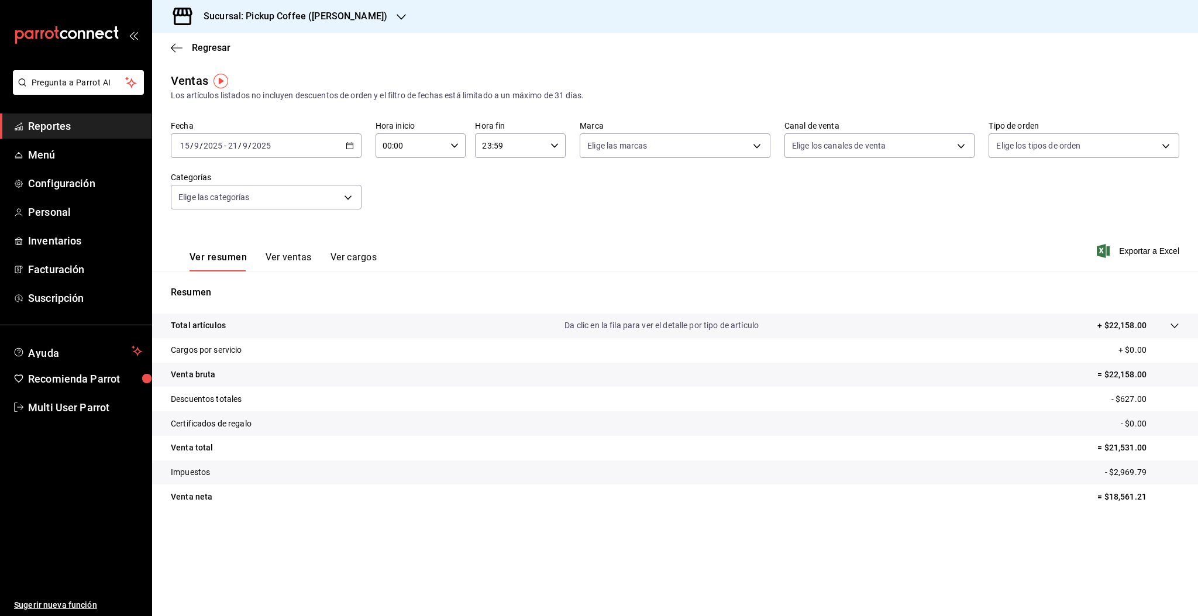
click at [691, 187] on div "Fecha [DATE] [DATE] - [DATE] [DATE] Hora inicio 00:00 Hora inicio Hora fin 23:5…" at bounding box center [675, 171] width 1008 height 103
click at [304, 144] on div "[DATE] [DATE] - [DATE] [DATE]" at bounding box center [266, 145] width 191 height 25
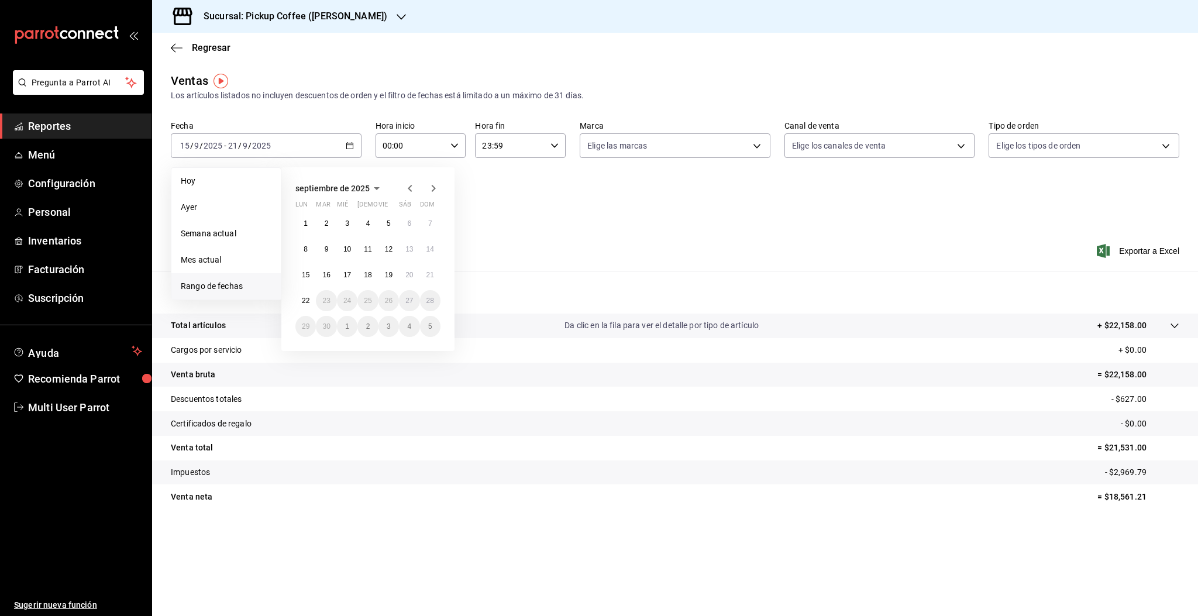
click at [580, 244] on div "Ver resumen Ver ventas Ver cargos Exportar a Excel" at bounding box center [675, 247] width 1046 height 48
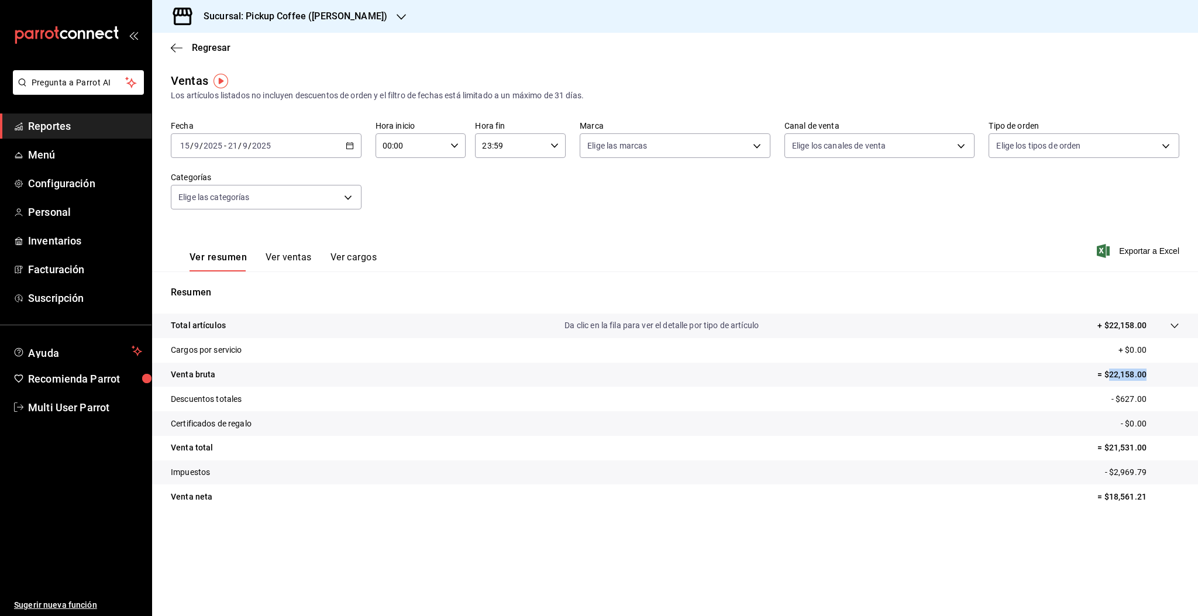
drag, startPoint x: 1107, startPoint y: 373, endPoint x: 1149, endPoint y: 381, distance: 42.9
click at [1149, 381] on tr "Venta bruta = $22,158.00" at bounding box center [675, 375] width 1046 height 25
copy p "22,158.00"
click at [333, 18] on h3 "Sucursal: Pickup Coffee ([PERSON_NAME])" at bounding box center [290, 16] width 193 height 14
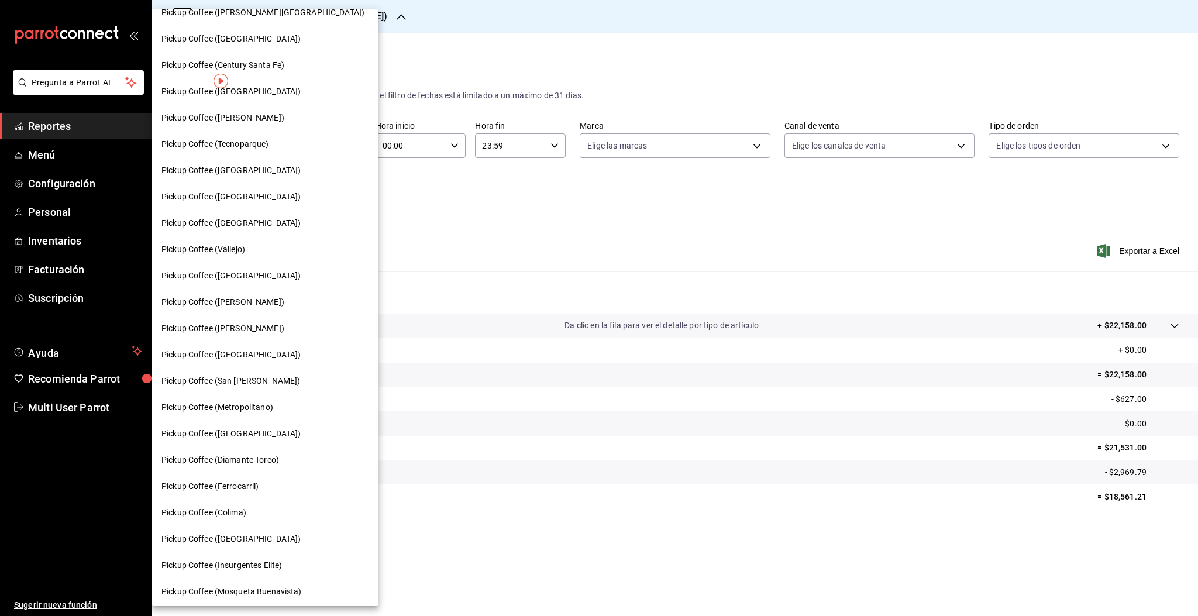
scroll to position [234, 0]
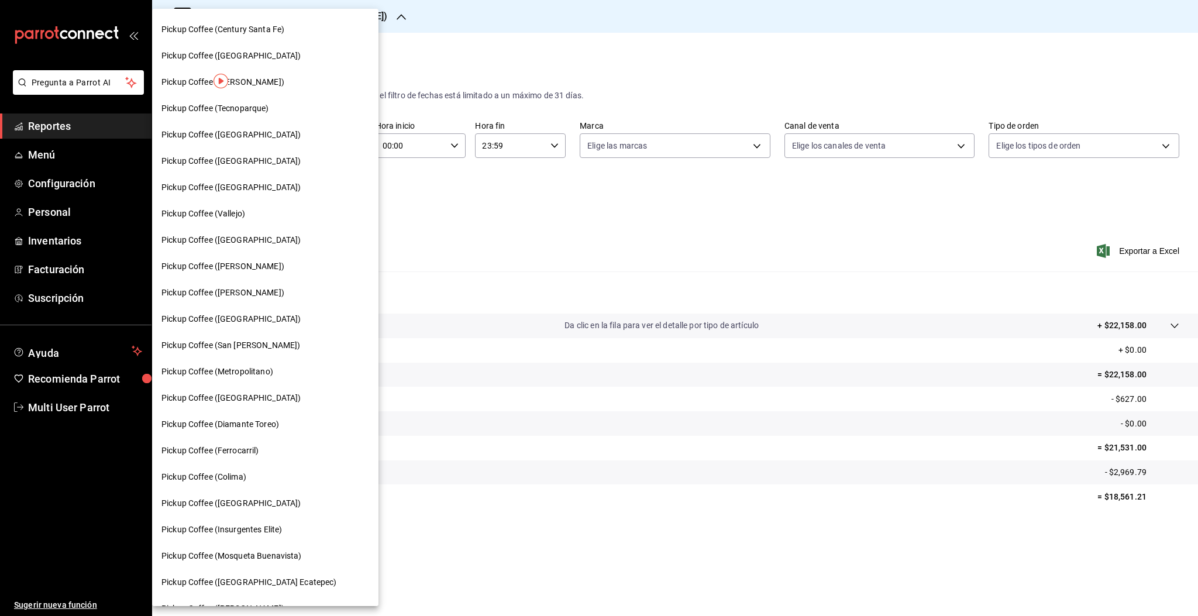
click at [218, 455] on span "Pickup Coffee (Ferrocarril)" at bounding box center [210, 450] width 98 height 12
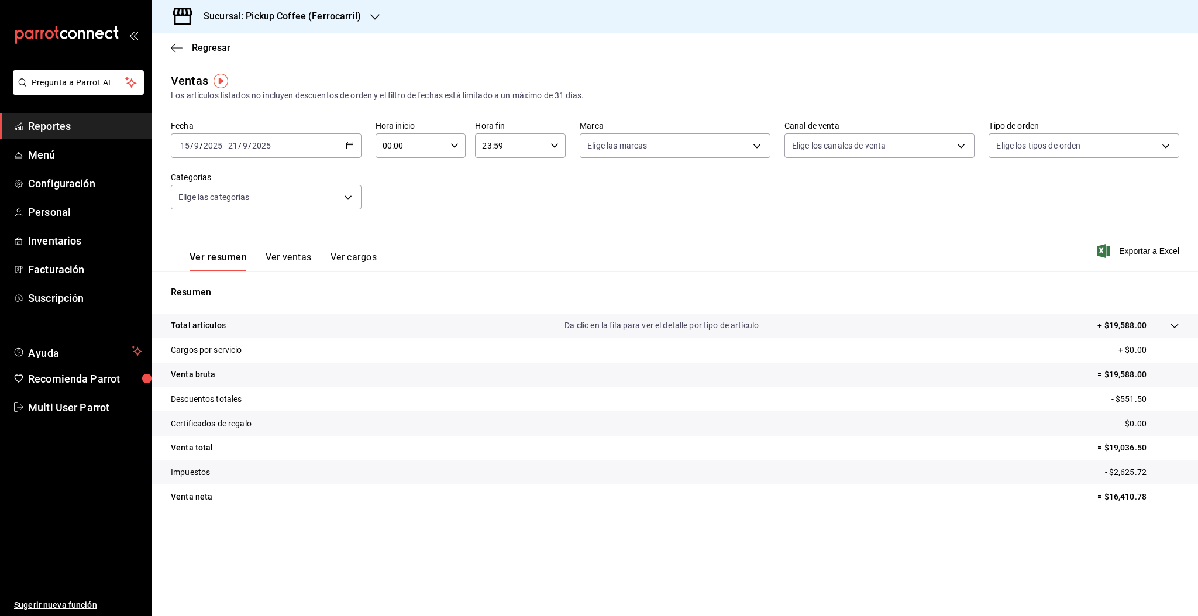
click at [638, 204] on div "Fecha [DATE] [DATE] - [DATE] [DATE] Hora inicio 00:00 Hora inicio Hora fin 23:5…" at bounding box center [675, 171] width 1008 height 103
click at [668, 87] on div "Ventas Los artículos listados no incluyen descuentos de orden y el filtro de fe…" at bounding box center [675, 87] width 1008 height 30
click at [809, 82] on div "Ventas Los artículos listados no incluyen descuentos de orden y el filtro de fe…" at bounding box center [675, 87] width 1008 height 30
drag, startPoint x: 1111, startPoint y: 372, endPoint x: 1150, endPoint y: 372, distance: 38.6
click at [1150, 372] on p "= $19,588.00" at bounding box center [1138, 374] width 82 height 12
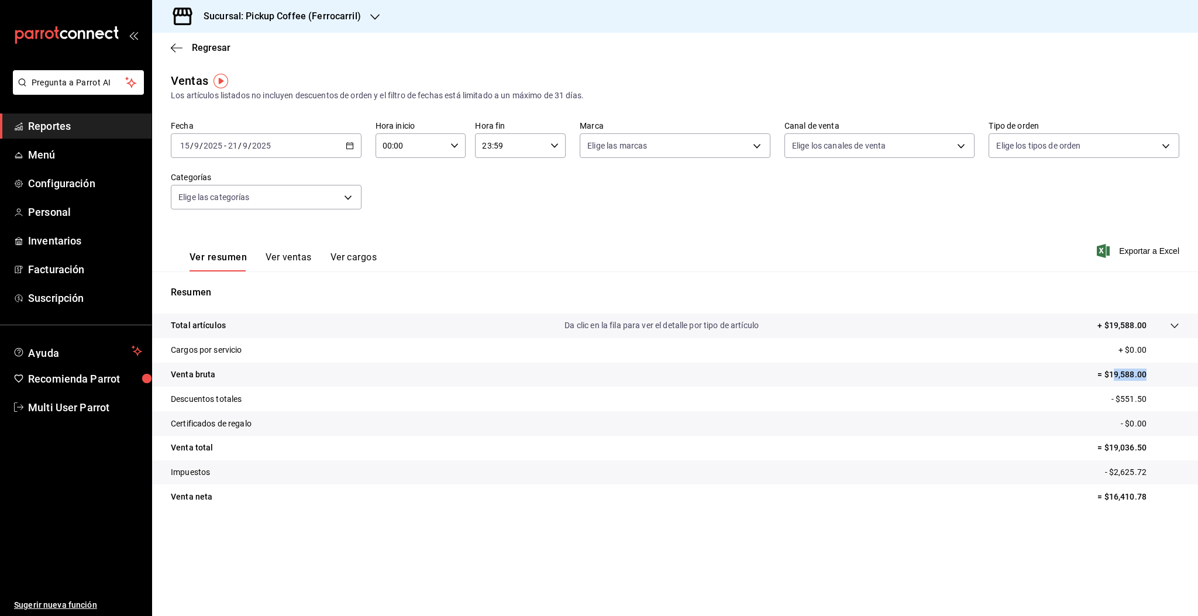
copy p "9,588.00"
click at [1029, 195] on div "Fecha [DATE] [DATE] - [DATE] [DATE] Hora inicio 00:00 Hora inicio Hora fin 23:5…" at bounding box center [675, 171] width 1008 height 103
click at [1112, 371] on p "= $19,588.00" at bounding box center [1138, 374] width 82 height 12
drag, startPoint x: 1109, startPoint y: 370, endPoint x: 1163, endPoint y: 370, distance: 53.8
click at [1163, 370] on p "= $19,588.00" at bounding box center [1138, 374] width 82 height 12
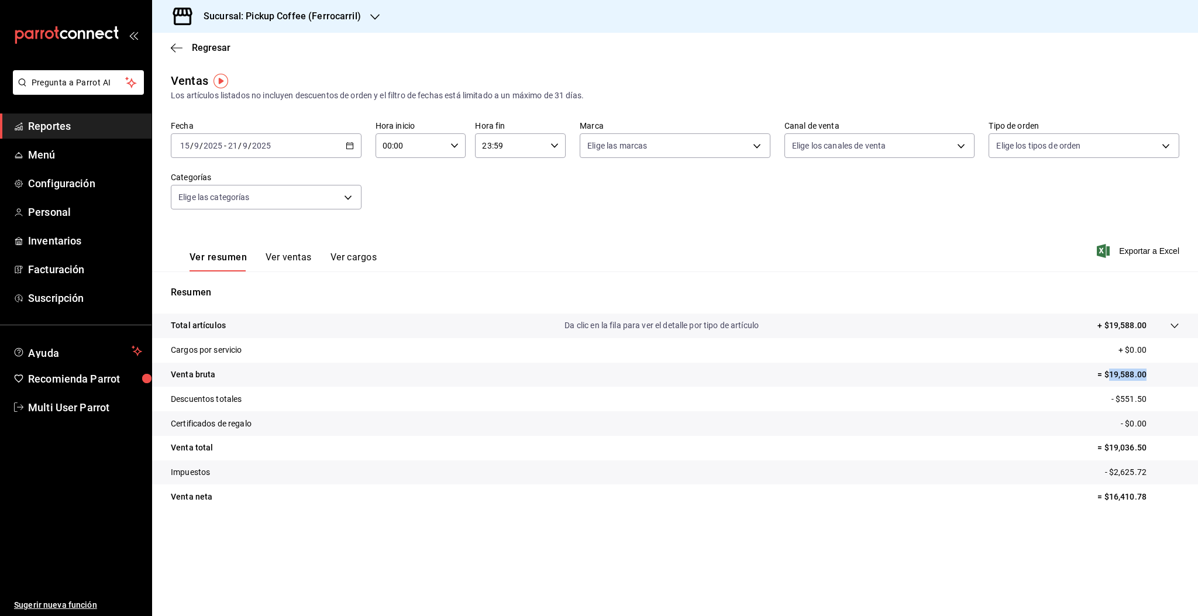
copy p "19,588.00"
click at [330, 20] on h3 "Sucursal: Pickup Coffee (Ferrocarril)" at bounding box center [277, 16] width 167 height 14
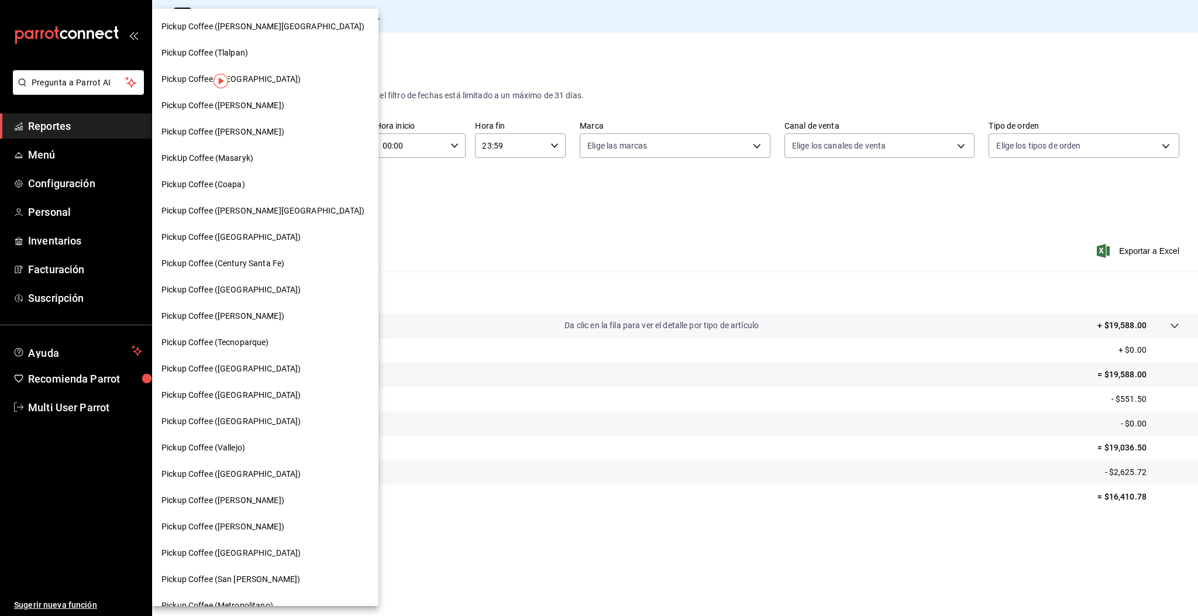
click at [243, 321] on span "Pickup Coffee ([PERSON_NAME])" at bounding box center [222, 316] width 123 height 12
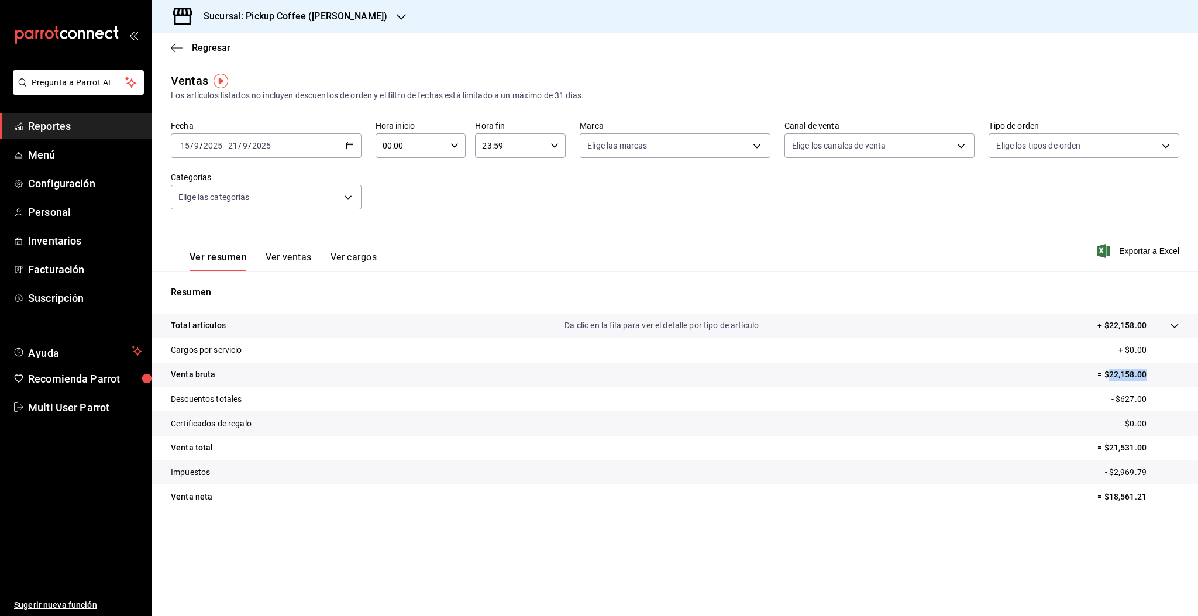
drag, startPoint x: 1109, startPoint y: 373, endPoint x: 1149, endPoint y: 373, distance: 39.8
click at [1149, 373] on p "= $22,158.00" at bounding box center [1138, 374] width 82 height 12
copy p "22,158.00"
